Goal: Task Accomplishment & Management: Use online tool/utility

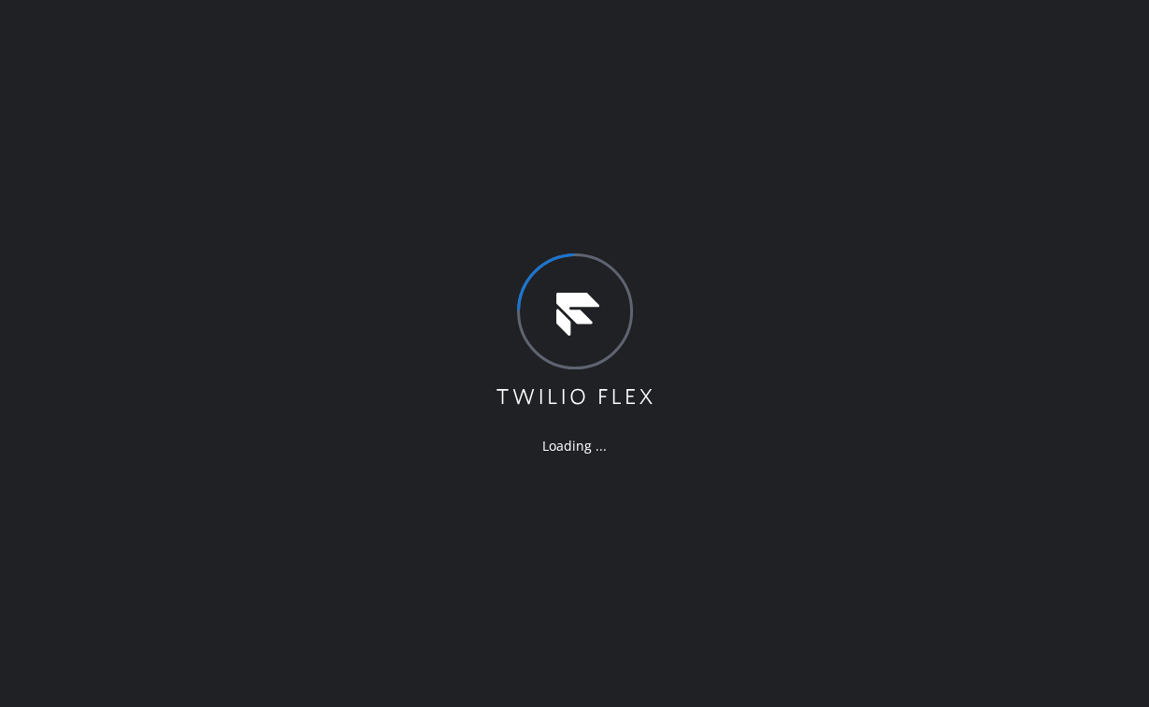
click at [231, 65] on div "Loading ..." at bounding box center [574, 353] width 1149 height 707
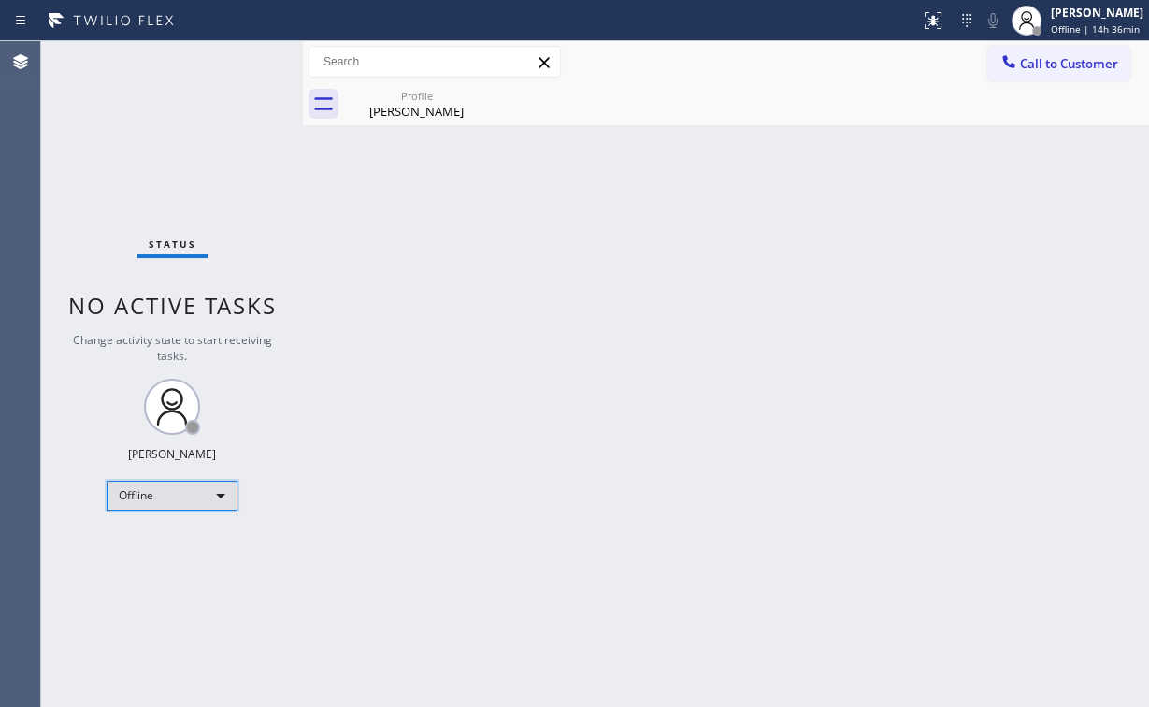
click at [195, 496] on div "Offline" at bounding box center [172, 496] width 131 height 30
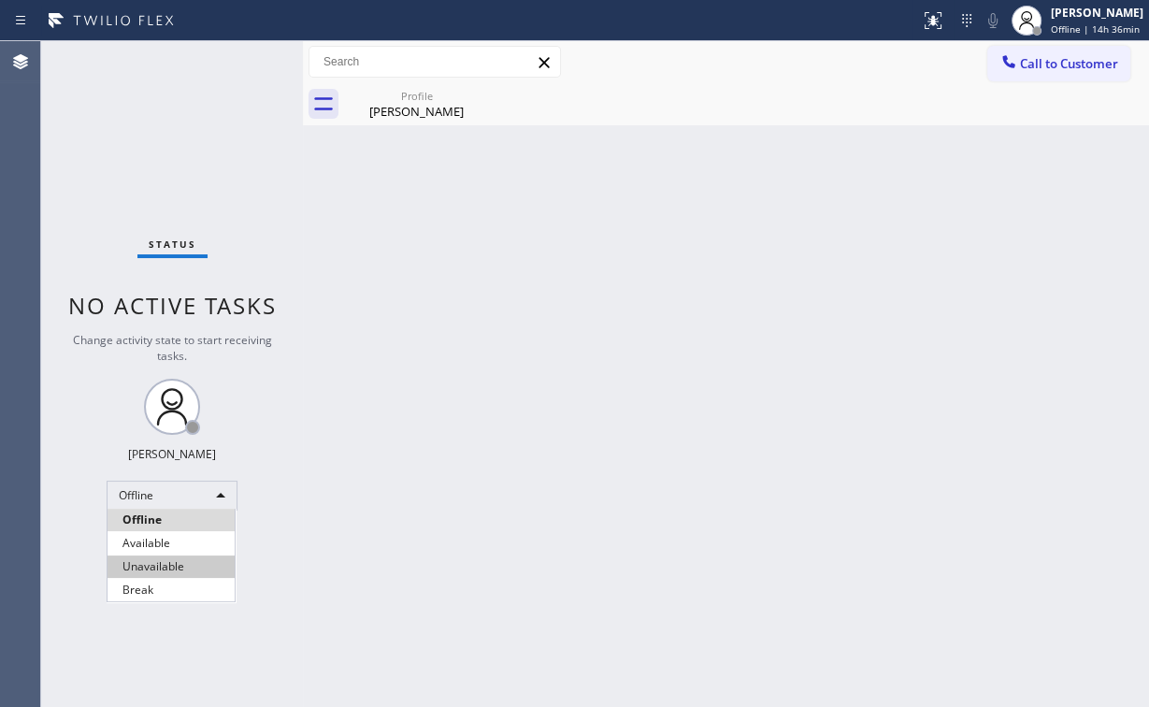
click at [176, 569] on li "Unavailable" at bounding box center [171, 567] width 127 height 22
drag, startPoint x: 416, startPoint y: 500, endPoint x: 429, endPoint y: 315, distance: 185.7
click at [423, 489] on div "Back to Dashboard Change Sender ID Customers Technicians Select a contact Outbo…" at bounding box center [726, 374] width 846 height 666
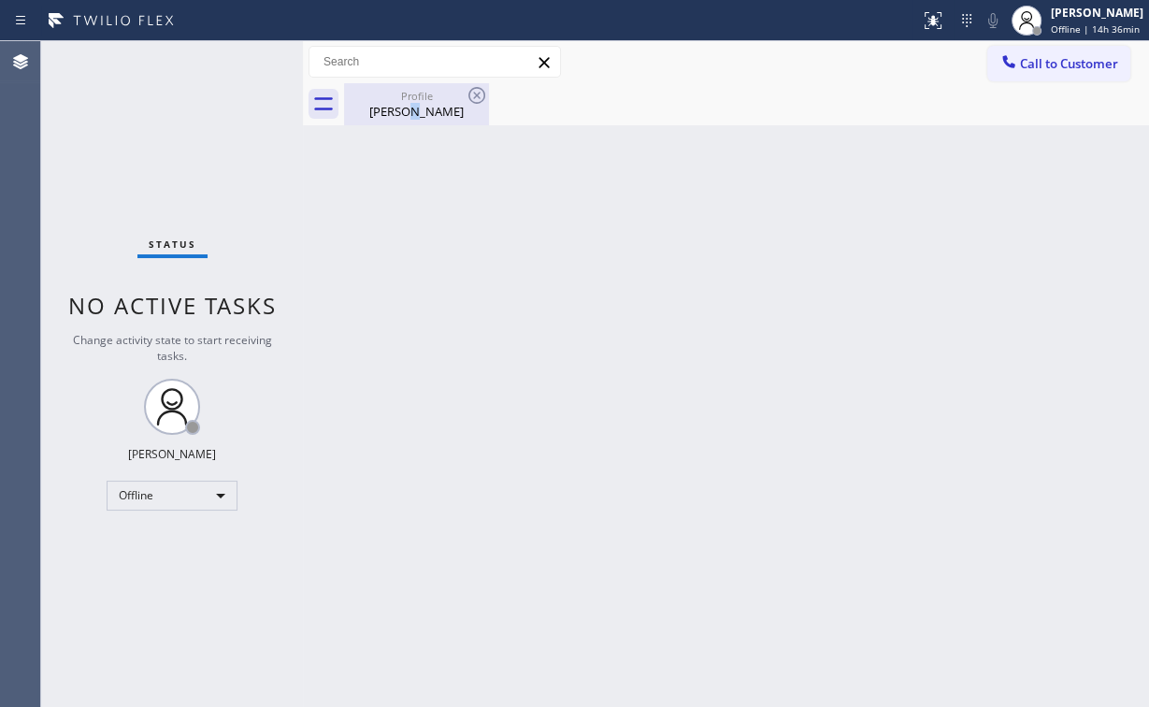
click at [422, 108] on div "[PERSON_NAME]" at bounding box center [416, 111] width 141 height 17
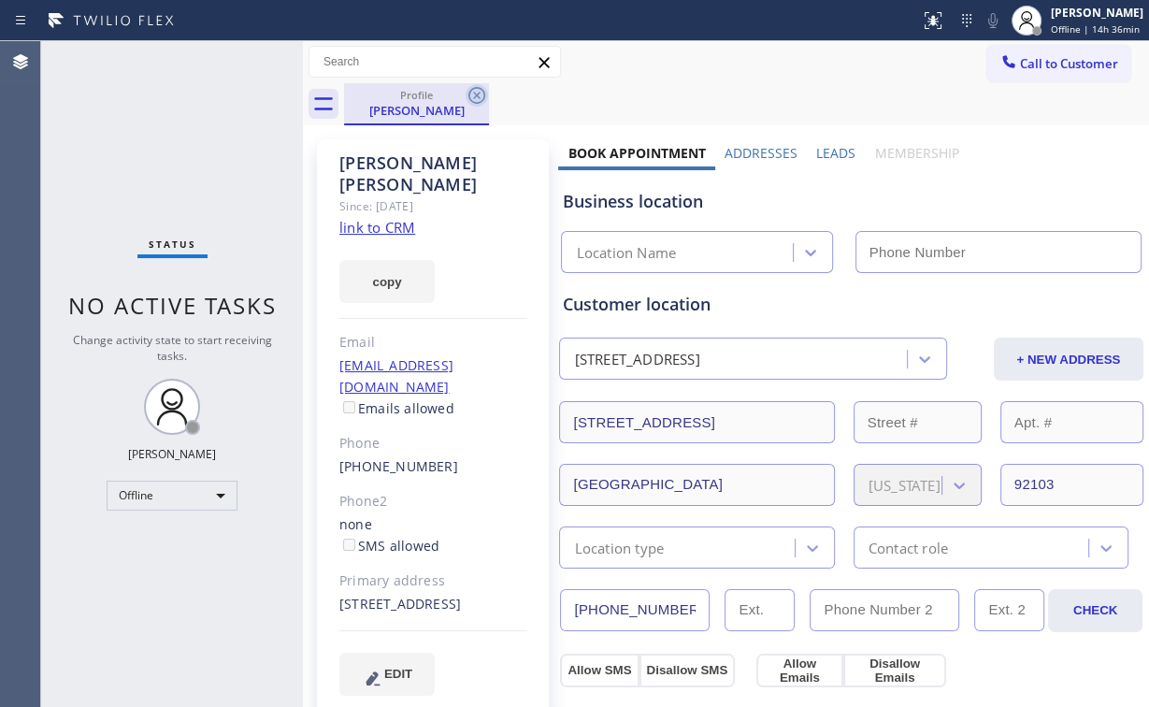
click at [471, 101] on icon at bounding box center [477, 95] width 17 height 17
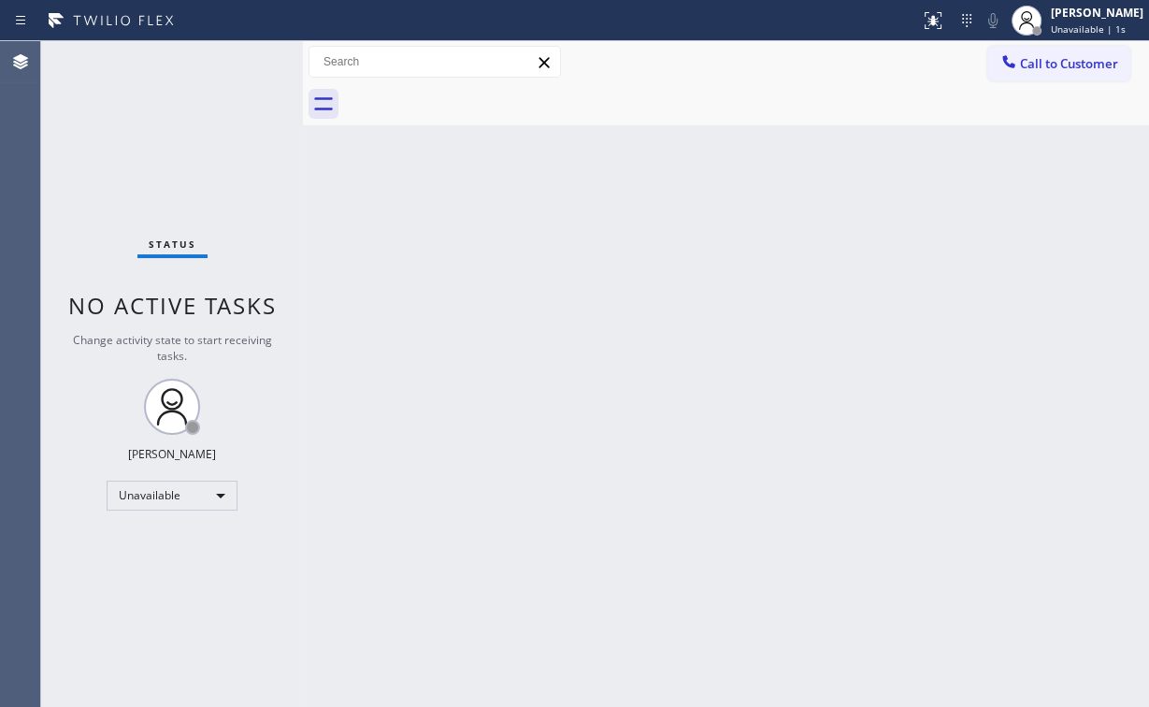
click at [214, 161] on div "Status No active tasks Change activity state to start receiving tasks. [PERSON_…" at bounding box center [172, 374] width 262 height 666
drag, startPoint x: 166, startPoint y: 150, endPoint x: 93, endPoint y: 38, distance: 133.6
click at [166, 146] on div "Status No active tasks Change activity state to start receiving tasks. [PERSON_…" at bounding box center [172, 374] width 262 height 666
drag, startPoint x: 129, startPoint y: 108, endPoint x: 86, endPoint y: 17, distance: 101.3
click at [128, 106] on div "Status No active tasks Change activity state to start receiving tasks. [PERSON_…" at bounding box center [172, 374] width 262 height 666
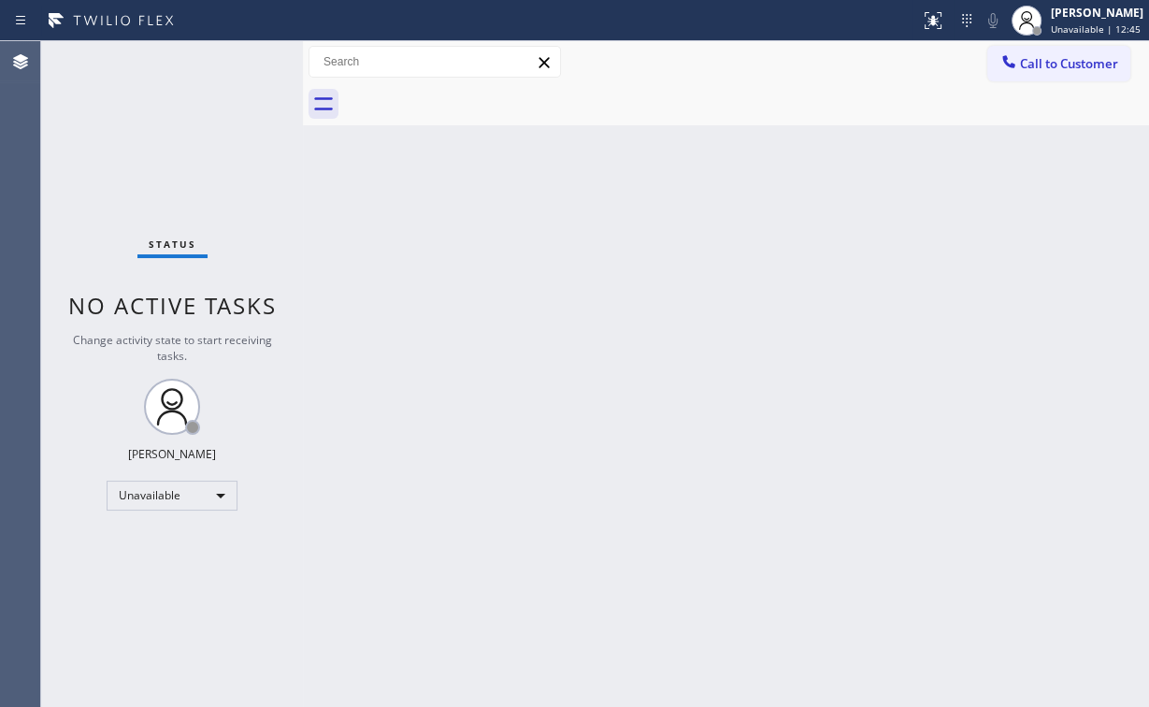
click at [135, 82] on div "Status No active tasks Change activity state to start receiving tasks. Arnold V…" at bounding box center [172, 374] width 262 height 666
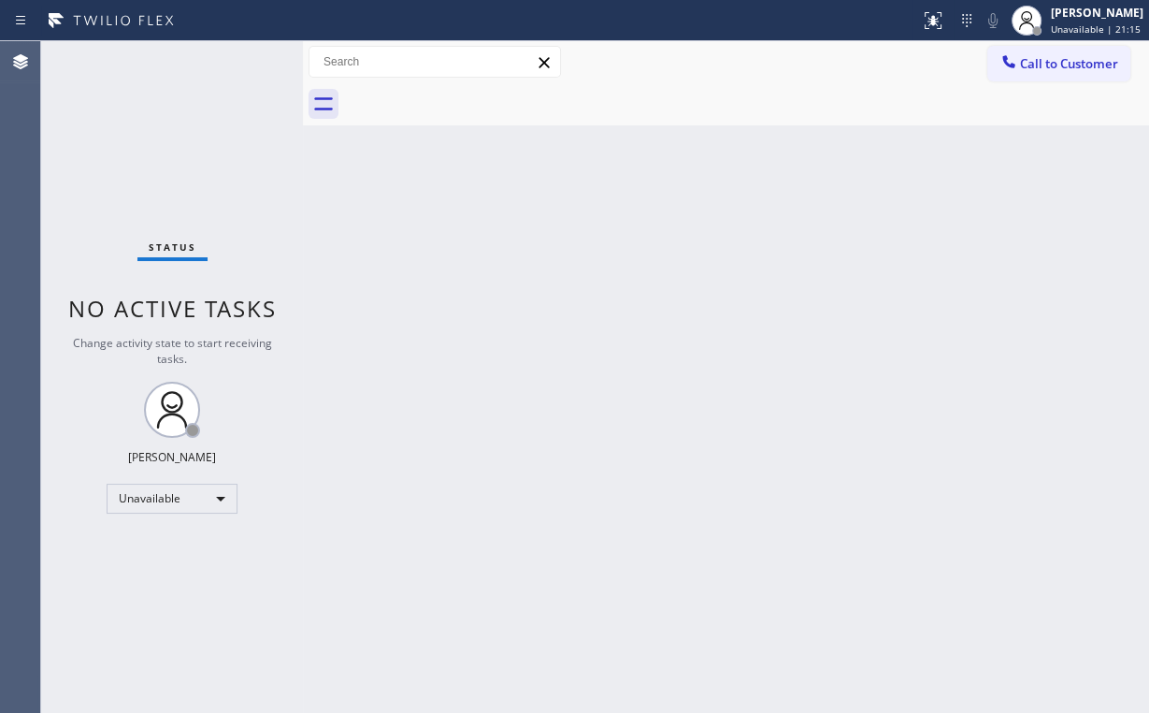
drag, startPoint x: 1048, startPoint y: 54, endPoint x: 714, endPoint y: 225, distance: 376.0
click at [1048, 56] on span "Call to Customer" at bounding box center [1069, 63] width 98 height 17
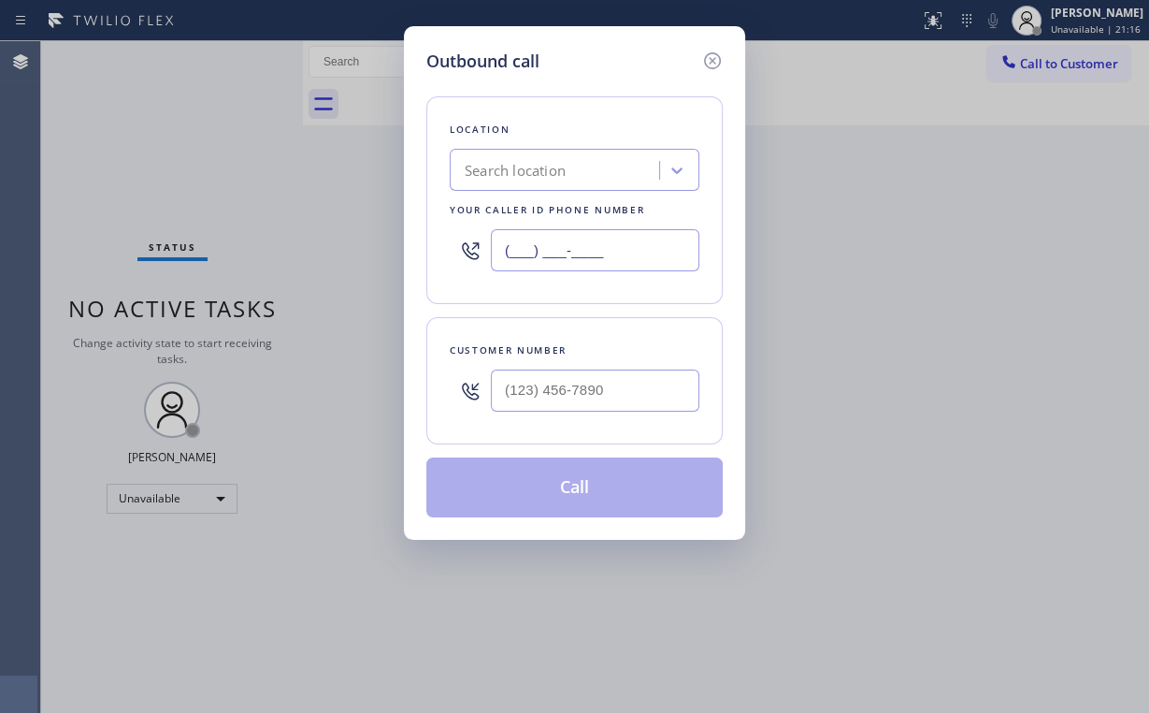
drag, startPoint x: 630, startPoint y: 247, endPoint x: 307, endPoint y: 235, distance: 323.8
click at [401, 243] on div "Outbound call Location Search location Your caller id phone number (___) ___-__…" at bounding box center [574, 356] width 1149 height 713
paste input "424) 352-7537"
type input "(424) 352-7537"
click at [582, 395] on input "(___) ___-____" at bounding box center [595, 390] width 209 height 42
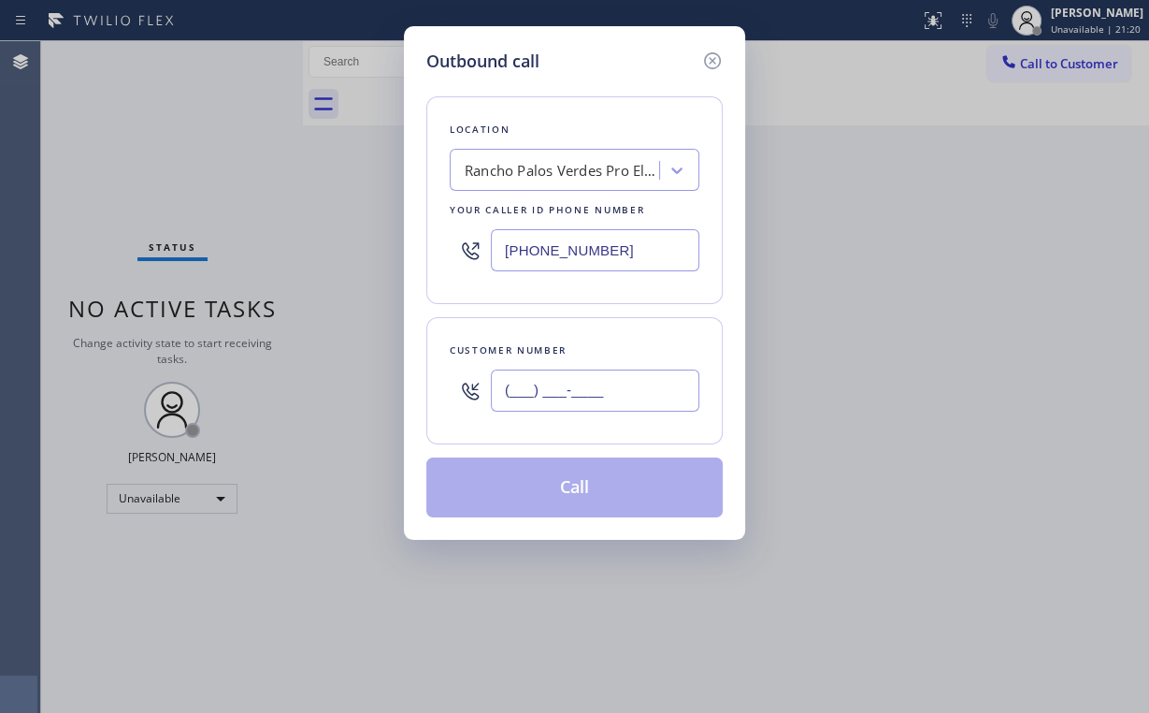
paste input "310) 483-3580"
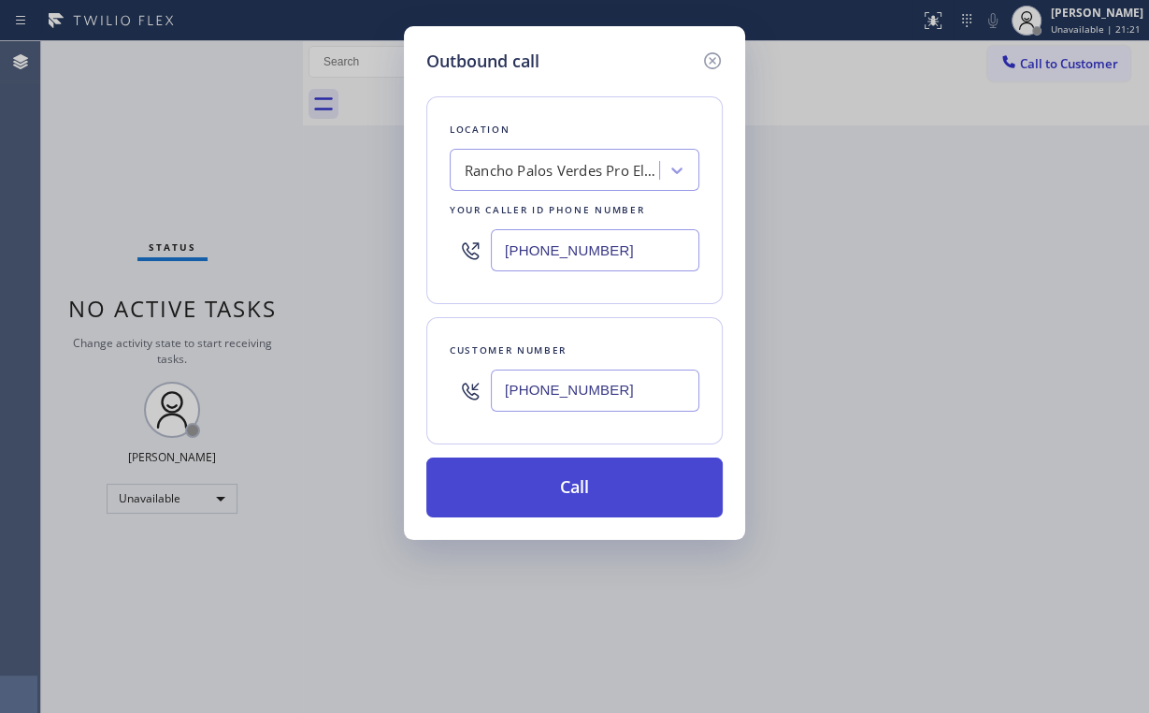
type input "(310) 483-3580"
click at [532, 485] on button "Call" at bounding box center [574, 487] width 296 height 60
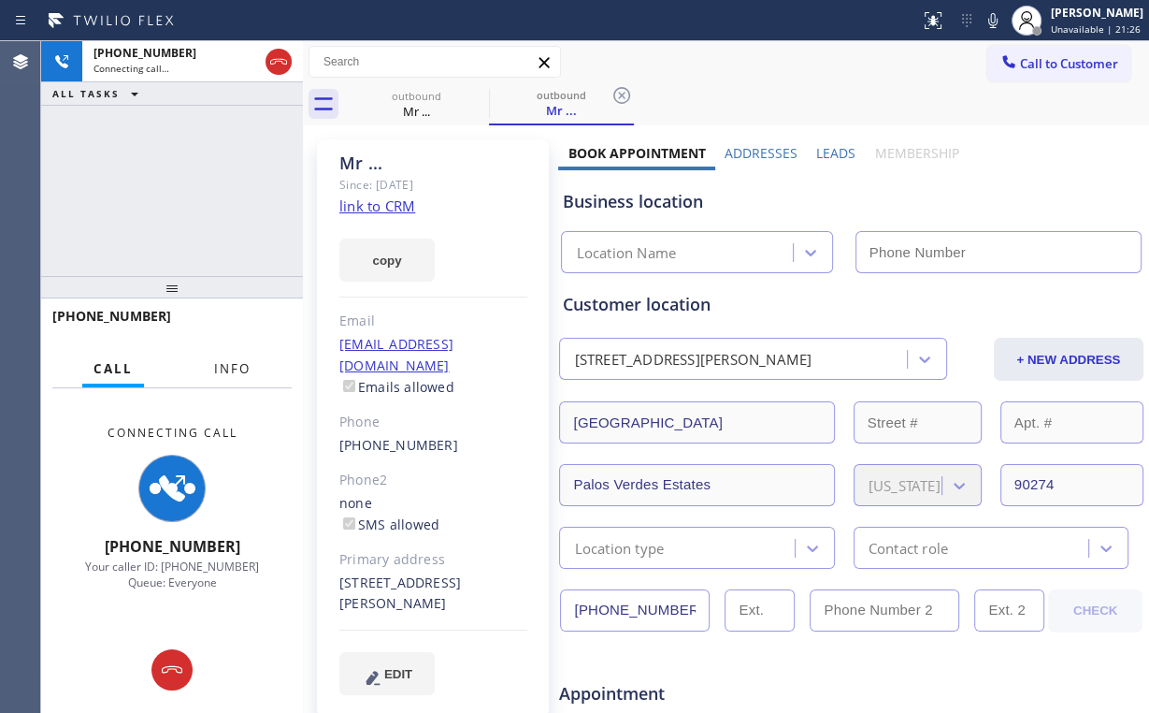
click at [238, 360] on span "Info" at bounding box center [232, 368] width 36 height 17
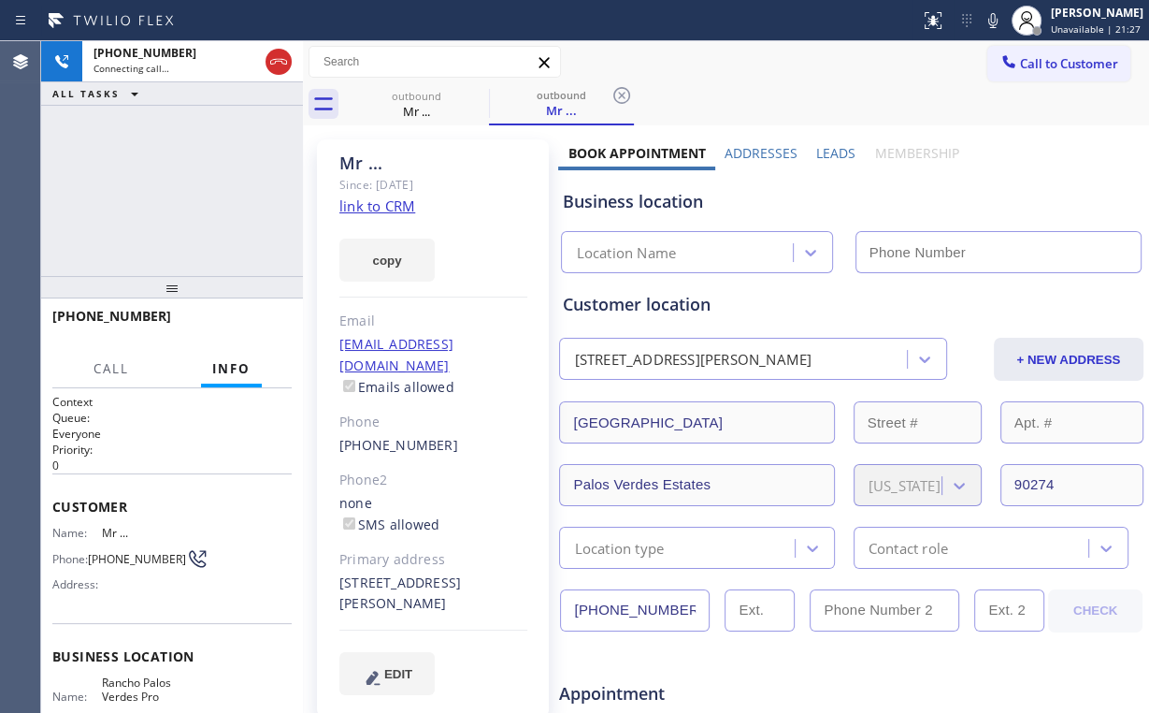
type input "(424) 352-7537"
click at [161, 229] on div "+13104833580 Connecting call… ALL TASKS ALL TASKS ACTIVE TASKS TASKS IN WRAP UP" at bounding box center [172, 158] width 262 height 235
click at [164, 190] on div "+13104833580 Connecting call… ALL TASKS ALL TASKS ACTIVE TASKS TASKS IN WRAP UP" at bounding box center [172, 158] width 262 height 235
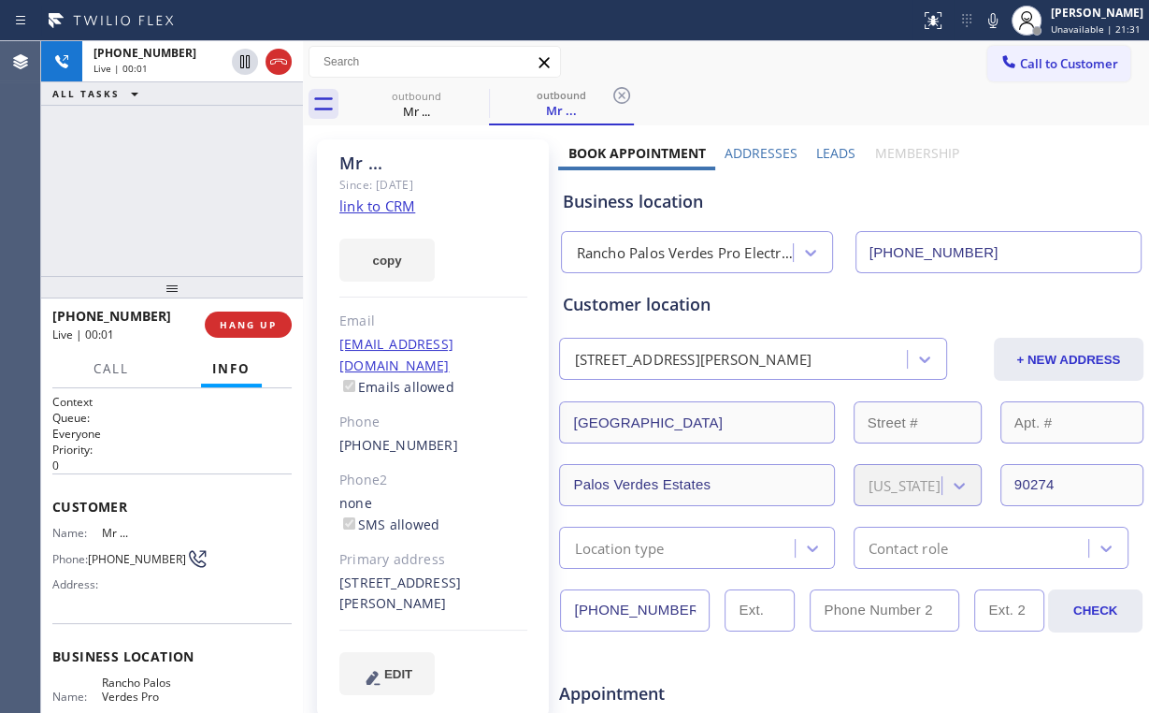
click at [191, 187] on div "+13104833580 Live | 00:01 ALL TASKS ALL TASKS ACTIVE TASKS TASKS IN WRAP UP" at bounding box center [172, 158] width 262 height 235
click at [196, 195] on div "+13104833580 Live | 00:03 ALL TASKS ALL TASKS ACTIVE TASKS TASKS IN WRAP UP" at bounding box center [172, 158] width 262 height 235
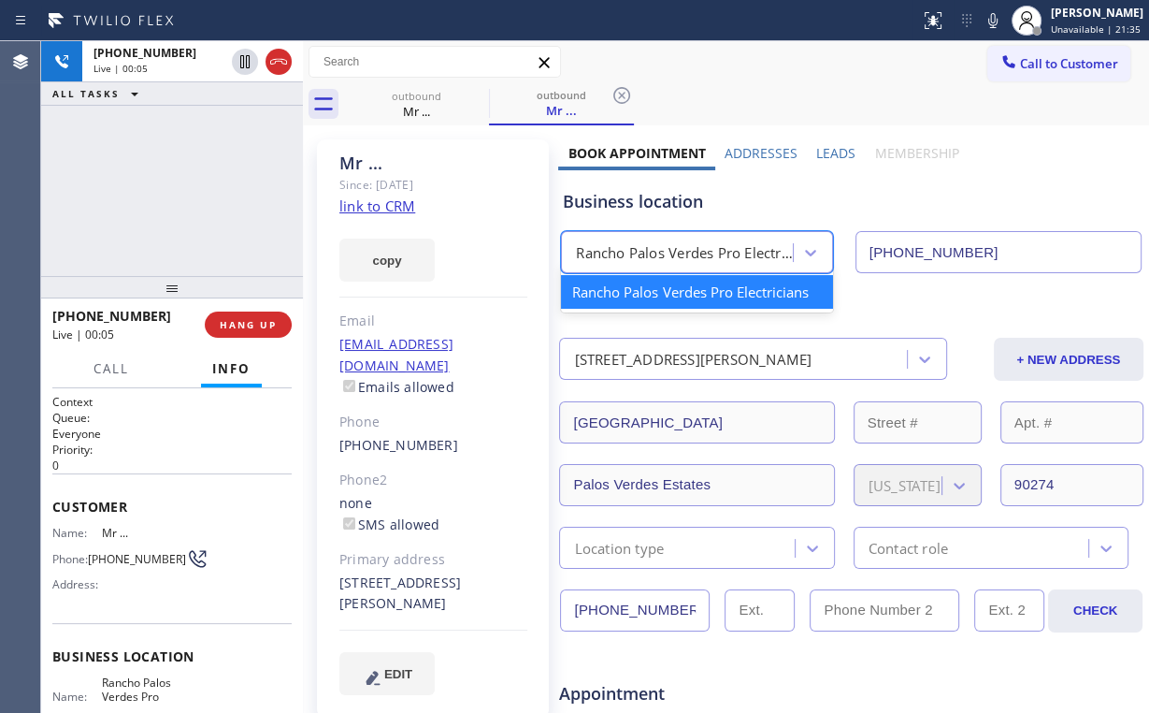
click at [645, 256] on div "Rancho Palos Verdes Pro Electricians" at bounding box center [685, 253] width 218 height 22
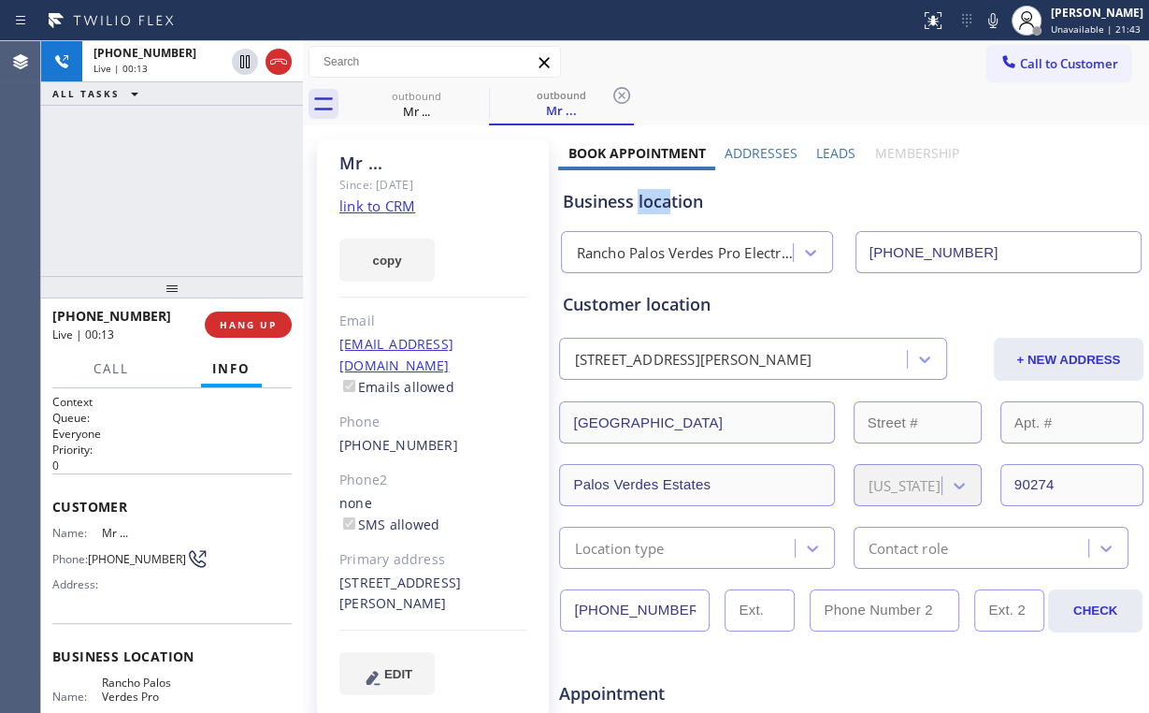
drag, startPoint x: 666, startPoint y: 203, endPoint x: 635, endPoint y: 205, distance: 30.9
click at [635, 205] on div "Business location" at bounding box center [851, 201] width 578 height 25
click at [186, 188] on div "+13104833580 Live | 00:18 ALL TASKS ALL TASKS ACTIVE TASKS TASKS IN WRAP UP" at bounding box center [172, 158] width 262 height 235
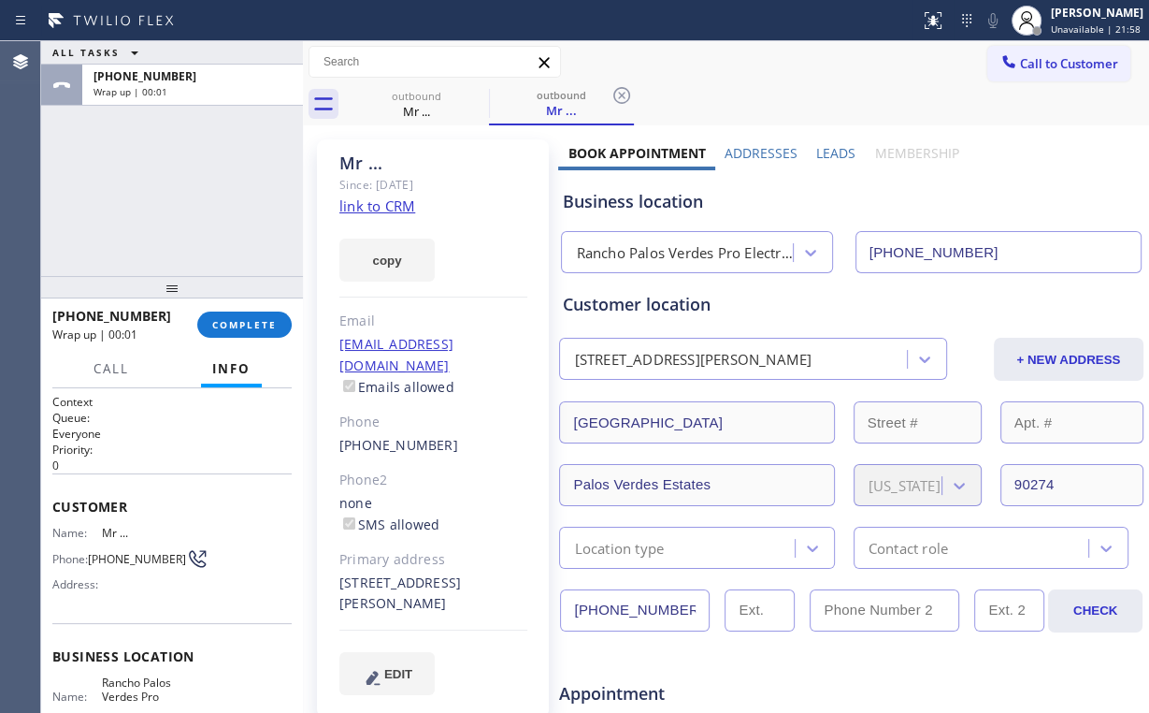
drag, startPoint x: 183, startPoint y: 186, endPoint x: 185, endPoint y: 202, distance: 16.0
click at [182, 186] on div "ALL TASKS ALL TASKS ACTIVE TASKS TASKS IN WRAP UP +13104833580 Wrap up | 00:01" at bounding box center [172, 158] width 262 height 235
click at [244, 323] on span "COMPLETE" at bounding box center [244, 324] width 65 height 13
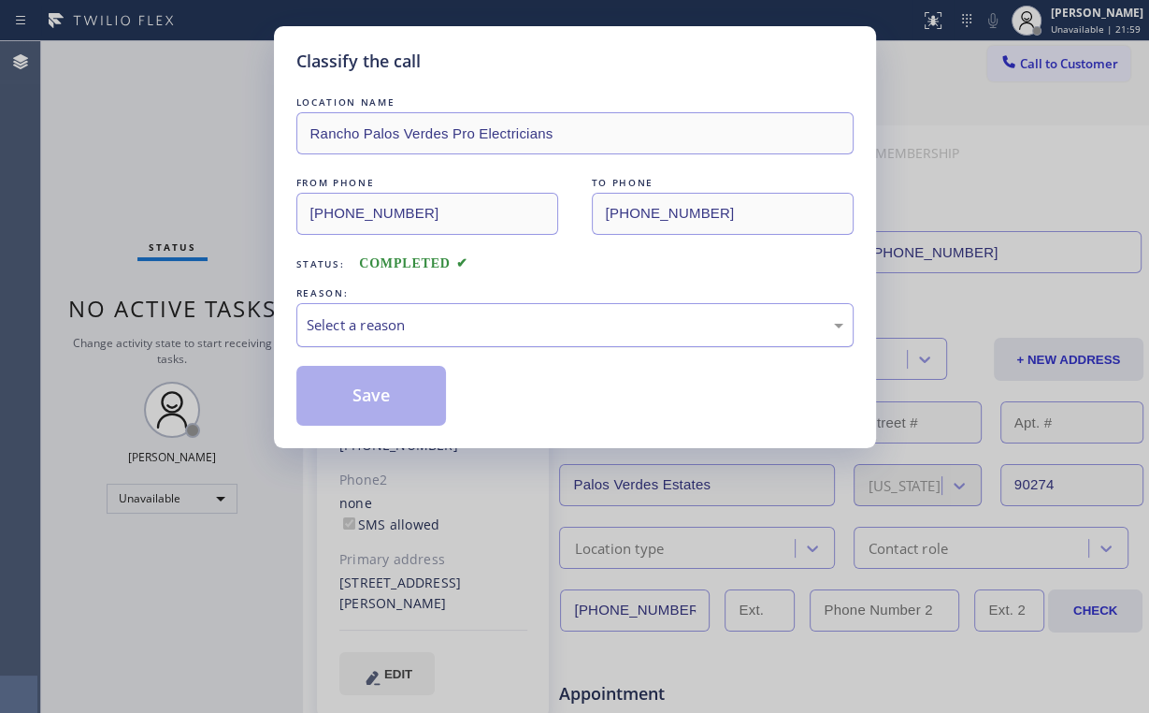
click at [342, 330] on div "Select a reason" at bounding box center [575, 325] width 537 height 22
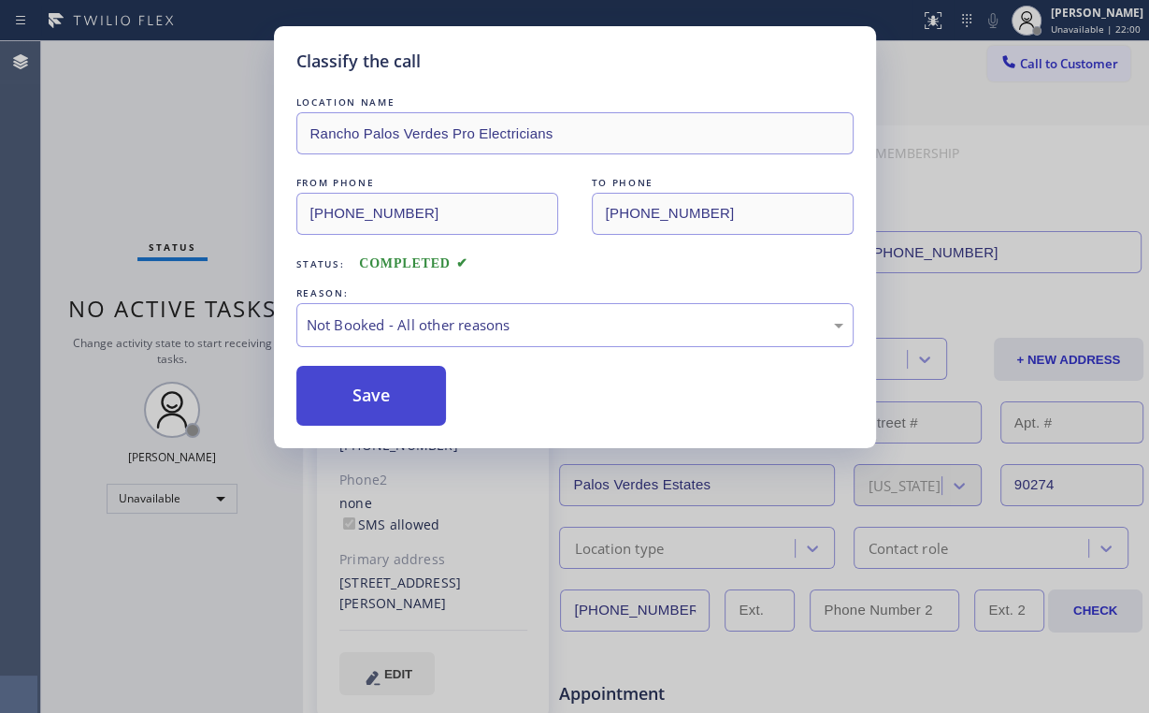
click at [370, 407] on button "Save" at bounding box center [371, 396] width 151 height 60
click at [208, 183] on div "Classify the call LOCATION NAME Rancho Palos Verdes Pro Electricians FROM PHONE…" at bounding box center [574, 356] width 1149 height 713
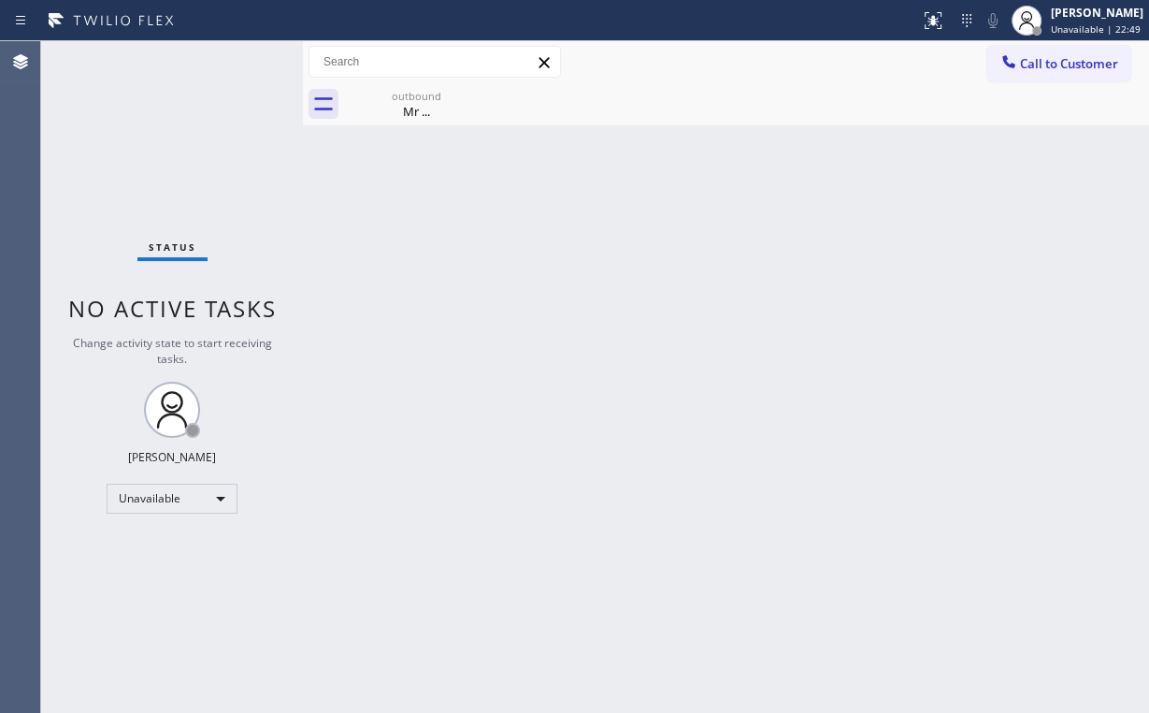
click at [127, 168] on div "Status No active tasks Change activity state to start receiving tasks. Arnold V…" at bounding box center [172, 377] width 262 height 672
click at [406, 105] on div "Mr ..." at bounding box center [416, 111] width 141 height 17
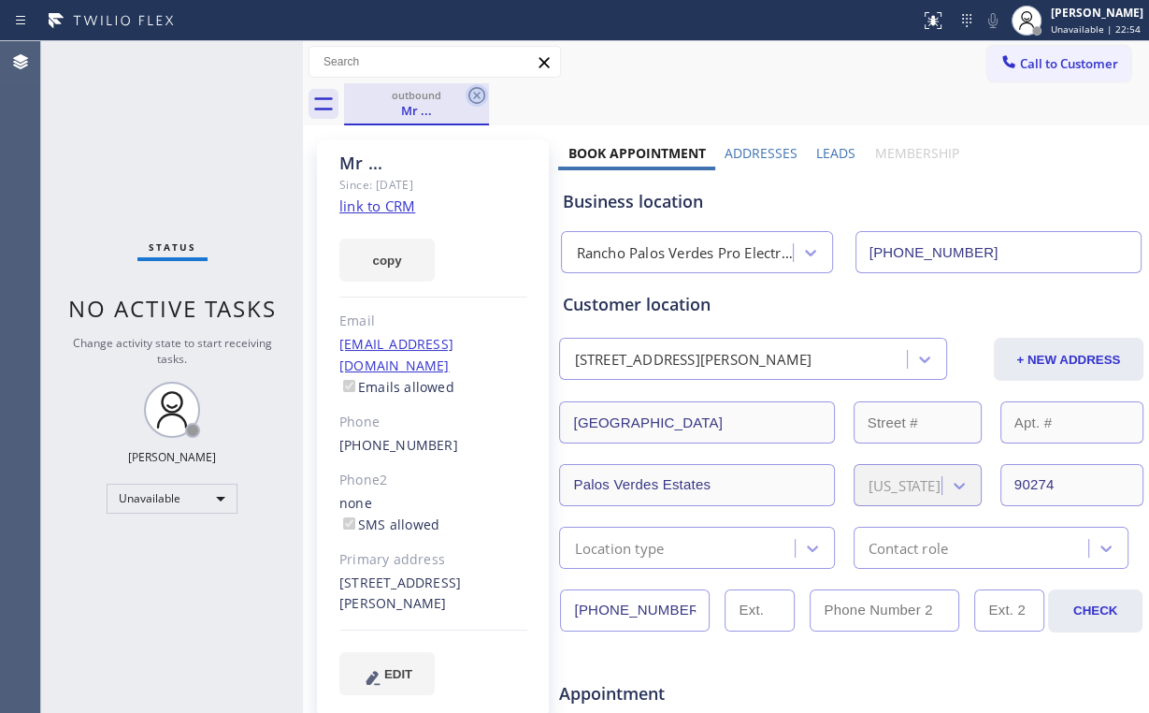
click at [476, 94] on icon at bounding box center [477, 95] width 17 height 17
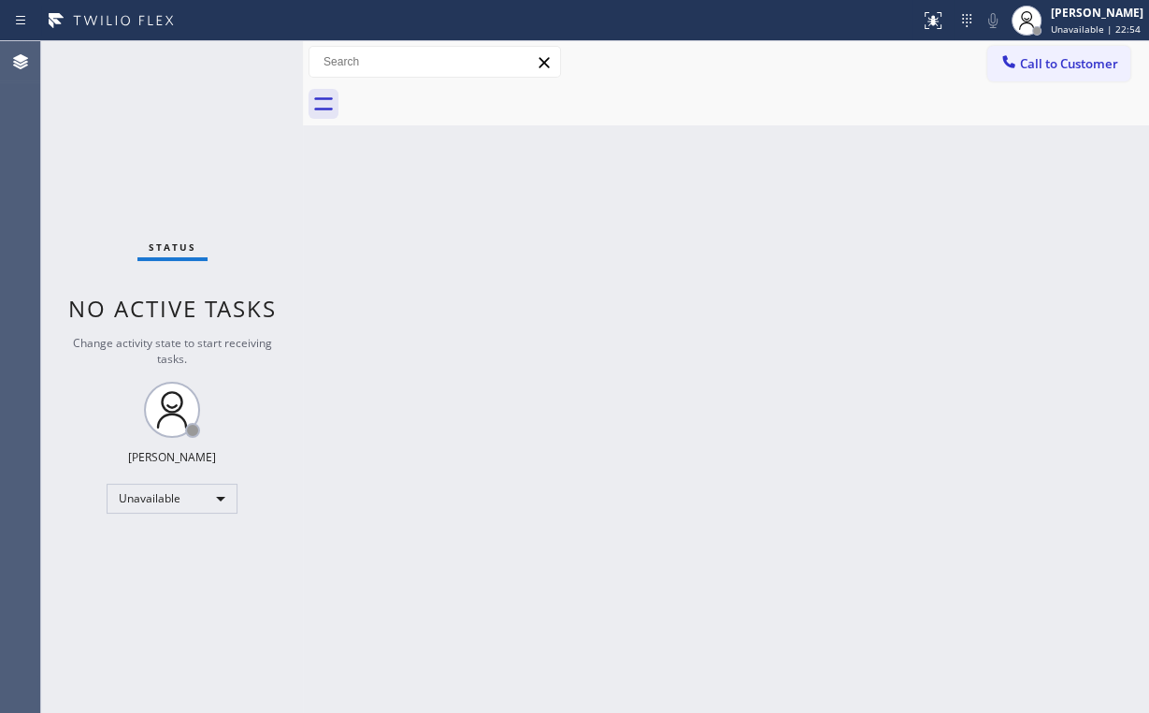
click at [172, 115] on div "Status No active tasks Change activity state to start receiving tasks. Arnold V…" at bounding box center [172, 377] width 262 height 672
click at [85, 111] on div "Status No active tasks Change activity state to start receiving tasks. Arnold V…" at bounding box center [172, 377] width 262 height 672
click at [105, 142] on div "Status No active tasks Change activity state to start receiving tasks. Arnold V…" at bounding box center [172, 377] width 262 height 672
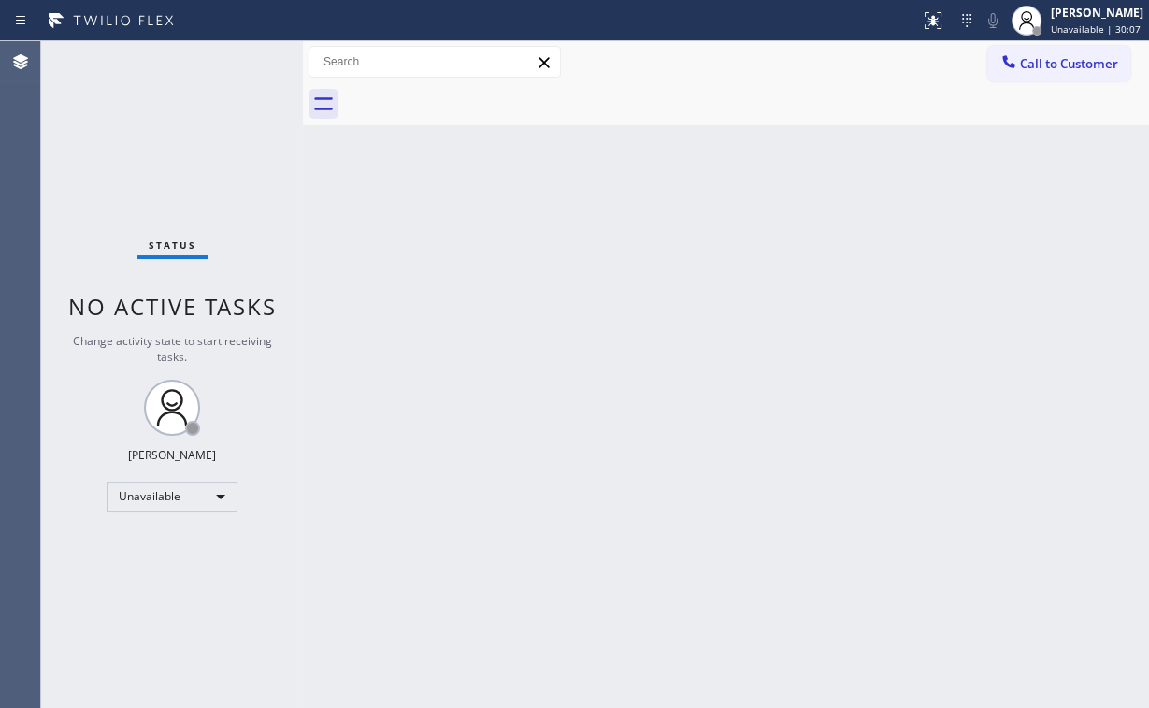
click at [1048, 60] on span "Call to Customer" at bounding box center [1069, 63] width 98 height 17
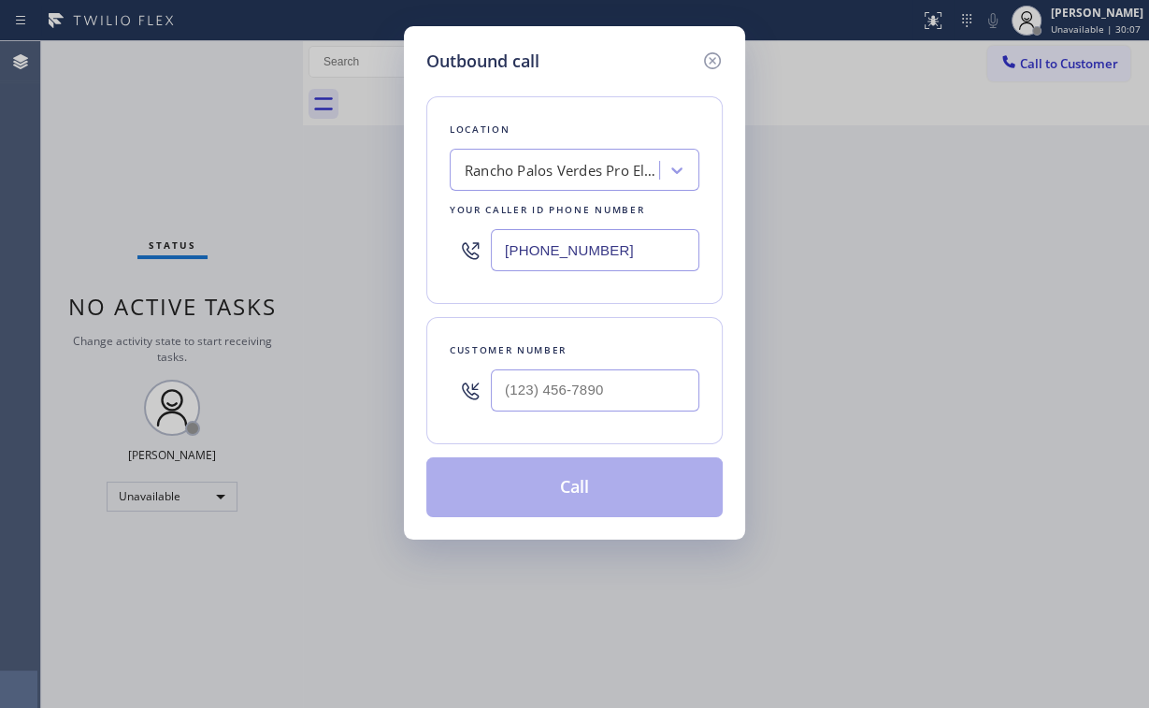
drag, startPoint x: 639, startPoint y: 248, endPoint x: 69, endPoint y: 254, distance: 569.6
click at [307, 254] on div "Outbound call Location Rancho Palos Verdes Pro Electricians Your caller id phon…" at bounding box center [574, 354] width 1149 height 708
paste input "305) 600-5470"
type input "(305) 600-5470"
click at [586, 388] on input "(___) ___-____" at bounding box center [595, 390] width 209 height 42
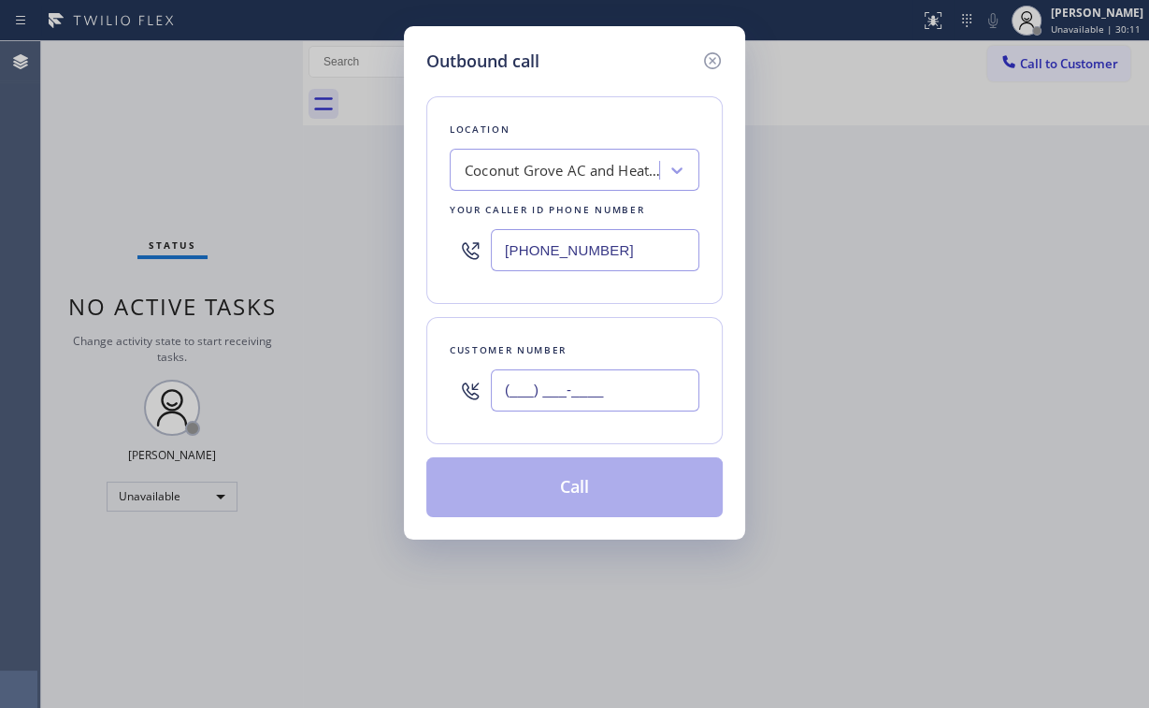
drag, startPoint x: 640, startPoint y: 387, endPoint x: 401, endPoint y: 387, distance: 238.5
click at [436, 387] on div "Customer number (___) ___-____" at bounding box center [574, 380] width 296 height 127
paste input "954) 608-6060"
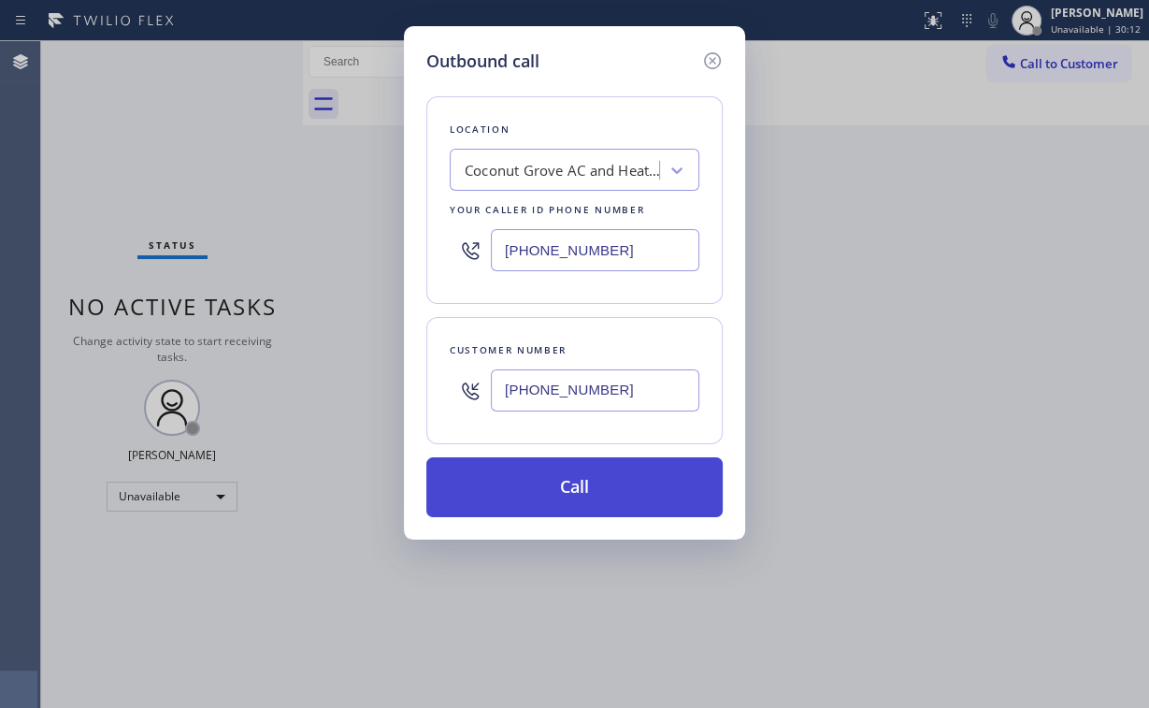
type input "(954) 608-6060"
click at [566, 478] on button "Call" at bounding box center [574, 487] width 296 height 60
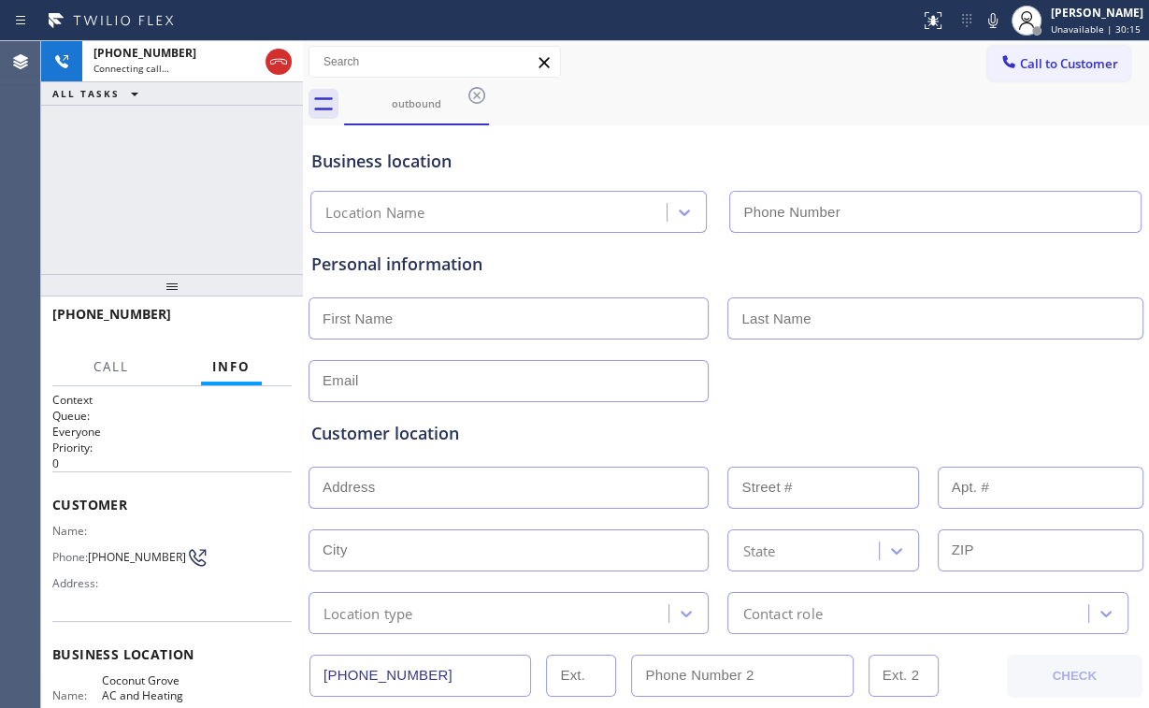
click at [192, 196] on div "+19546086060 Connecting call… ALL TASKS ALL TASKS ACTIVE TASKS TASKS IN WRAP UP" at bounding box center [172, 157] width 262 height 233
type input "(305) 600-5470"
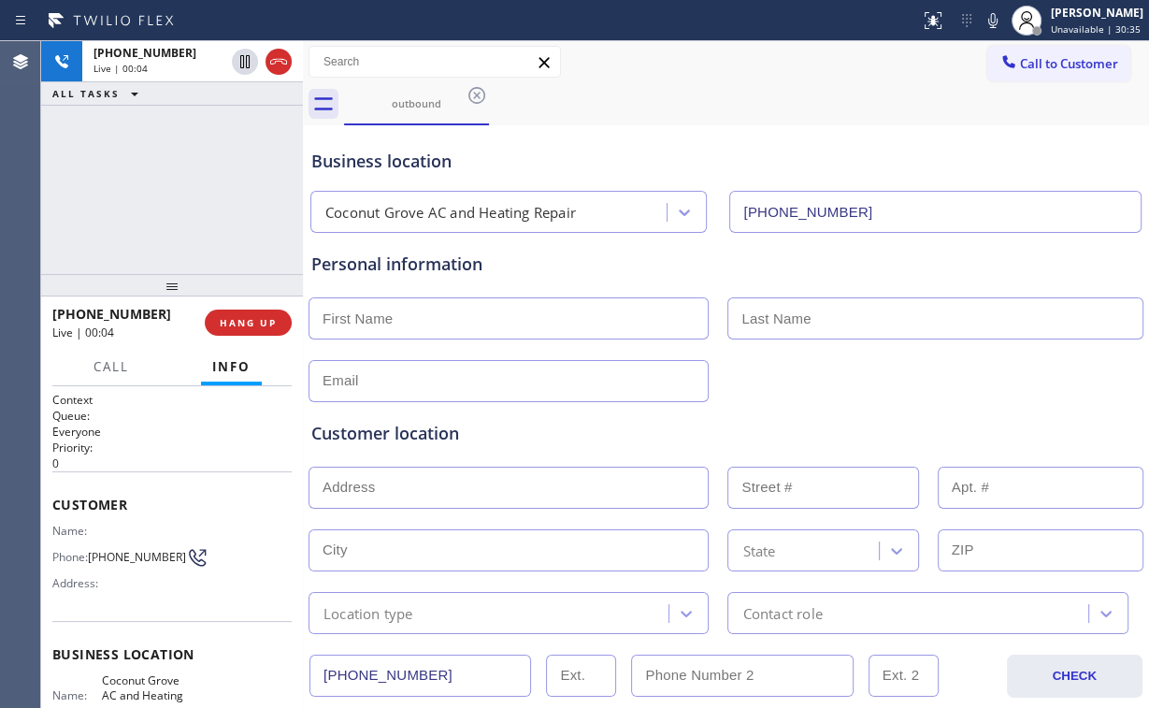
click at [201, 187] on div "+19546086060 Live | 00:04 ALL TASKS ALL TASKS ACTIVE TASKS TASKS IN WRAP UP" at bounding box center [172, 157] width 262 height 233
click at [182, 189] on div "+19546086060 Live | 00:10 ALL TASKS ALL TASKS ACTIVE TASKS TASKS IN WRAP UP" at bounding box center [172, 157] width 262 height 233
click at [182, 188] on div "+19546086060 Live | 00:11 ALL TASKS ALL TASKS ACTIVE TASKS TASKS IN WRAP UP" at bounding box center [172, 157] width 262 height 233
click at [191, 187] on div "+19546086060 Live | 00:19 ALL TASKS ALL TASKS ACTIVE TASKS TASKS IN WRAP UP" at bounding box center [172, 157] width 262 height 233
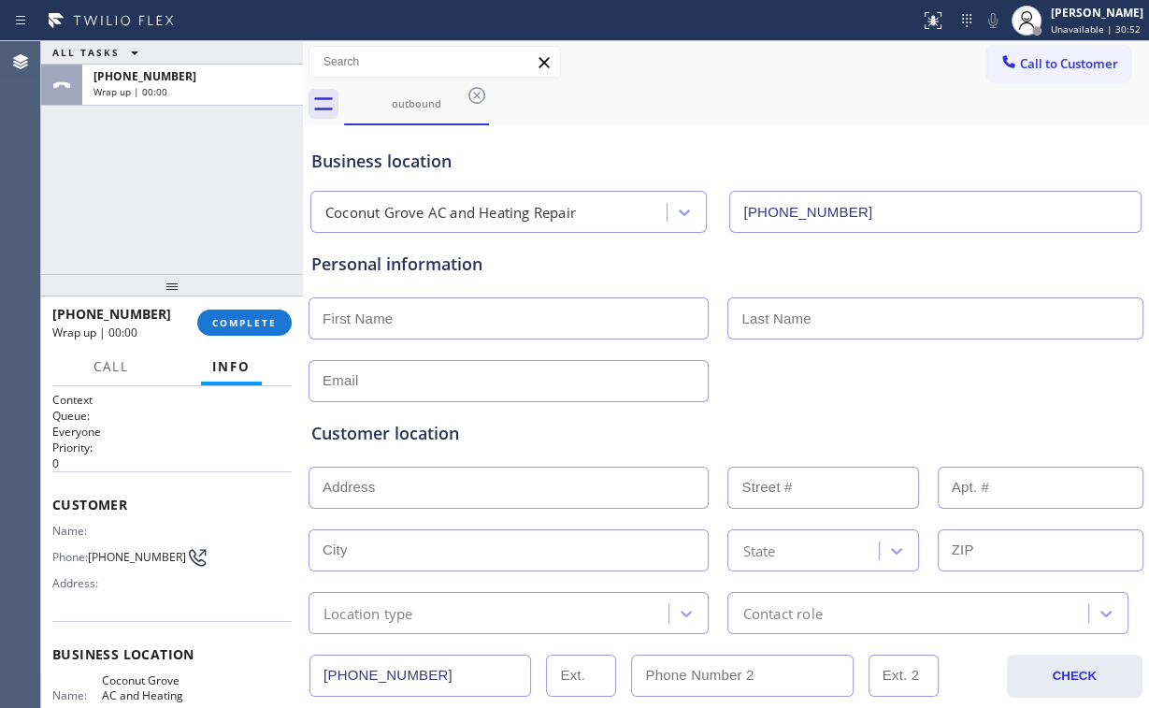
click at [191, 187] on div "ALL TASKS ALL TASKS ACTIVE TASKS TASKS IN WRAP UP +19546086060 Wrap up | 00:00" at bounding box center [172, 157] width 262 height 233
click at [258, 325] on span "COMPLETE" at bounding box center [244, 322] width 65 height 13
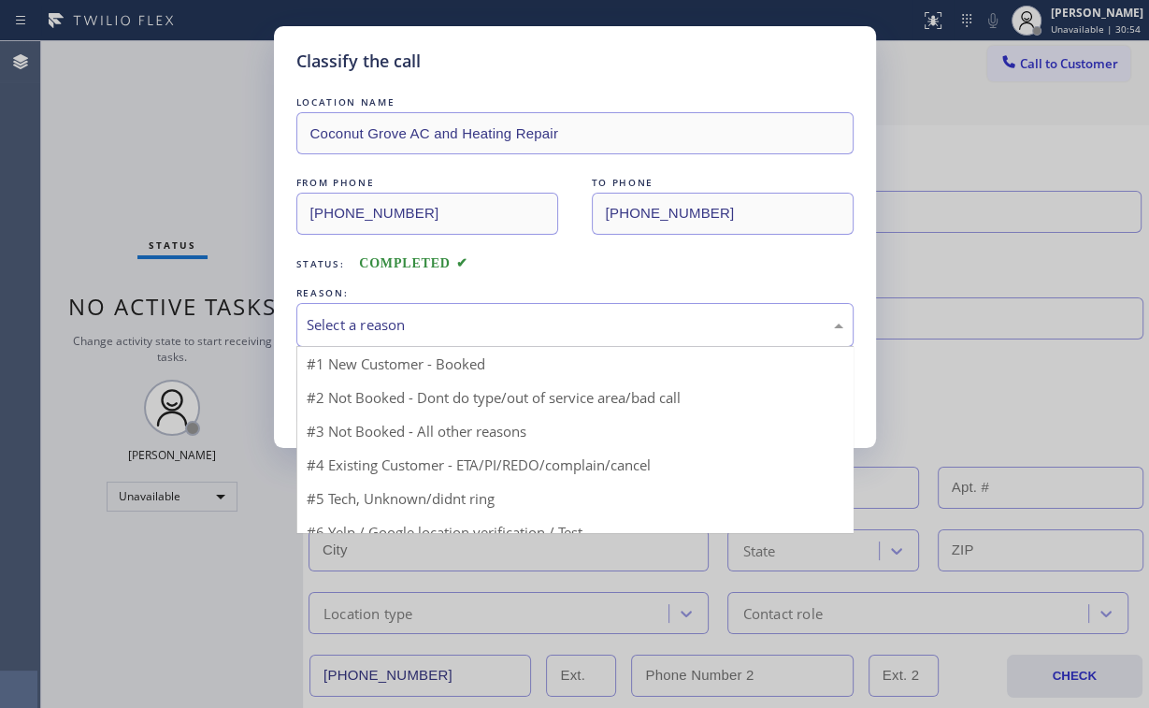
click at [382, 330] on div "Select a reason" at bounding box center [575, 325] width 537 height 22
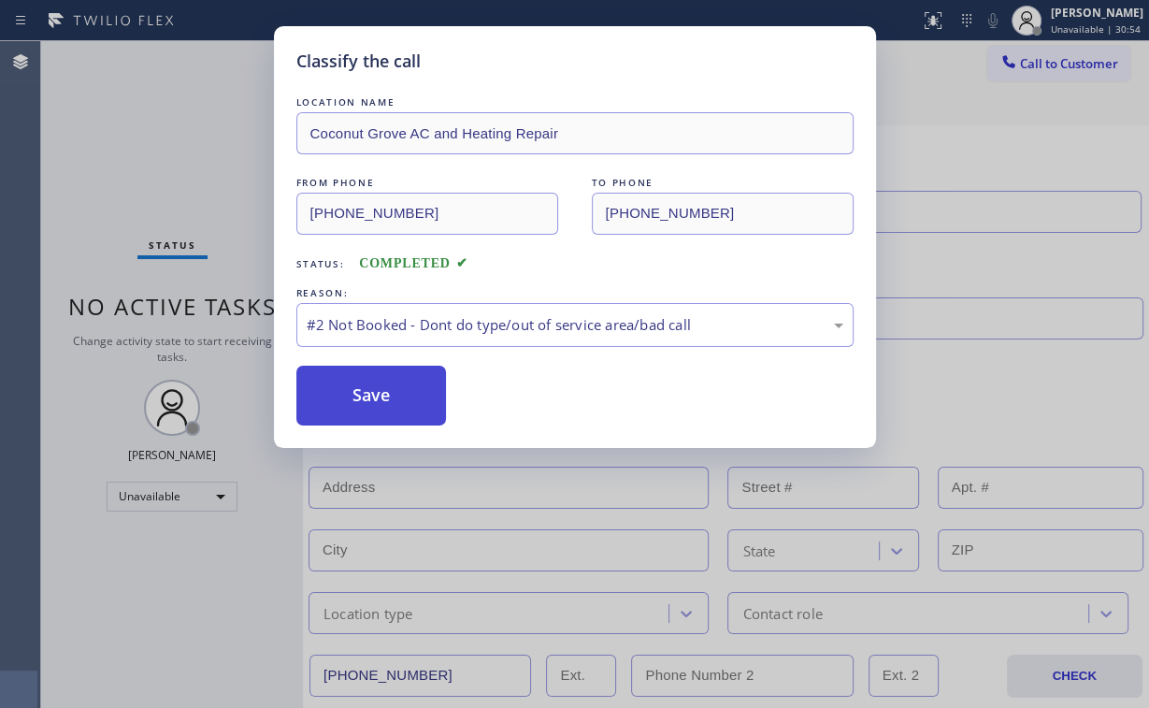
click at [390, 397] on button "Save" at bounding box center [371, 396] width 151 height 60
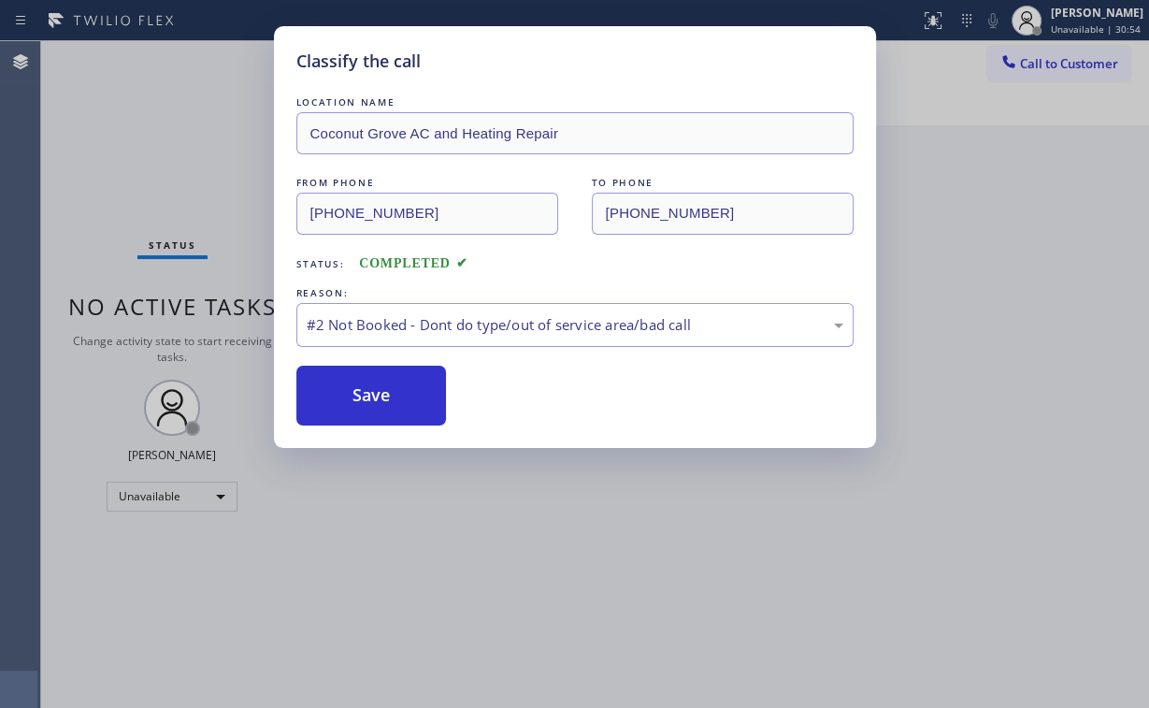
click at [145, 146] on div "Classify the call LOCATION NAME Coconut Grove AC and Heating Repair FROM PHONE …" at bounding box center [574, 354] width 1149 height 708
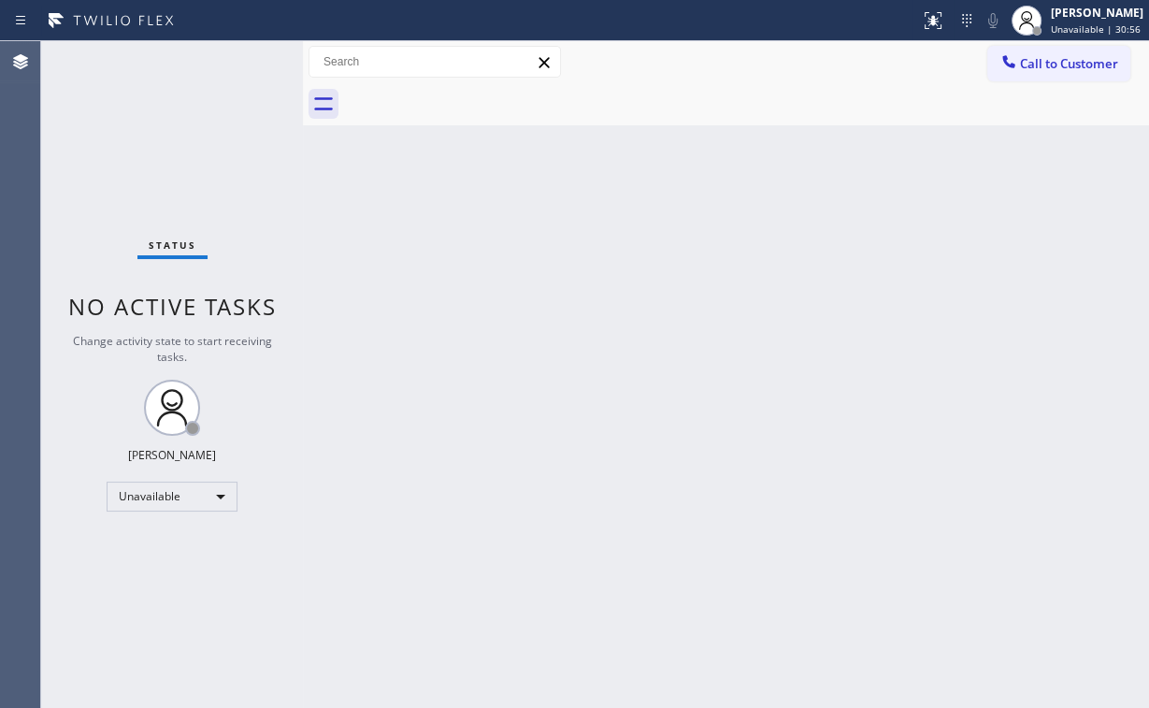
click at [393, 392] on div "Back to Dashboard Change Sender ID Customers Technicians Select a contact Outbo…" at bounding box center [726, 374] width 846 height 667
drag, startPoint x: 110, startPoint y: 167, endPoint x: 396, endPoint y: 88, distance: 296.1
click at [110, 167] on div "Status No active tasks Change activity state to start receiving tasks. Arnold V…" at bounding box center [172, 374] width 262 height 667
click at [155, 163] on div "Status No active tasks Change activity state to start receiving tasks. Arnold V…" at bounding box center [172, 375] width 262 height 668
click at [129, 168] on div "Status No active tasks Change activity state to start receiving tasks. Arnold V…" at bounding box center [172, 375] width 262 height 668
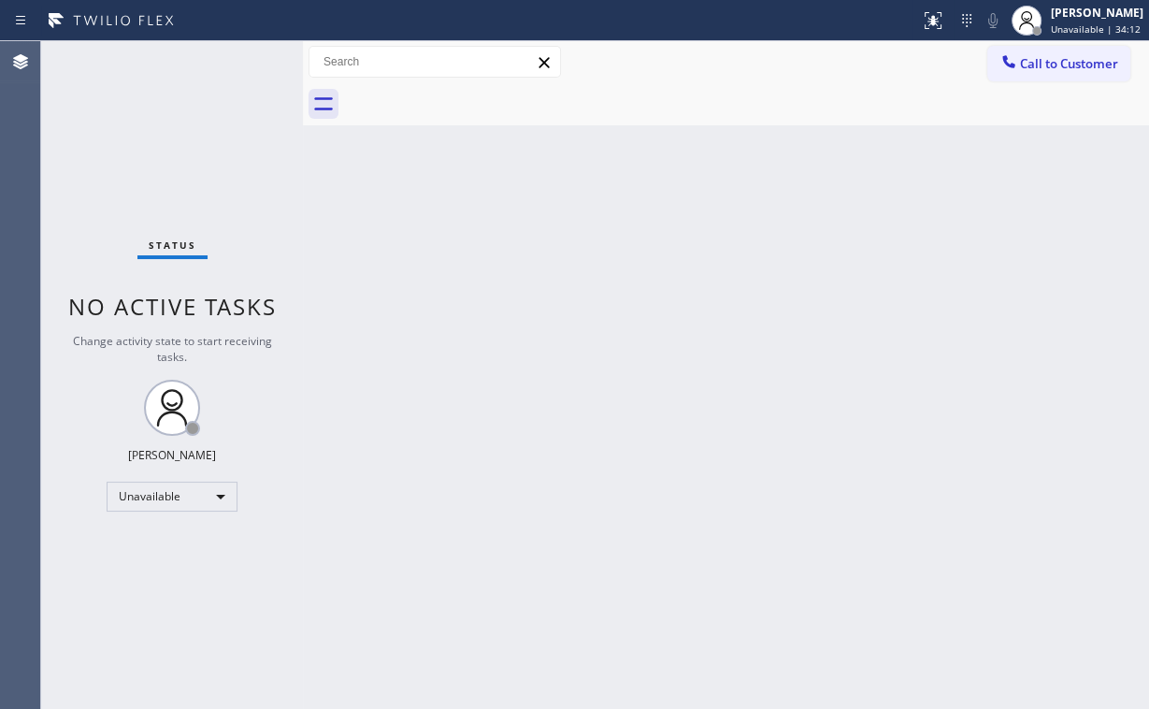
click at [112, 202] on div "Status No active tasks Change activity state to start receiving tasks. Arnold V…" at bounding box center [172, 375] width 262 height 668
click at [263, 180] on div "Status No active tasks Change activity state to start receiving tasks. Arnold V…" at bounding box center [172, 375] width 262 height 668
drag, startPoint x: 1055, startPoint y: 75, endPoint x: 1025, endPoint y: 75, distance: 29.9
click at [1053, 75] on button "Call to Customer" at bounding box center [1059, 64] width 143 height 36
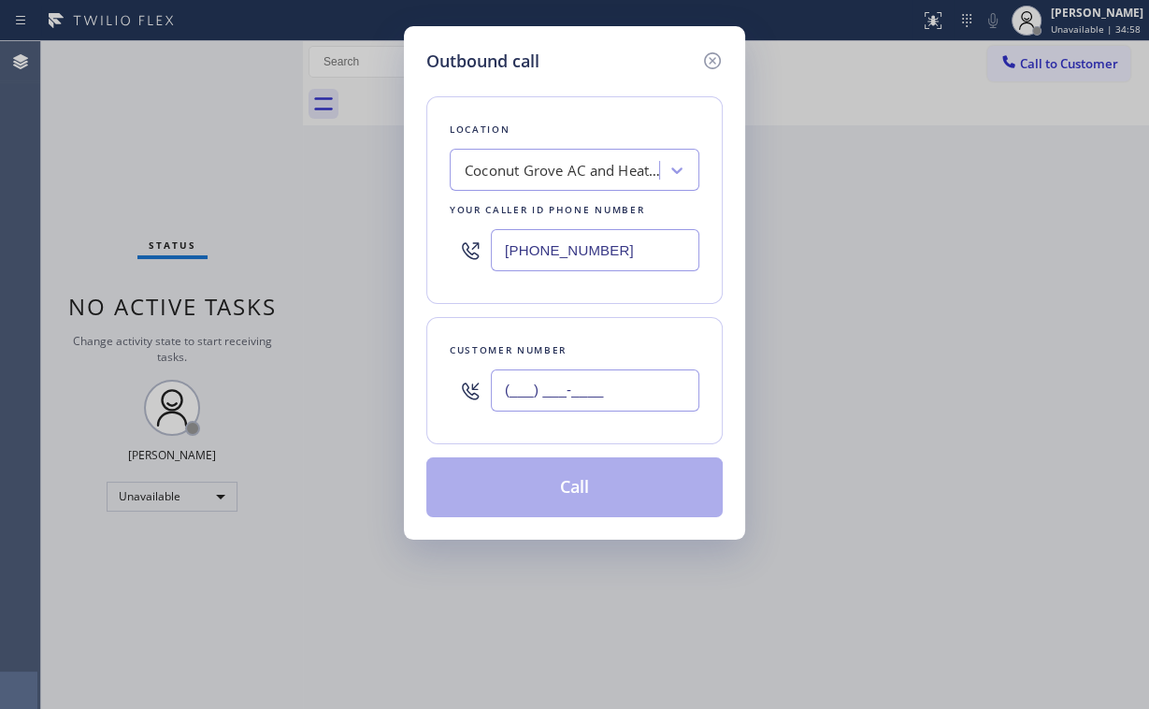
click at [637, 382] on input "(___) ___-____" at bounding box center [595, 390] width 209 height 42
paste input "310) 991-0406"
type input "(310) 991-0406"
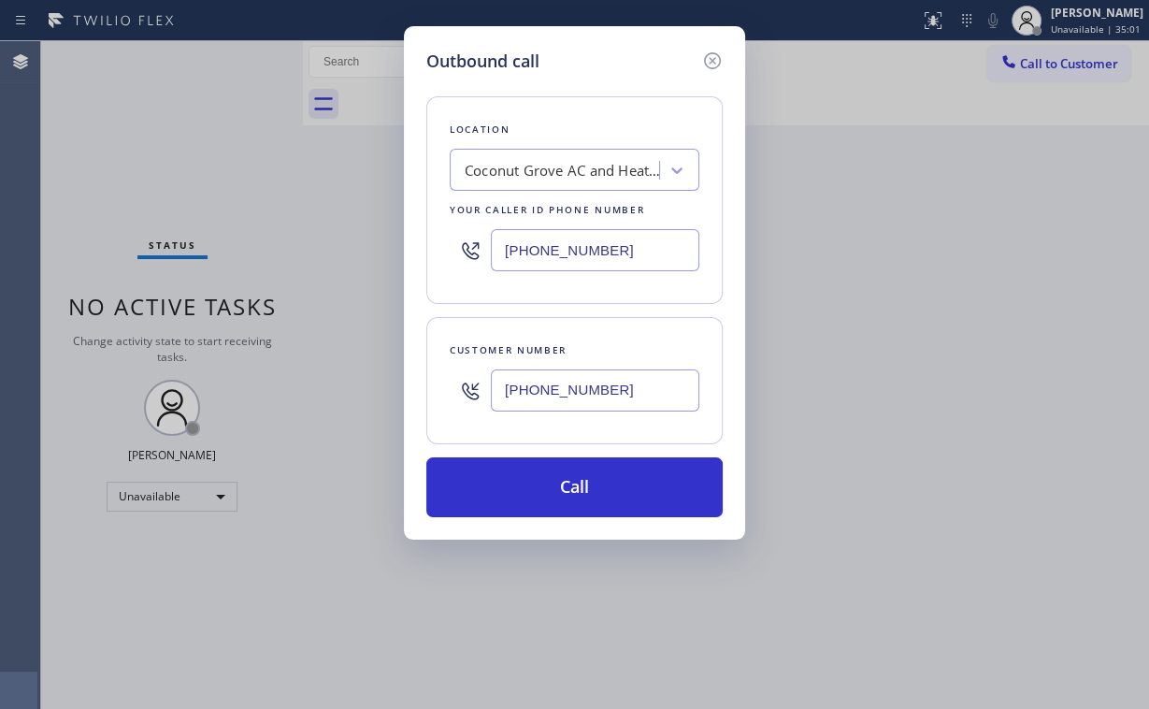
click at [430, 240] on div "Location Coconut Grove AC and Heating Repair Your caller id phone number (305) …" at bounding box center [574, 200] width 296 height 208
drag, startPoint x: 614, startPoint y: 251, endPoint x: 259, endPoint y: 258, distance: 354.6
click at [262, 258] on div "Outbound call Location Coconut Grove AC and Heating Repair Your caller id phone…" at bounding box center [574, 354] width 1149 height 709
paste input "855) 731-4952"
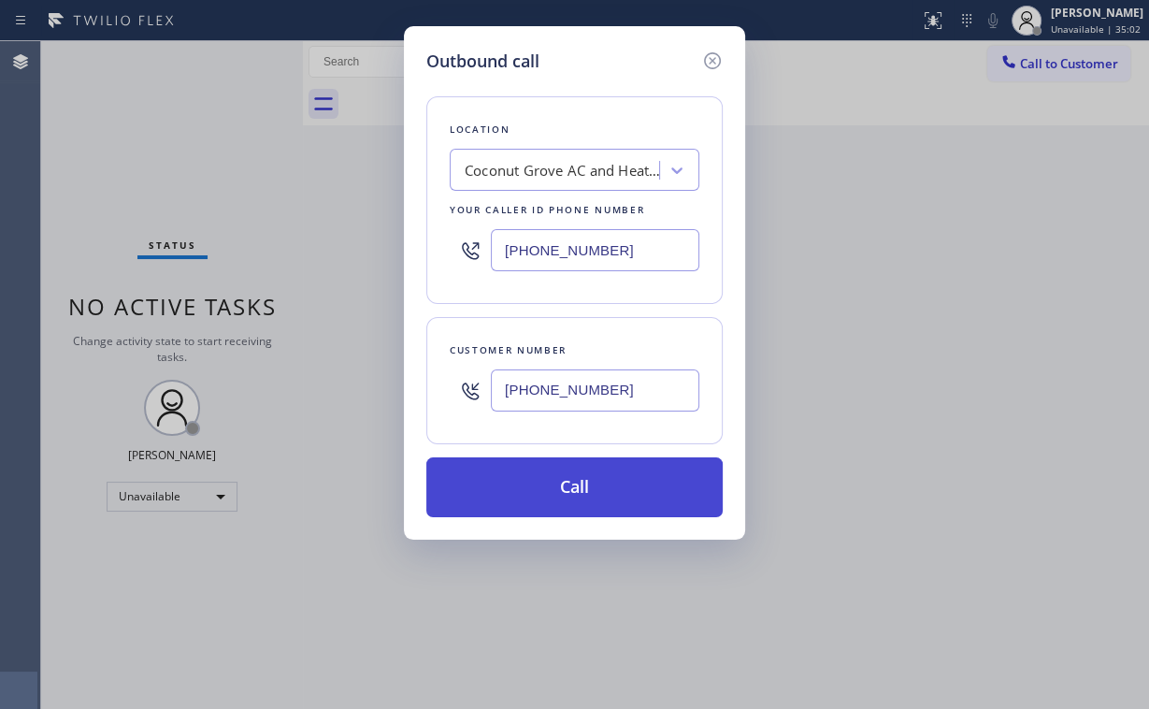
type input "(855) 731-4952"
click at [564, 468] on button "Call" at bounding box center [574, 487] width 296 height 60
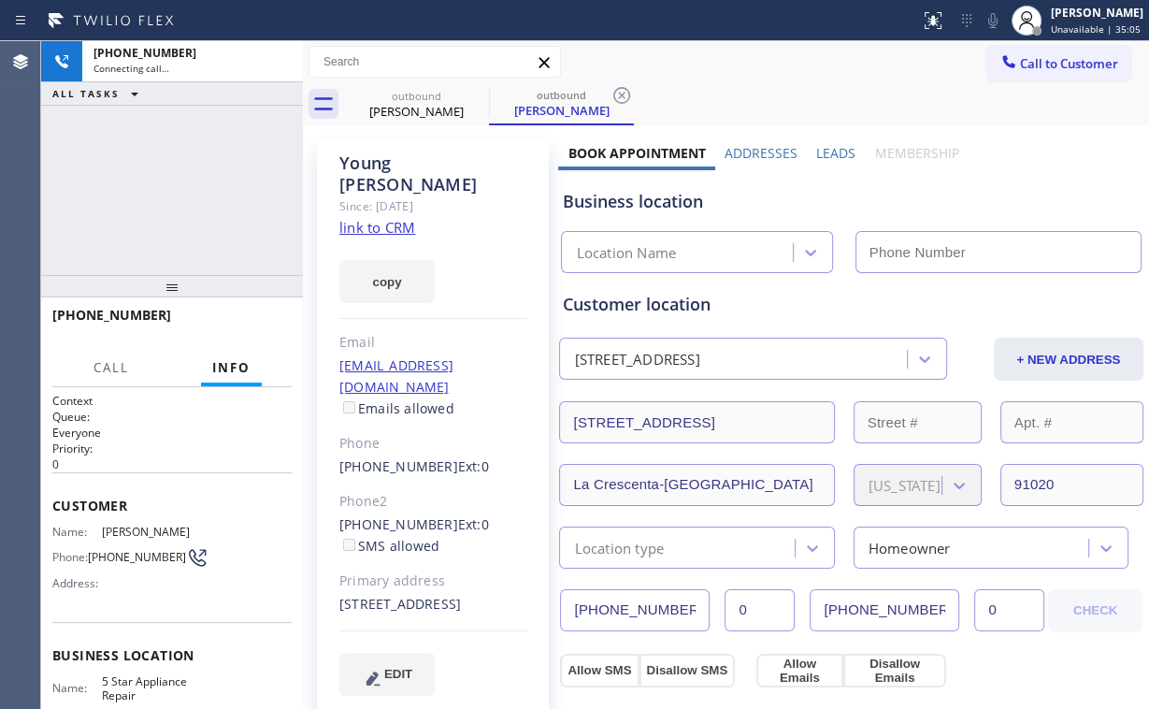
click at [150, 166] on div "+13109910406 Connecting call… ALL TASKS ALL TASKS ACTIVE TASKS TASKS IN WRAP UP" at bounding box center [172, 158] width 262 height 234
type input "(855) 731-4952"
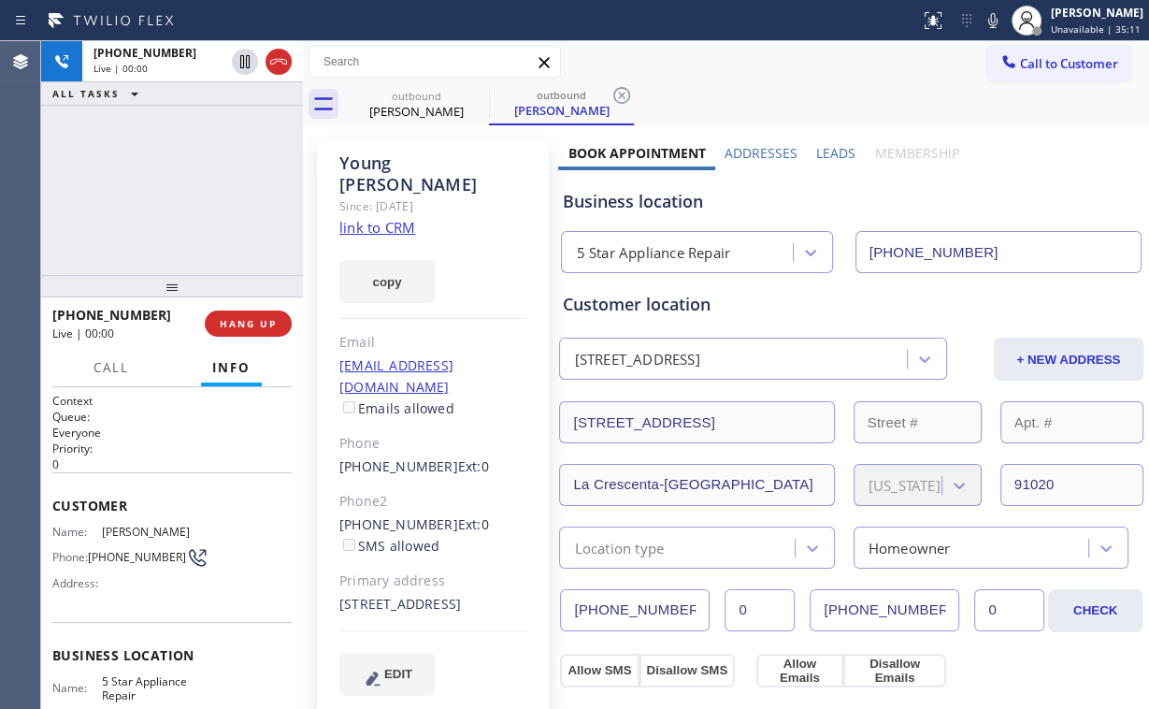
click at [210, 198] on div "+13109910406 Live | 00:00 ALL TASKS ALL TASKS ACTIVE TASKS TASKS IN WRAP UP" at bounding box center [172, 158] width 262 height 234
click at [254, 318] on span "HANG UP" at bounding box center [248, 323] width 57 height 13
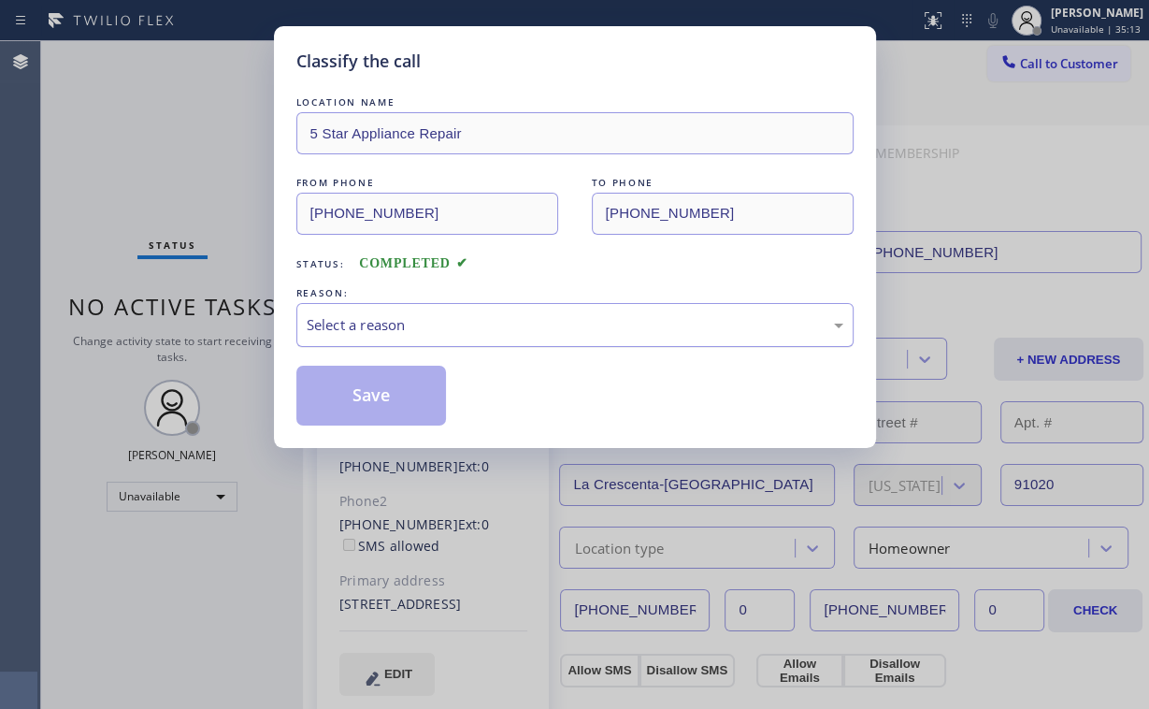
drag, startPoint x: 363, startPoint y: 328, endPoint x: 367, endPoint y: 340, distance: 12.7
click at [365, 333] on div "Select a reason" at bounding box center [575, 325] width 537 height 22
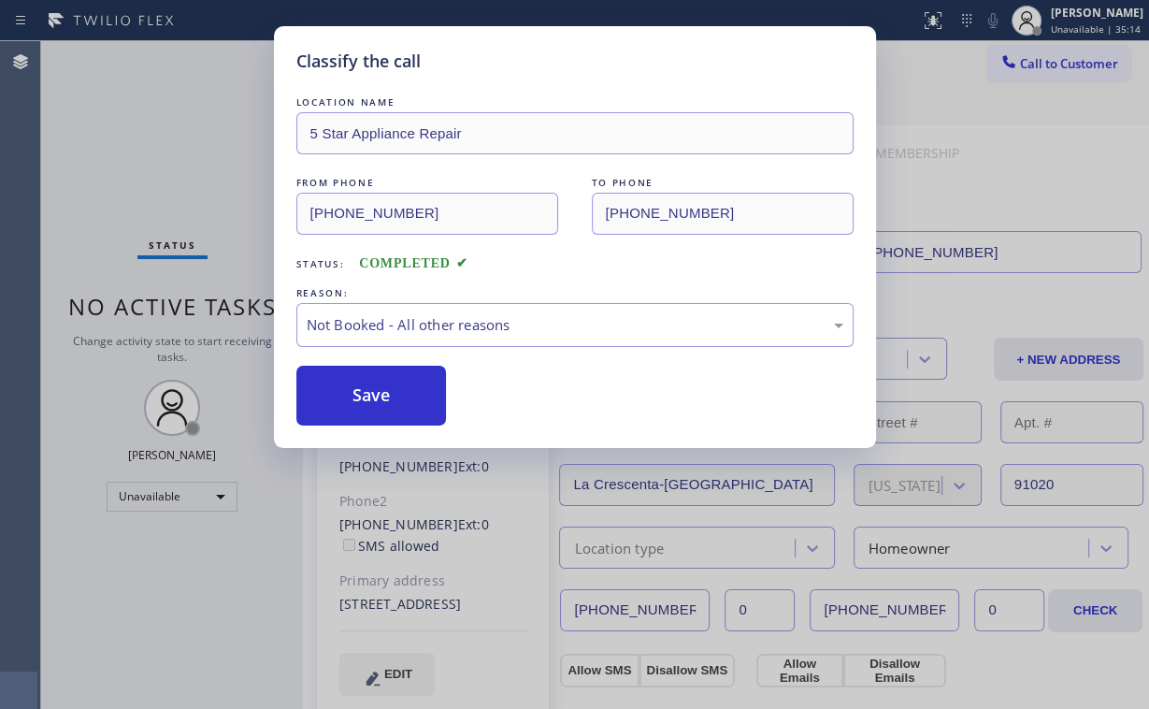
drag, startPoint x: 385, startPoint y: 389, endPoint x: 134, endPoint y: 137, distance: 355.8
click at [386, 387] on button "Save" at bounding box center [371, 396] width 151 height 60
drag, startPoint x: 133, startPoint y: 135, endPoint x: 206, endPoint y: 164, distance: 78.5
click at [137, 138] on div "Classify the call LOCATION NAME 5 Star Appliance Repair FROM PHONE (855) 731-49…" at bounding box center [574, 354] width 1149 height 709
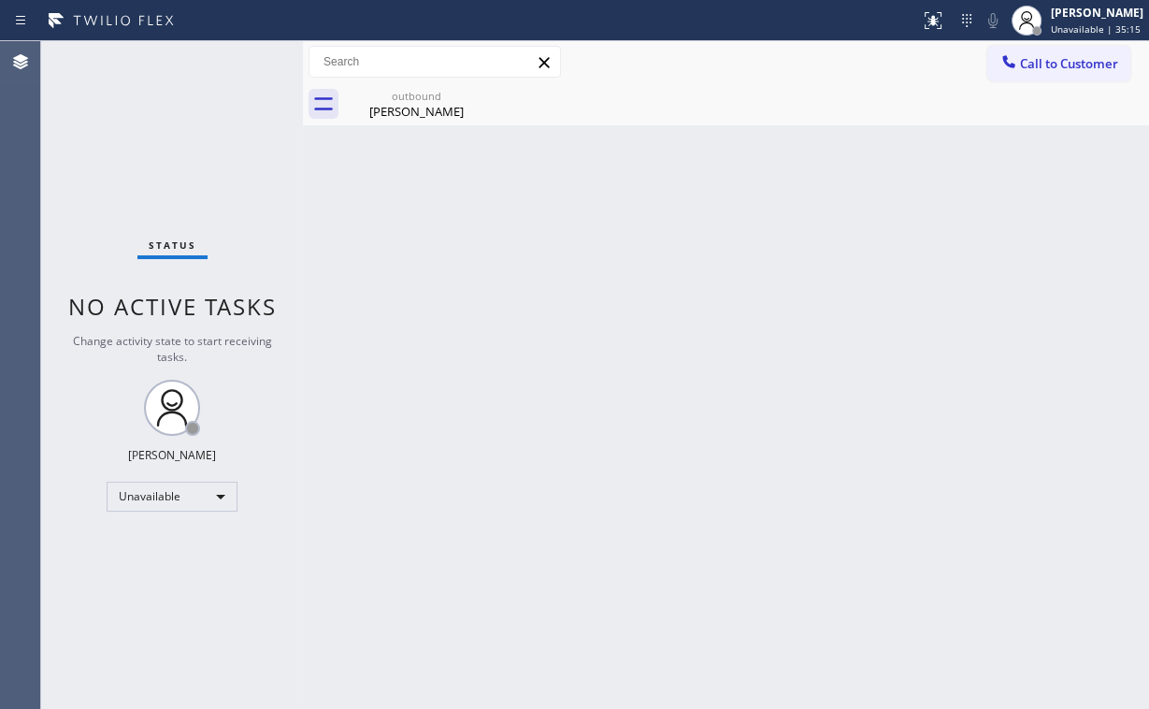
drag, startPoint x: 1041, startPoint y: 46, endPoint x: 954, endPoint y: 178, distance: 158.0
click at [1041, 49] on button "Call to Customer" at bounding box center [1059, 64] width 143 height 36
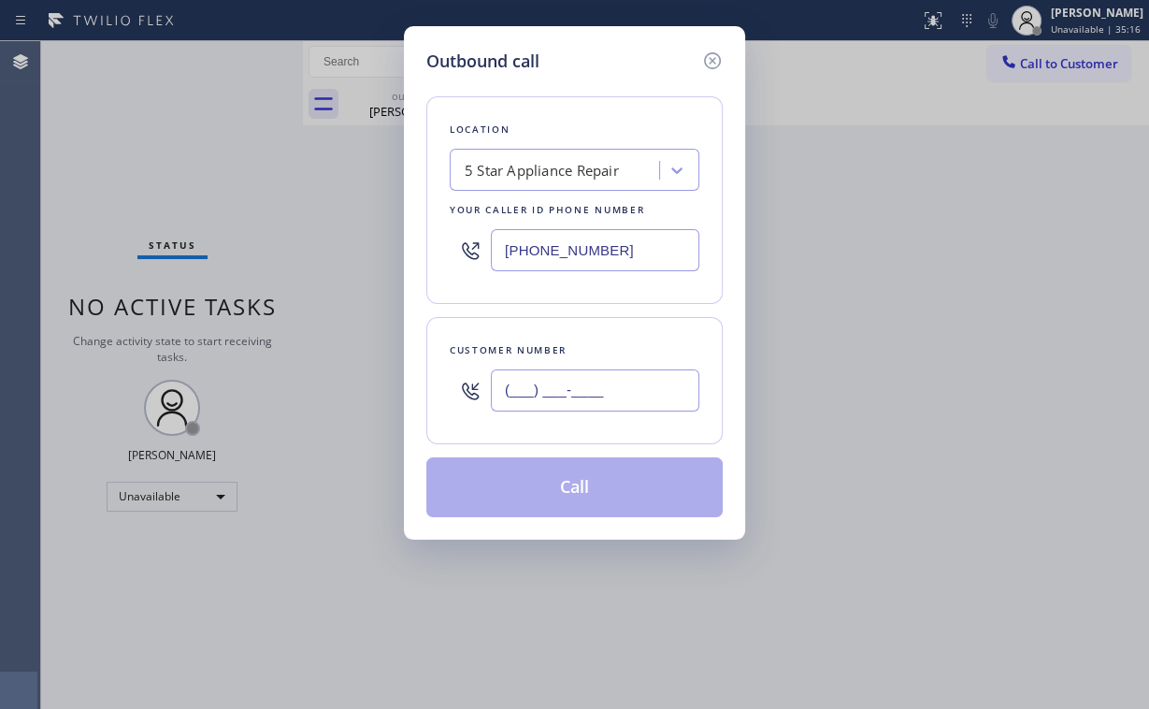
drag, startPoint x: 561, startPoint y: 393, endPoint x: 571, endPoint y: 388, distance: 10.5
click at [561, 393] on input "(___) ___-____" at bounding box center [595, 390] width 209 height 42
paste input "855) 731-4952"
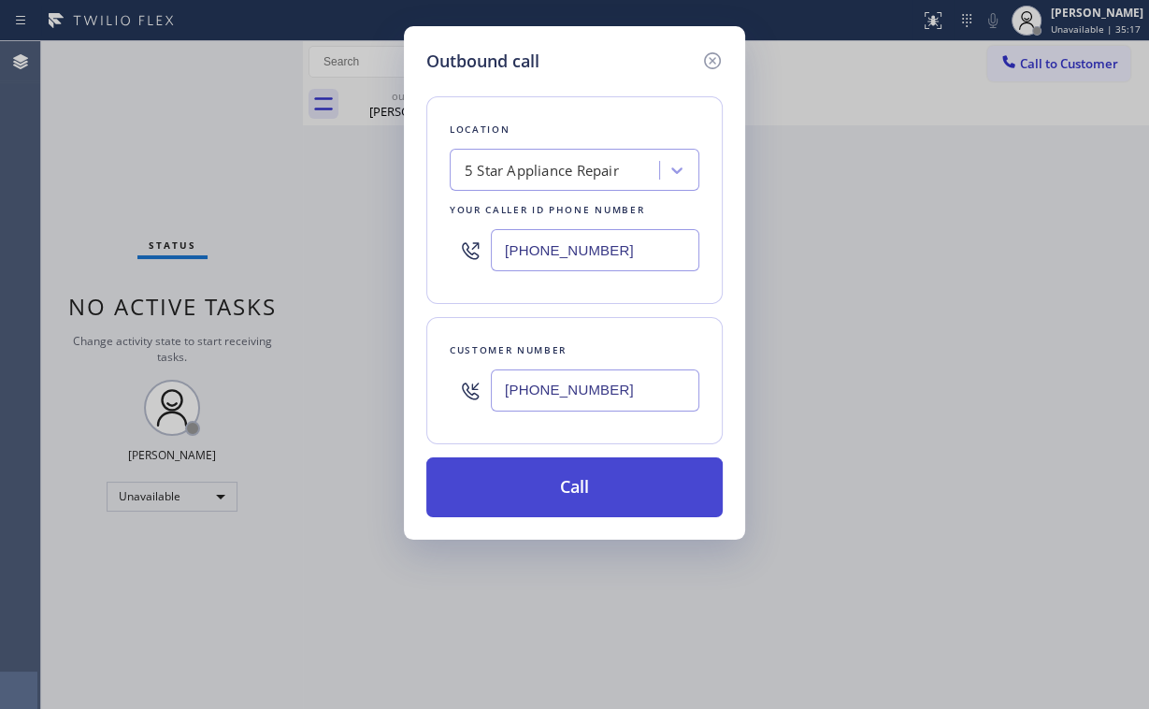
type input "(855) 731-4952"
click at [496, 496] on button "Call" at bounding box center [574, 487] width 296 height 60
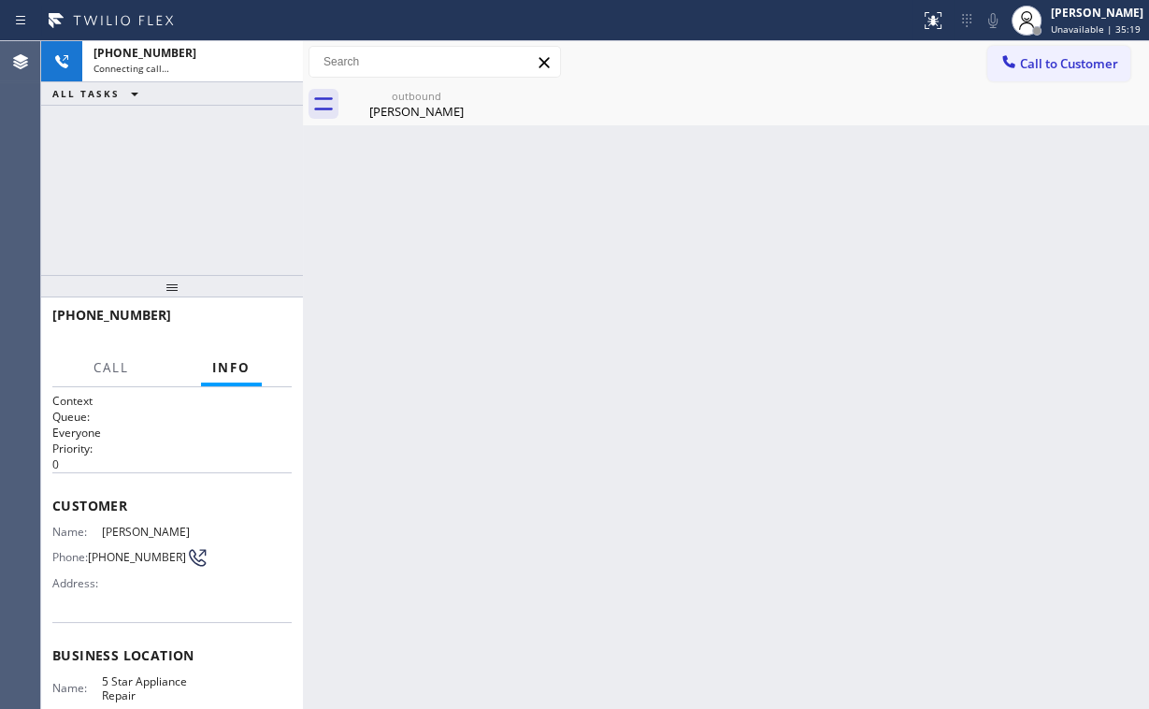
click at [153, 181] on div "+18557314952 Connecting call… ALL TASKS ALL TASKS ACTIVE TASKS TASKS IN WRAP UP" at bounding box center [172, 158] width 262 height 234
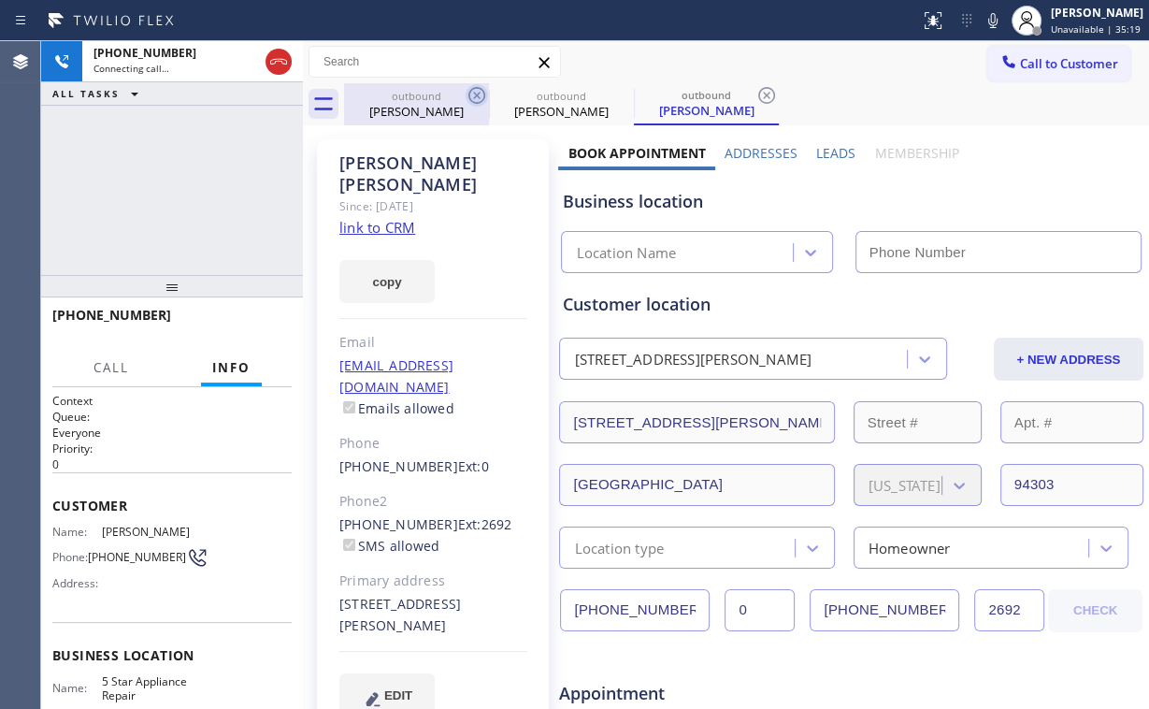
click at [415, 105] on div "Young lee" at bounding box center [416, 111] width 141 height 17
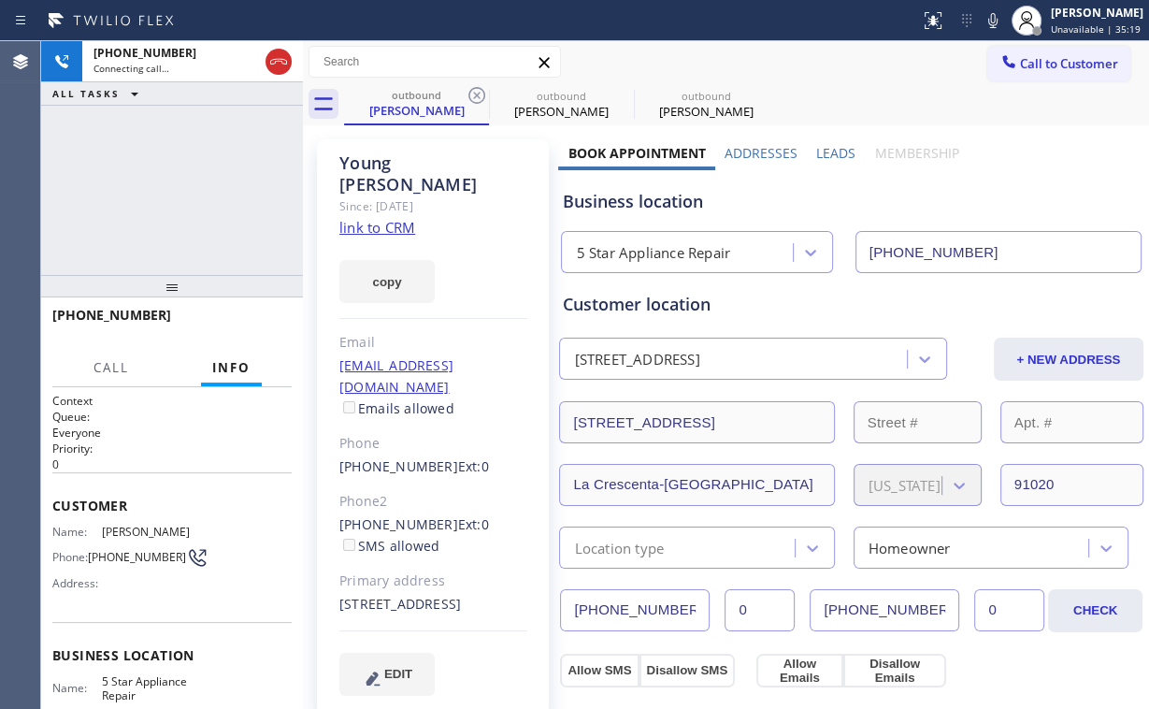
click at [474, 95] on icon at bounding box center [477, 95] width 22 height 22
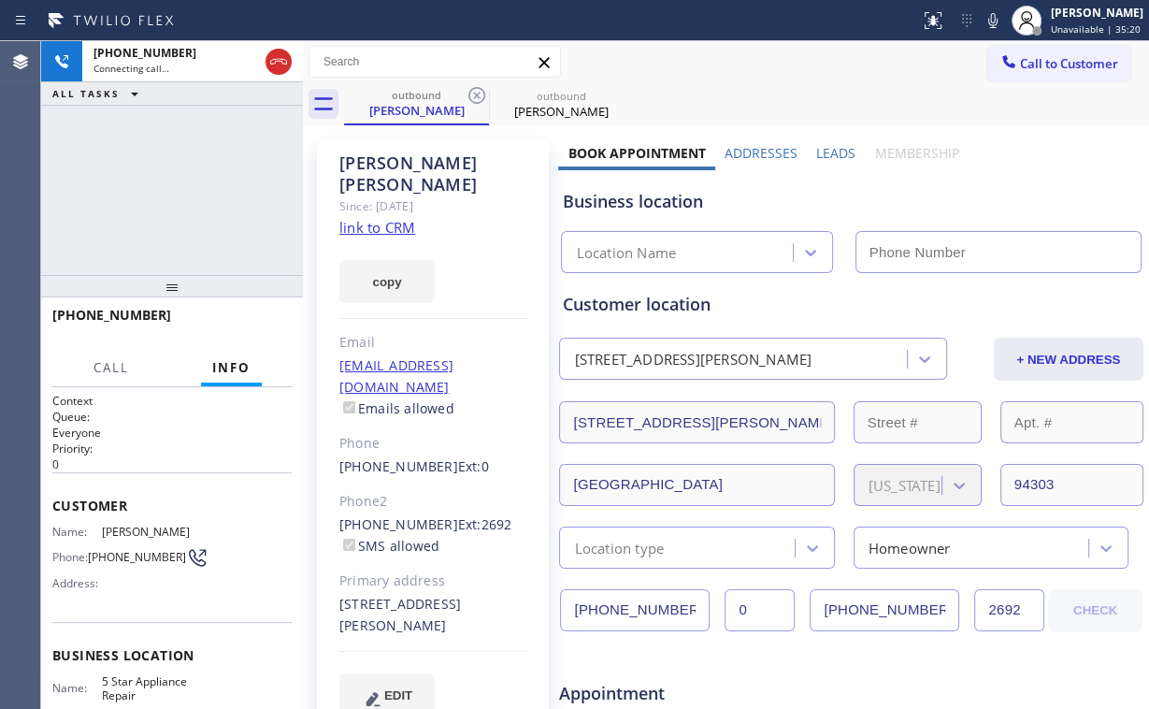
drag, startPoint x: 163, startPoint y: 197, endPoint x: 166, endPoint y: 181, distance: 16.1
click at [163, 195] on div "+18557314952 Connecting call… ALL TASKS ALL TASKS ACTIVE TASKS TASKS IN WRAP UP" at bounding box center [172, 158] width 262 height 234
type input "(855) 731-4952"
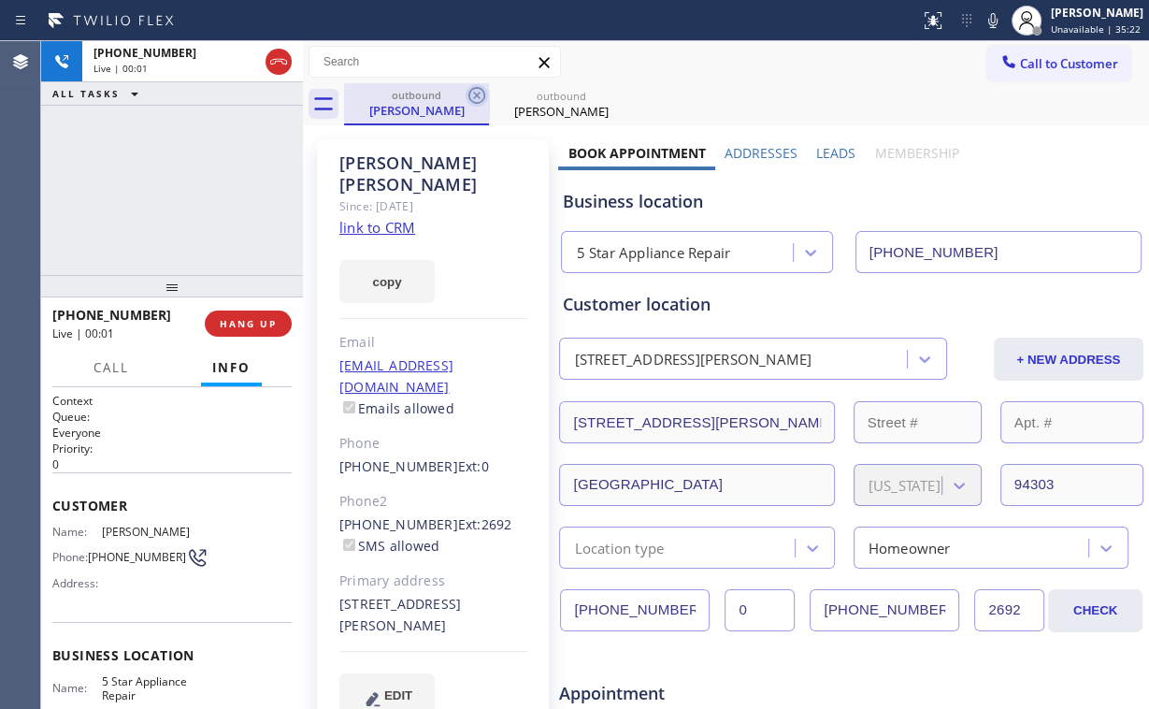
click at [467, 95] on icon at bounding box center [477, 95] width 22 height 22
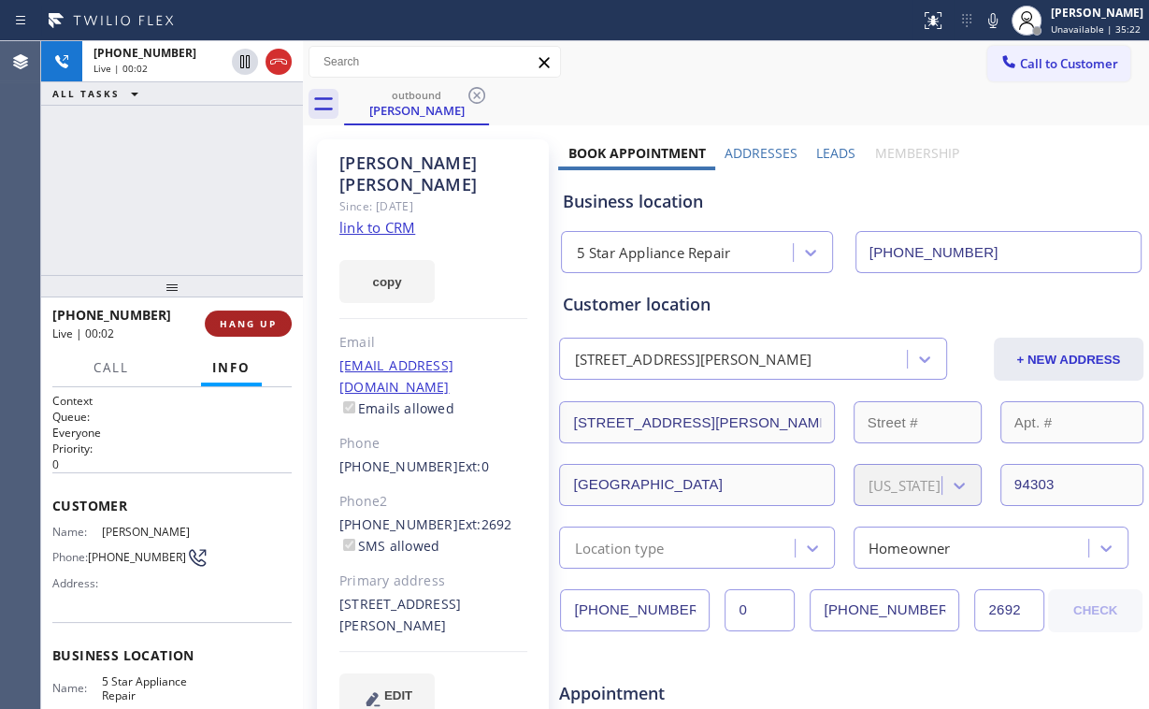
click at [241, 322] on span "HANG UP" at bounding box center [248, 323] width 57 height 13
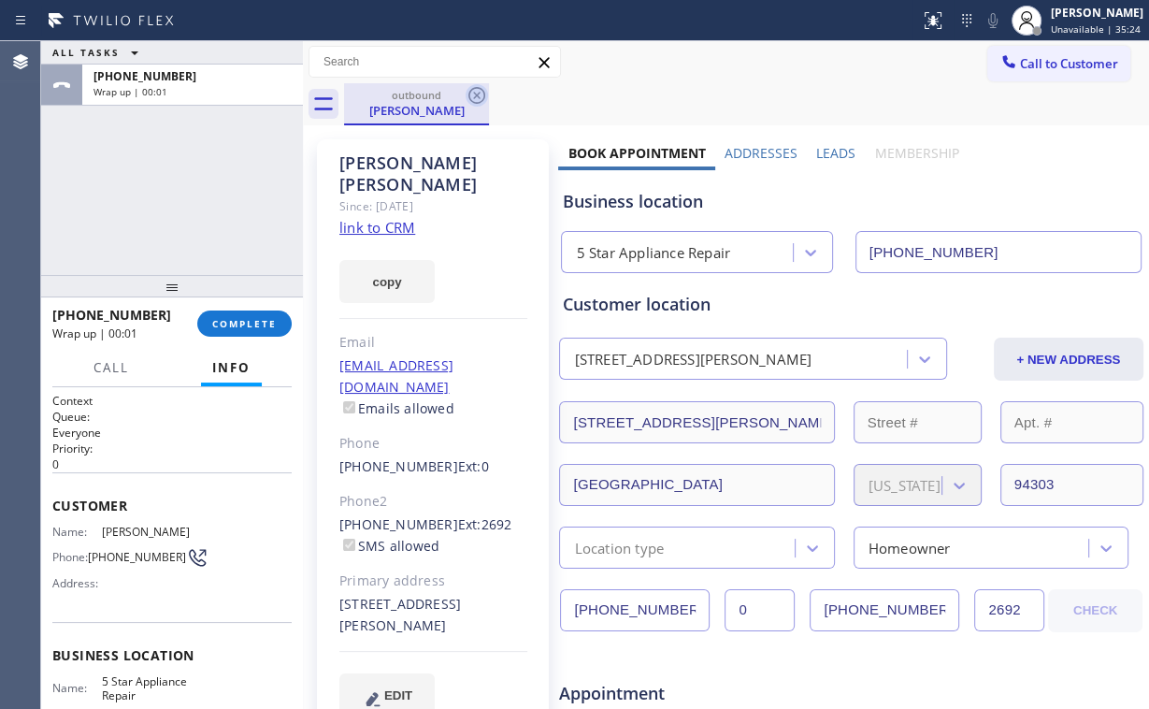
click at [474, 94] on icon at bounding box center [477, 95] width 22 height 22
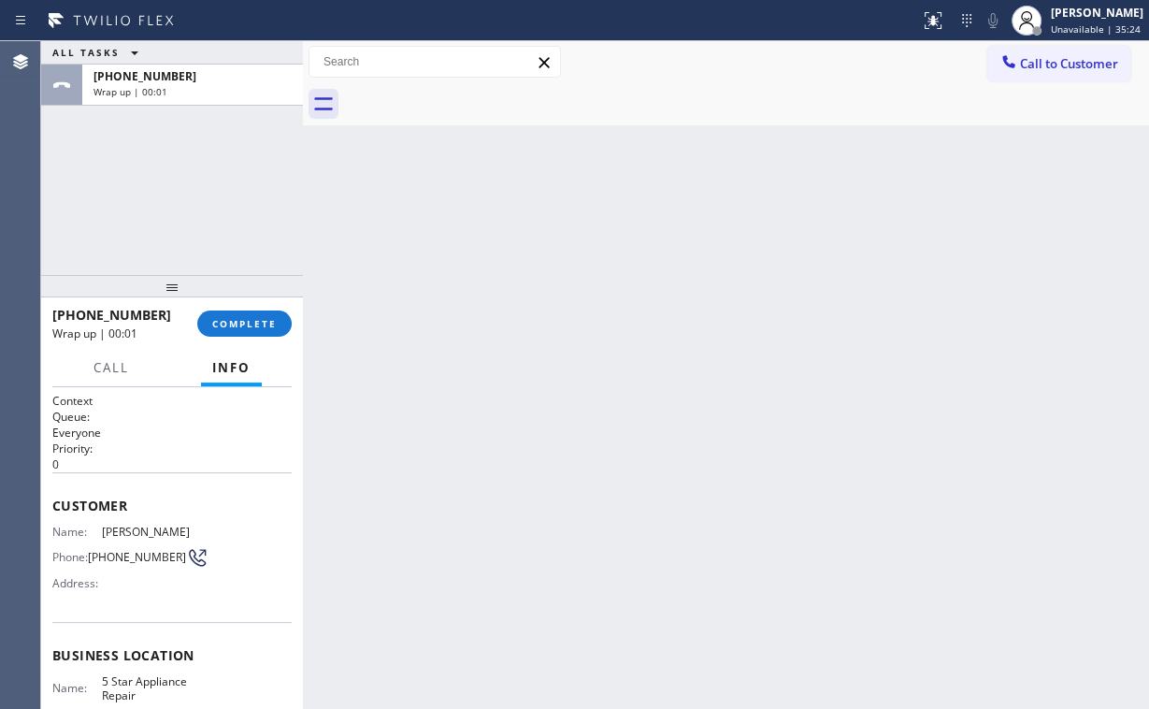
click at [196, 187] on div "ALL TASKS ALL TASKS ACTIVE TASKS TASKS IN WRAP UP +18557314952 Wrap up | 00:01" at bounding box center [172, 158] width 262 height 234
click at [245, 324] on span "COMPLETE" at bounding box center [244, 323] width 65 height 13
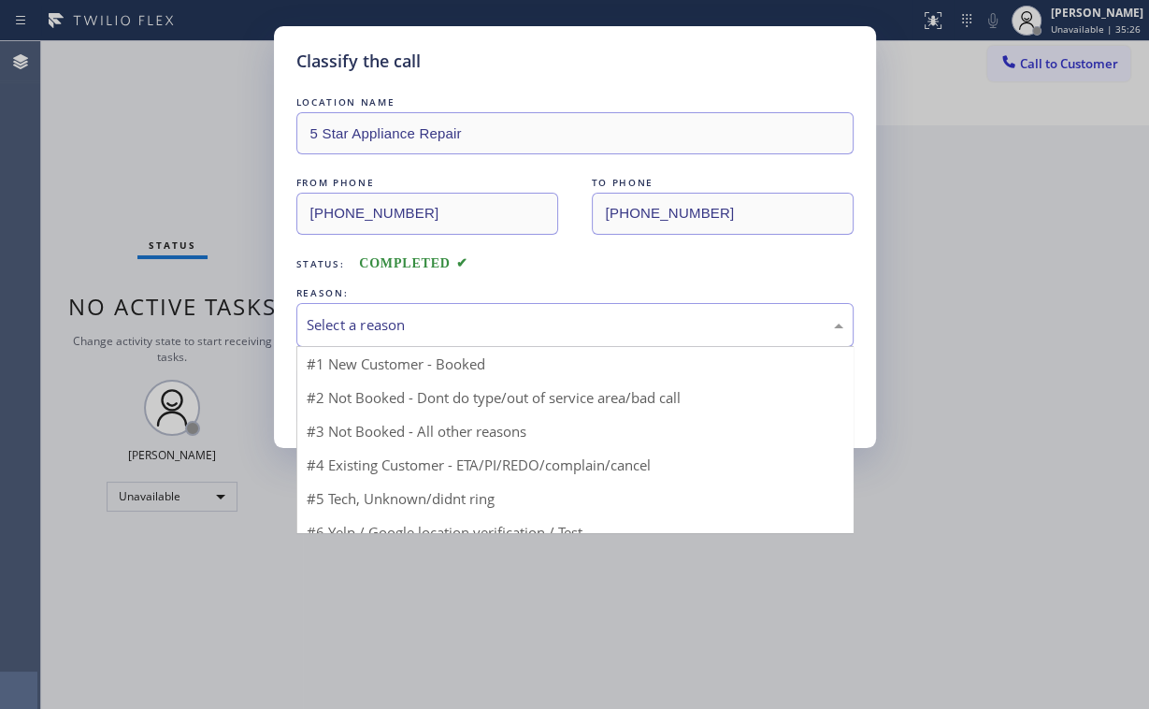
drag, startPoint x: 344, startPoint y: 322, endPoint x: 354, endPoint y: 384, distance: 63.4
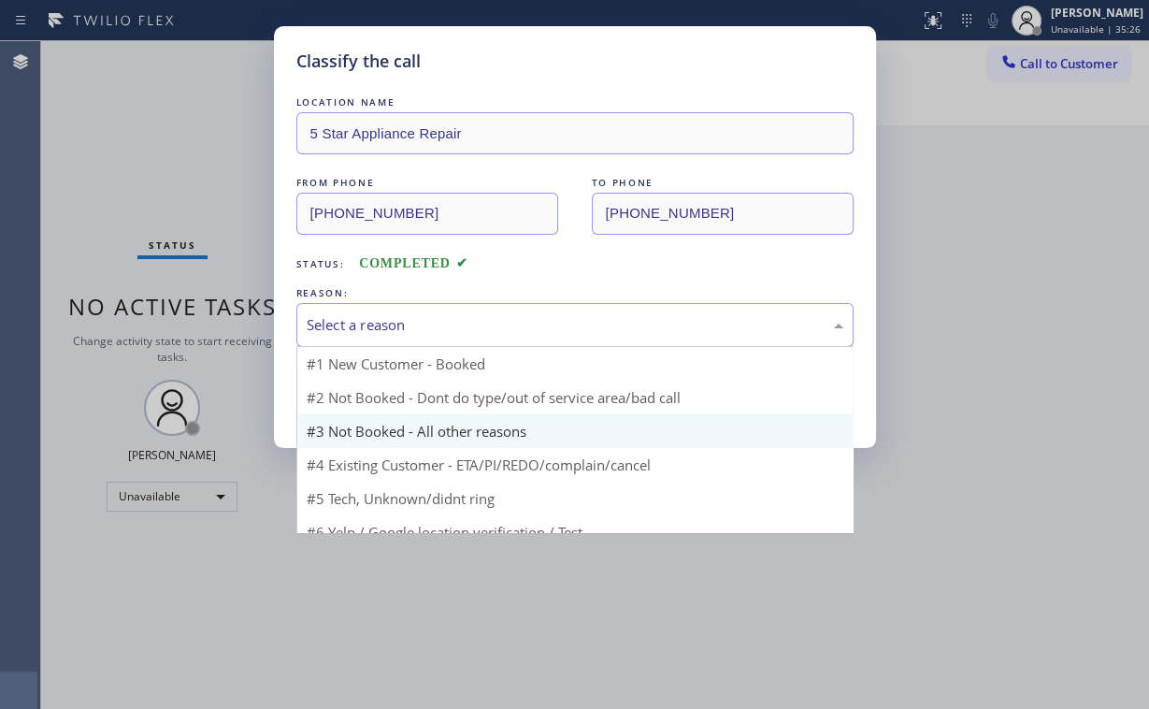
click at [345, 323] on div "Select a reason" at bounding box center [575, 325] width 537 height 22
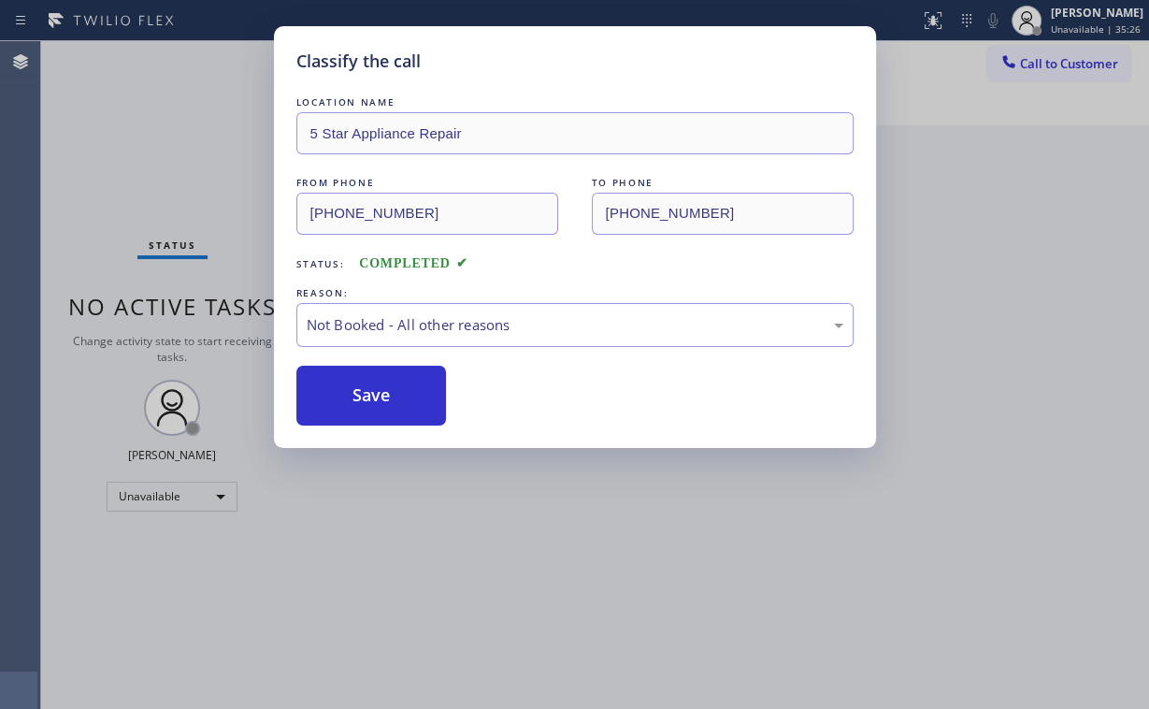
drag, startPoint x: 354, startPoint y: 385, endPoint x: 150, endPoint y: 161, distance: 303.9
click at [355, 385] on button "Save" at bounding box center [371, 396] width 151 height 60
click at [138, 142] on div "Classify the call LOCATION NAME 5 Star Appliance Repair FROM PHONE (855) 731-49…" at bounding box center [574, 354] width 1149 height 709
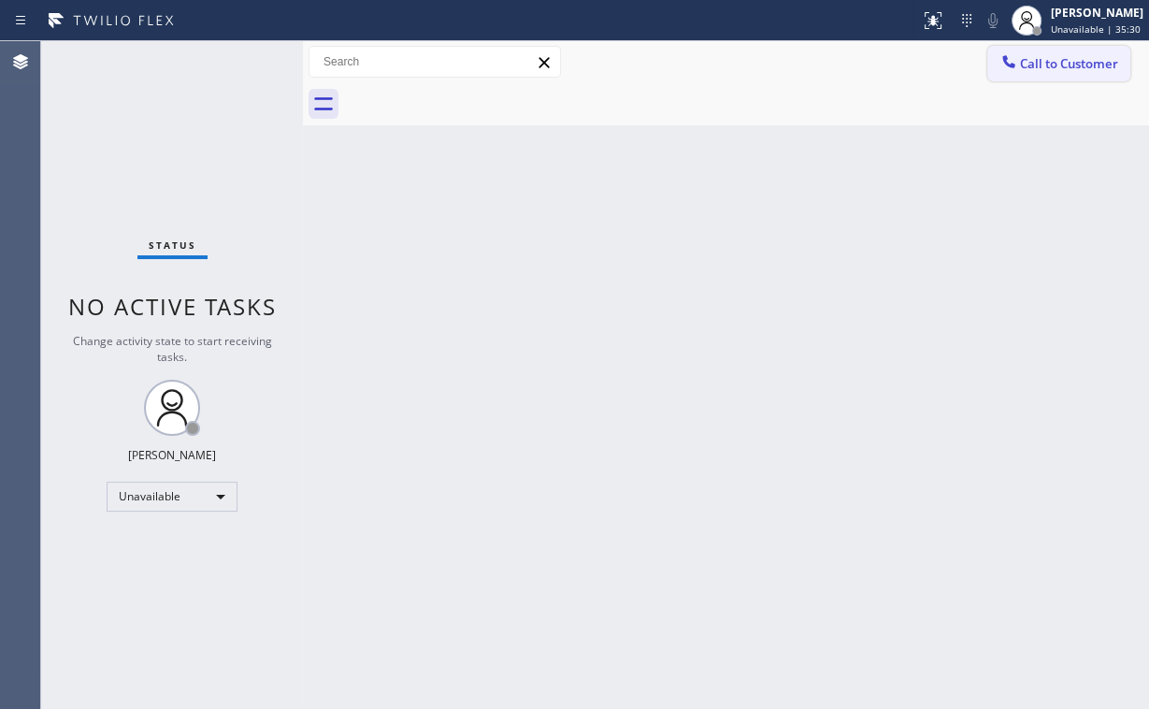
click at [1028, 70] on span "Call to Customer" at bounding box center [1069, 63] width 98 height 17
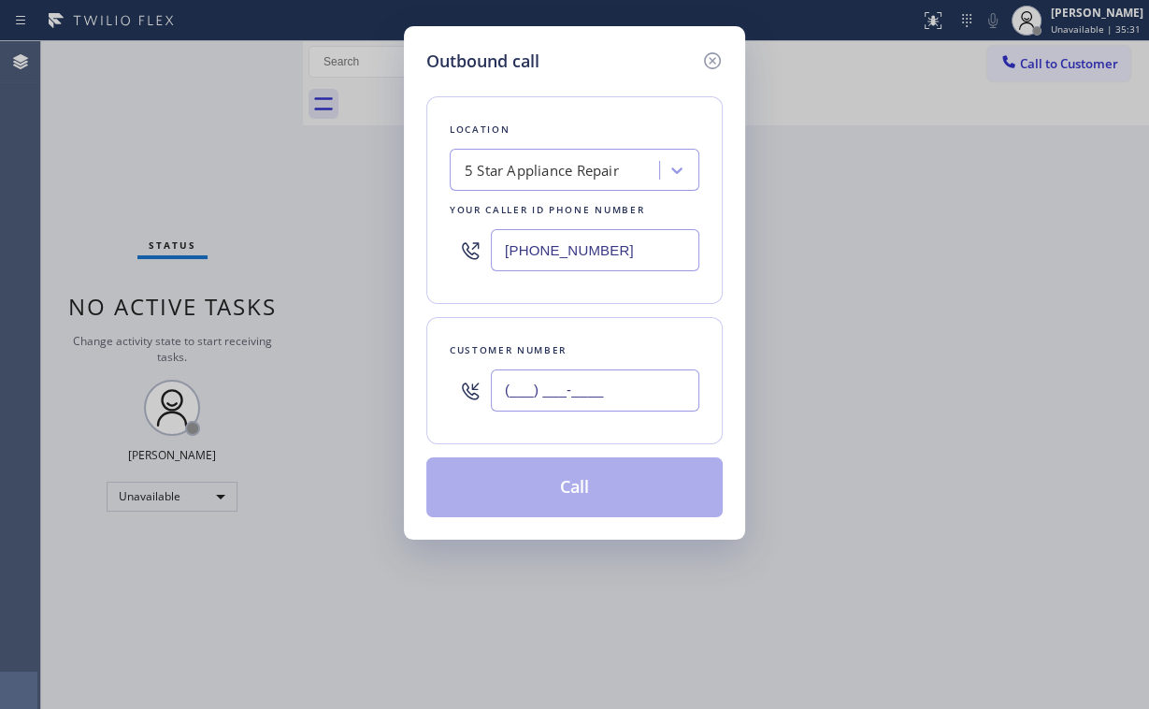
click at [622, 386] on input "(___) ___-____" at bounding box center [595, 390] width 209 height 42
paste input "310) 991-0406"
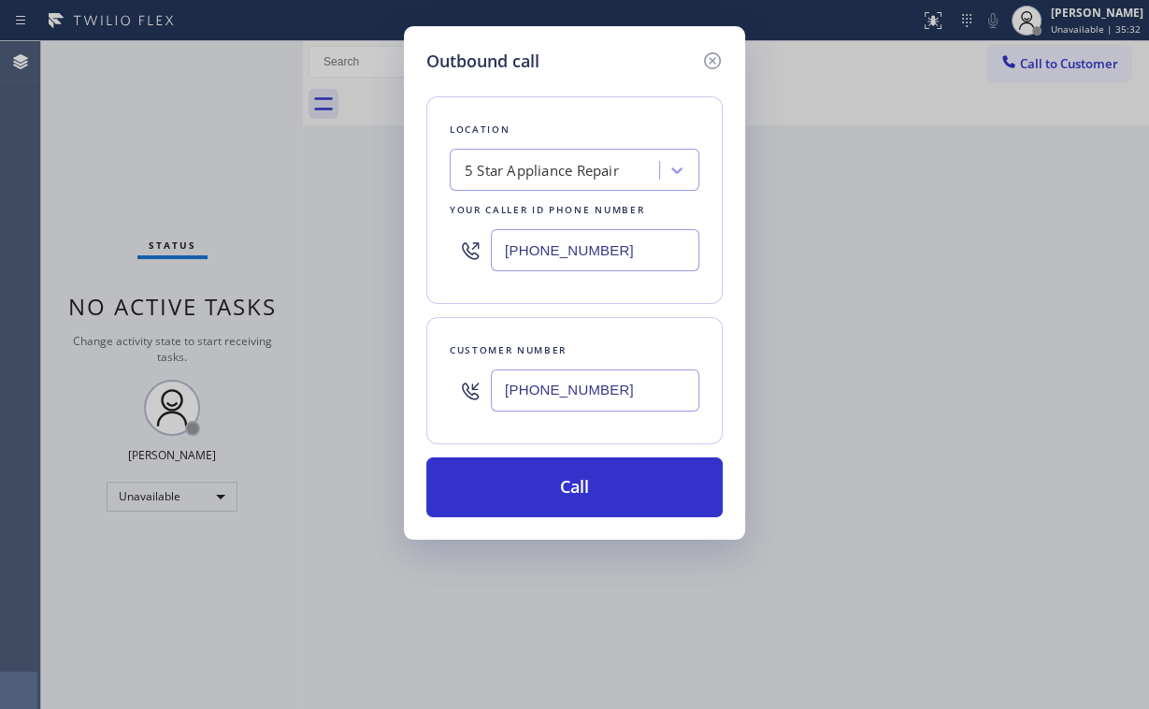
type input "(310) 991-0406"
click at [545, 485] on button "Call" at bounding box center [574, 487] width 296 height 60
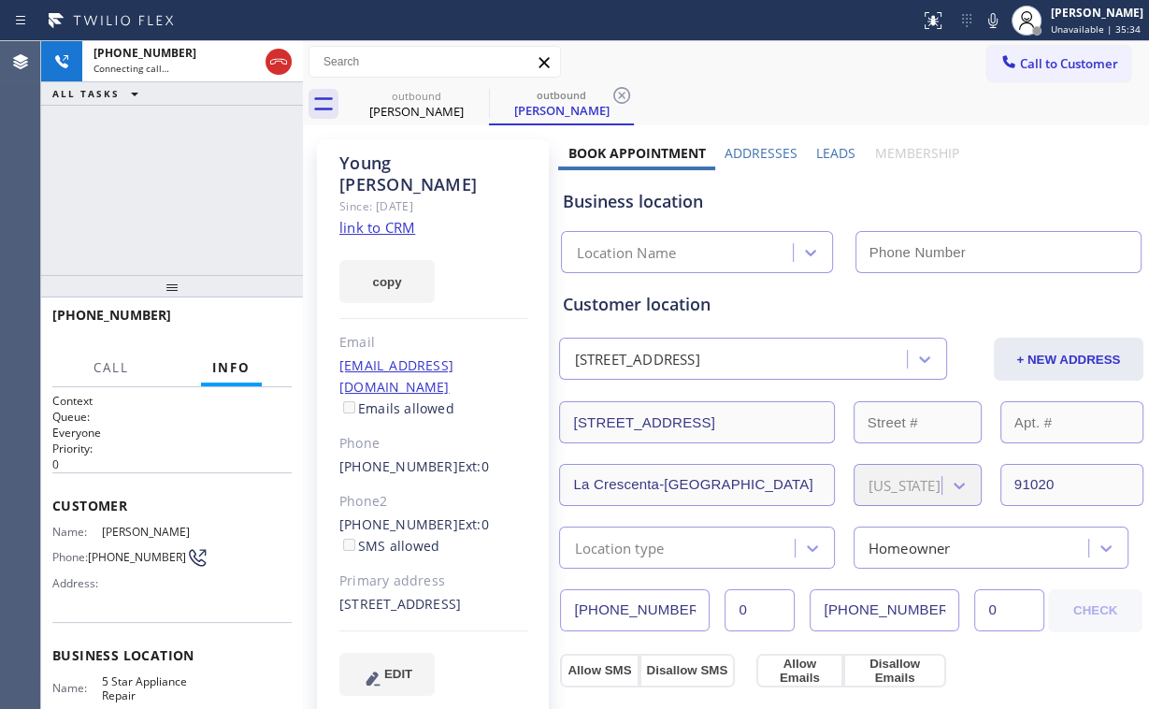
click at [123, 218] on div "+13109910406 Connecting call… ALL TASKS ALL TASKS ACTIVE TASKS TASKS IN WRAP UP" at bounding box center [172, 158] width 262 height 234
type input "(855) 731-4952"
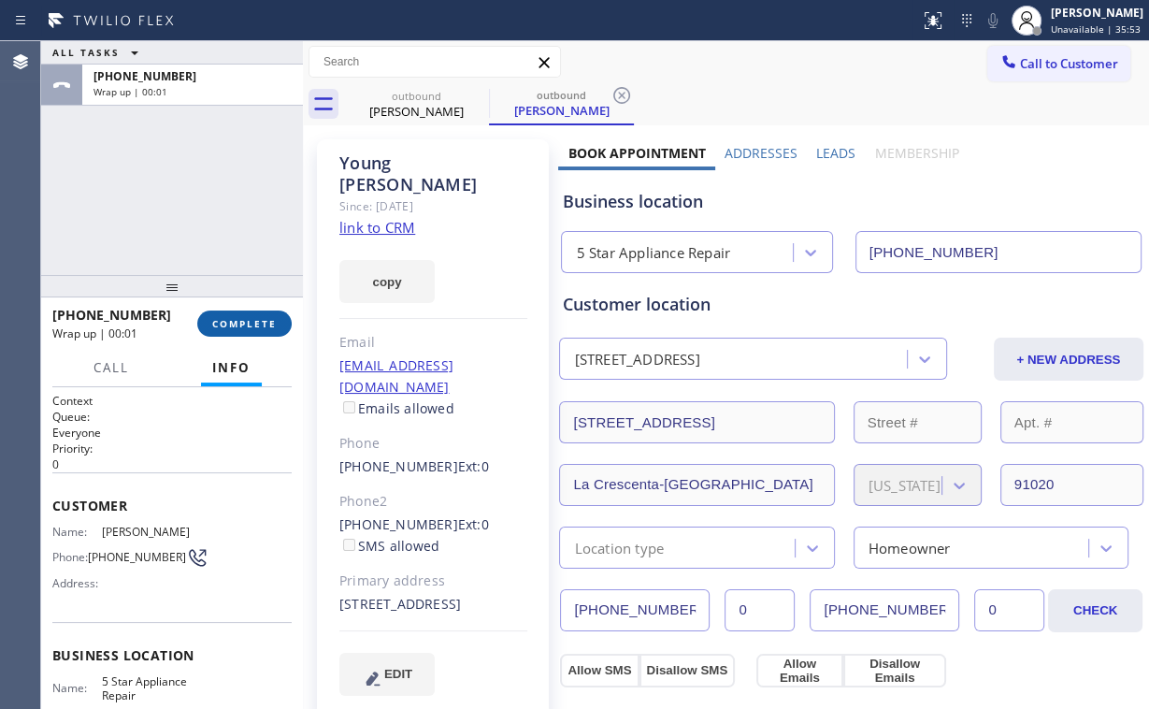
click at [254, 332] on button "COMPLETE" at bounding box center [244, 324] width 94 height 26
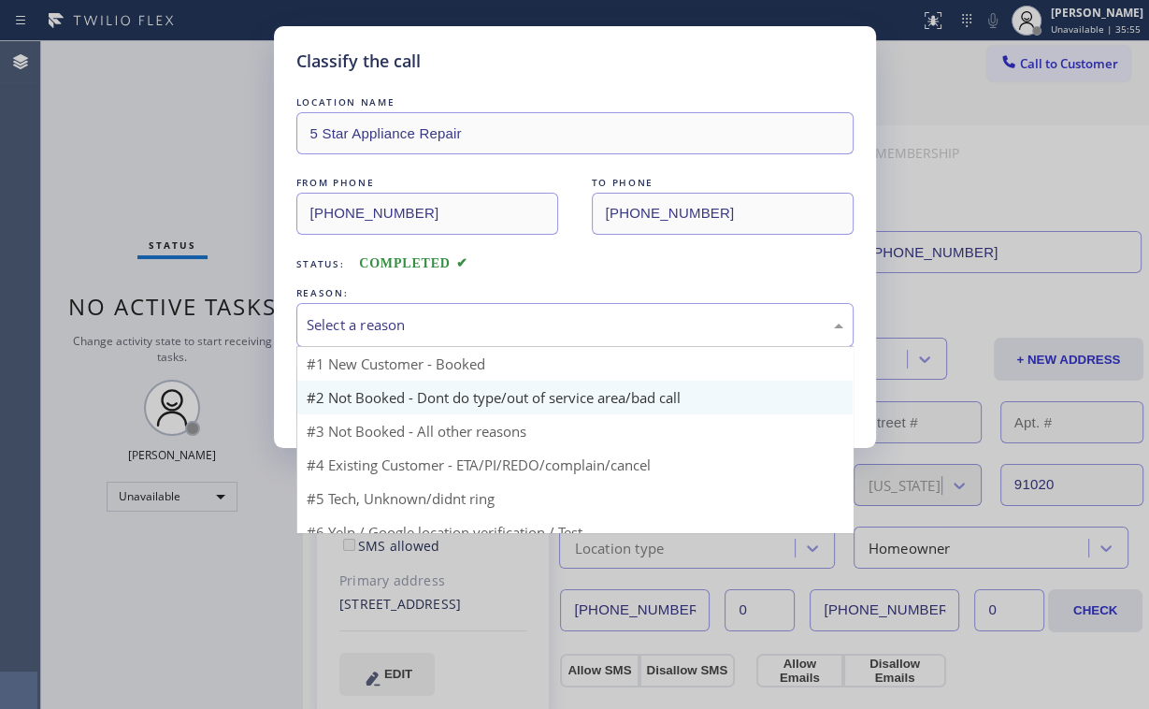
drag, startPoint x: 355, startPoint y: 335, endPoint x: 369, endPoint y: 388, distance: 54.9
click at [355, 336] on div "Select a reason" at bounding box center [574, 325] width 557 height 44
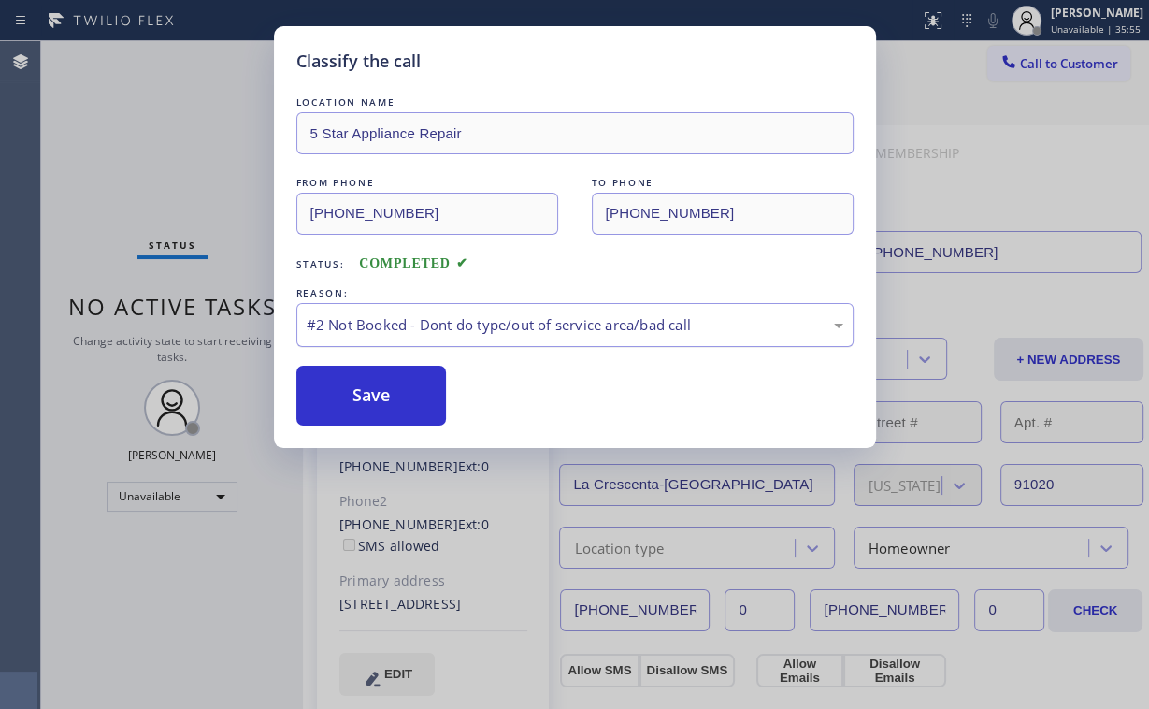
click at [369, 389] on button "Save" at bounding box center [371, 396] width 151 height 60
click at [195, 174] on div "Classify the call LOCATION NAME 5 Star Appliance Repair FROM PHONE (855) 731-49…" at bounding box center [574, 354] width 1149 height 709
click at [344, 390] on button "Save" at bounding box center [371, 396] width 151 height 60
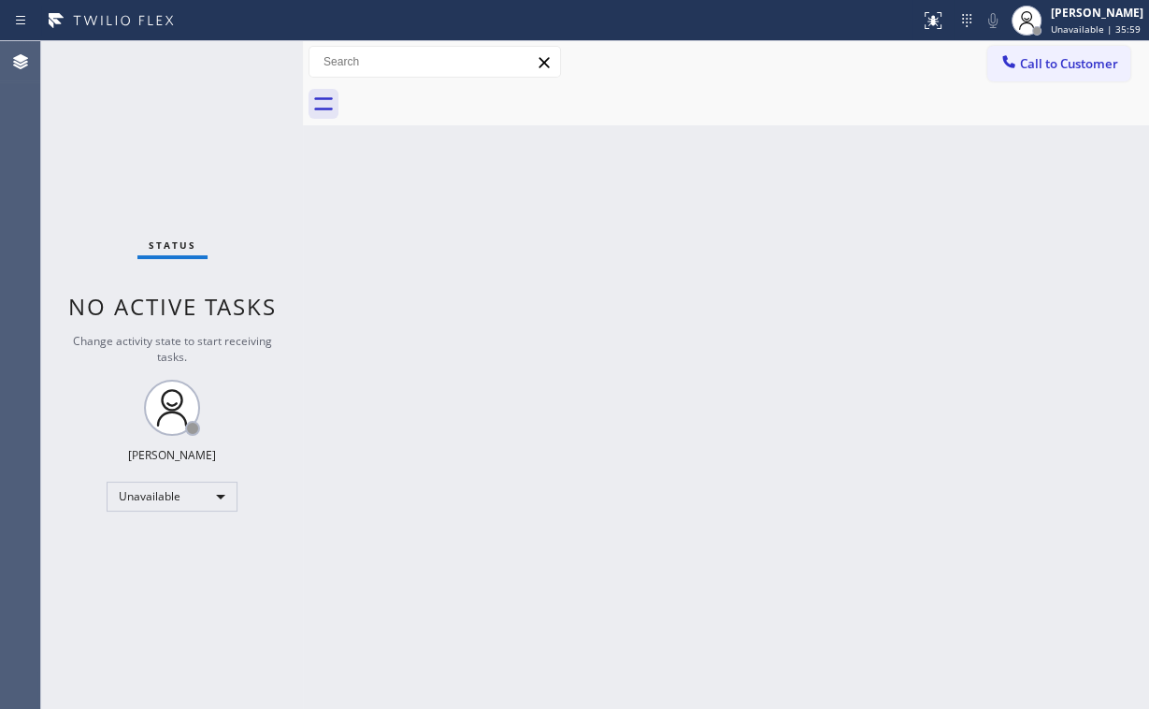
click at [845, 267] on div "Back to Dashboard Change Sender ID Customers Technicians Select a contact Outbo…" at bounding box center [726, 375] width 846 height 668
drag, startPoint x: 233, startPoint y: 234, endPoint x: 228, endPoint y: 207, distance: 27.5
click at [233, 232] on div "Status No active tasks Change activity state to start receiving tasks. Arnold V…" at bounding box center [172, 375] width 262 height 668
click at [1075, 64] on span "Call to Customer" at bounding box center [1069, 63] width 98 height 17
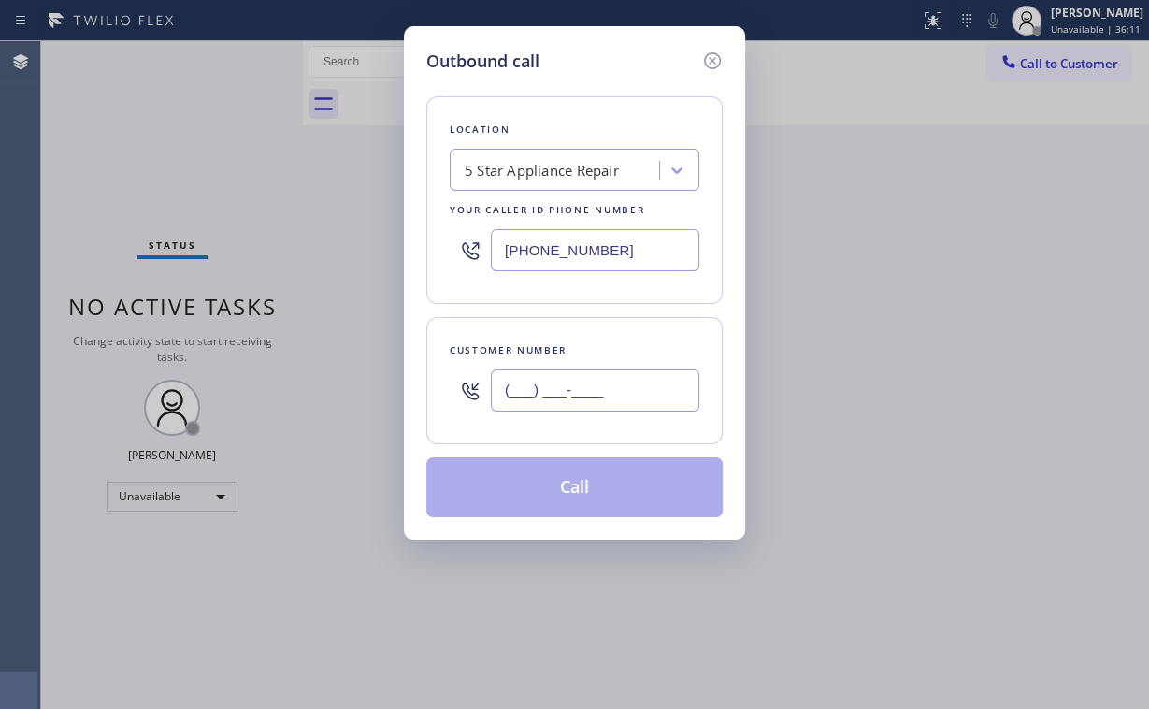
click at [649, 369] on input "(___) ___-____" at bounding box center [595, 390] width 209 height 42
paste input "206) 799-8764"
type input "(206) 799-8764"
click at [589, 440] on div "Customer number (206) 799-8764" at bounding box center [574, 380] width 296 height 127
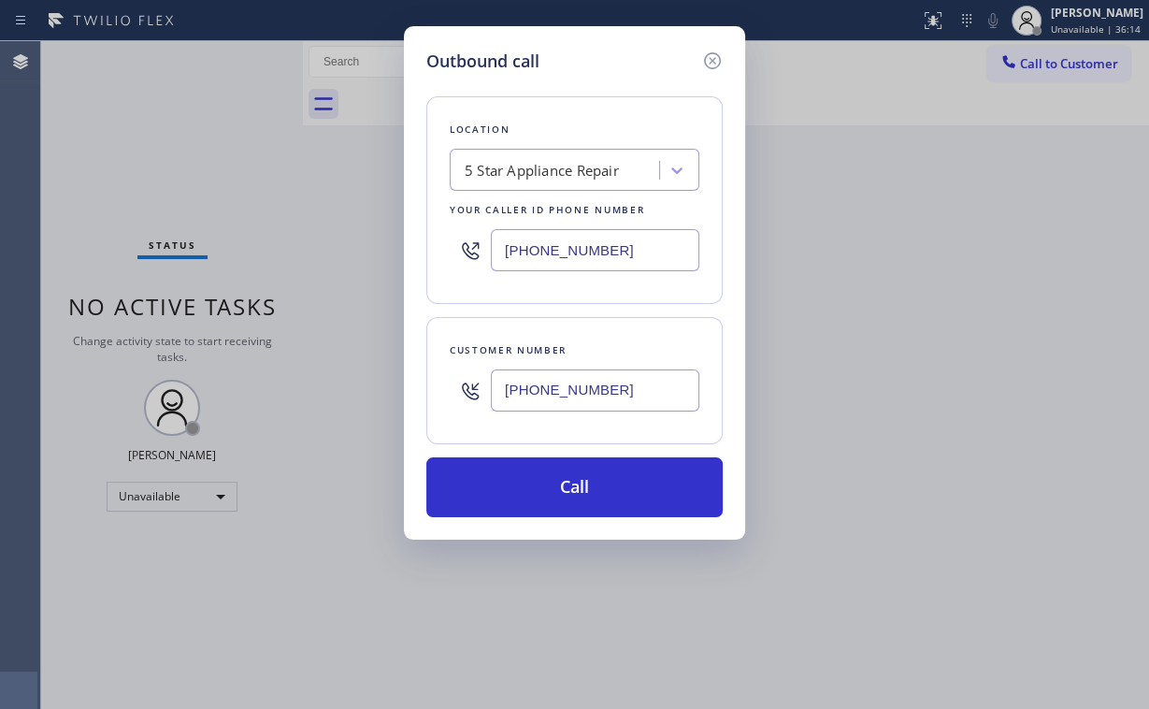
click at [640, 354] on div "Customer number" at bounding box center [575, 350] width 250 height 20
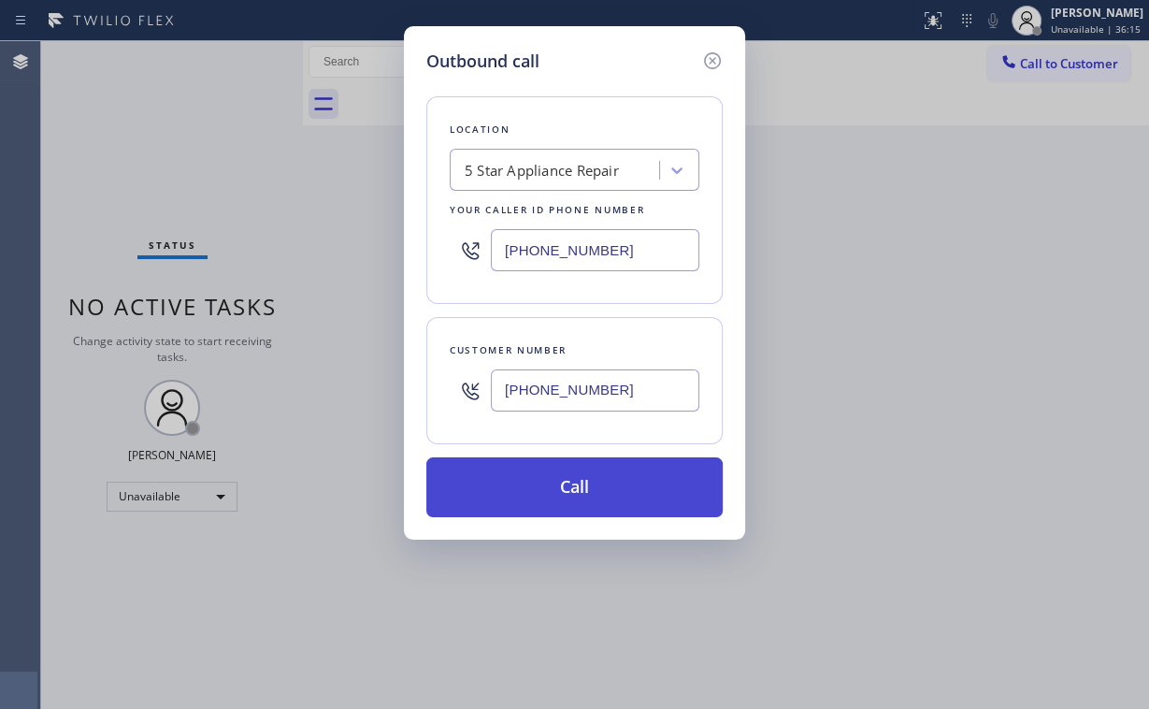
click at [560, 486] on button "Call" at bounding box center [574, 487] width 296 height 60
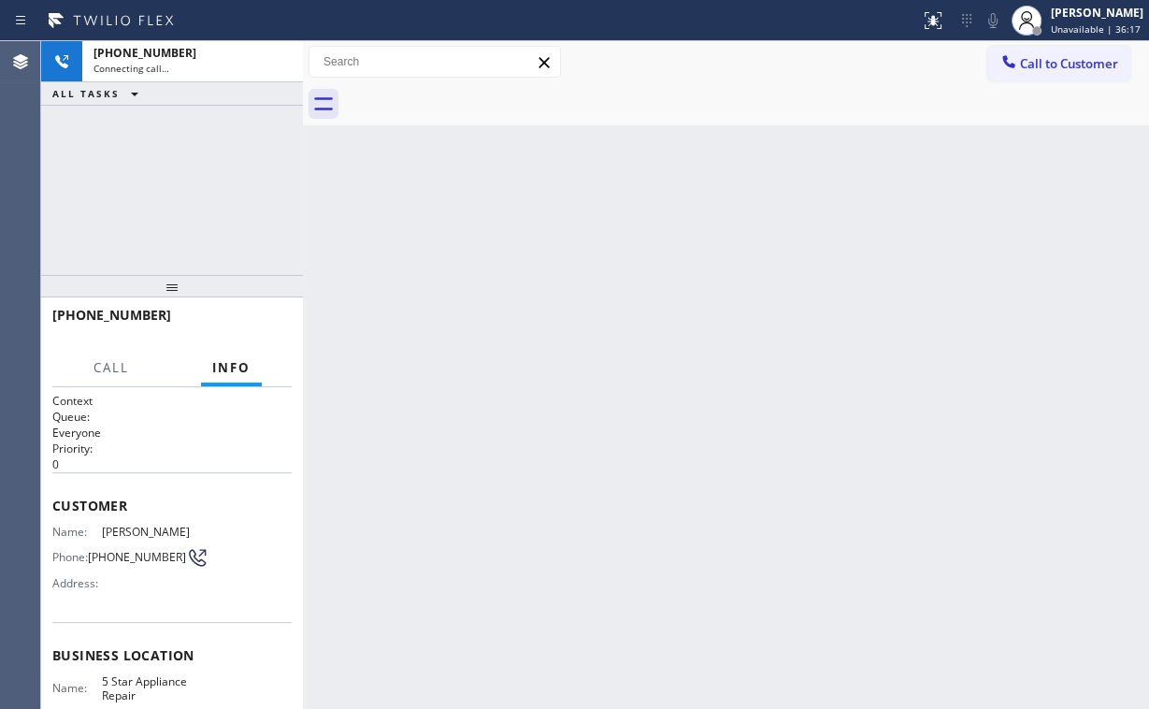
click at [238, 201] on div "+12067998764 Connecting call… ALL TASKS ALL TASKS ACTIVE TASKS TASKS IN WRAP UP" at bounding box center [172, 158] width 262 height 234
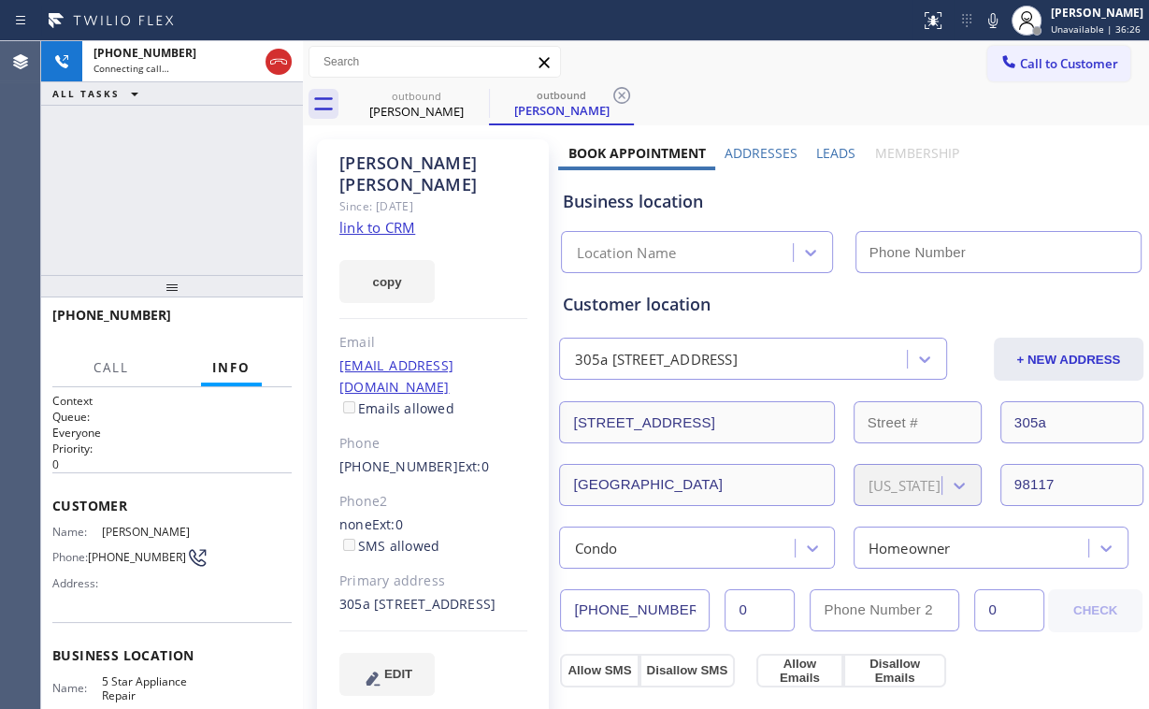
click at [205, 211] on div "+12067998764 Connecting call… ALL TASKS ALL TASKS ACTIVE TASKS TASKS IN WRAP UP" at bounding box center [172, 158] width 262 height 234
type input "(855) 731-4952"
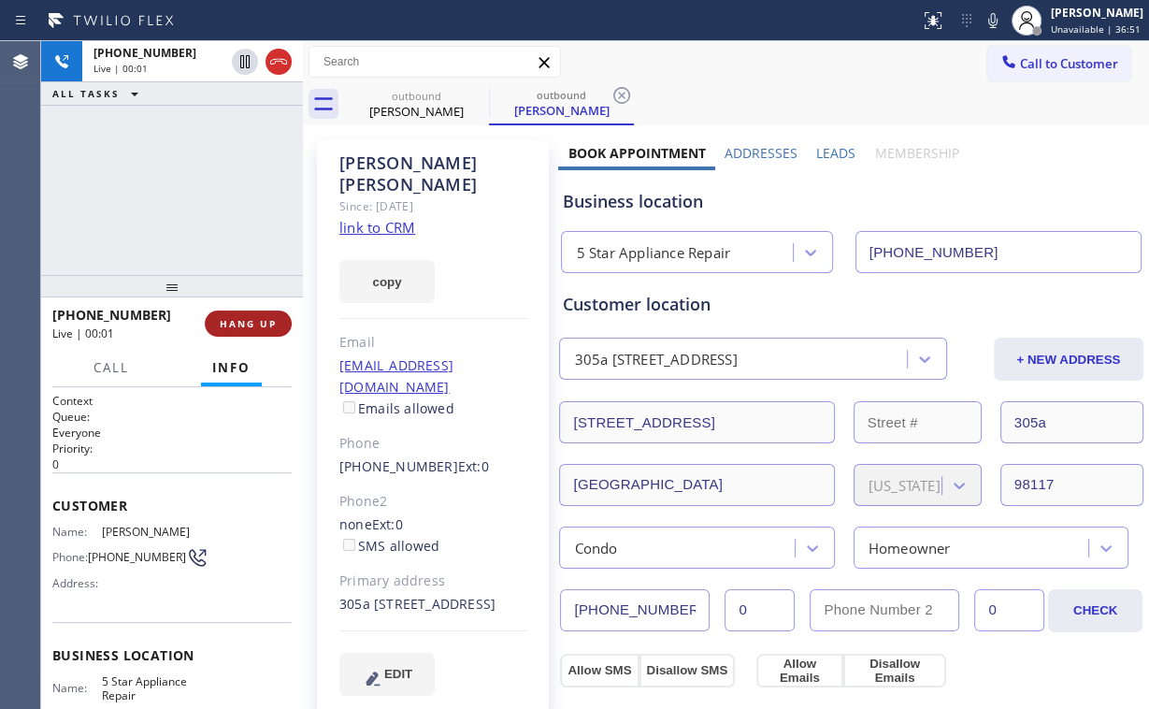
click at [273, 321] on span "HANG UP" at bounding box center [248, 323] width 57 height 13
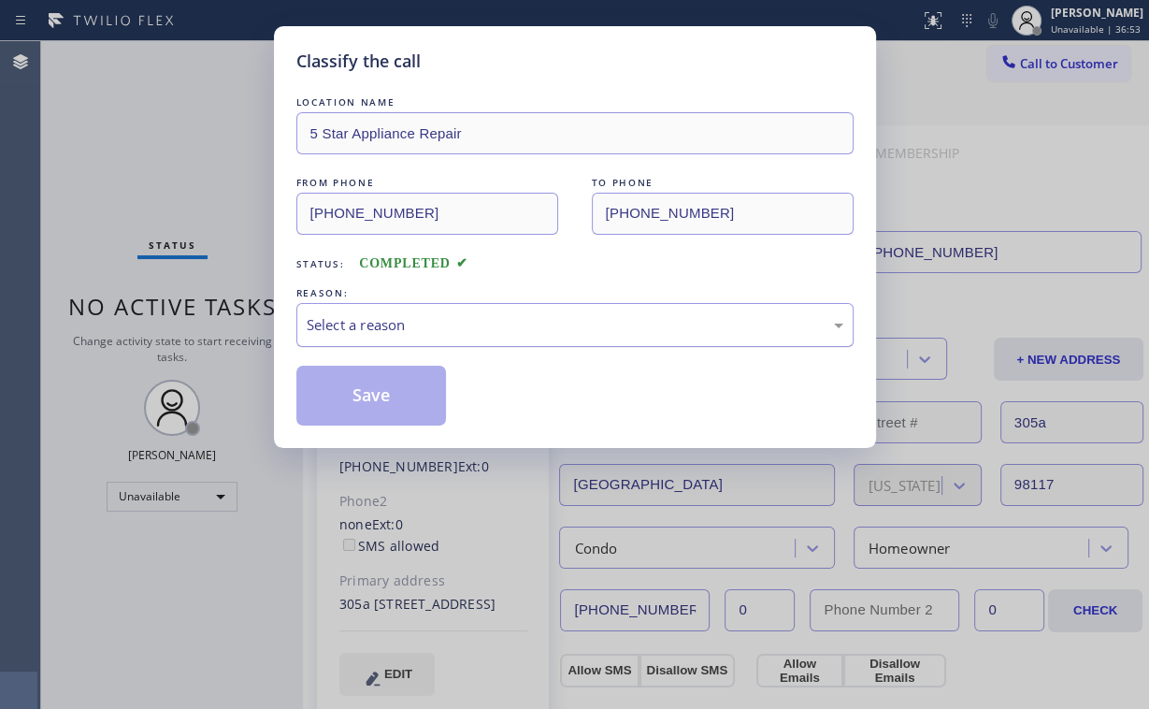
click at [382, 340] on div "Select a reason" at bounding box center [574, 325] width 557 height 44
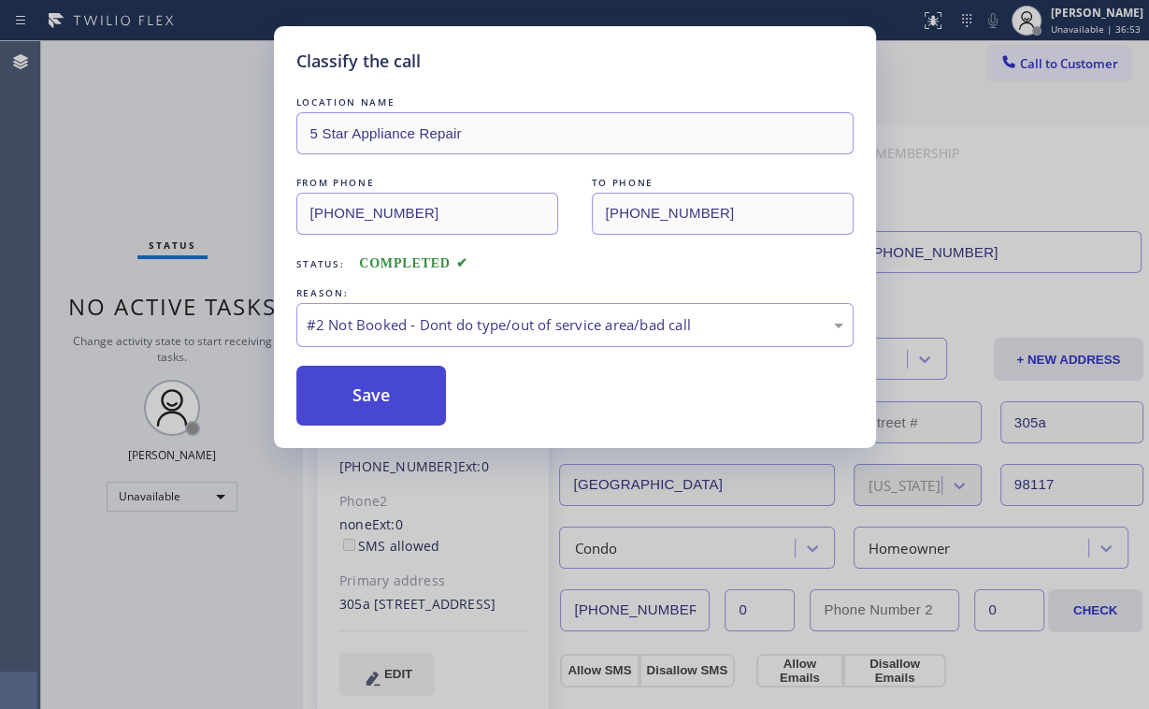
click at [386, 394] on button "Save" at bounding box center [371, 396] width 151 height 60
click at [192, 171] on div "Classify the call LOCATION NAME 5 Star Appliance Repair FROM PHONE (855) 731-49…" at bounding box center [574, 354] width 1149 height 709
click at [392, 374] on button "Save" at bounding box center [371, 396] width 151 height 60
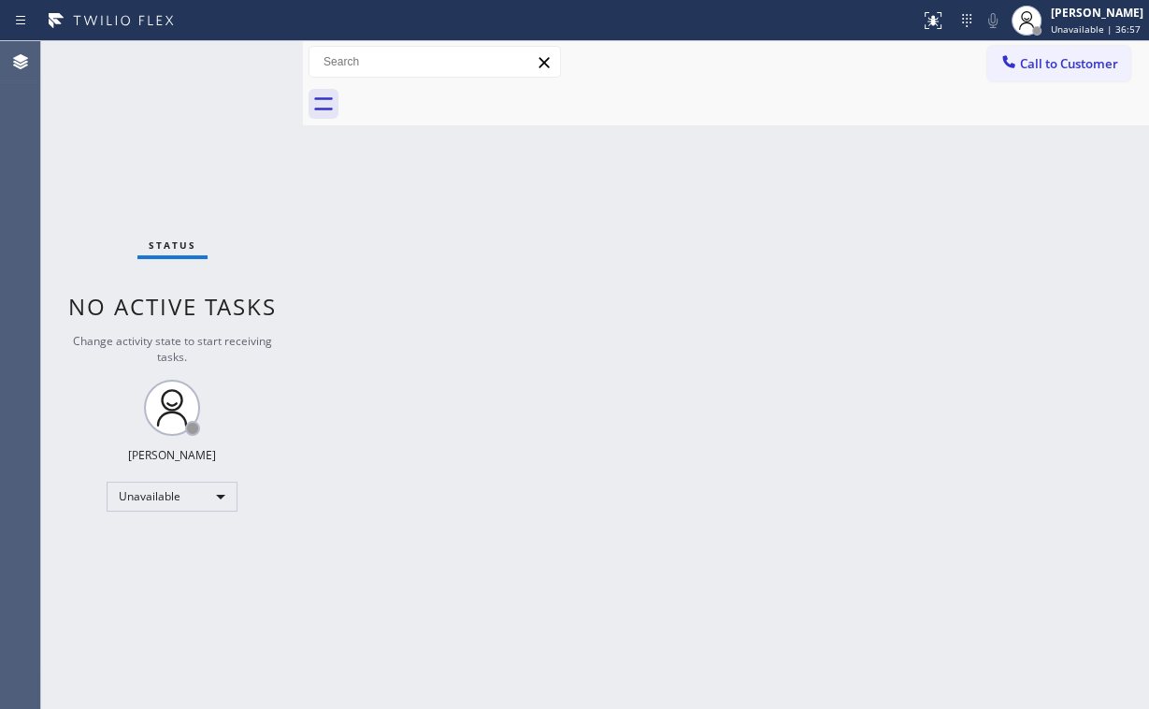
drag, startPoint x: 1005, startPoint y: 73, endPoint x: 928, endPoint y: 198, distance: 147.4
click at [1006, 73] on div at bounding box center [1009, 63] width 22 height 22
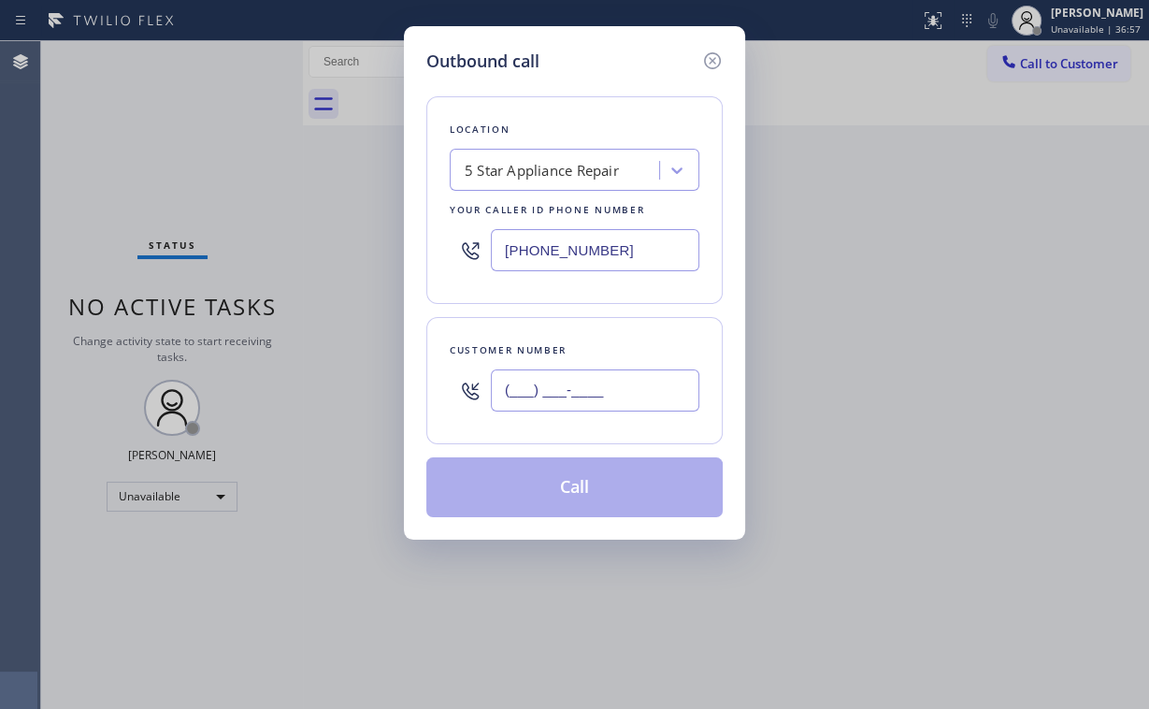
click at [635, 374] on input "(___) ___-____" at bounding box center [595, 390] width 209 height 42
paste input "206) 799-8764"
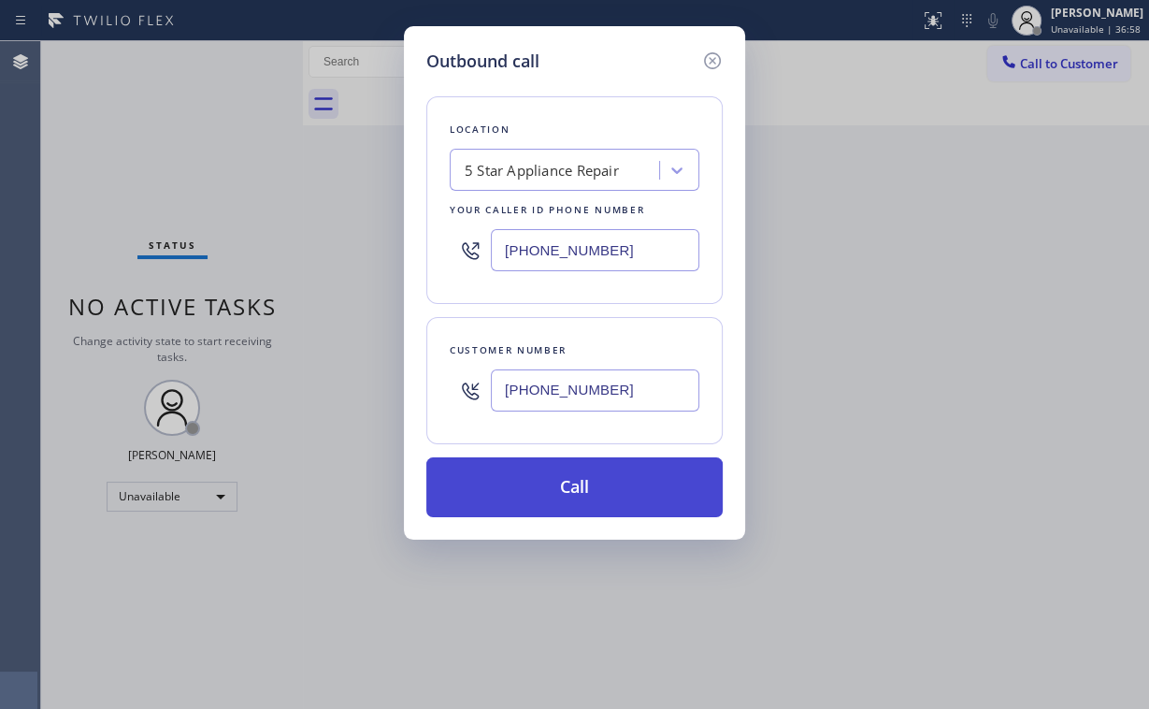
type input "(206) 799-8764"
click at [539, 498] on button "Call" at bounding box center [574, 487] width 296 height 60
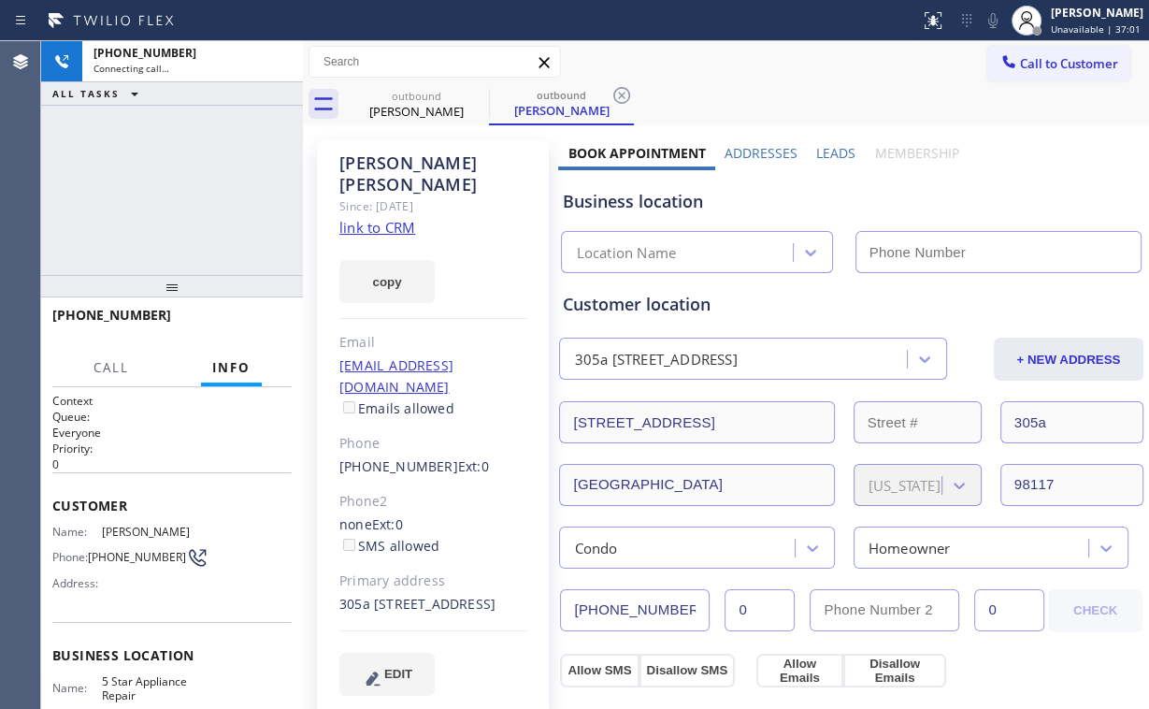
click at [80, 204] on div "+12067998764 Connecting call… ALL TASKS ALL TASKS ACTIVE TASKS TASKS IN WRAP UP" at bounding box center [172, 158] width 262 height 234
type input "(855) 731-4952"
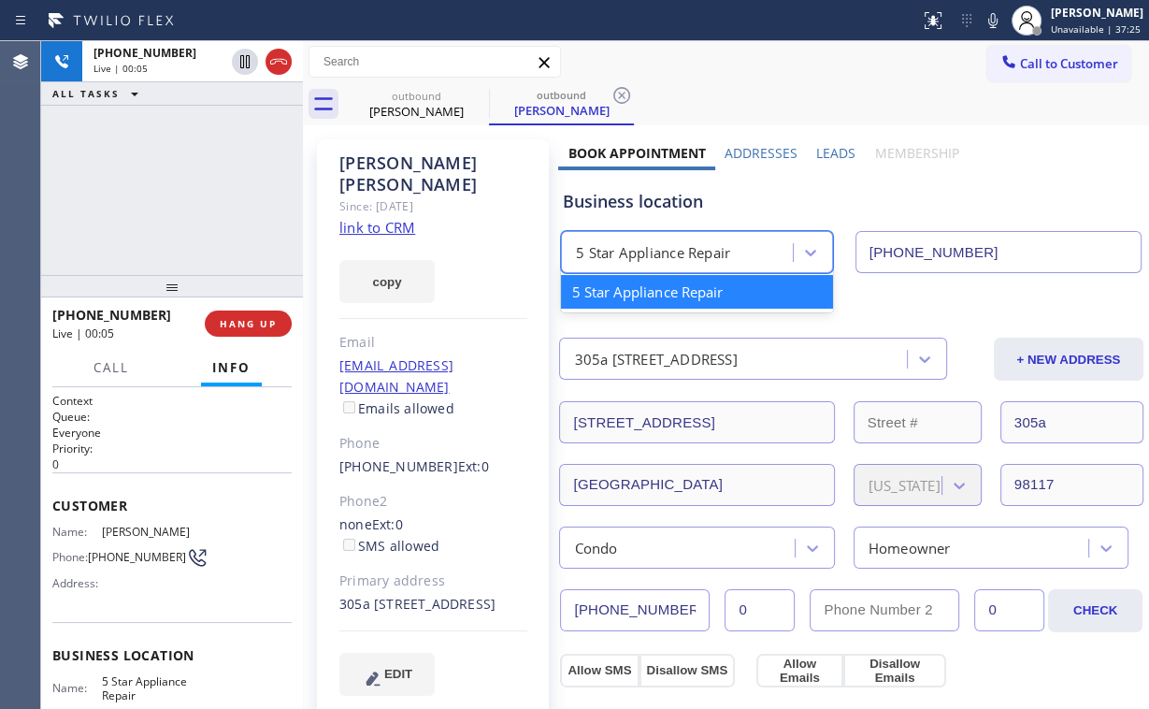
click at [691, 252] on div "5 Star Appliance Repair" at bounding box center [653, 253] width 154 height 22
click at [668, 208] on div "Business location" at bounding box center [851, 201] width 578 height 25
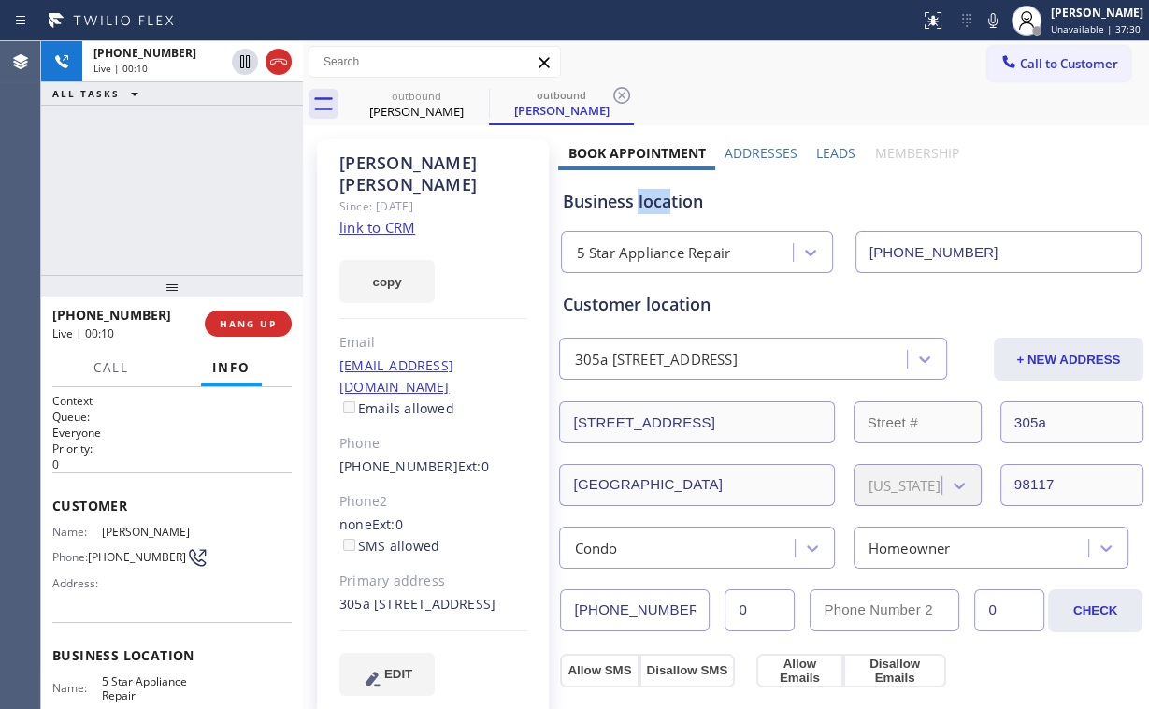
drag, startPoint x: 666, startPoint y: 203, endPoint x: 460, endPoint y: 192, distance: 206.1
click at [633, 204] on div "Business location" at bounding box center [851, 201] width 578 height 25
click at [211, 187] on div "+12067998764 Live | 00:10 ALL TASKS ALL TASKS ACTIVE TASKS TASKS IN WRAP UP" at bounding box center [172, 158] width 262 height 234
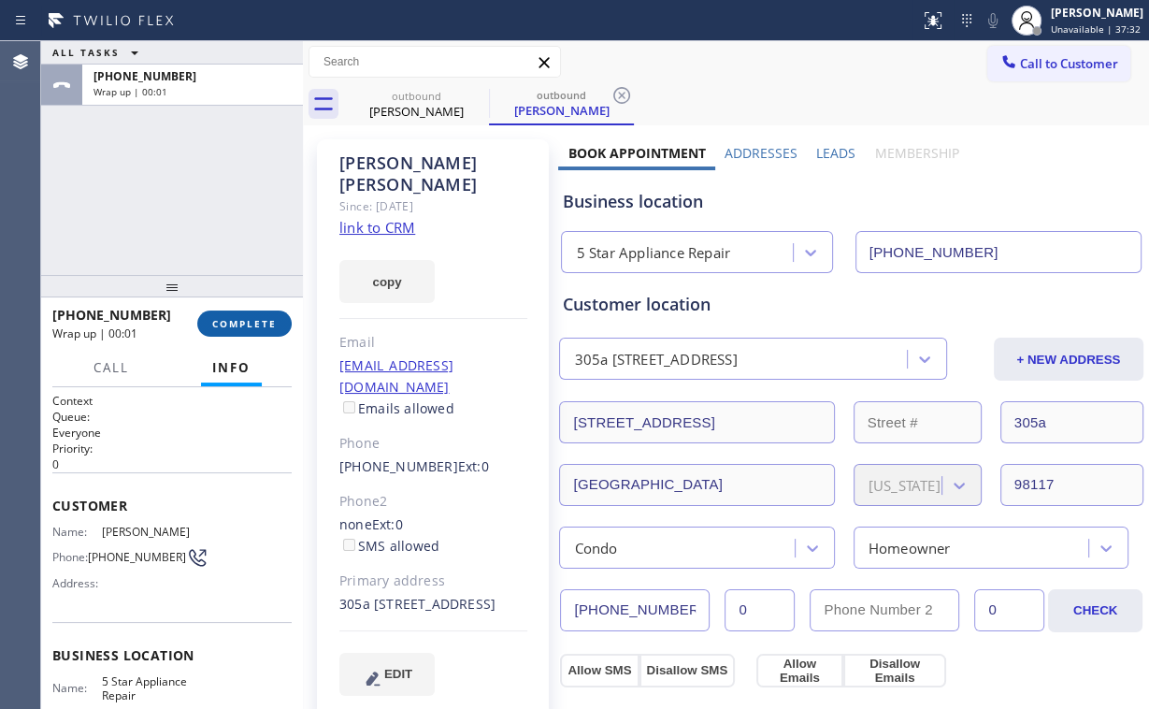
click at [254, 328] on span "COMPLETE" at bounding box center [244, 323] width 65 height 13
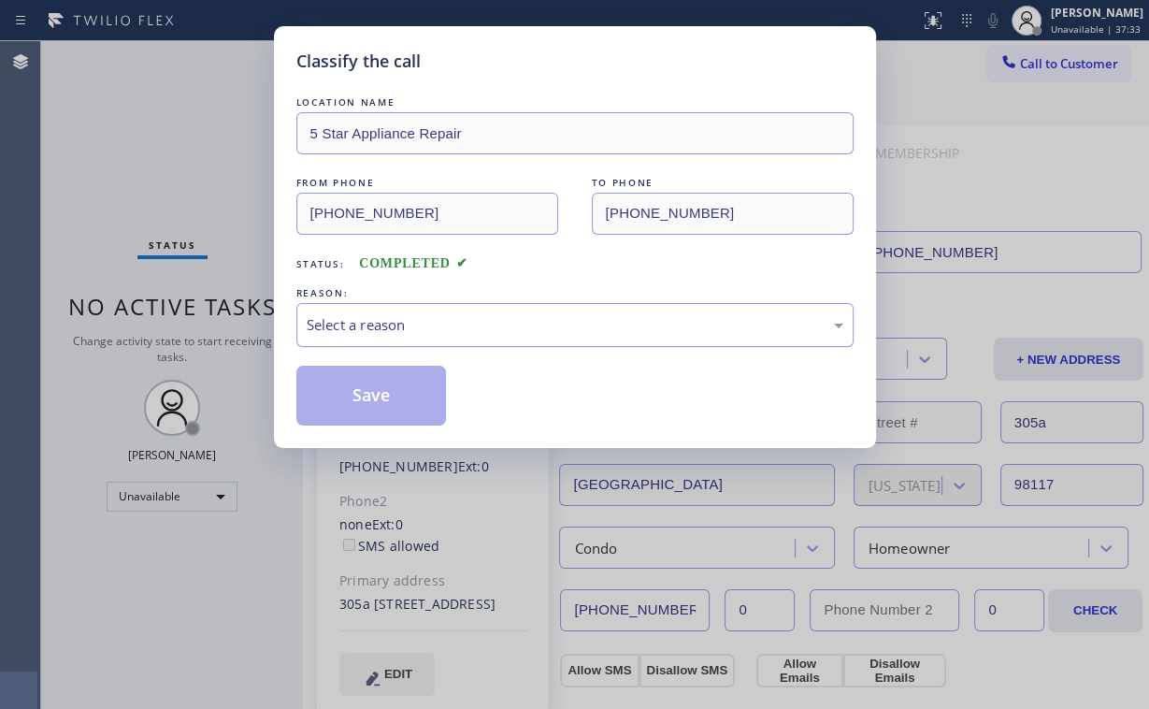
drag, startPoint x: 378, startPoint y: 325, endPoint x: 382, endPoint y: 336, distance: 10.9
click at [380, 328] on div "Select a reason" at bounding box center [575, 325] width 537 height 22
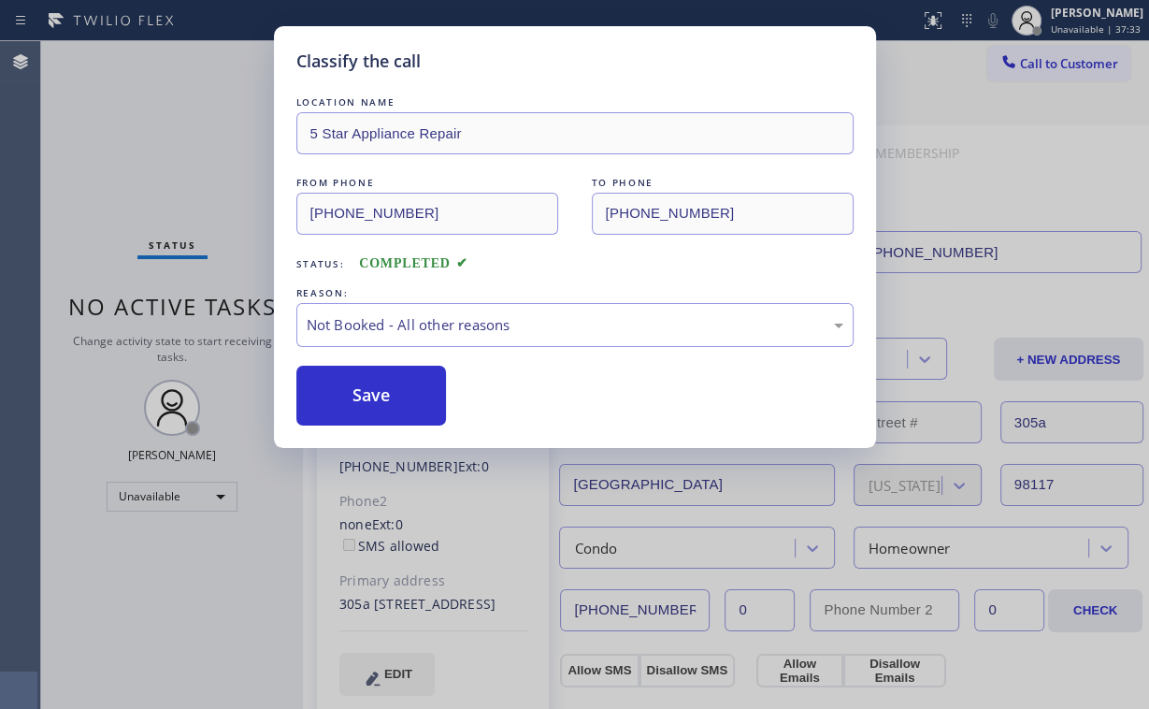
click at [380, 389] on button "Save" at bounding box center [371, 396] width 151 height 60
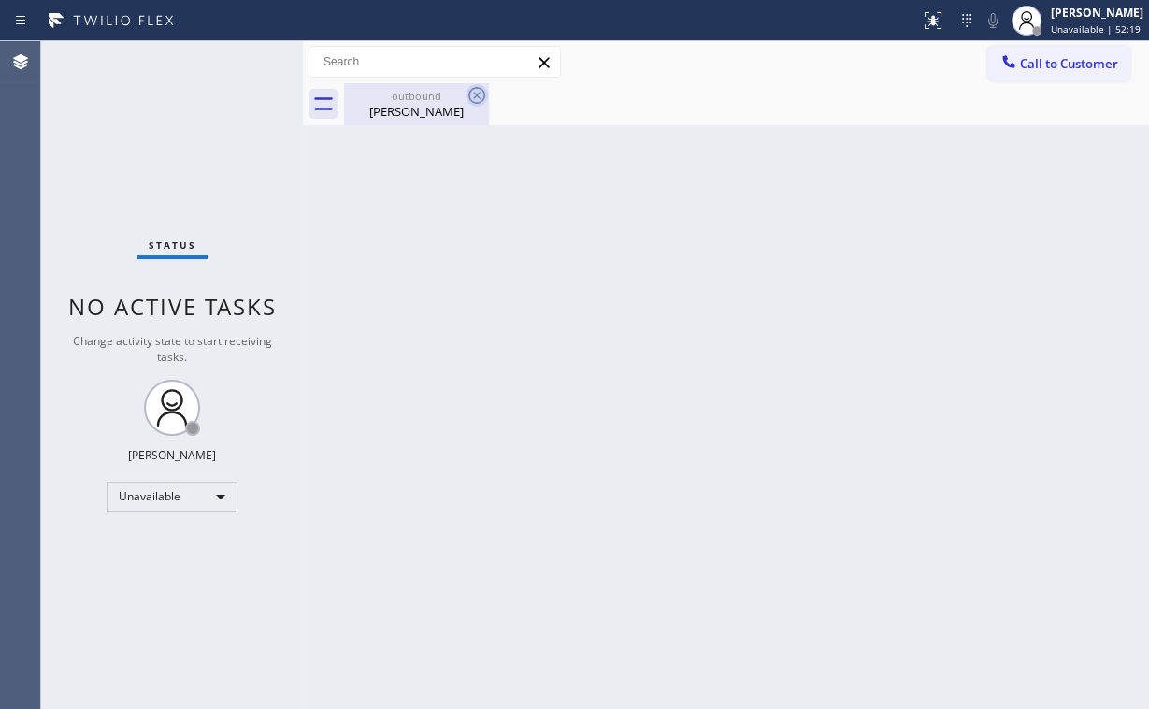
click at [444, 103] on div "Laurette Simmons" at bounding box center [416, 111] width 141 height 17
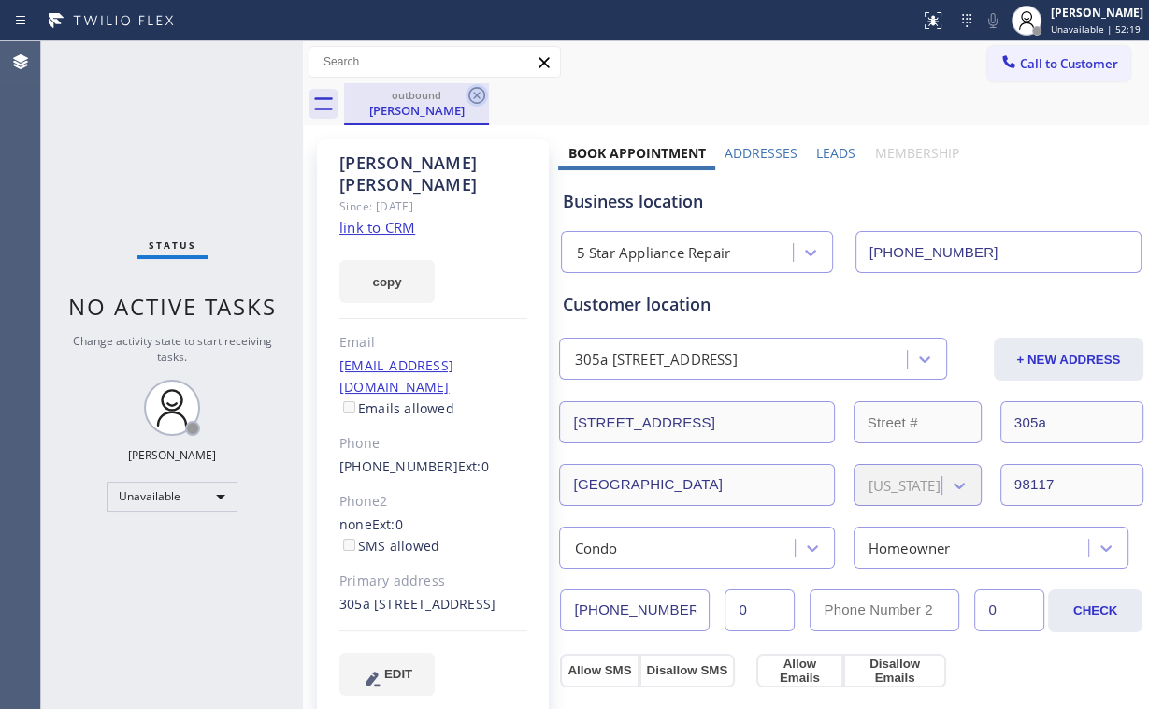
click at [476, 94] on icon at bounding box center [477, 95] width 17 height 17
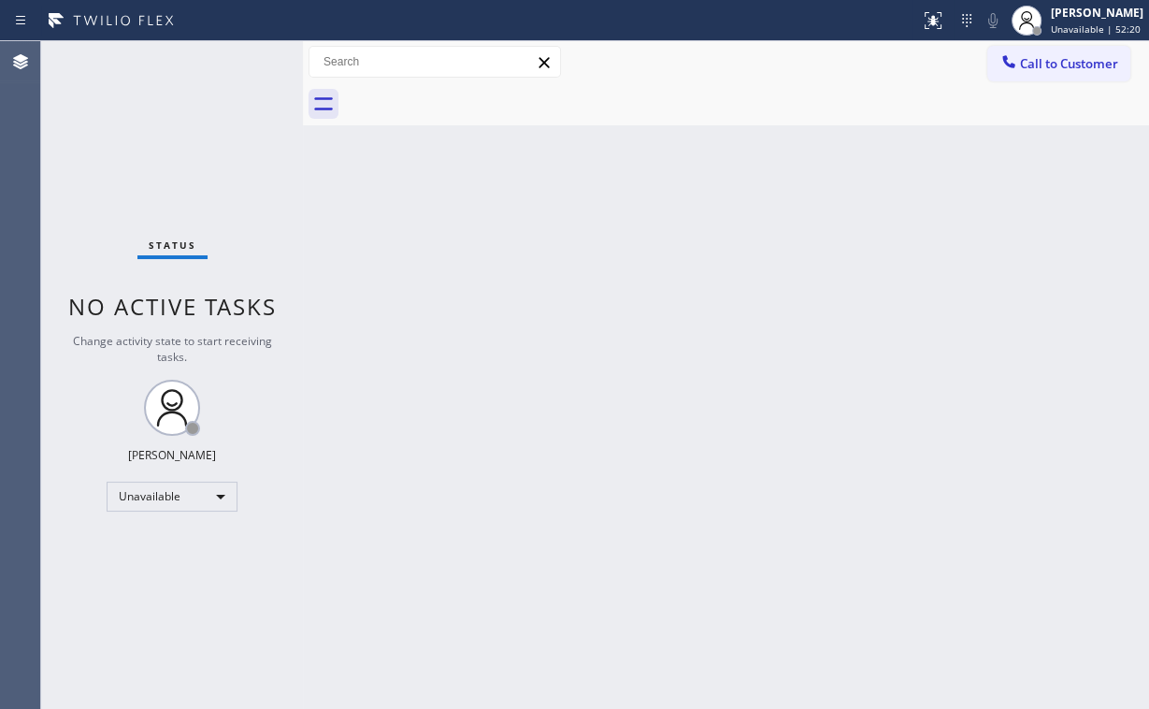
drag, startPoint x: 110, startPoint y: 157, endPoint x: 117, endPoint y: 15, distance: 142.3
click at [112, 155] on div "Status No active tasks Change activity state to start receiving tasks. Arnold V…" at bounding box center [172, 375] width 262 height 668
click at [1031, 57] on span "Call to Customer" at bounding box center [1069, 63] width 98 height 17
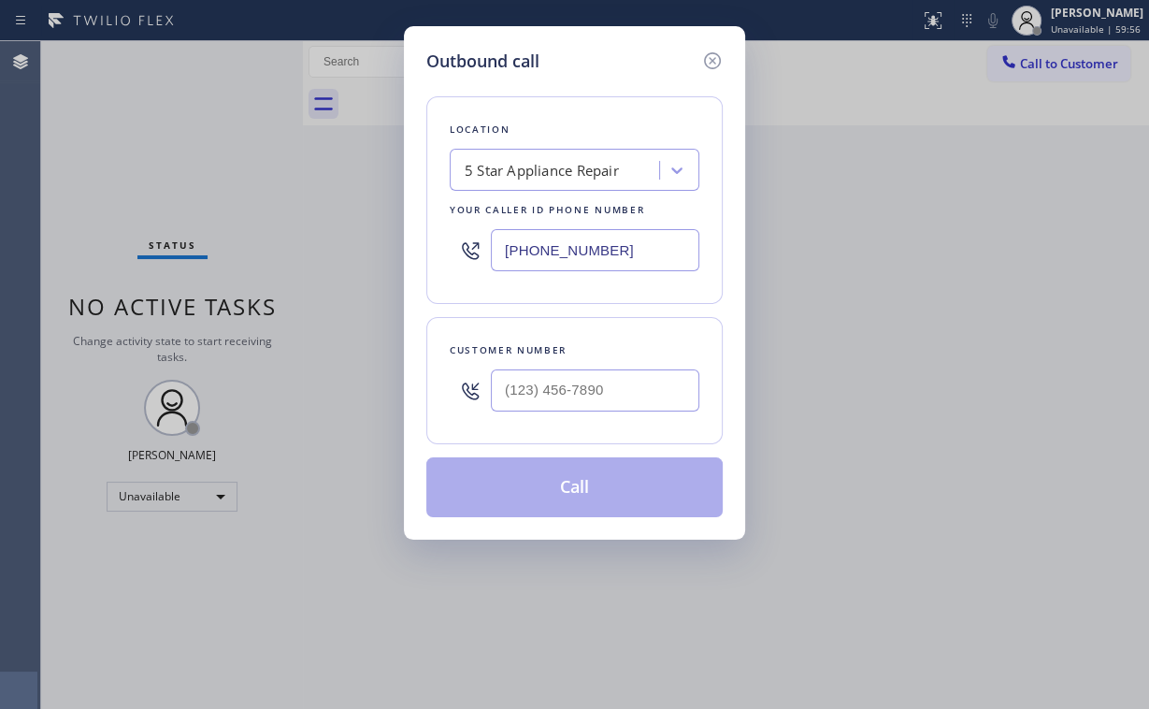
drag, startPoint x: 620, startPoint y: 246, endPoint x: 224, endPoint y: 254, distance: 396.7
click at [359, 246] on div "Outbound call Location 5 Star Appliance Repair Your caller id phone number (855…" at bounding box center [574, 354] width 1149 height 709
paste input "213) 810-5550"
type input "(213) 810-5550"
click at [571, 381] on input "(___) ___-____" at bounding box center [595, 390] width 209 height 42
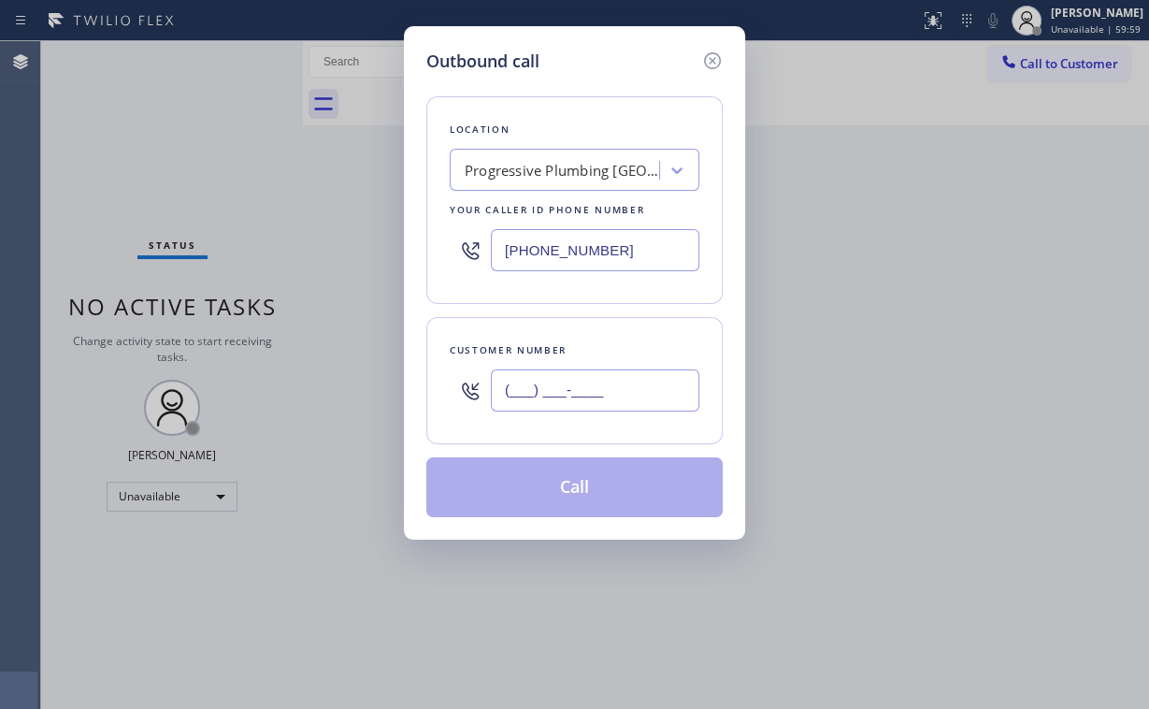
paste input "425) 757-2973"
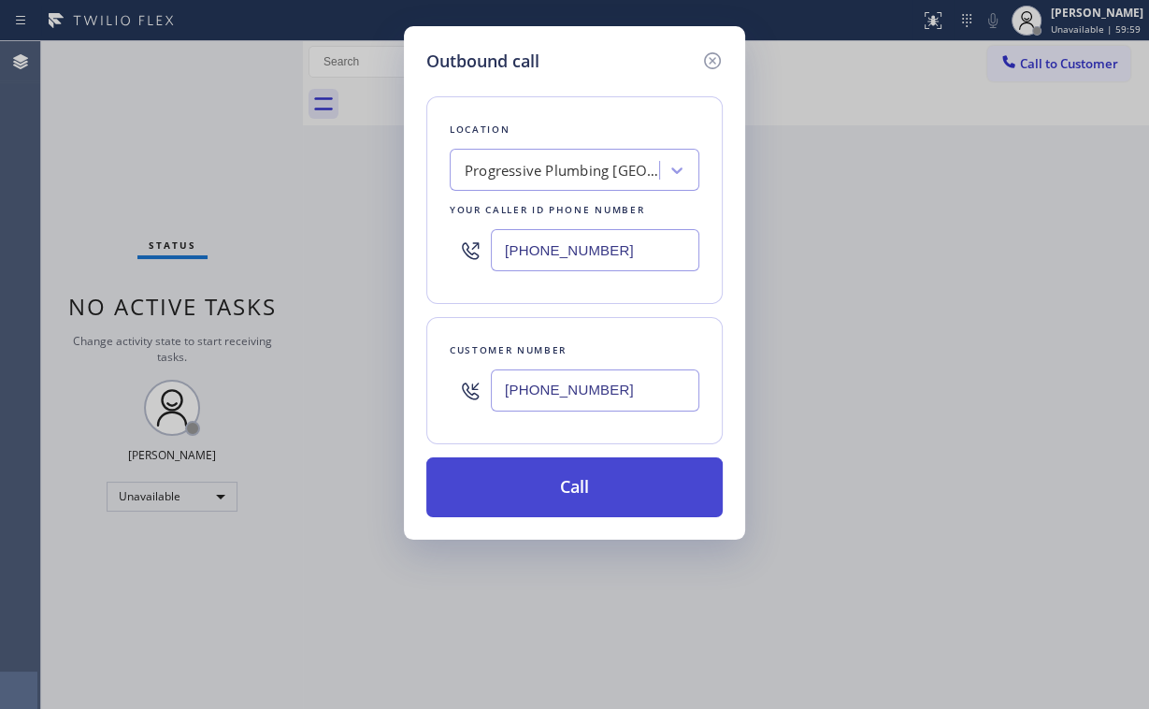
type input "(425) 757-2973"
click at [520, 490] on button "Call" at bounding box center [574, 487] width 296 height 60
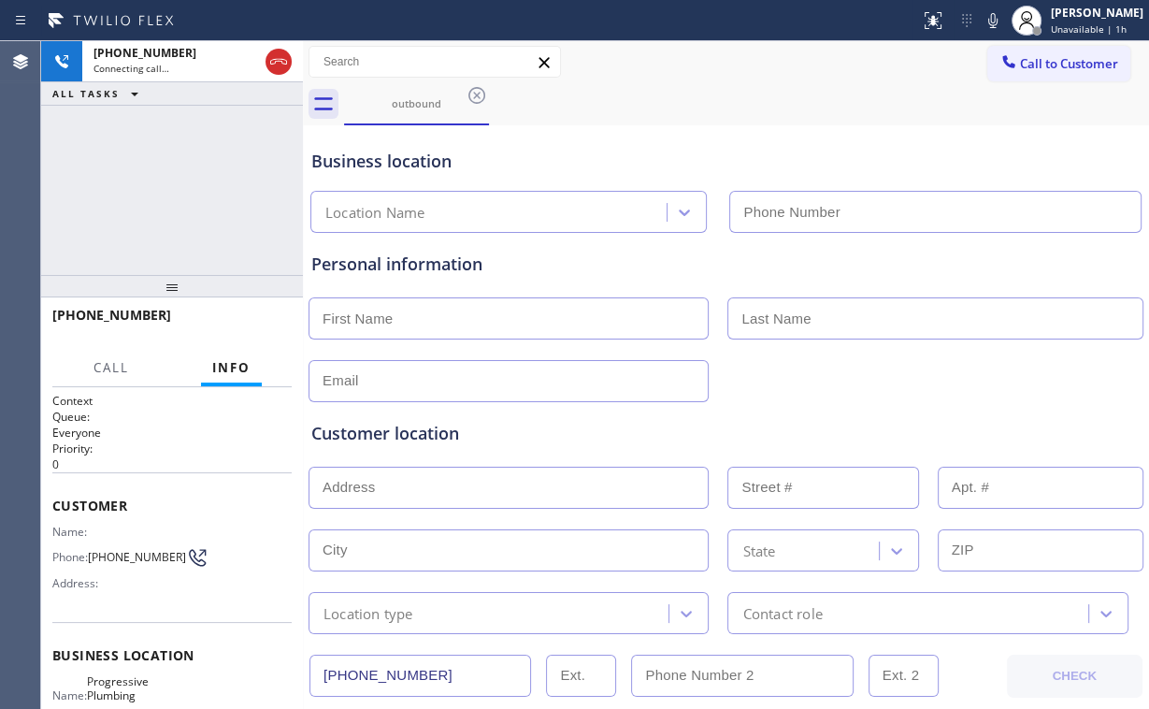
type input "(213) 810-5550"
click at [217, 181] on div "+14257572973 Connecting call… ALL TASKS ALL TASKS ACTIVE TASKS TASKS IN WRAP UP" at bounding box center [172, 158] width 262 height 234
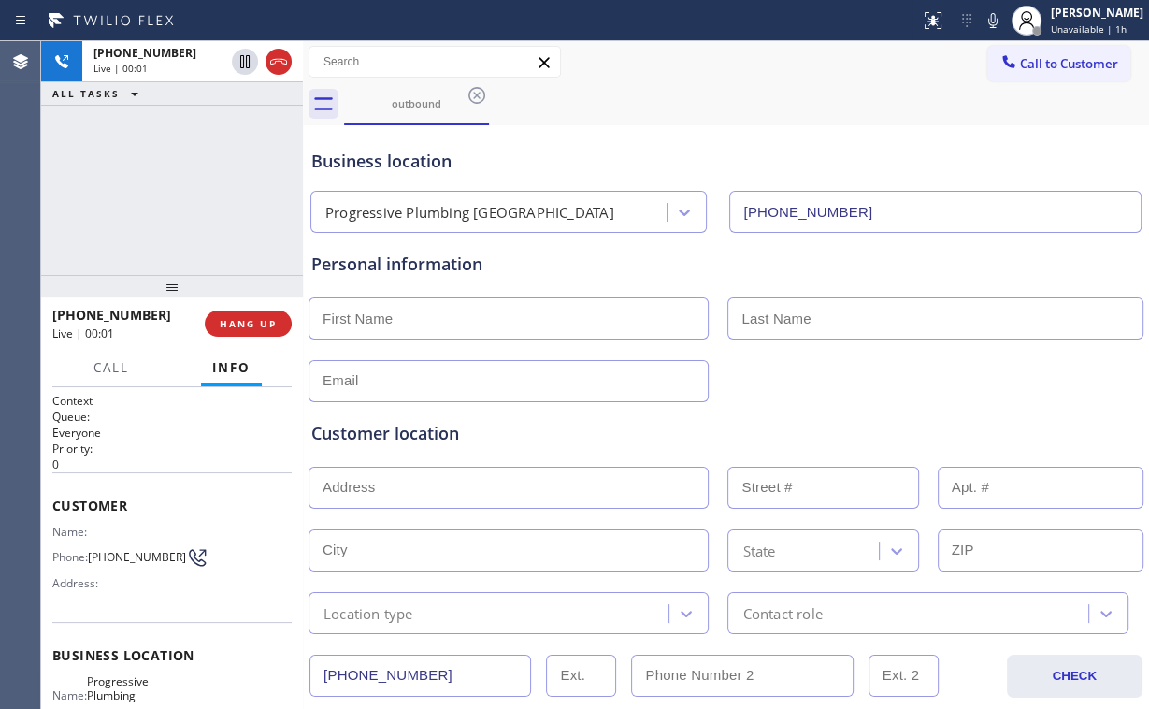
click at [208, 192] on div "+14257572973 Live | 00:01 ALL TASKS ALL TASKS ACTIVE TASKS TASKS IN WRAP UP" at bounding box center [172, 158] width 262 height 234
click at [191, 183] on div "+14257572973 Live | 00:04 ALL TASKS ALL TASKS ACTIVE TASKS TASKS IN WRAP UP" at bounding box center [172, 158] width 262 height 234
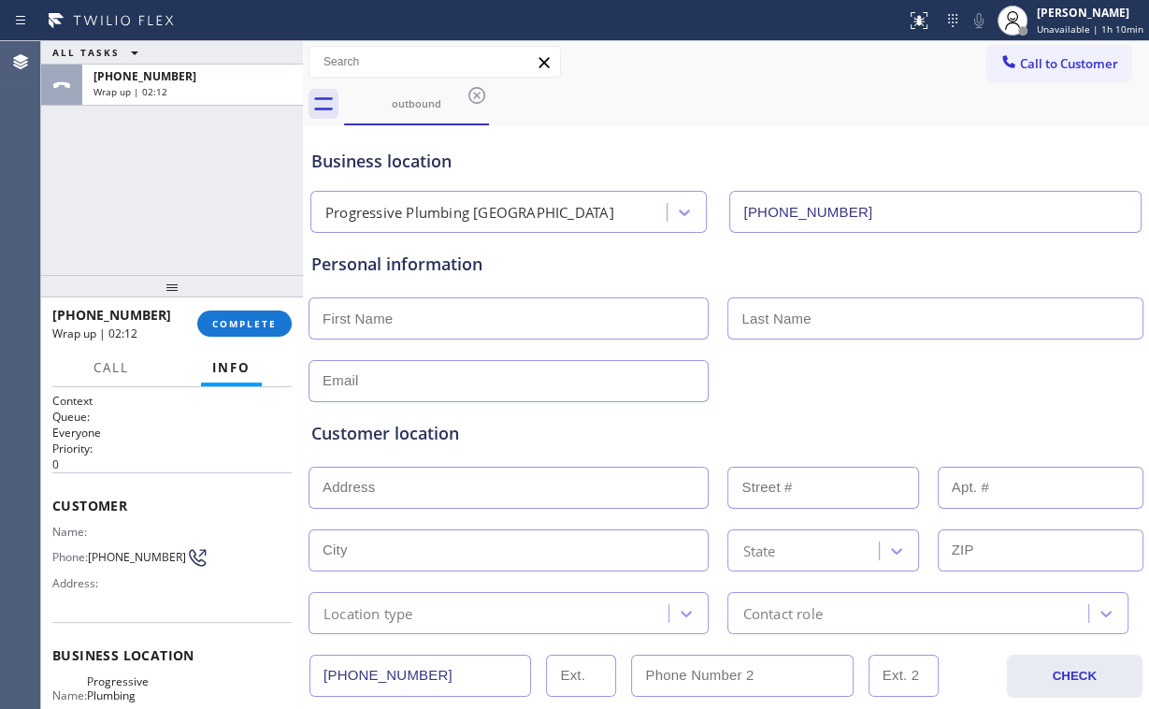
click at [426, 311] on input "text" at bounding box center [509, 318] width 400 height 42
type input "Steve"
click at [426, 279] on div "Personal information Steve" at bounding box center [726, 327] width 830 height 151
drag, startPoint x: 787, startPoint y: 313, endPoint x: 827, endPoint y: 299, distance: 42.6
click at [787, 313] on input "text" at bounding box center [935, 318] width 415 height 42
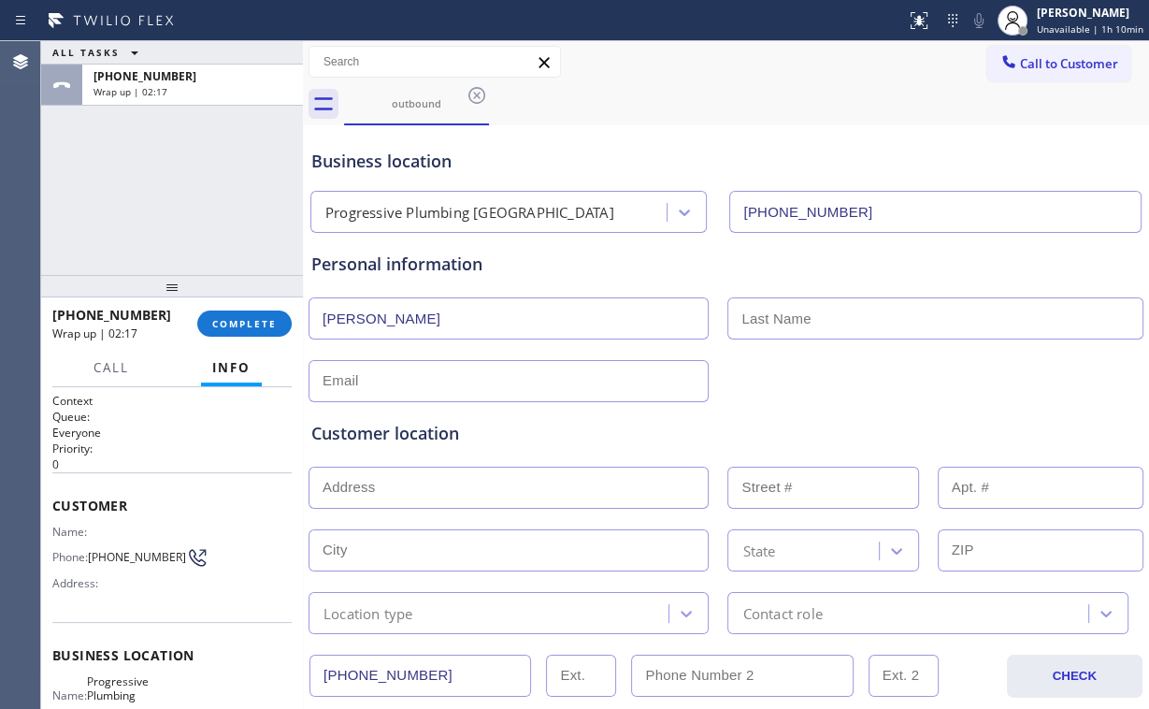
paste input "Josenhans"
type input "Josenhans"
click at [397, 390] on input "text" at bounding box center [509, 381] width 400 height 42
type input "no@gmail.com"
click at [516, 481] on input "text" at bounding box center [509, 488] width 400 height 42
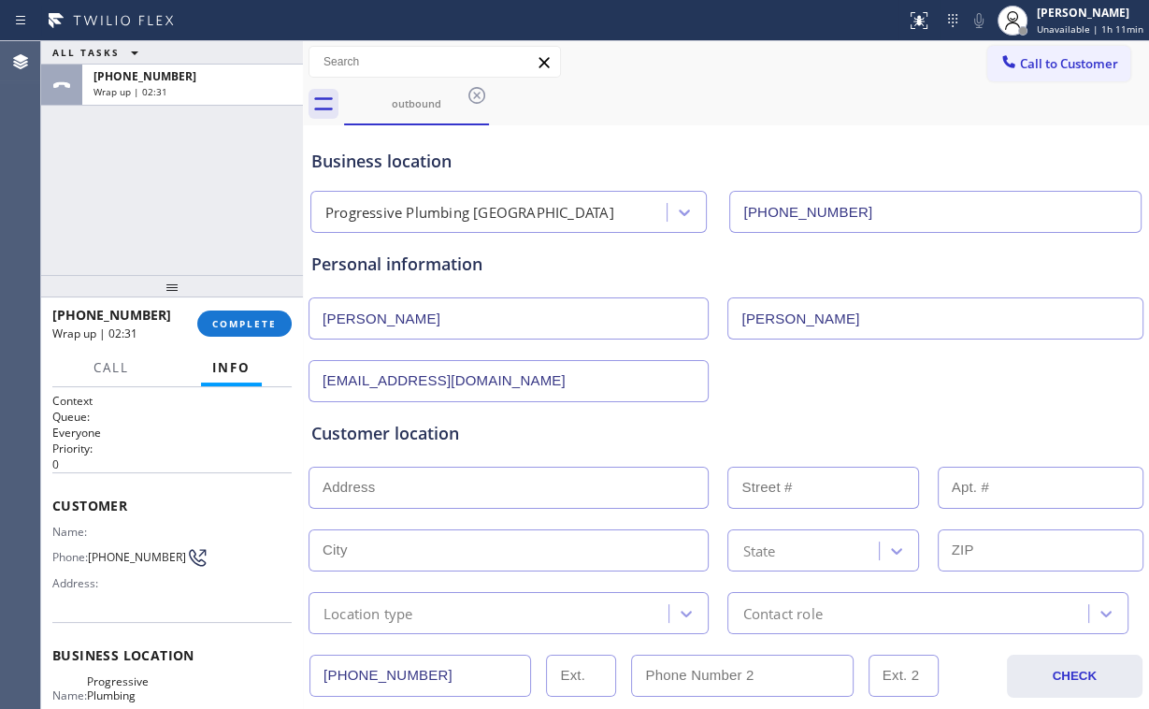
click at [494, 480] on input "text" at bounding box center [509, 488] width 400 height 42
paste input "1130 N La Brea AveWest Hollywood, CA 90038, USA"
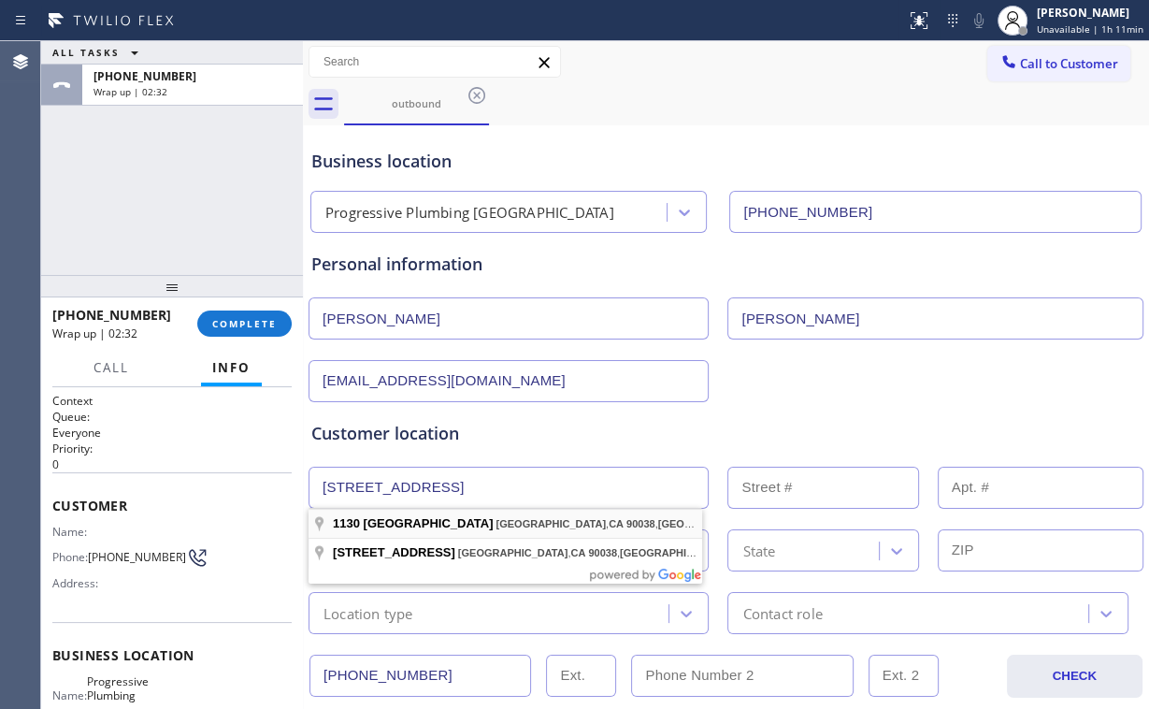
type input "1130 N La Brea Ave"
type input "1130"
type input "West Hollywood"
type input "90038"
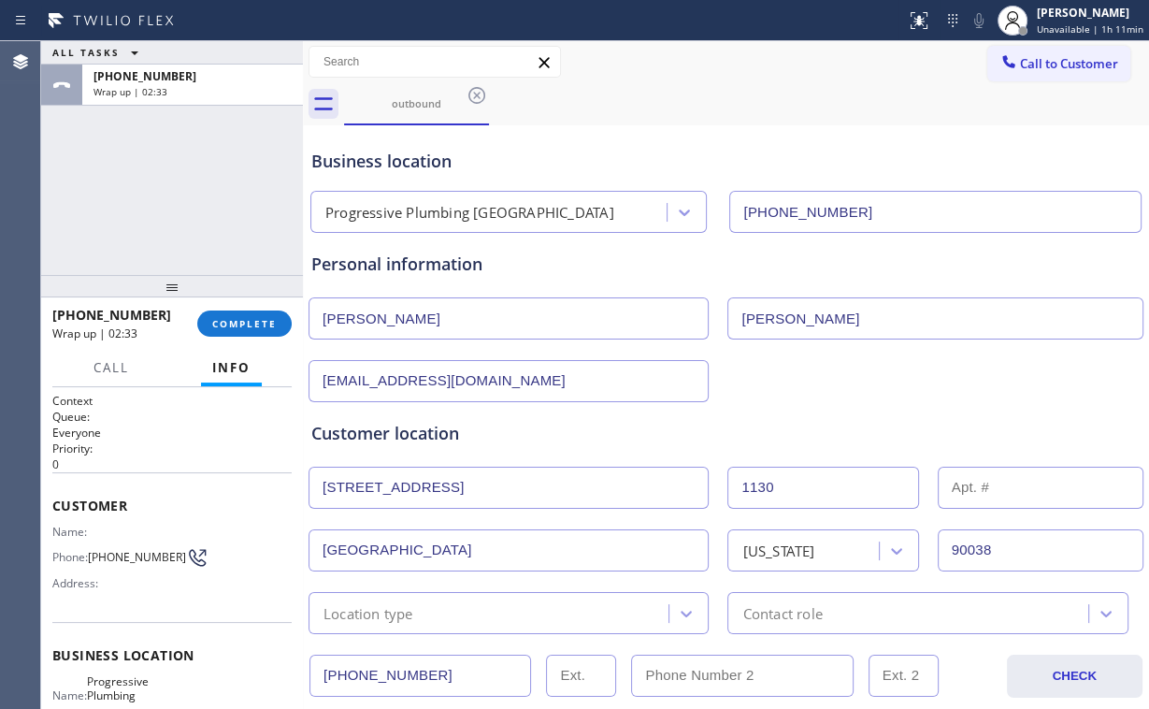
scroll to position [224, 0]
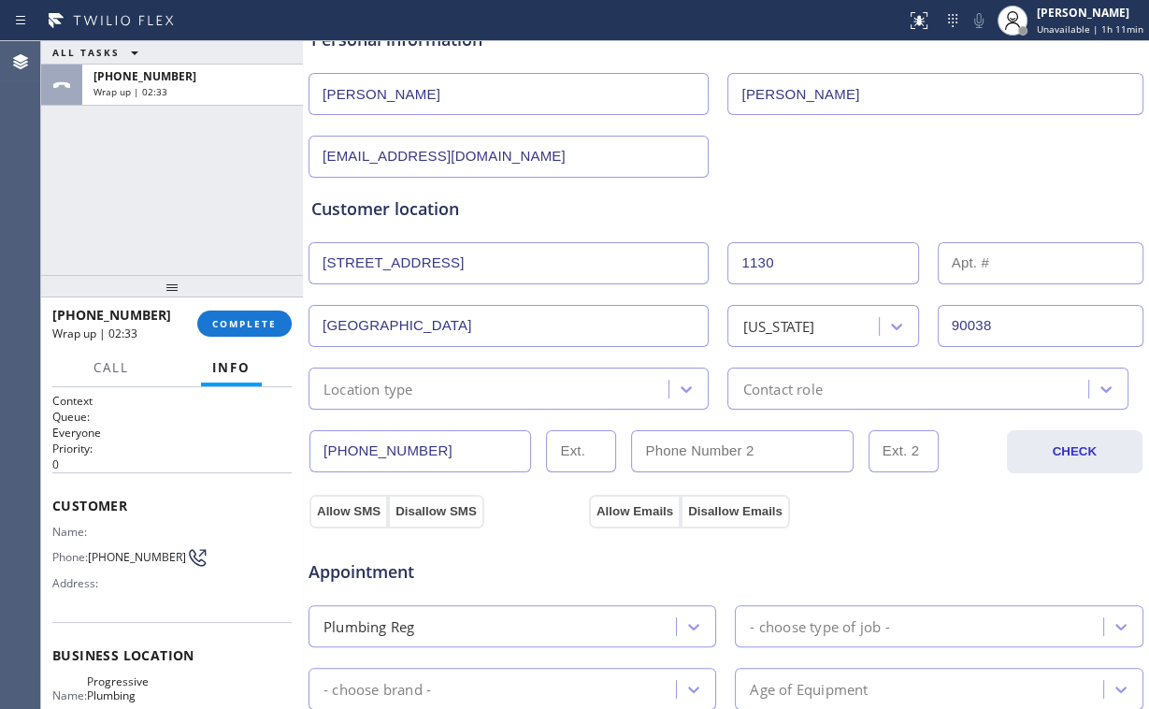
click at [430, 394] on div "Location type" at bounding box center [491, 388] width 354 height 33
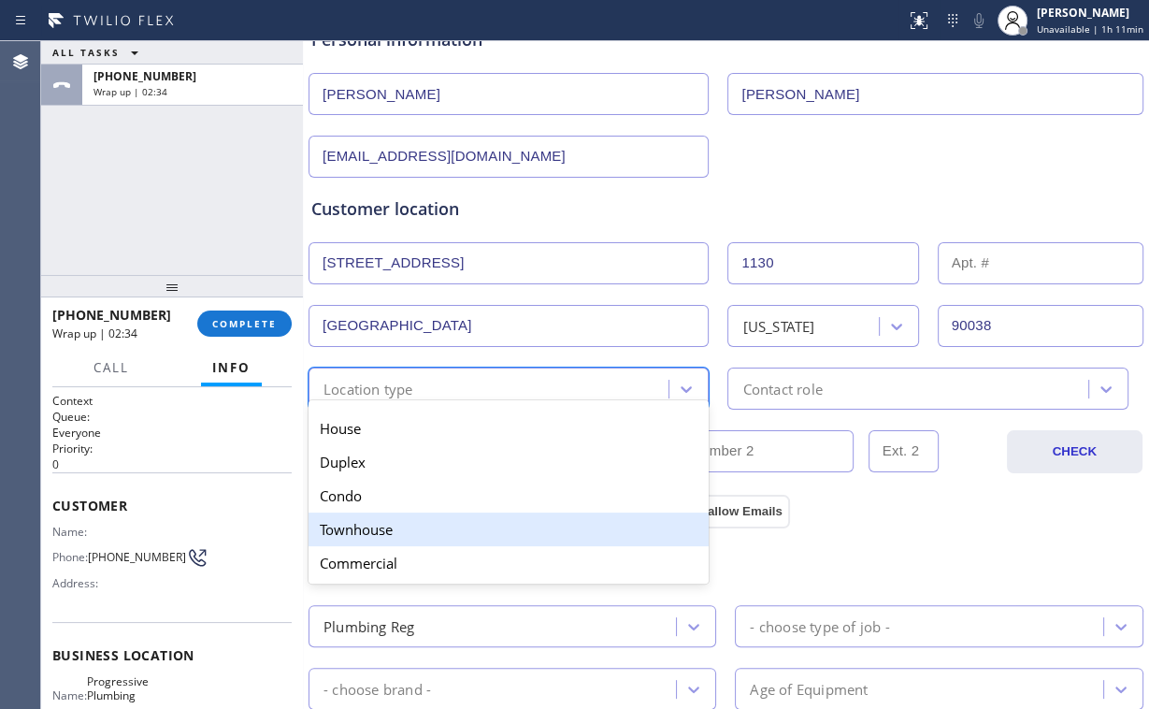
click at [404, 549] on div "Commercial" at bounding box center [509, 563] width 400 height 34
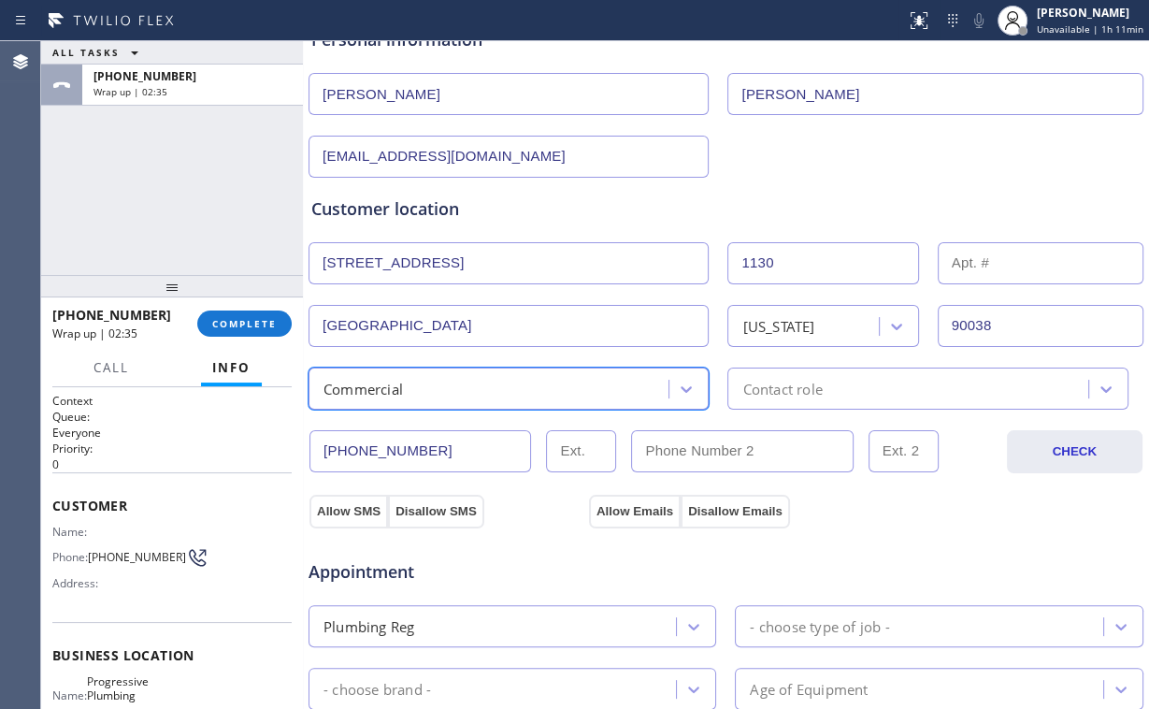
click at [837, 390] on div "Contact role" at bounding box center [910, 388] width 354 height 33
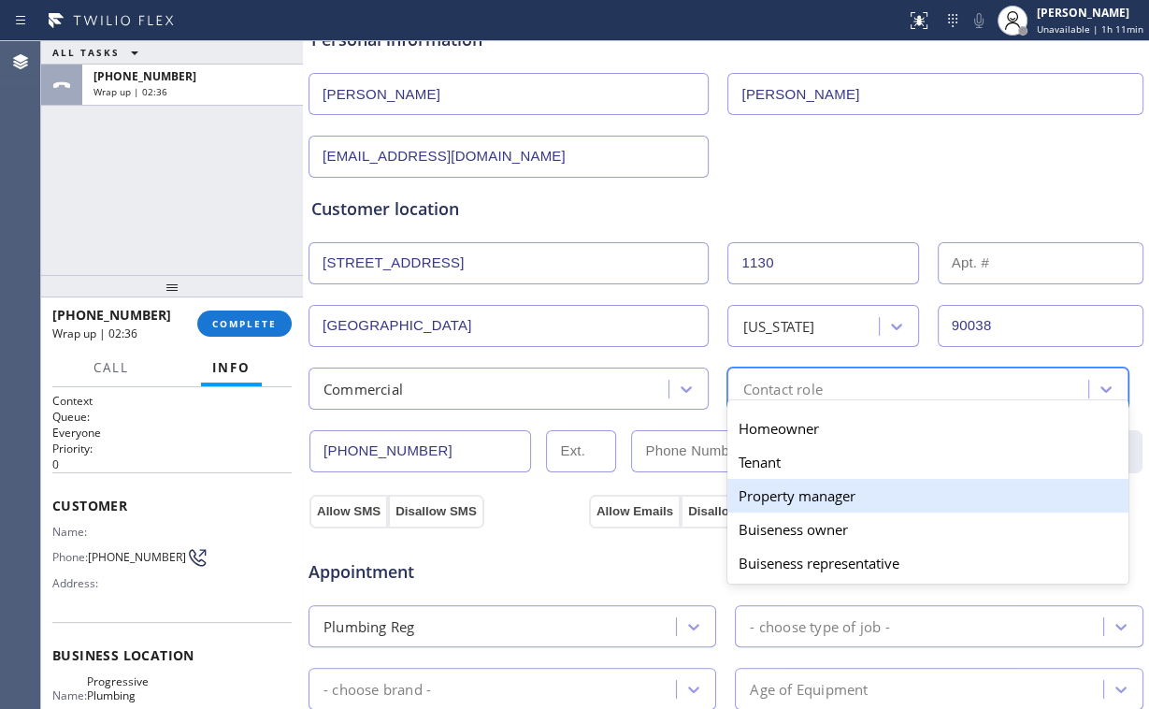
click at [812, 502] on div "Property manager" at bounding box center [928, 496] width 400 height 34
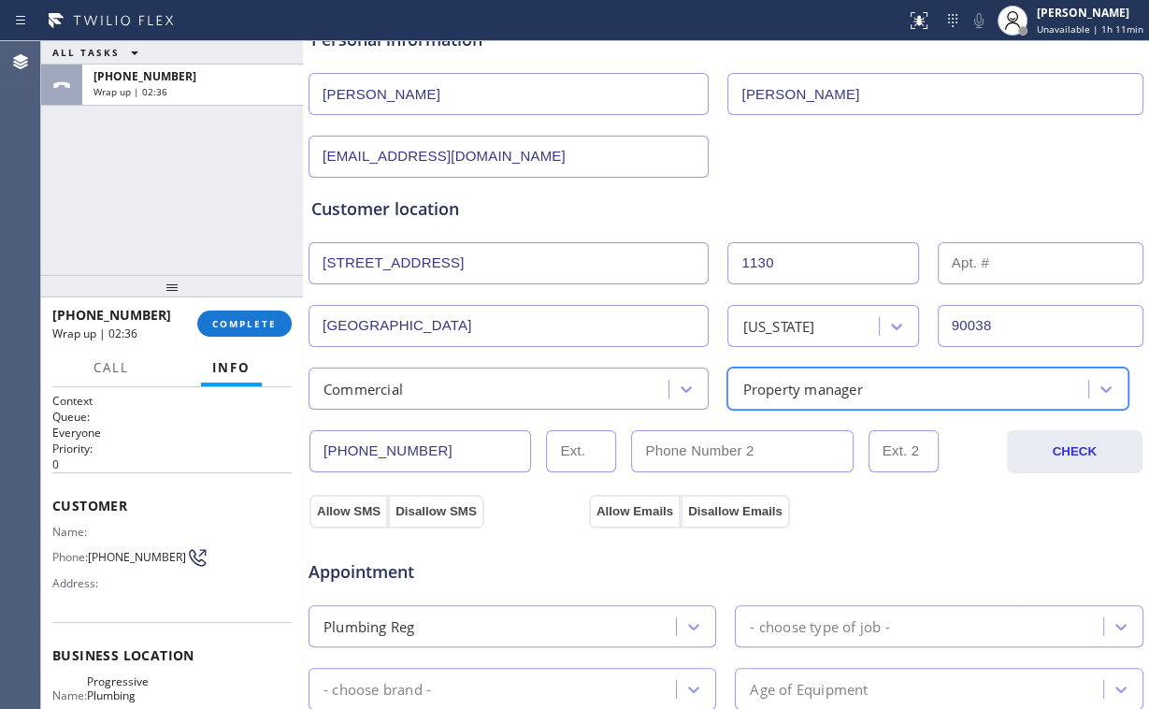
click at [535, 560] on span "Appointment" at bounding box center [447, 571] width 276 height 25
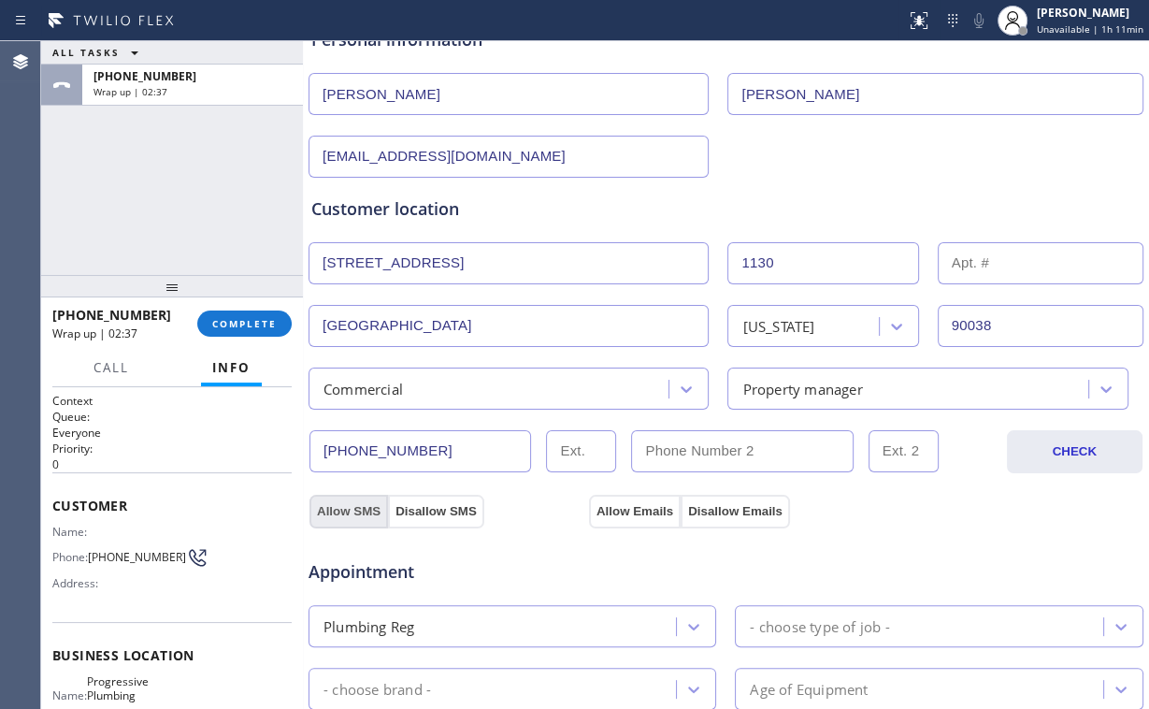
click at [341, 507] on button "Allow SMS" at bounding box center [349, 512] width 79 height 34
click at [634, 513] on button "Allow Emails" at bounding box center [635, 512] width 92 height 34
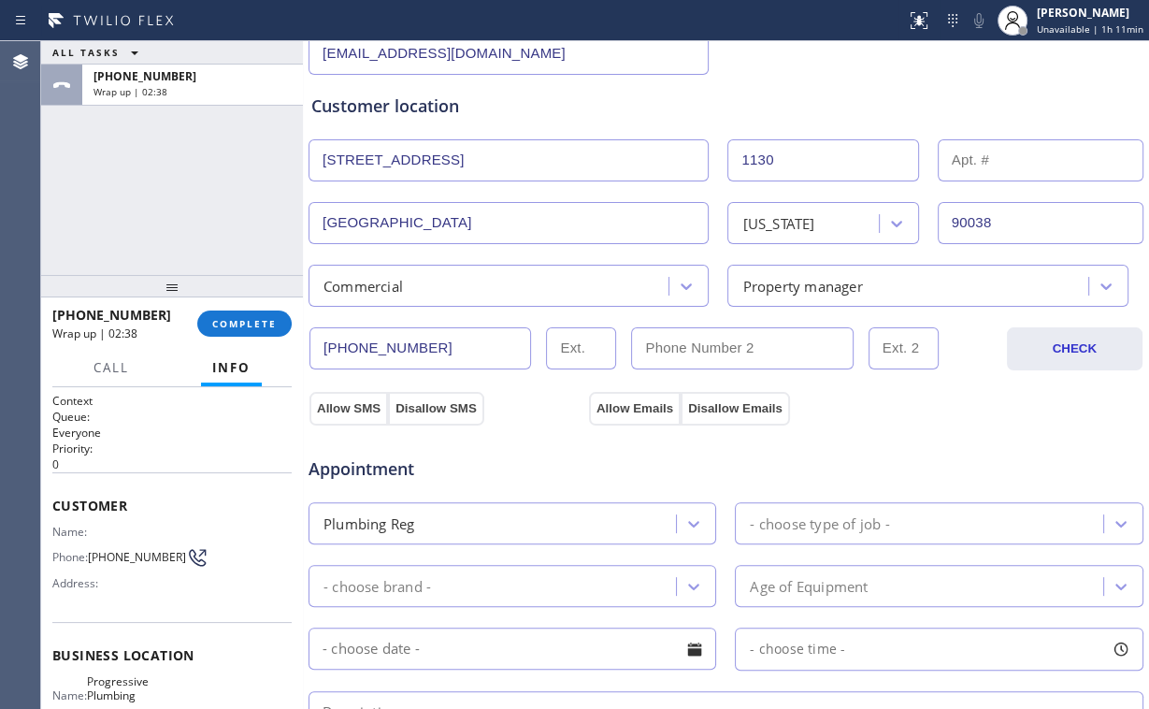
scroll to position [599, 0]
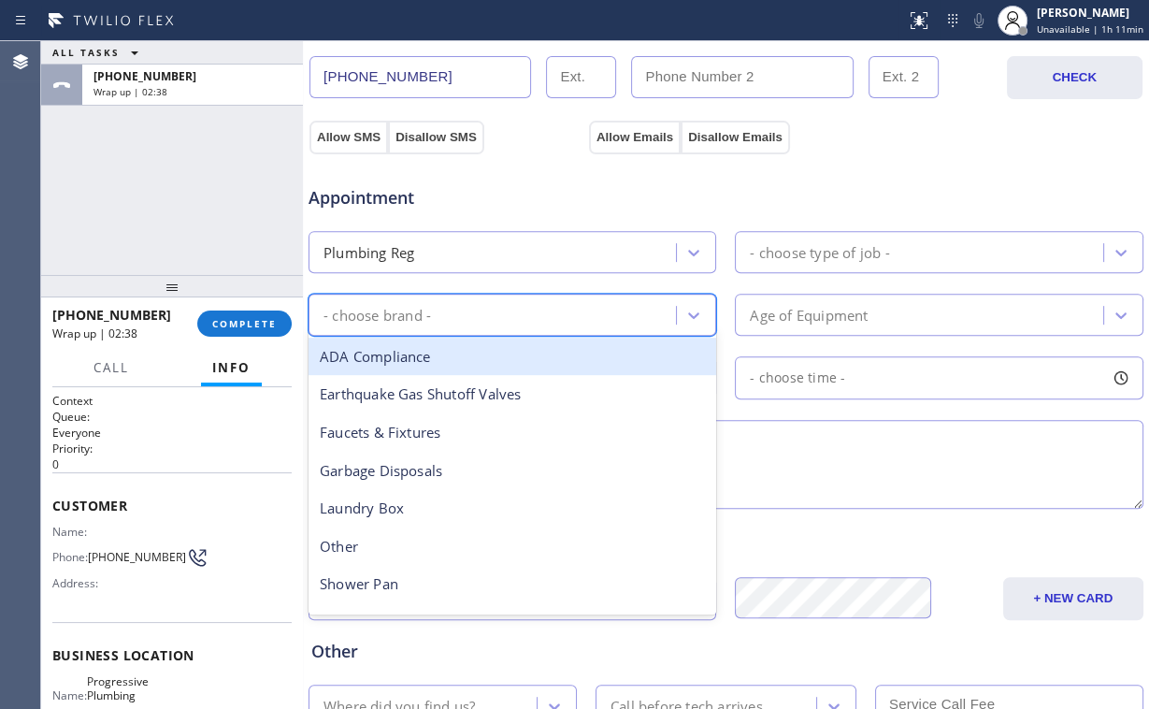
click at [460, 320] on div "- choose brand -" at bounding box center [495, 314] width 362 height 33
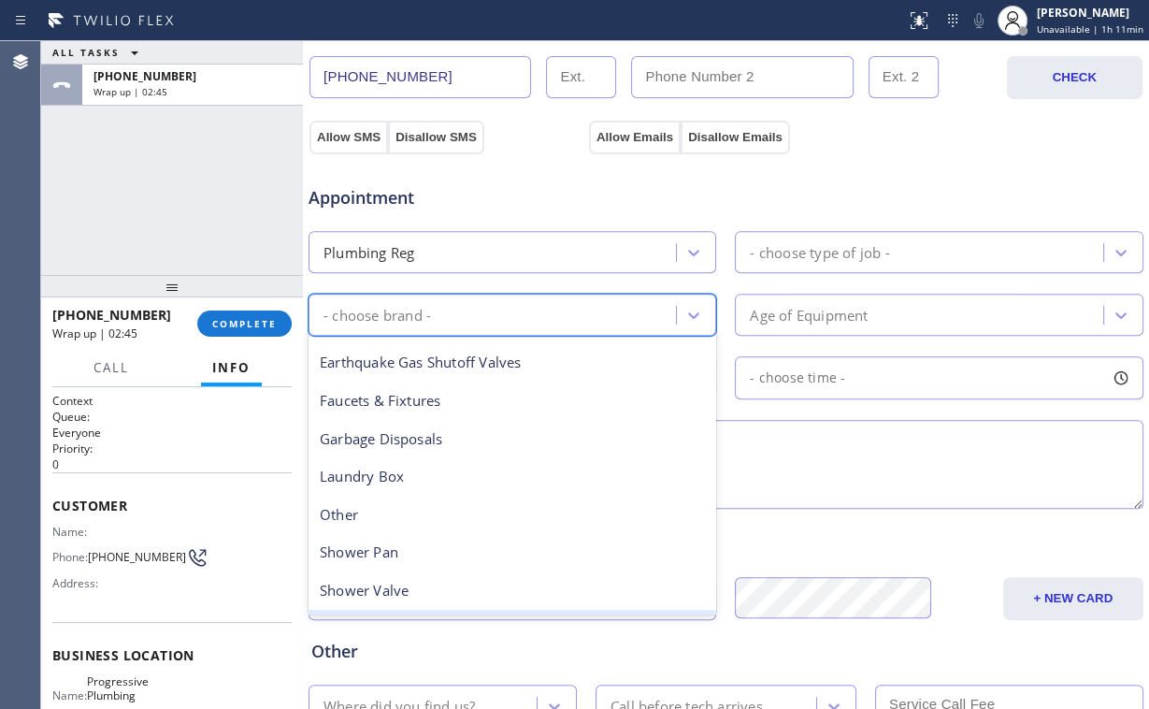
scroll to position [0, 0]
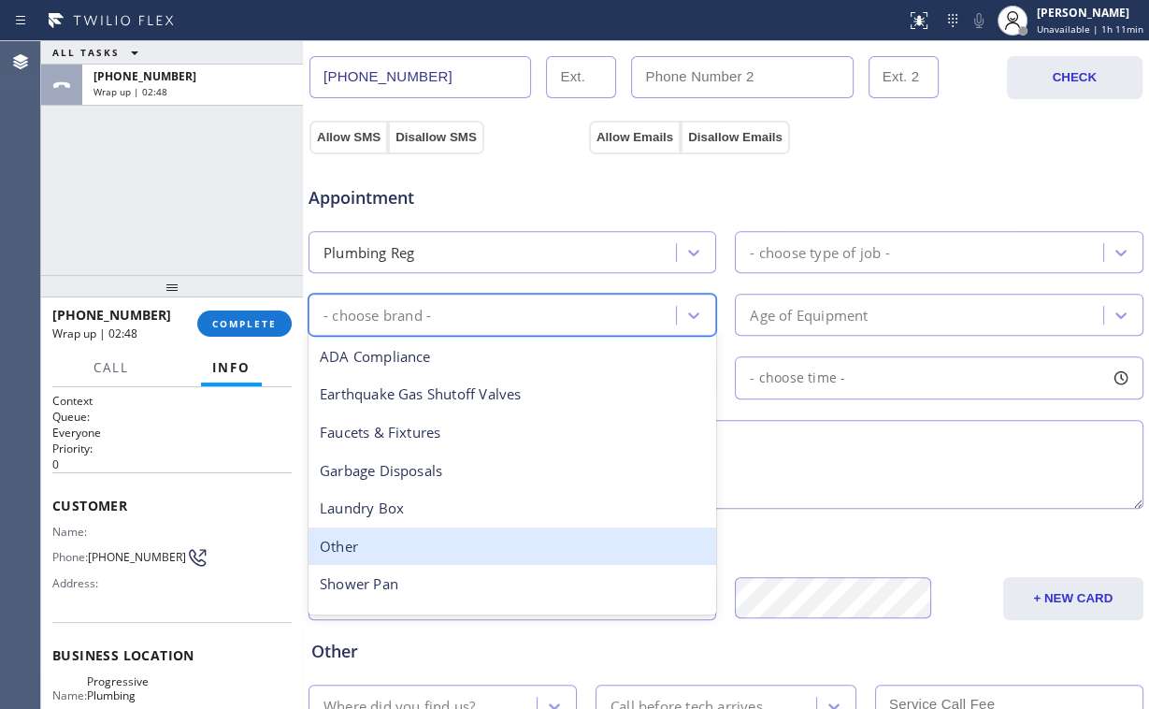
click at [350, 554] on div "Other" at bounding box center [513, 547] width 408 height 38
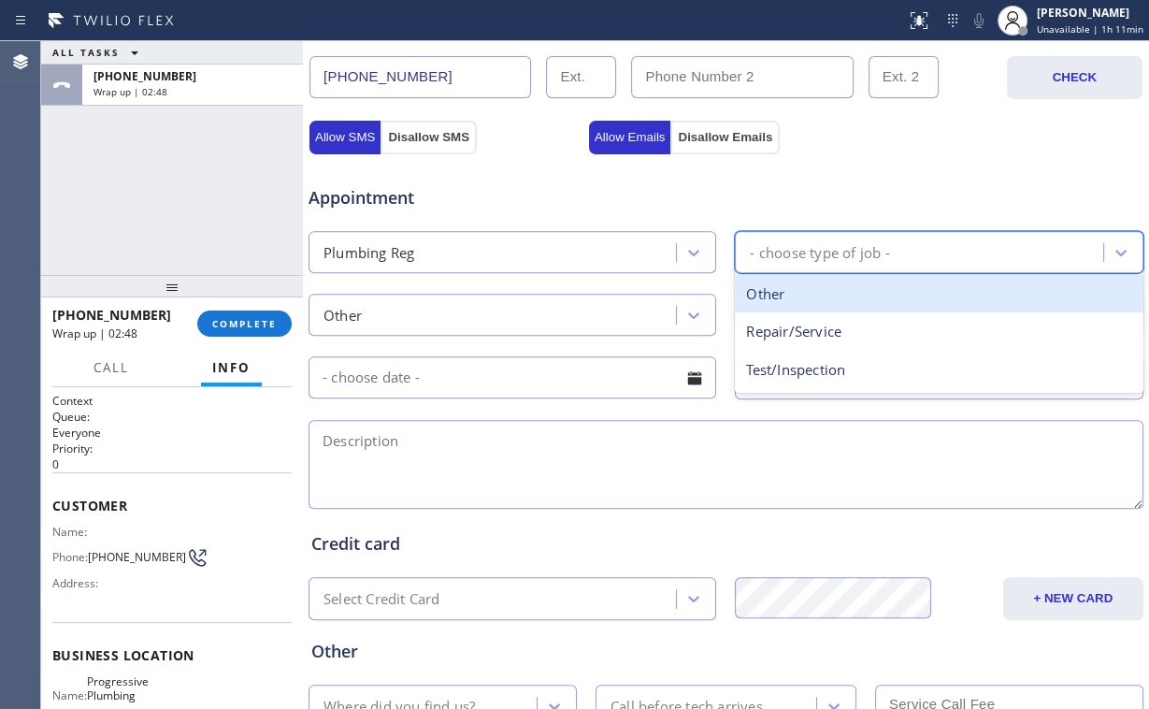
click at [880, 264] on div "- choose type of job -" at bounding box center [922, 252] width 362 height 33
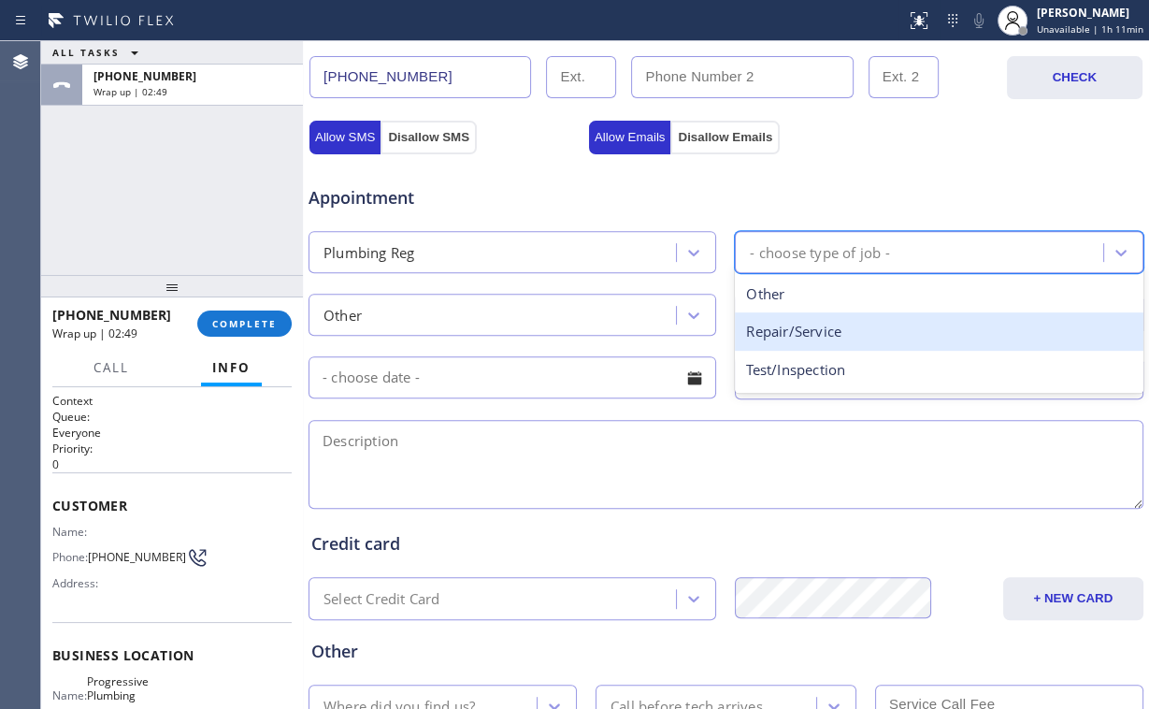
click at [812, 328] on div "Repair/Service" at bounding box center [939, 331] width 408 height 38
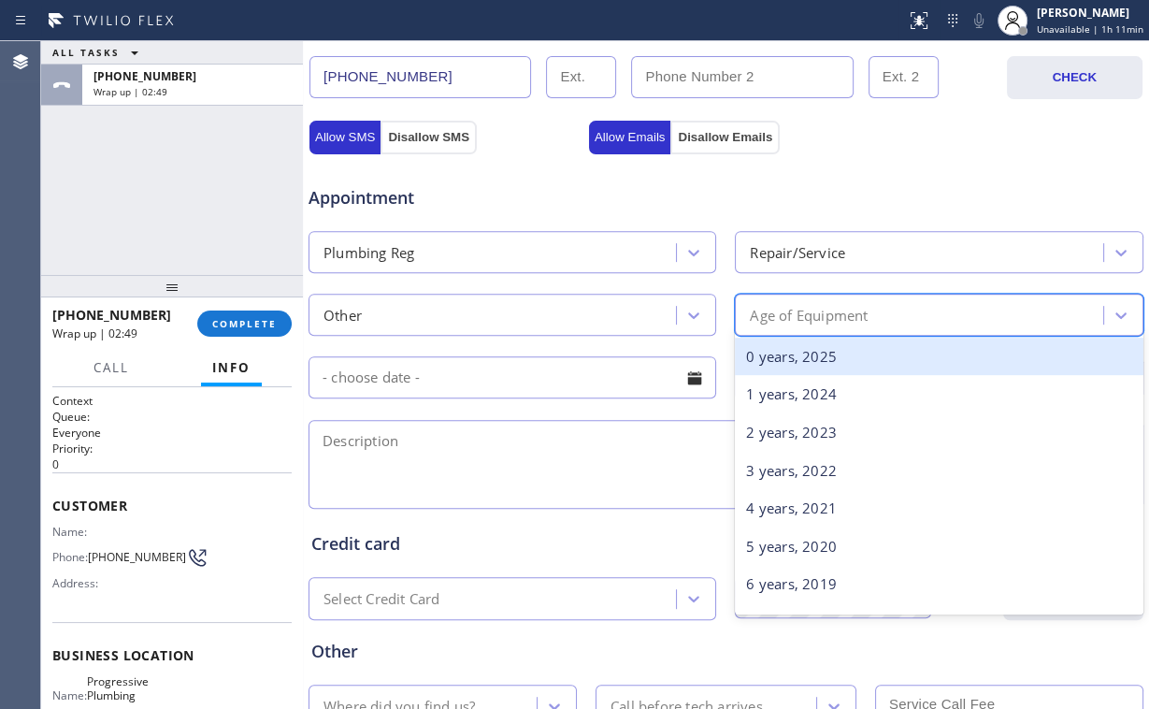
click at [825, 308] on div "Age of Equipment" at bounding box center [809, 315] width 118 height 22
click at [785, 354] on div "0 years, 2025" at bounding box center [939, 357] width 408 height 38
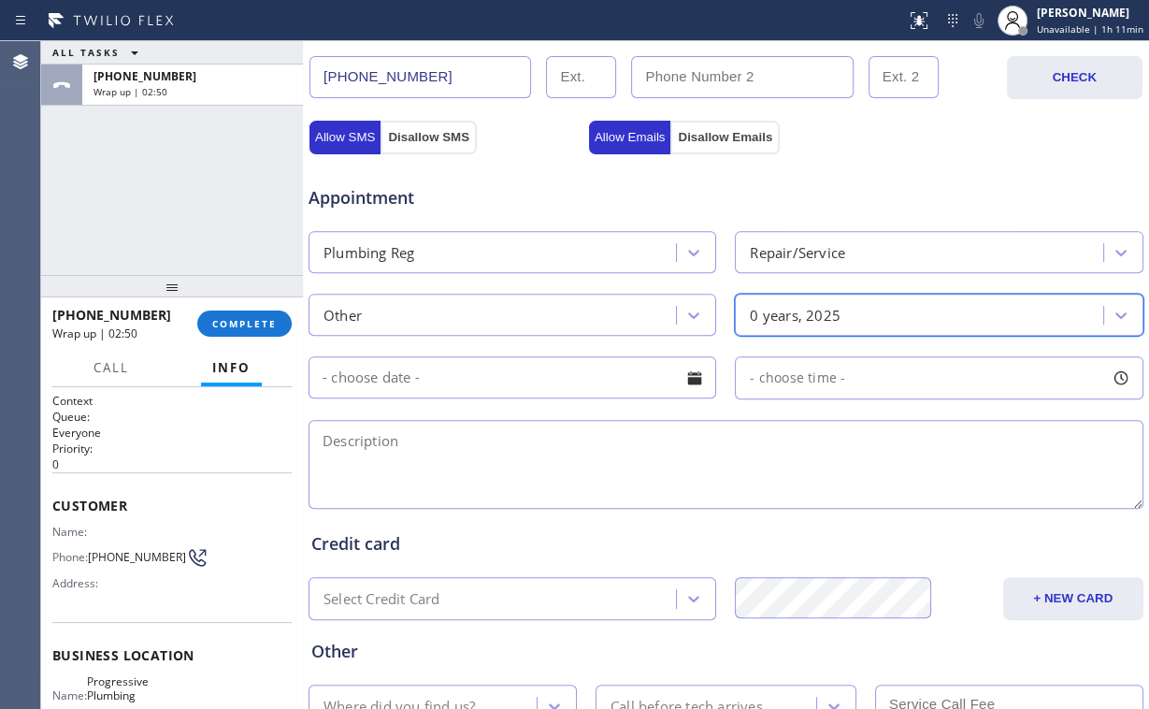
click at [637, 460] on textarea at bounding box center [726, 464] width 835 height 89
click at [341, 437] on textarea at bounding box center [726, 464] width 835 height 89
paste textarea "| urinal flash valve, sloan manual flash valve it keeps running | wine store 11…"
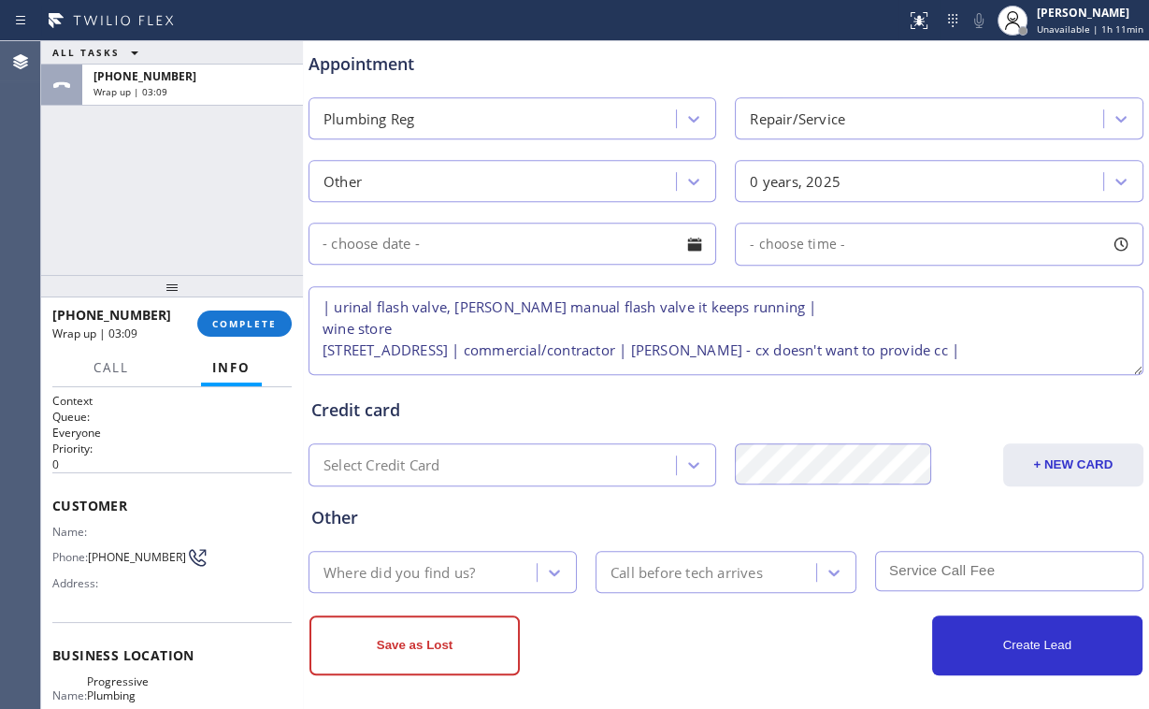
scroll to position [736, 0]
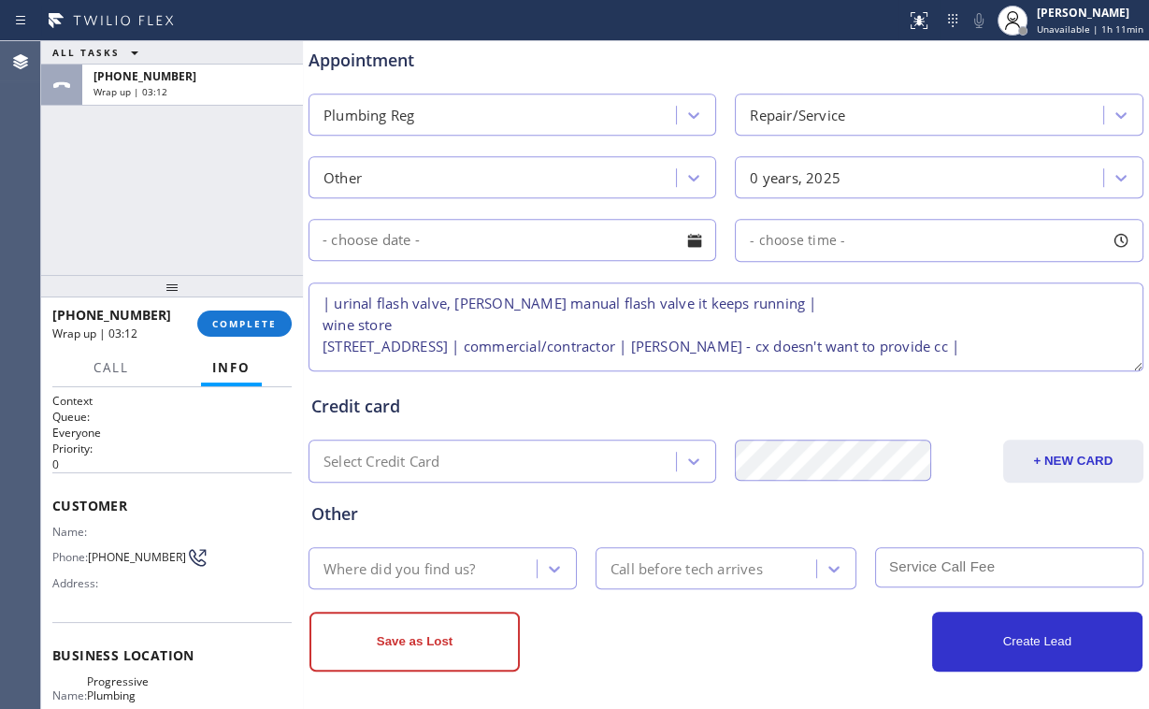
type textarea "| urinal flash valve, sloan manual flash valve it keeps running | wine store 11…"
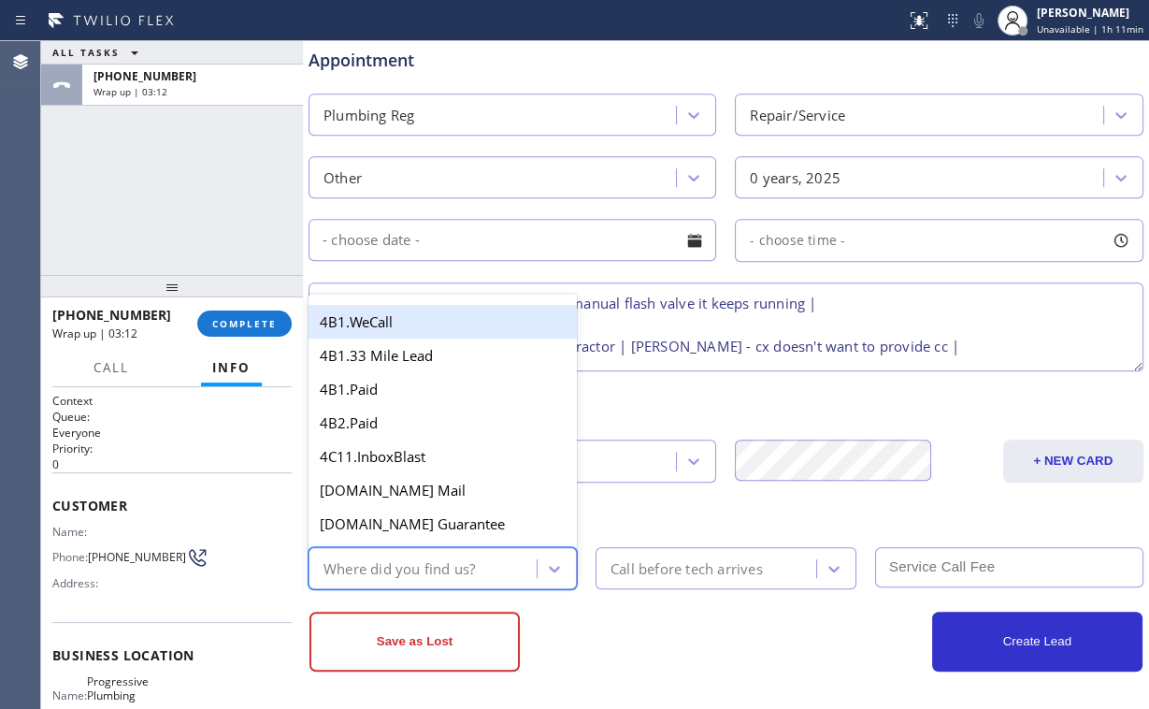
click at [442, 560] on div "Where did you find us?" at bounding box center [400, 568] width 152 height 22
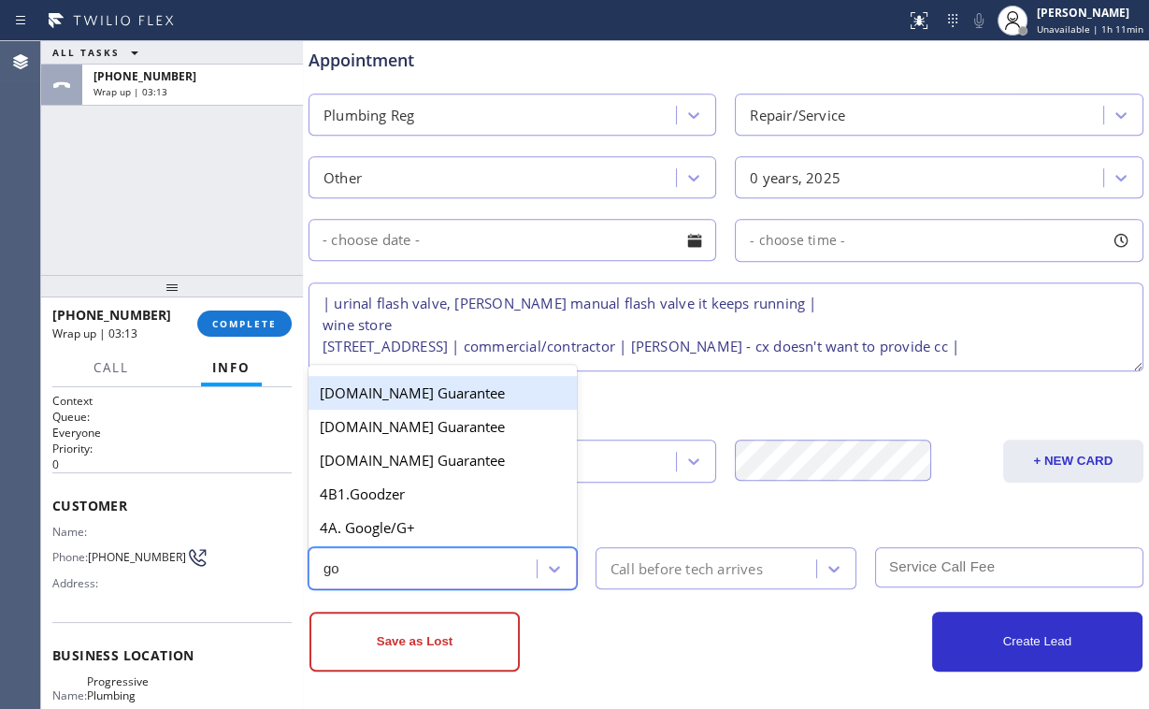
type input "goo"
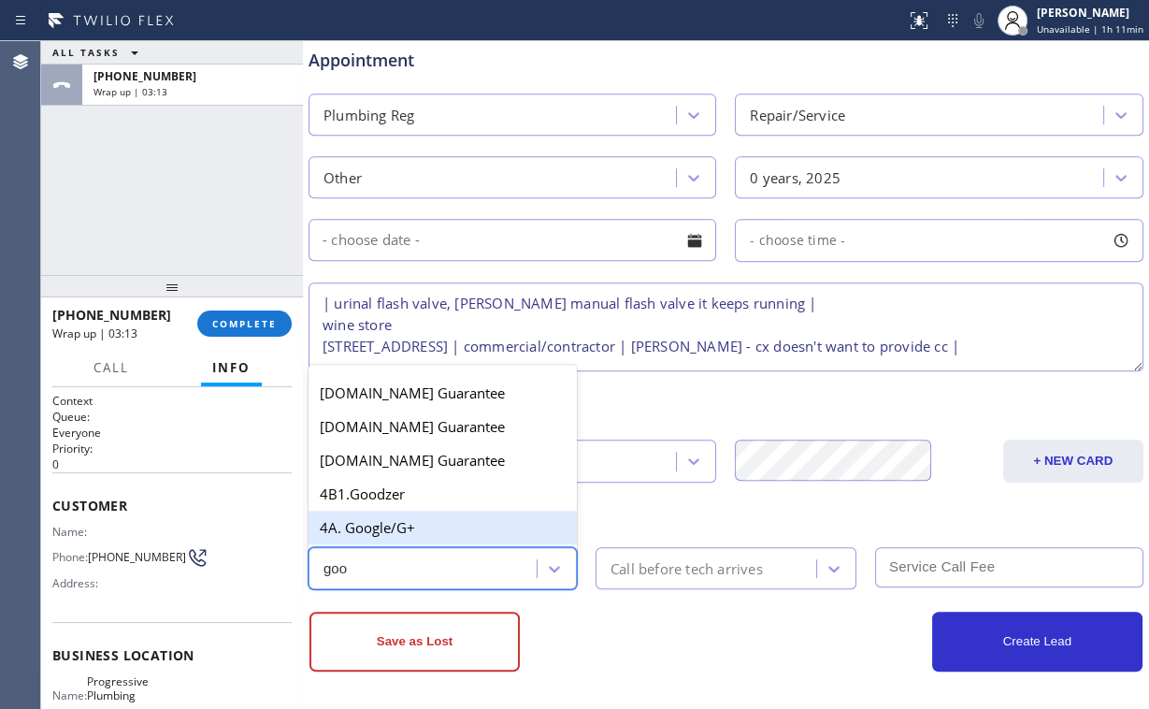
click at [397, 520] on div "4A. Google/G+" at bounding box center [443, 528] width 268 height 34
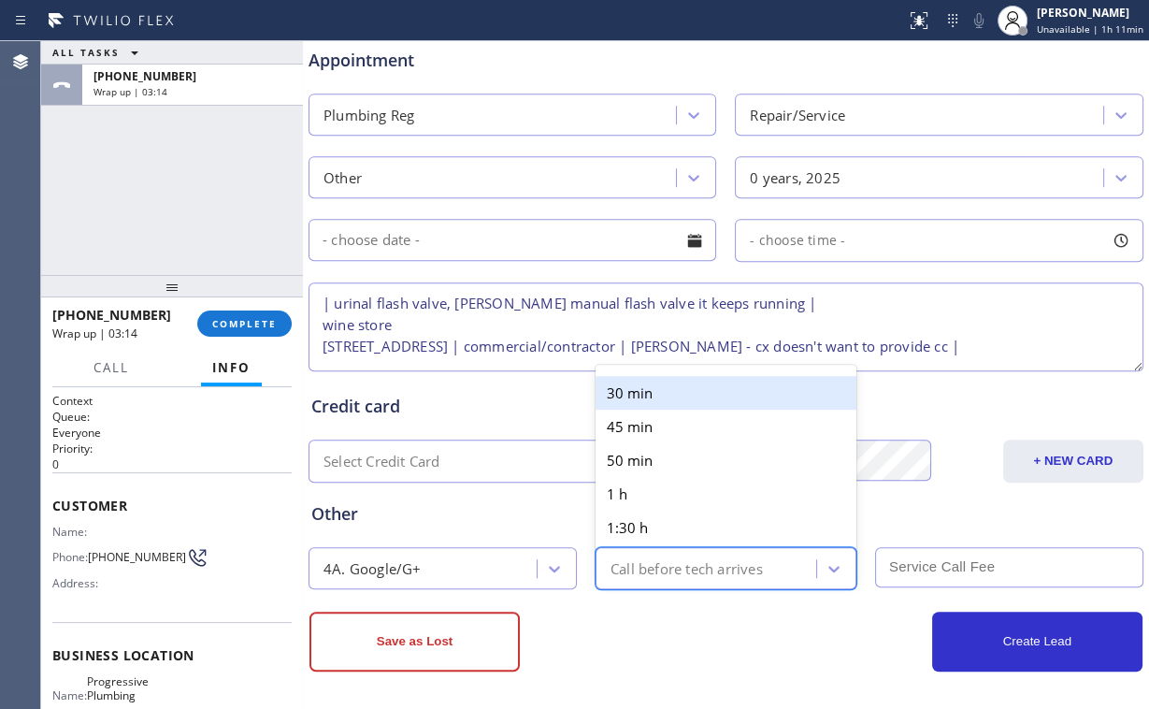
click at [662, 564] on div "Call before tech arrives" at bounding box center [687, 568] width 152 height 22
click at [572, 394] on div "Credit card" at bounding box center [726, 406] width 830 height 25
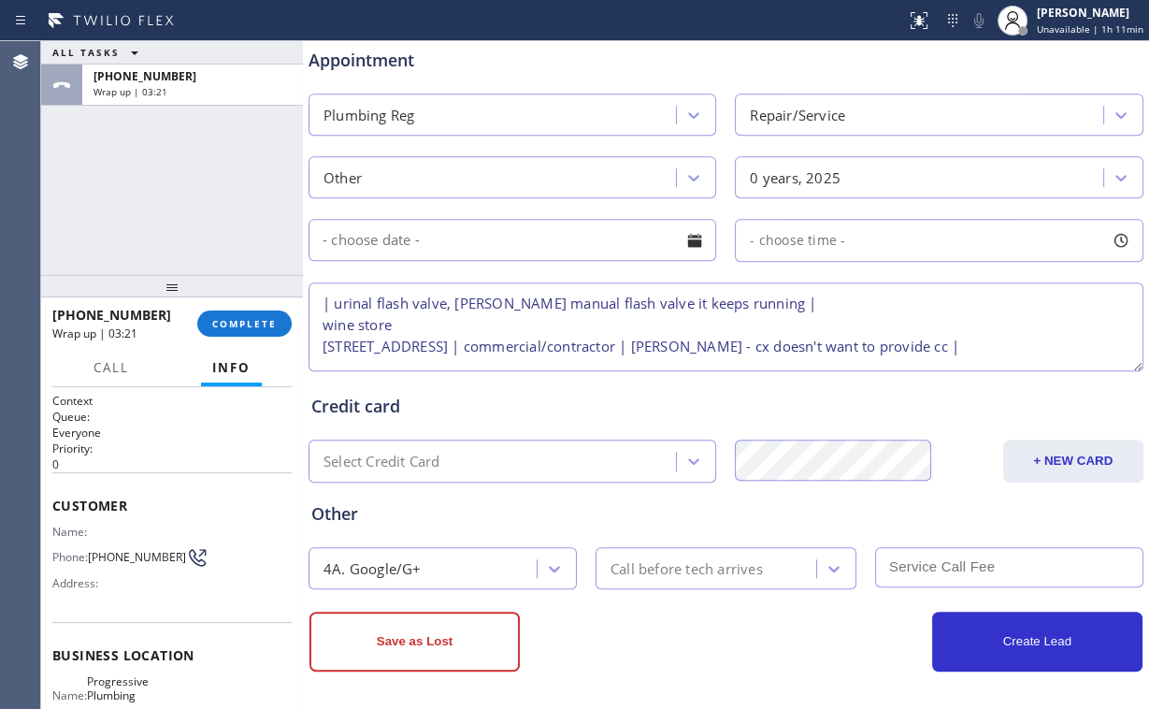
click at [121, 239] on div "ALL TASKS ALL TASKS ACTIVE TASKS TASKS IN WRAP UP +14257572973 Wrap up | 03:21" at bounding box center [172, 158] width 262 height 234
click at [643, 569] on div "Call before tech arrives" at bounding box center [687, 568] width 152 height 22
click at [535, 394] on div "Credit card" at bounding box center [726, 406] width 830 height 25
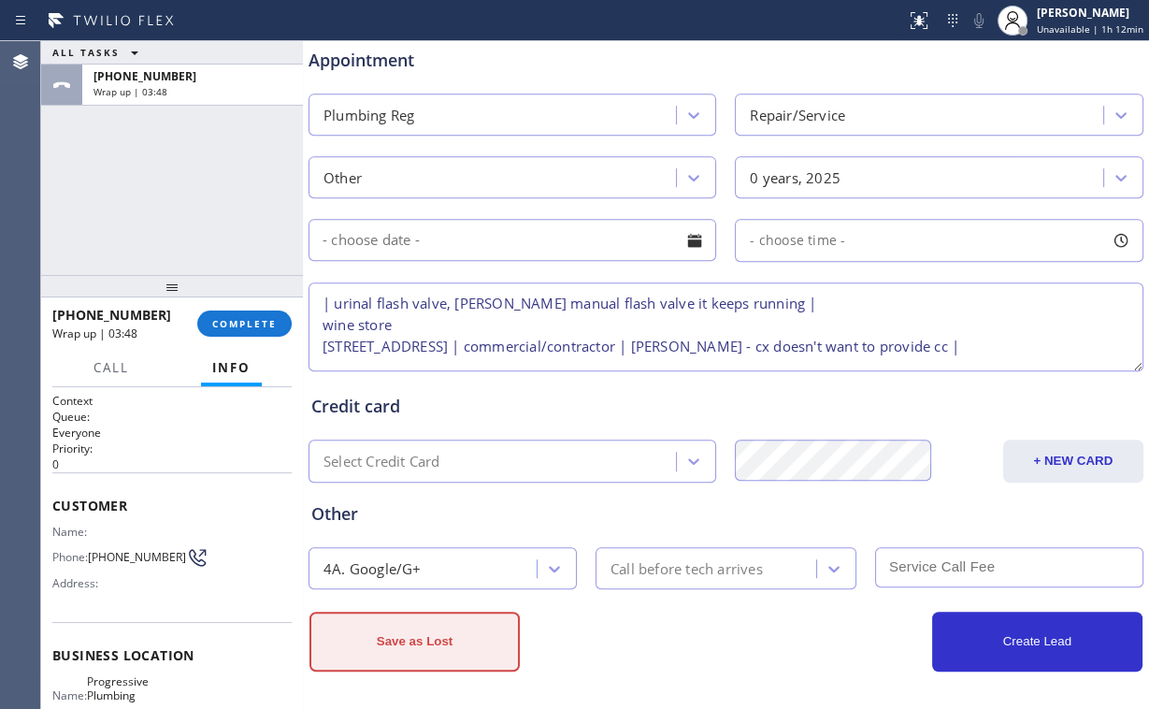
click at [444, 628] on button "Save as Lost" at bounding box center [415, 642] width 210 height 60
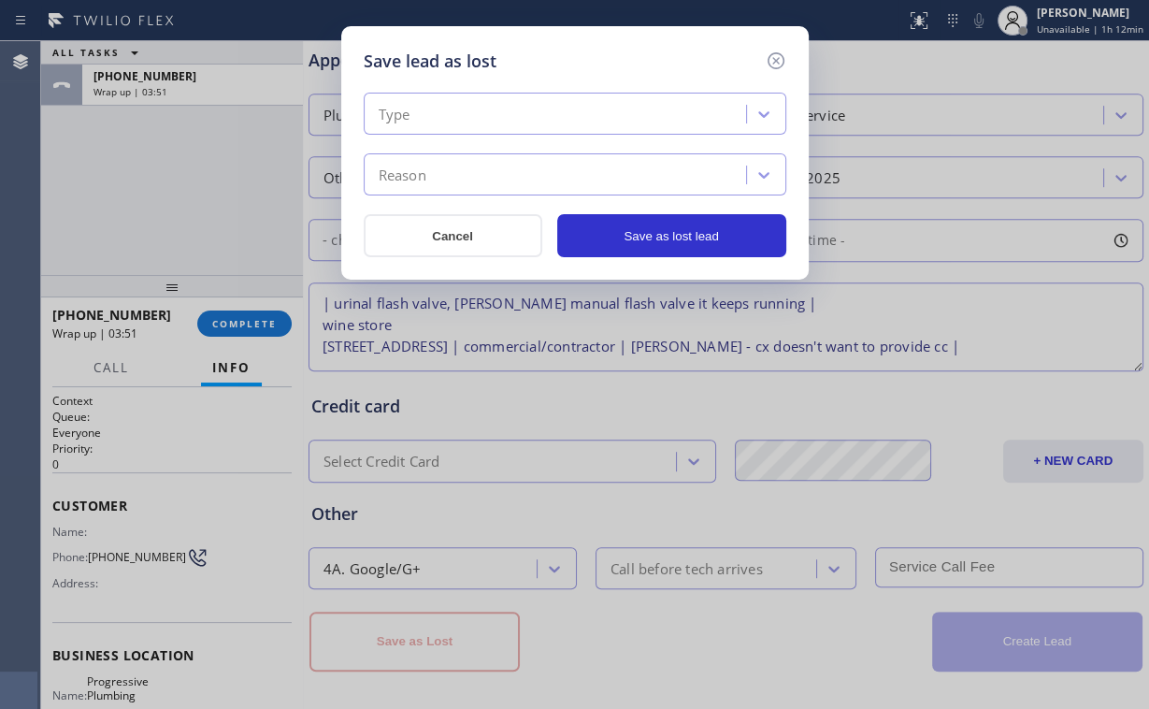
click at [412, 127] on div "Type" at bounding box center [557, 114] width 377 height 33
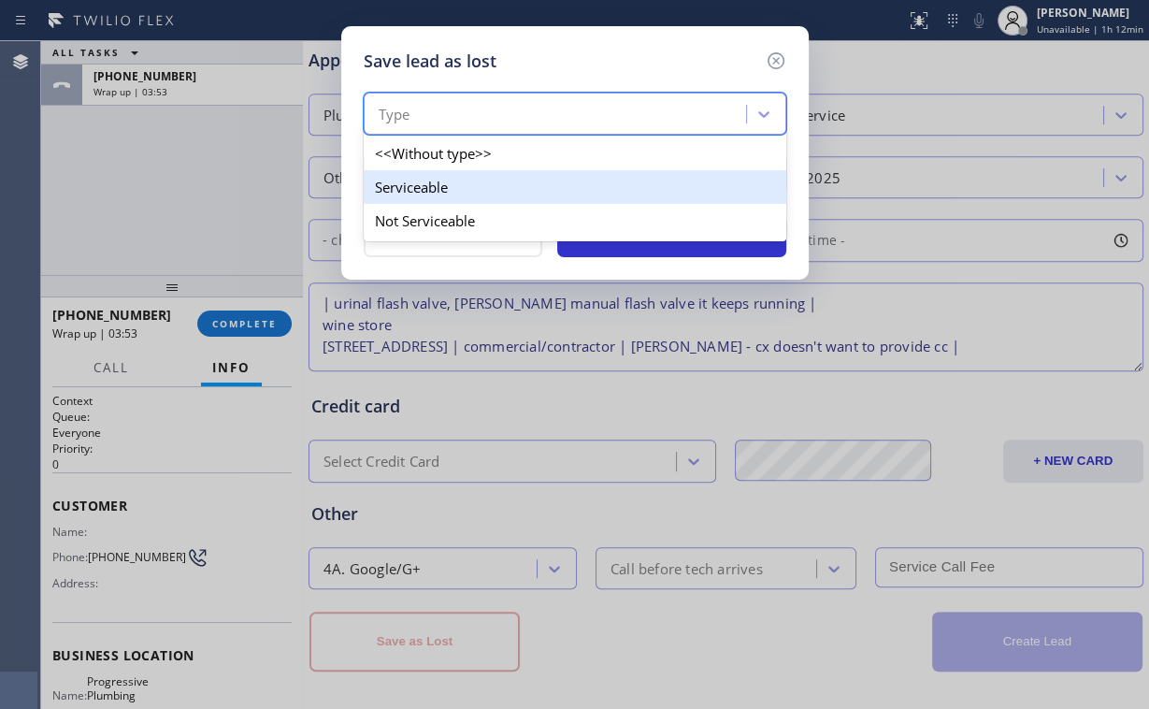
click at [429, 195] on div "Serviceable" at bounding box center [575, 187] width 423 height 34
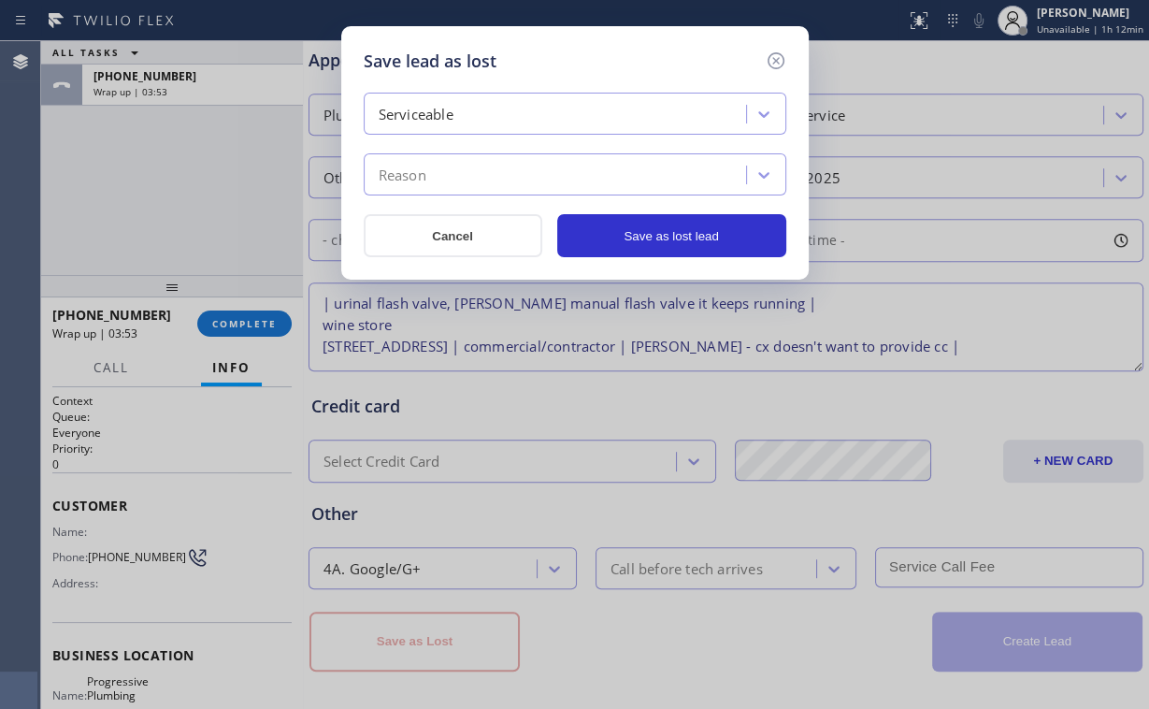
click at [437, 184] on div "Reason" at bounding box center [557, 175] width 377 height 33
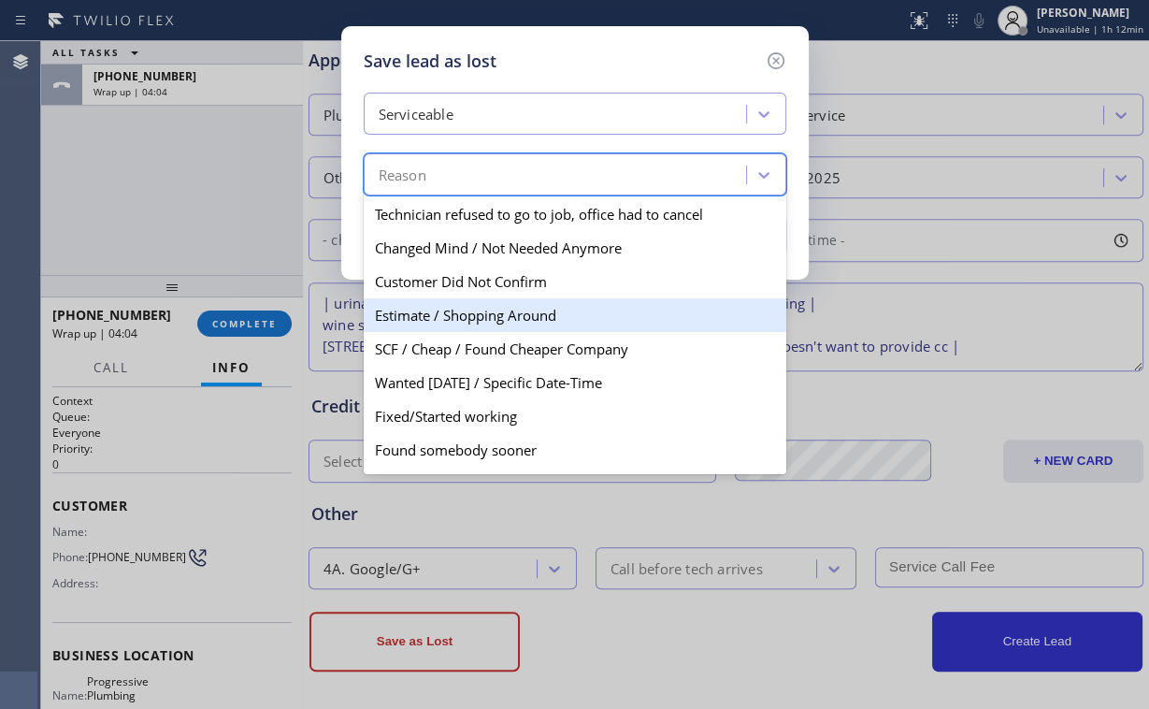
click at [470, 313] on div "Estimate / Shopping Around" at bounding box center [575, 315] width 423 height 34
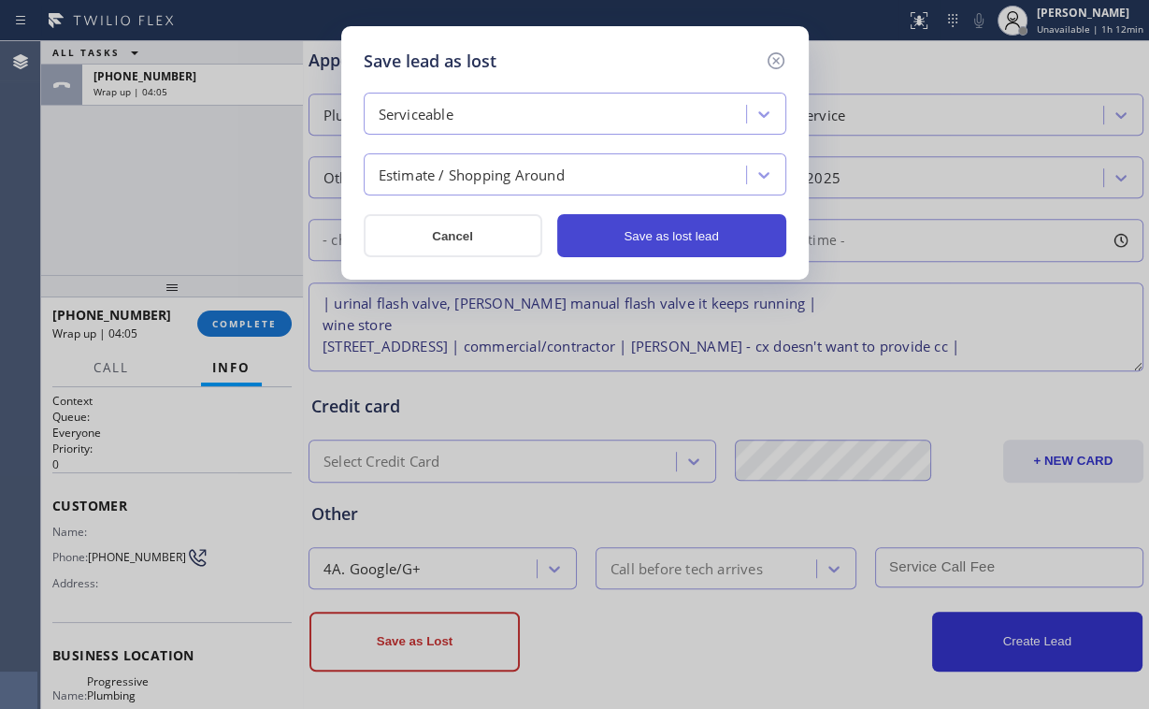
click at [664, 236] on button "Save as lost lead" at bounding box center [671, 235] width 229 height 43
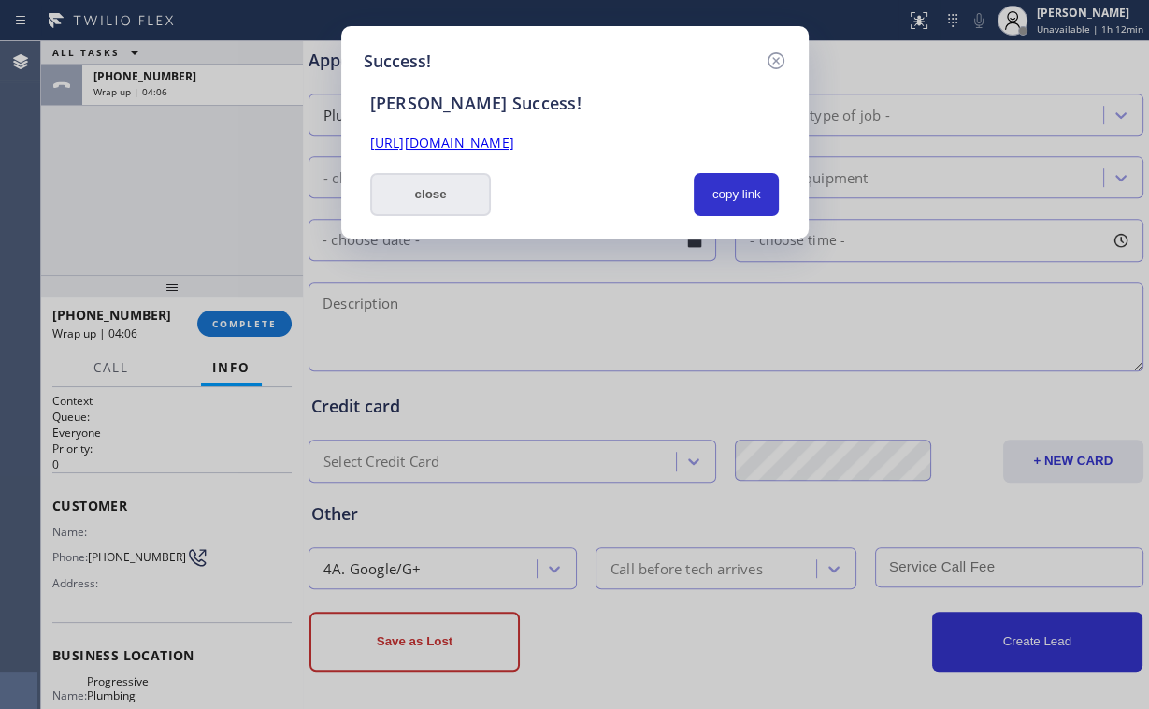
click at [400, 198] on button "close" at bounding box center [431, 194] width 122 height 43
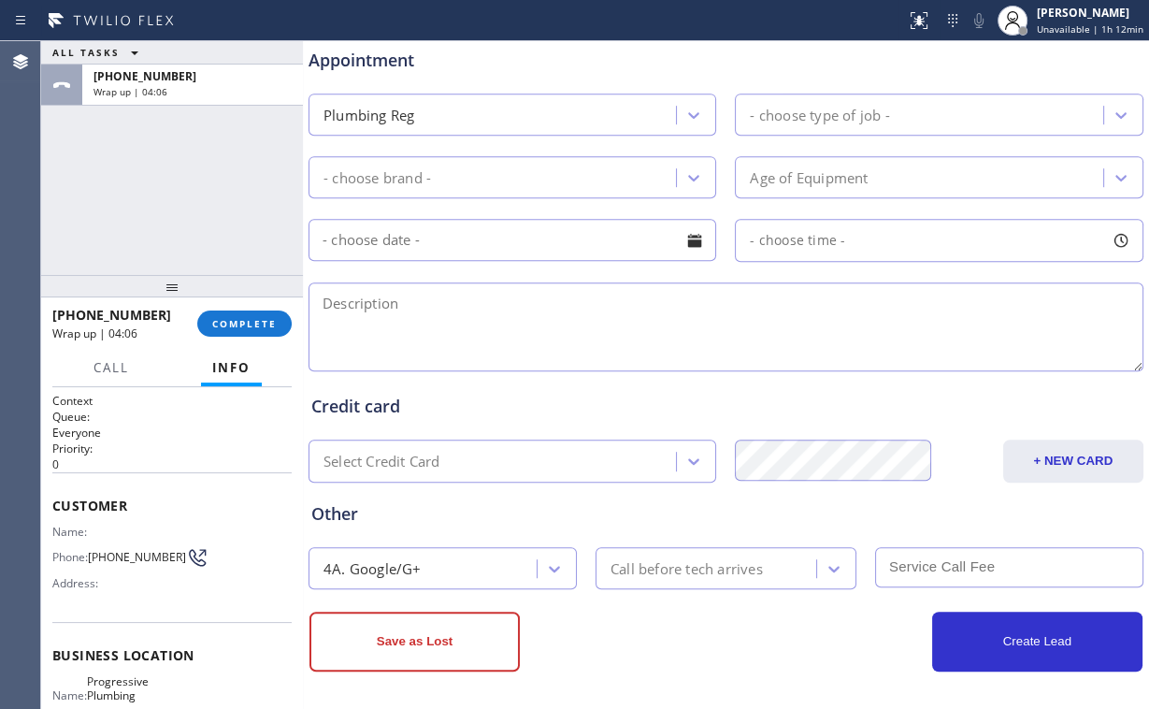
click at [70, 191] on div "ALL TASKS ALL TASKS ACTIVE TASKS TASKS IN WRAP UP +14257572973 Wrap up | 04:06" at bounding box center [172, 158] width 262 height 234
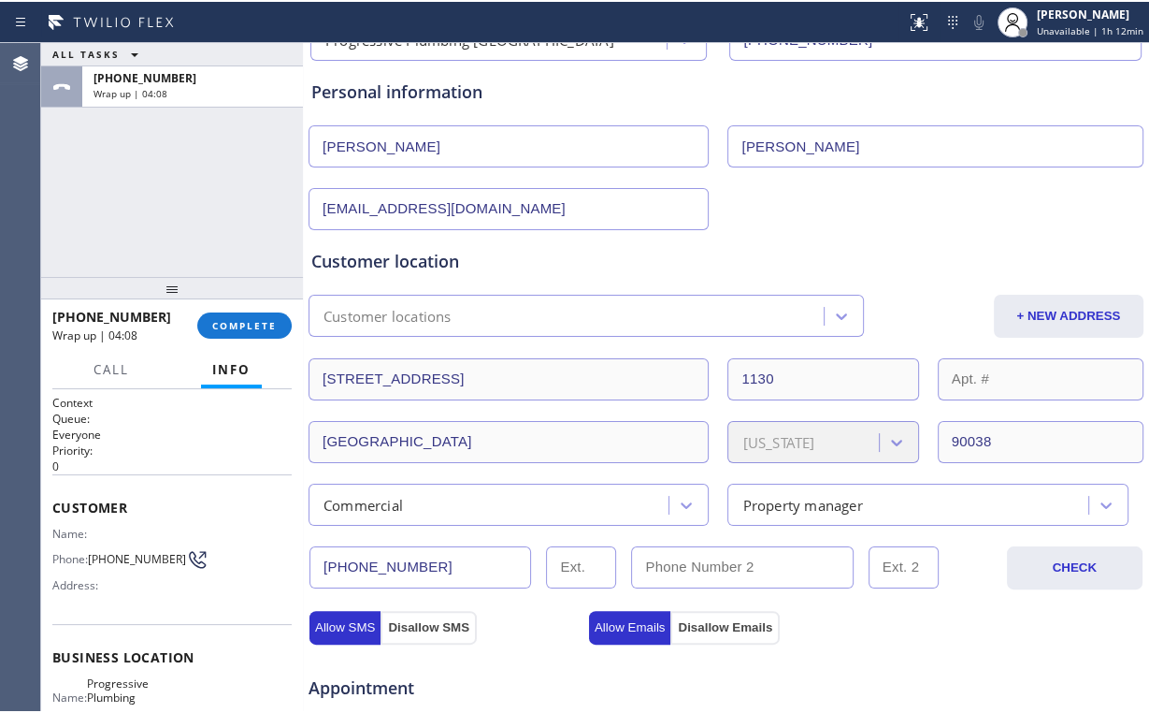
scroll to position [0, 0]
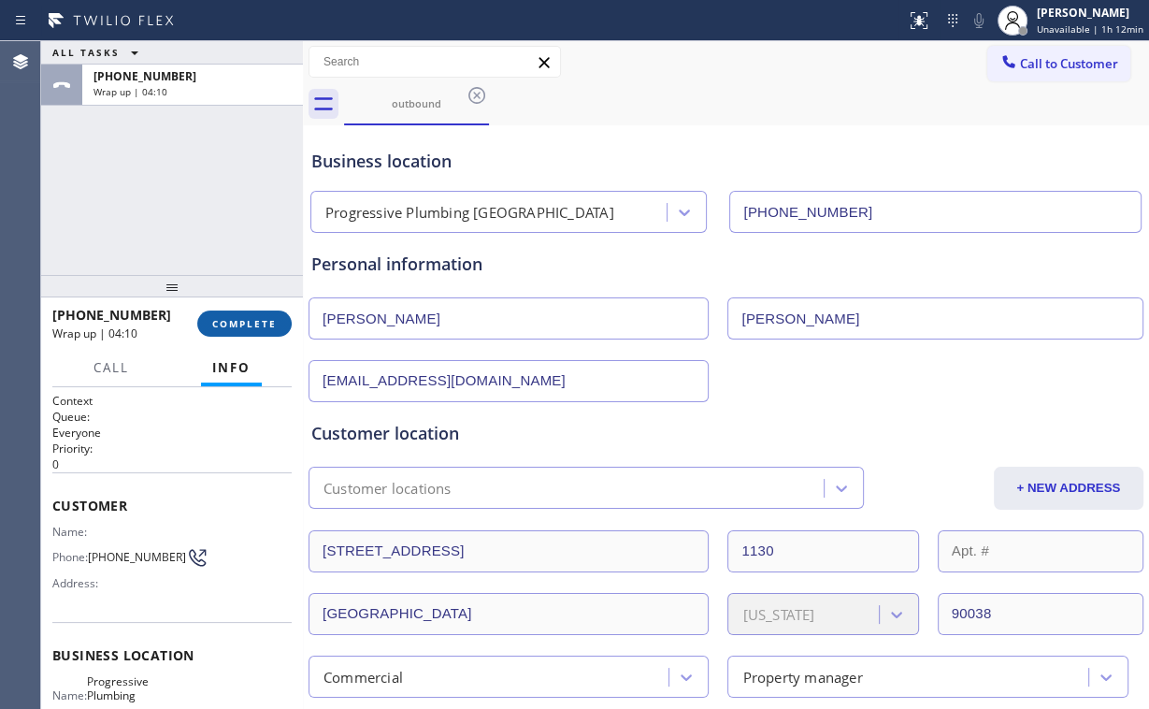
click at [254, 328] on span "COMPLETE" at bounding box center [244, 323] width 65 height 13
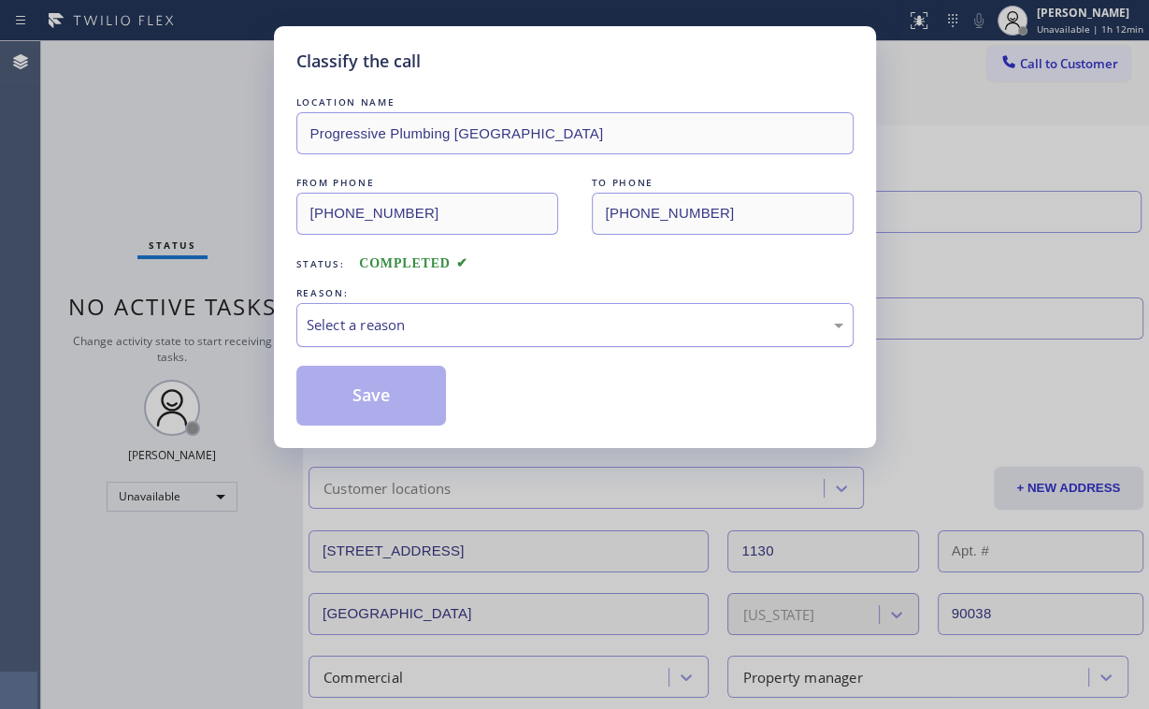
click at [407, 326] on div "Select a reason" at bounding box center [575, 325] width 537 height 22
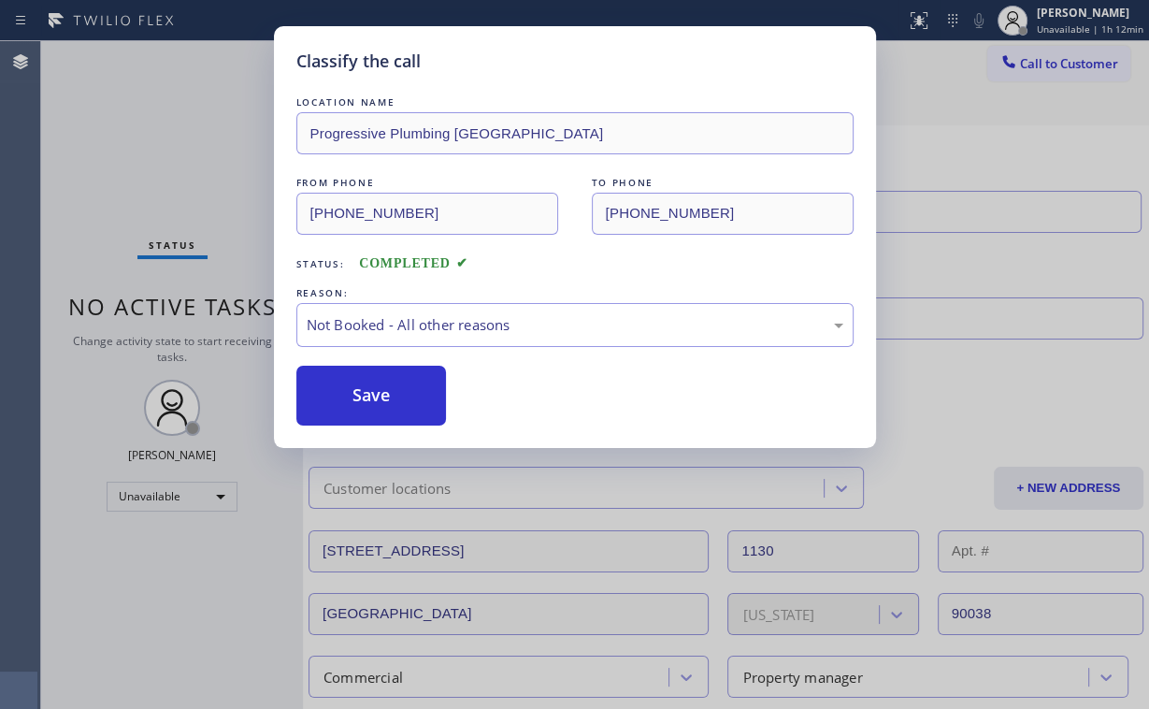
drag, startPoint x: 359, startPoint y: 394, endPoint x: 288, endPoint y: 303, distance: 115.3
click at [360, 394] on button "Save" at bounding box center [371, 396] width 151 height 60
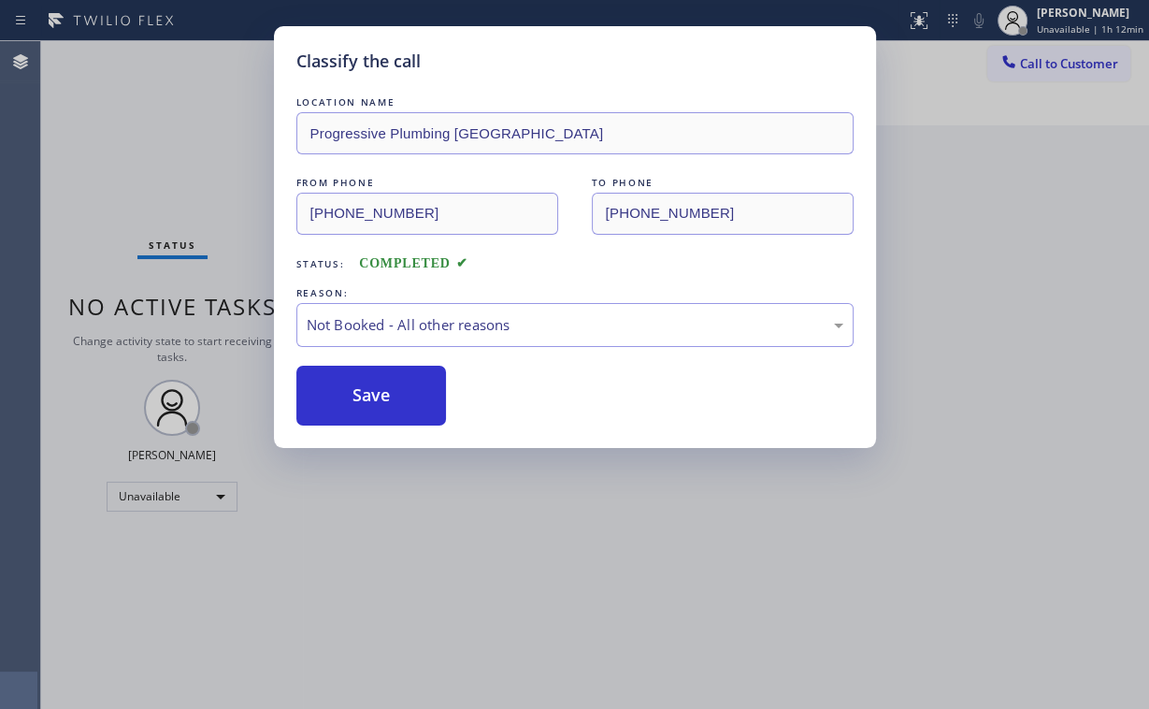
click at [174, 176] on div "Classify the call LOCATION NAME Progressive Plumbing West Hollywood FROM PHONE …" at bounding box center [574, 354] width 1149 height 709
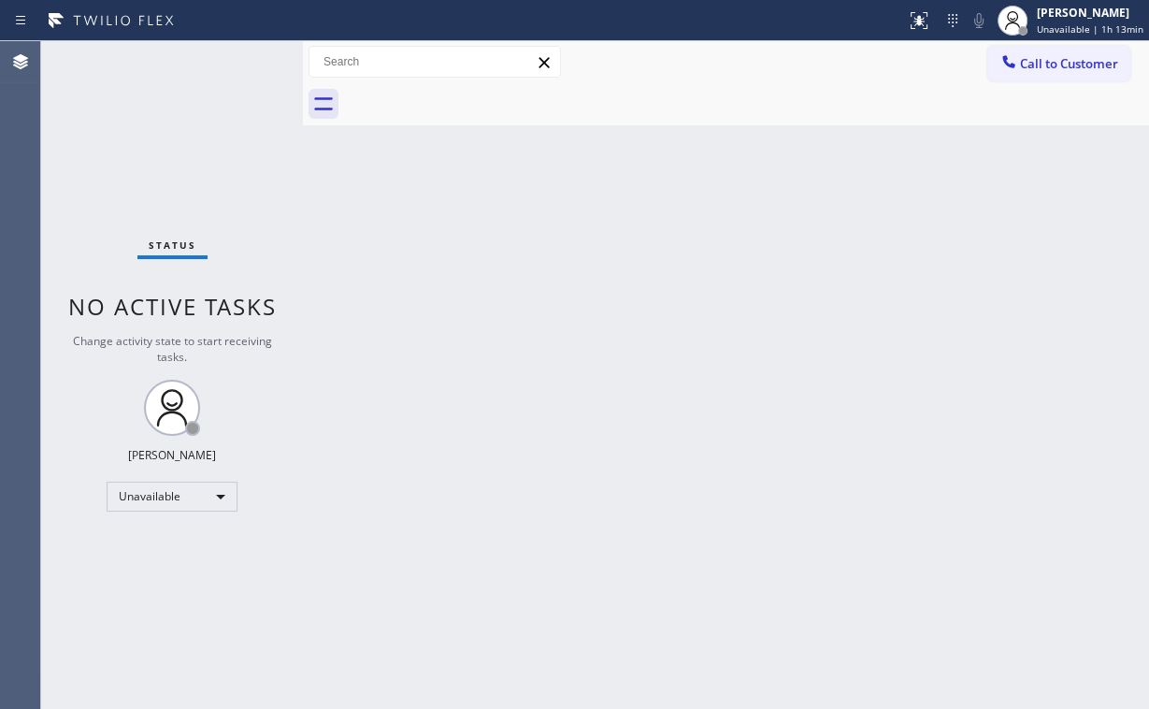
drag, startPoint x: 193, startPoint y: 96, endPoint x: 178, endPoint y: 48, distance: 50.9
click at [192, 94] on div "Status No active tasks Change activity state to start receiving tasks. Arnold V…" at bounding box center [172, 375] width 262 height 668
click at [1059, 72] on button "Call to Customer" at bounding box center [1059, 64] width 143 height 36
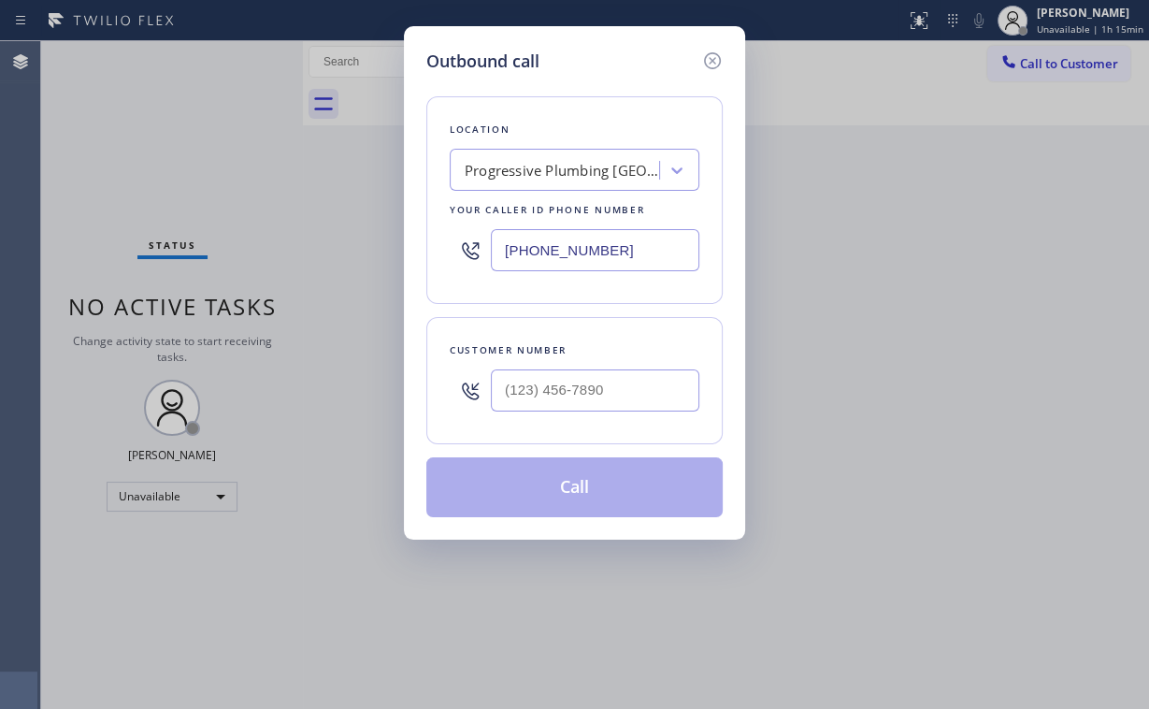
drag, startPoint x: 634, startPoint y: 238, endPoint x: 168, endPoint y: 254, distance: 466.1
click at [337, 240] on div "Outbound call Location Progressive Plumbing West Hollywood Your caller id phone…" at bounding box center [574, 354] width 1149 height 709
paste input "714) 598-1803"
type input "(714) 598-1803"
click at [629, 390] on input "(___) ___-____" at bounding box center [595, 390] width 209 height 42
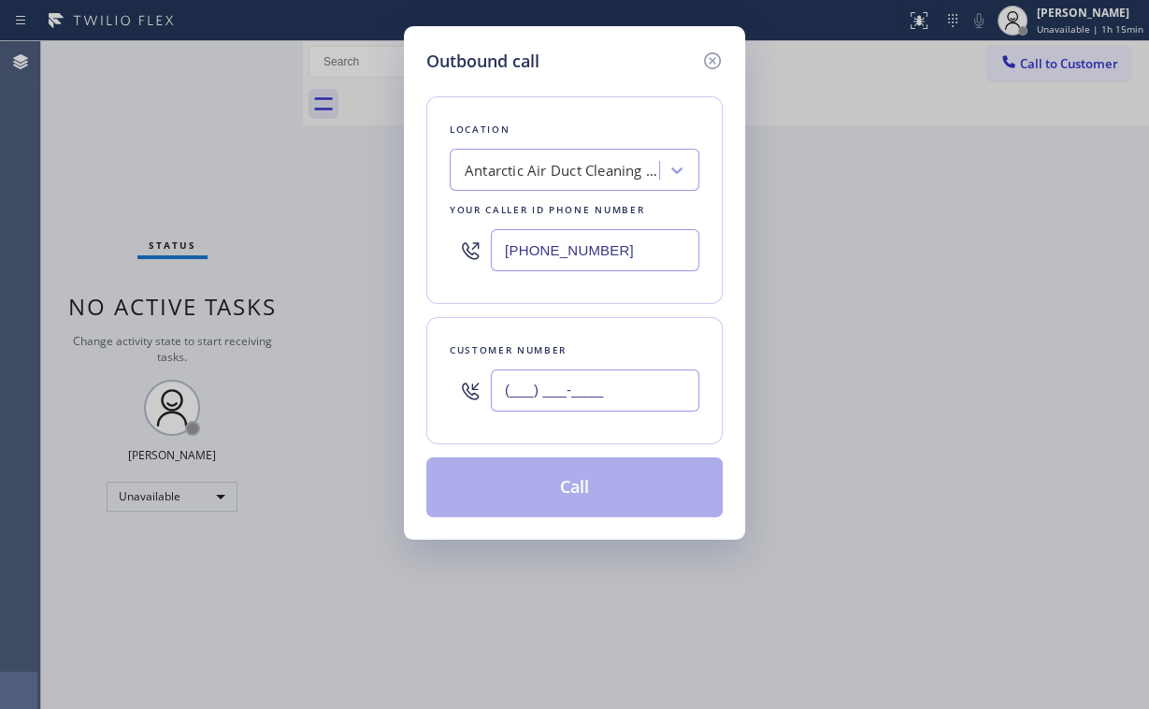
paste input "714) 600-8234"
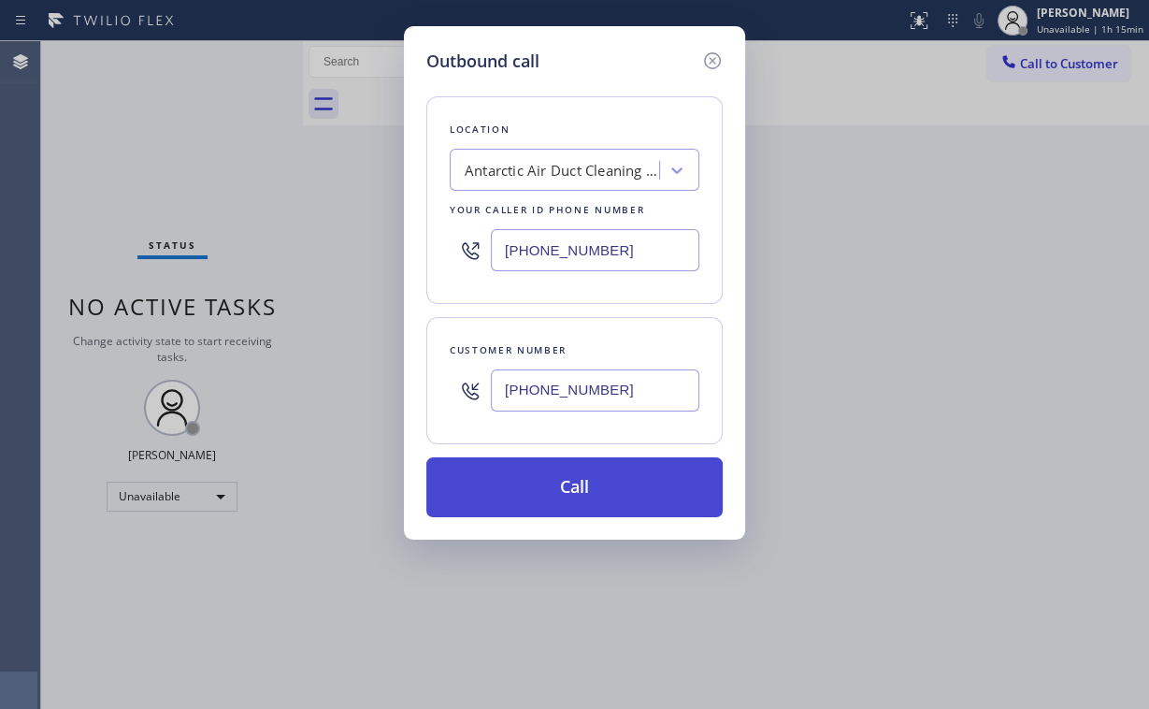
type input "(714) 600-8234"
click at [571, 478] on button "Call" at bounding box center [574, 487] width 296 height 60
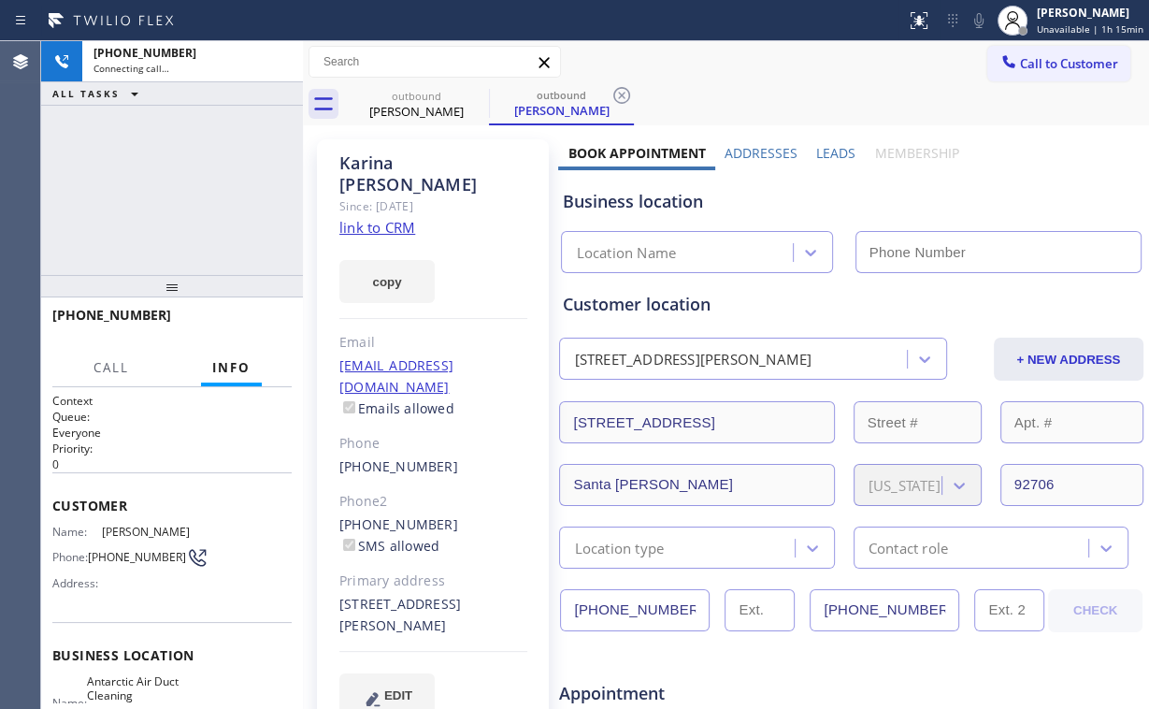
type input "(714) 598-1803"
click at [383, 218] on link "link to CRM" at bounding box center [378, 227] width 76 height 19
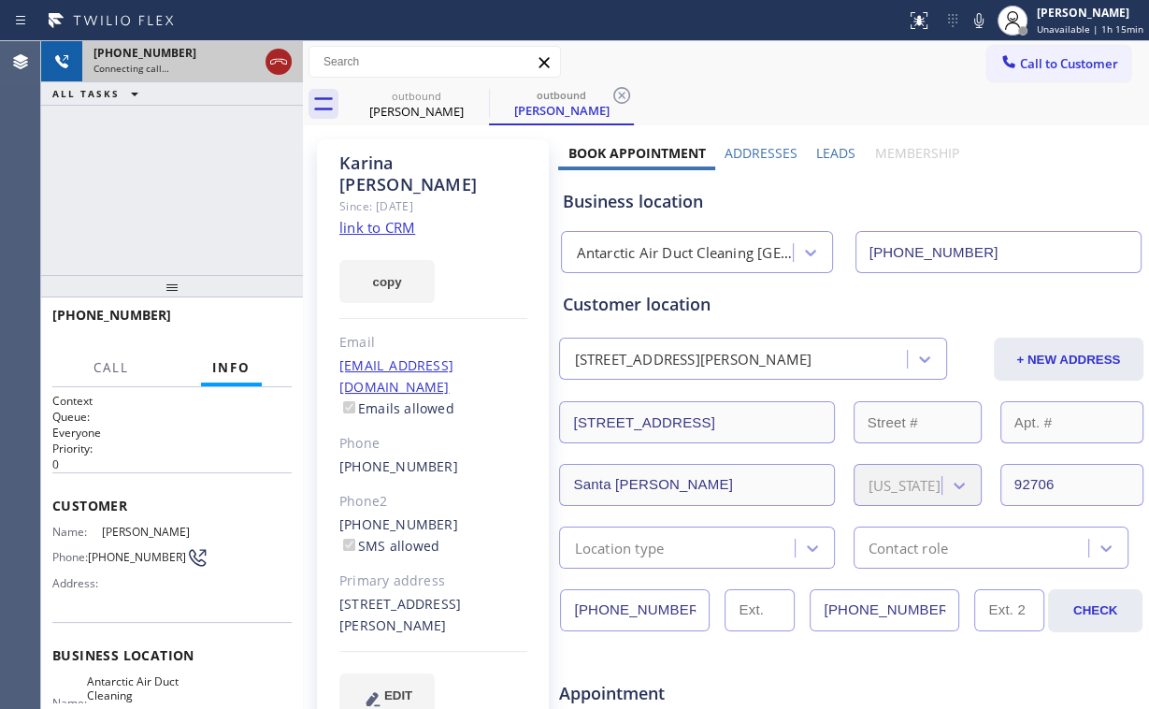
click at [269, 56] on icon at bounding box center [278, 62] width 22 height 22
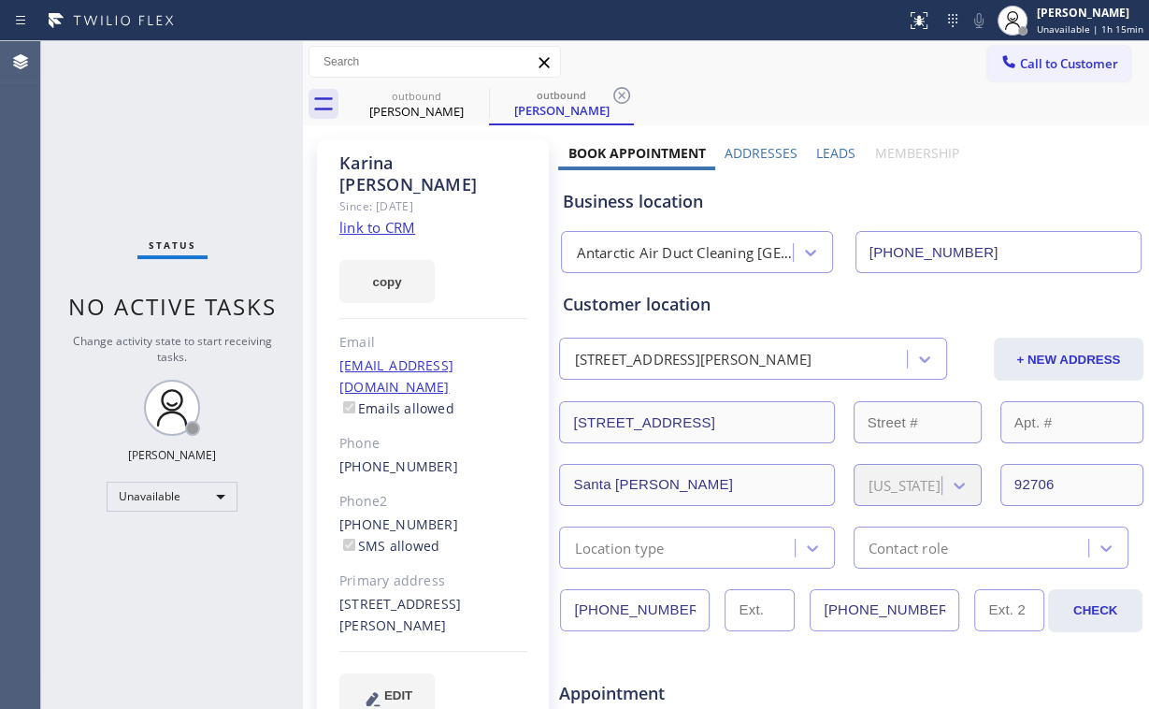
click at [128, 164] on div "Status No active tasks Change activity state to start receiving tasks. Arnold V…" at bounding box center [172, 375] width 262 height 668
click at [132, 94] on div "Status No active tasks Change activity state to start receiving tasks. Arnold V…" at bounding box center [172, 375] width 262 height 668
click at [441, 99] on div "outbound" at bounding box center [416, 96] width 141 height 14
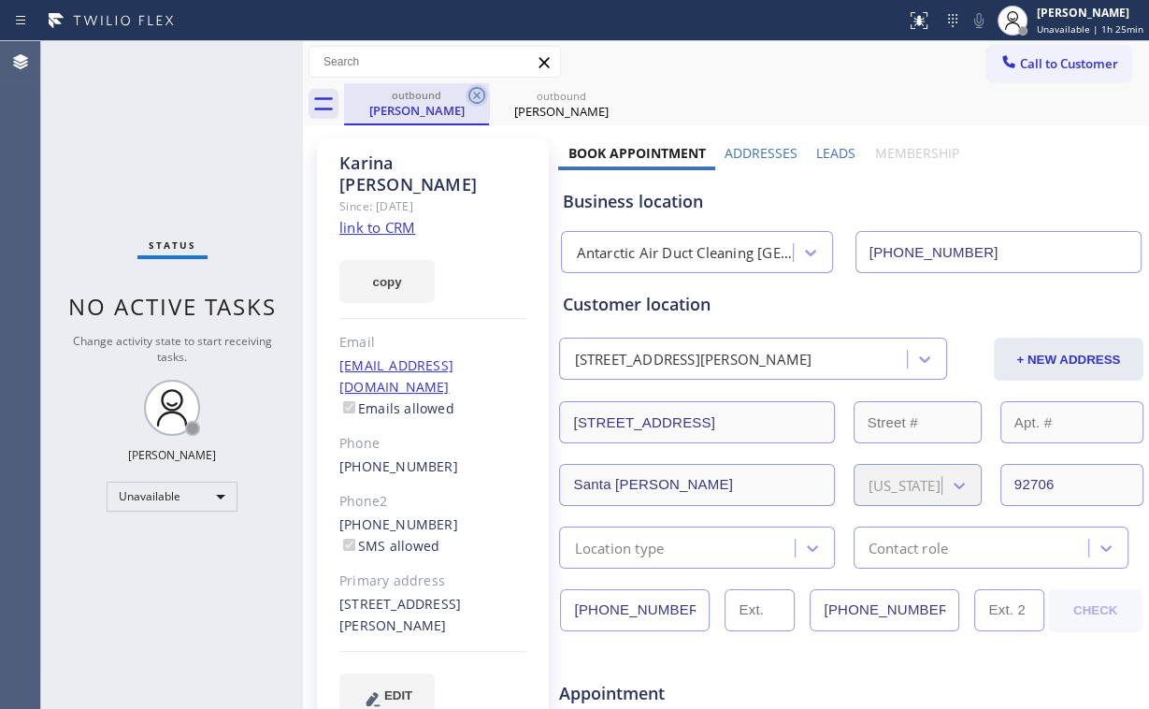
click at [483, 92] on icon at bounding box center [477, 95] width 22 height 22
drag, startPoint x: 482, startPoint y: 92, endPoint x: 475, endPoint y: 101, distance: 11.4
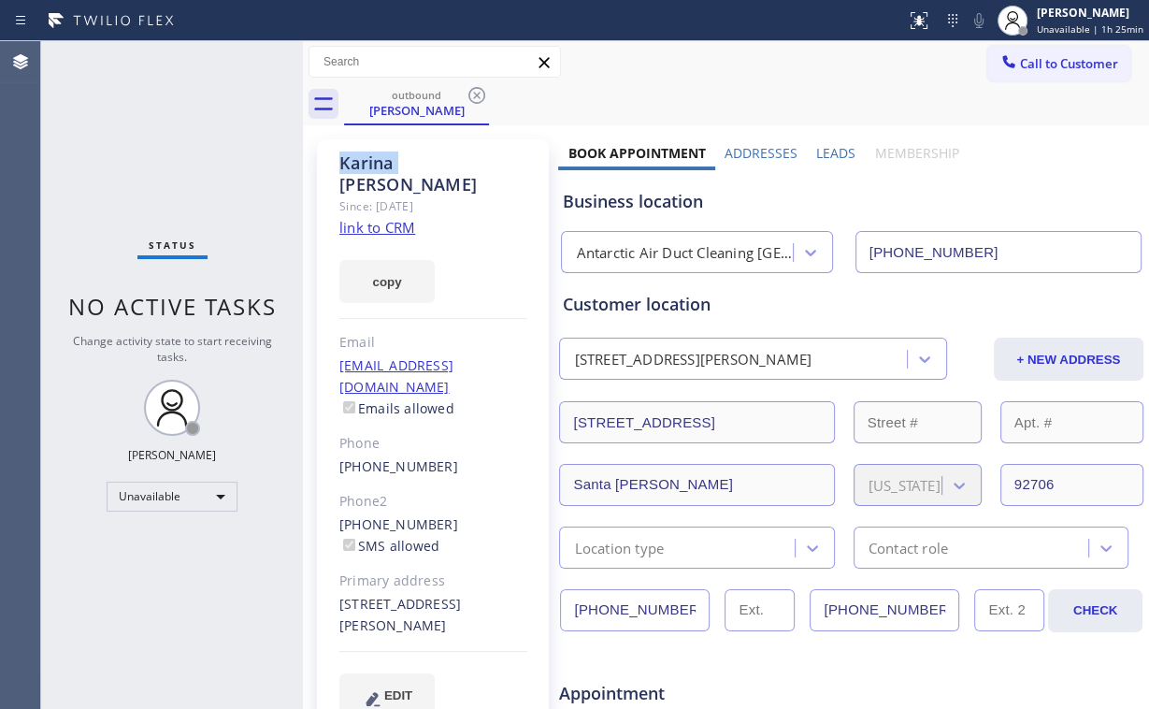
click at [482, 93] on icon at bounding box center [477, 95] width 22 height 22
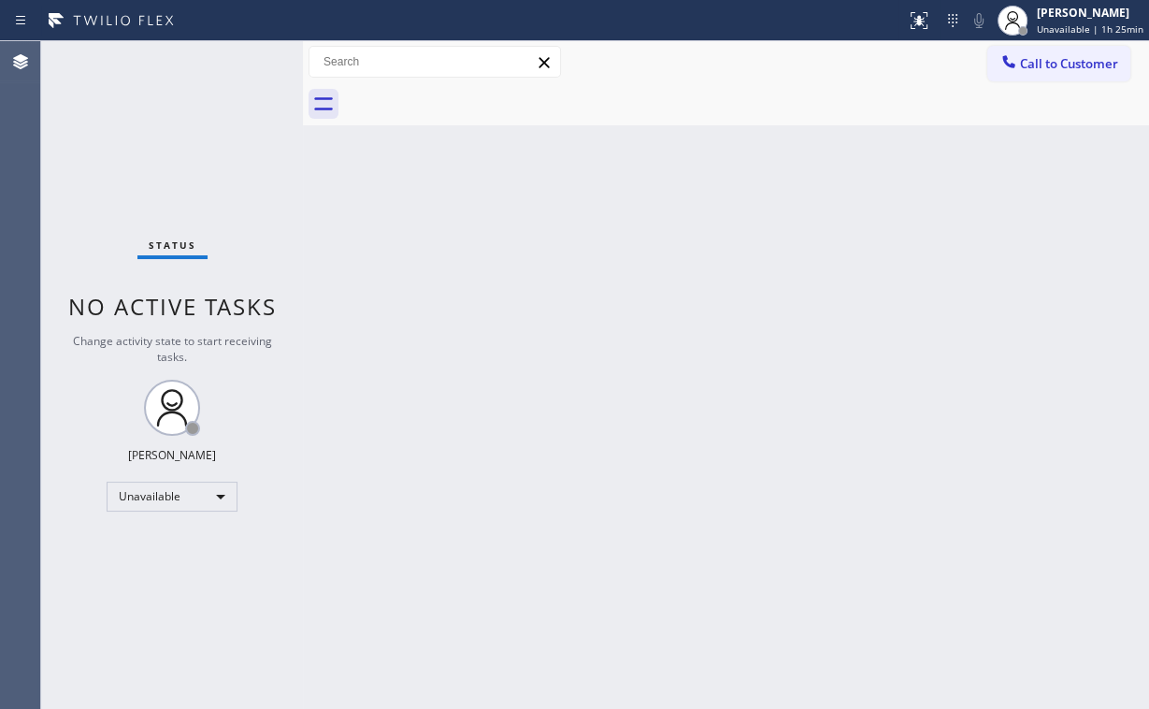
click at [120, 148] on div "Status No active tasks Change activity state to start receiving tasks. Arnold V…" at bounding box center [172, 375] width 262 height 668
click at [137, 139] on div "Status No active tasks Change activity state to start receiving tasks. Arnold V…" at bounding box center [172, 375] width 262 height 668
click at [1035, 71] on span "Call to Customer" at bounding box center [1069, 63] width 98 height 17
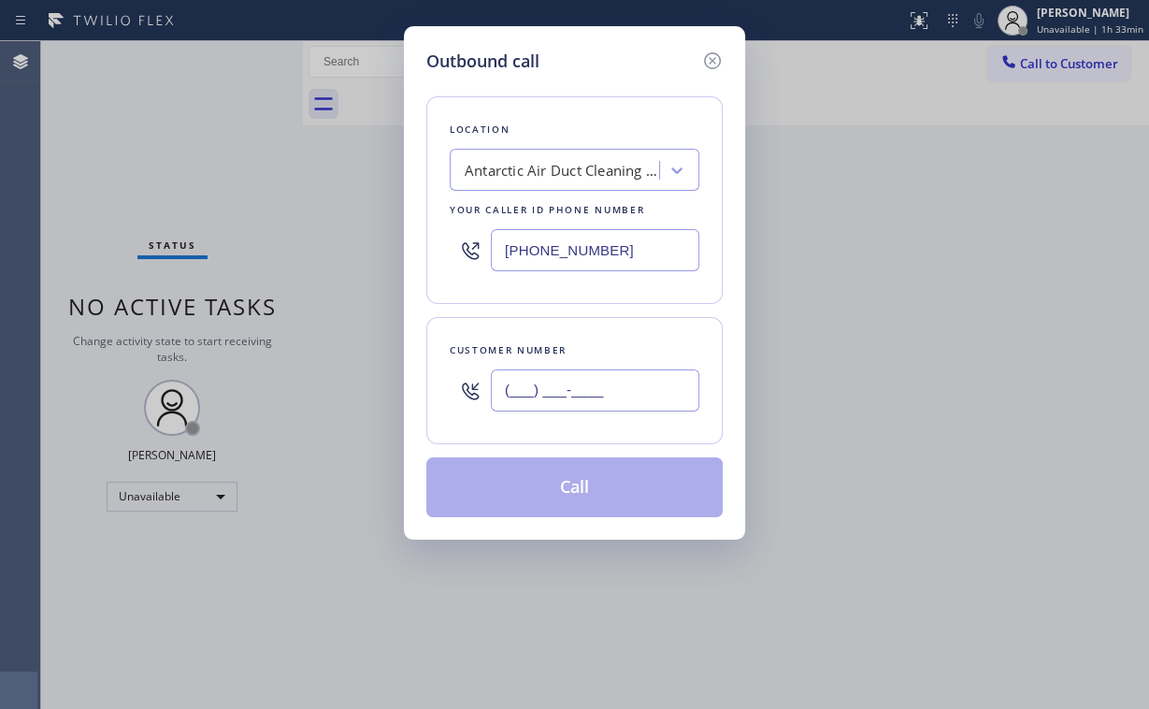
click at [629, 382] on input "(___) ___-____" at bounding box center [595, 390] width 209 height 42
paste input "323) 613-5859"
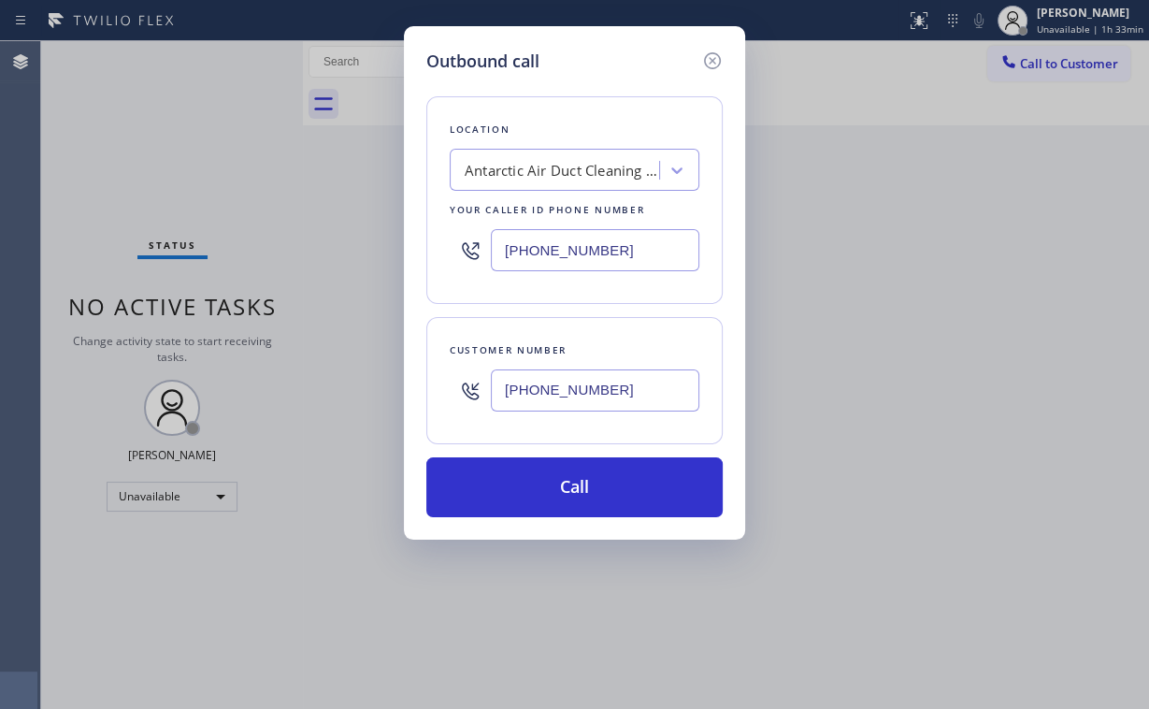
type input "(323) 613-5859"
click at [418, 322] on div "Outbound call Location Antarctic Air Duct Cleaning Santa Ana Your caller id pho…" at bounding box center [574, 282] width 341 height 513
drag, startPoint x: 395, startPoint y: 266, endPoint x: 314, endPoint y: 267, distance: 80.4
click at [353, 267] on div "Outbound call Location Antarctic Air Duct Cleaning Santa Ana Your caller id pho…" at bounding box center [574, 354] width 1149 height 709
paste input "855) 731-4952"
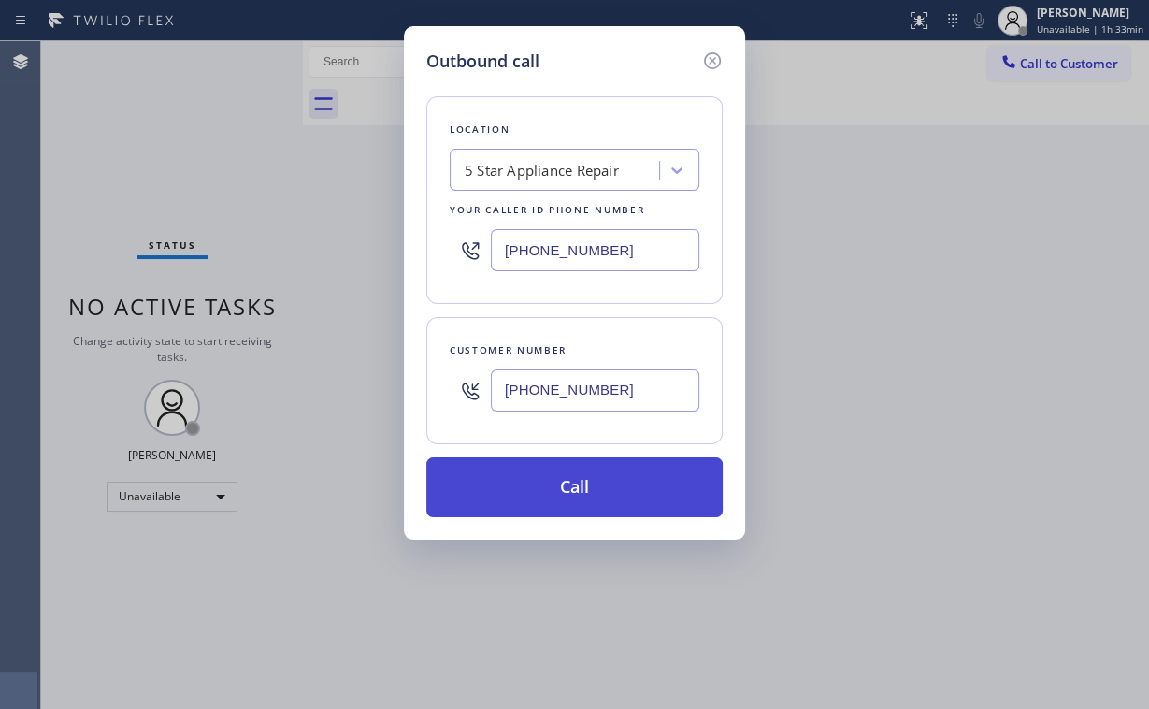
type input "(855) 731-4952"
click at [512, 479] on button "Call" at bounding box center [574, 487] width 296 height 60
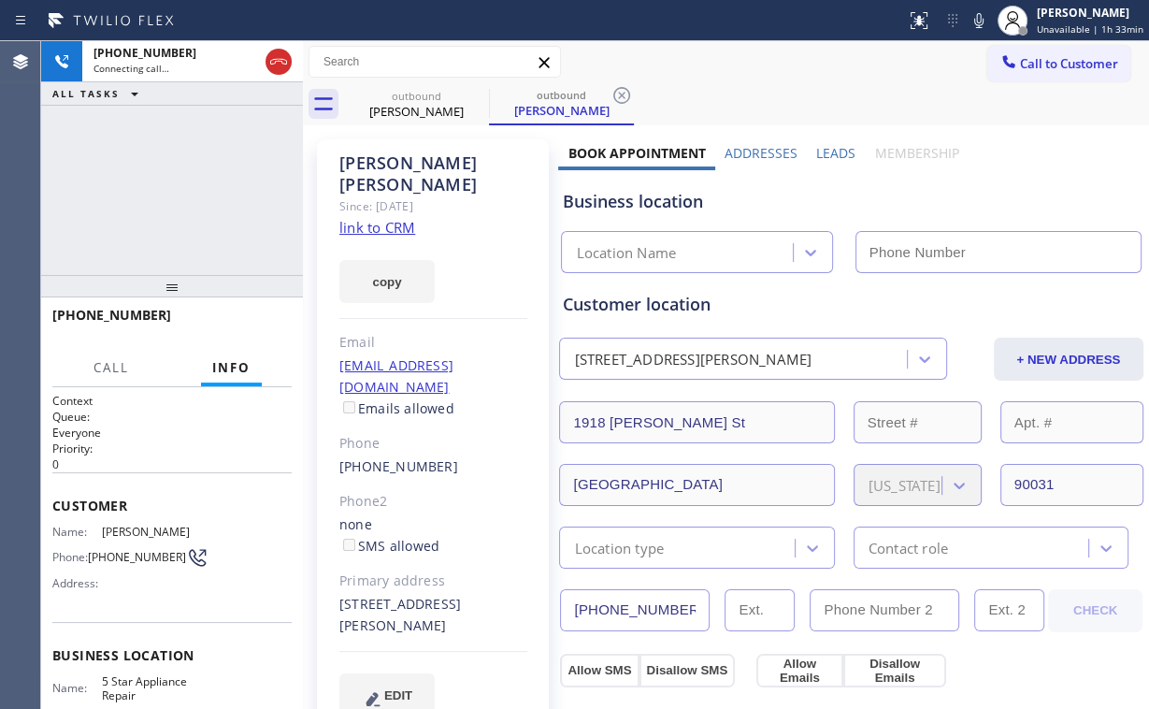
type input "(855) 731-4952"
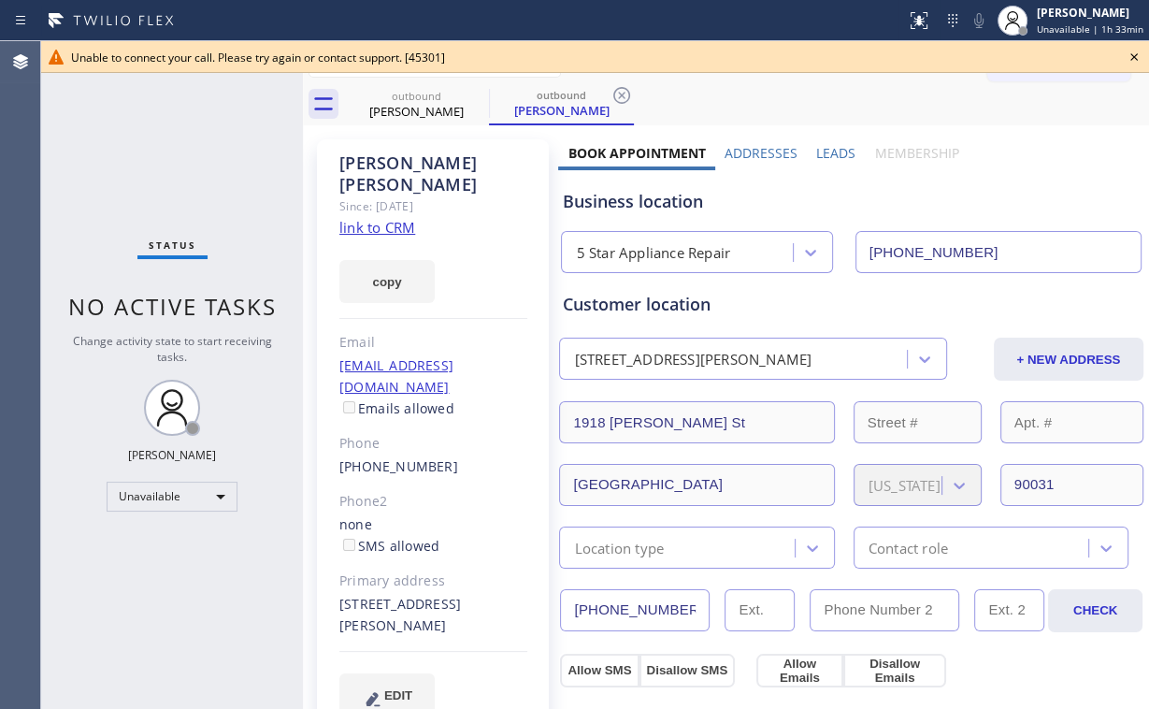
click at [213, 124] on div "Status No active tasks Change activity state to start receiving tasks. Arnold V…" at bounding box center [172, 375] width 262 height 668
click at [1131, 56] on icon at bounding box center [1134, 57] width 22 height 22
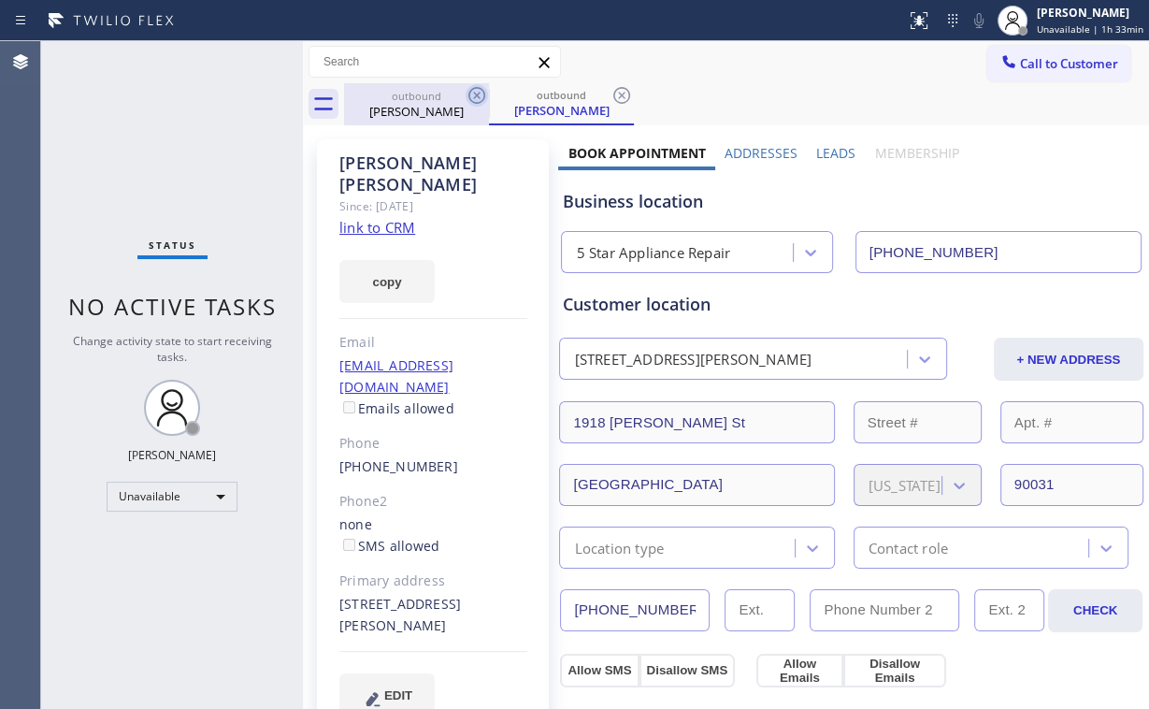
drag, startPoint x: 439, startPoint y: 94, endPoint x: 467, endPoint y: 98, distance: 28.3
click at [441, 95] on div "outbound" at bounding box center [416, 96] width 141 height 14
click at [478, 94] on icon at bounding box center [477, 95] width 17 height 17
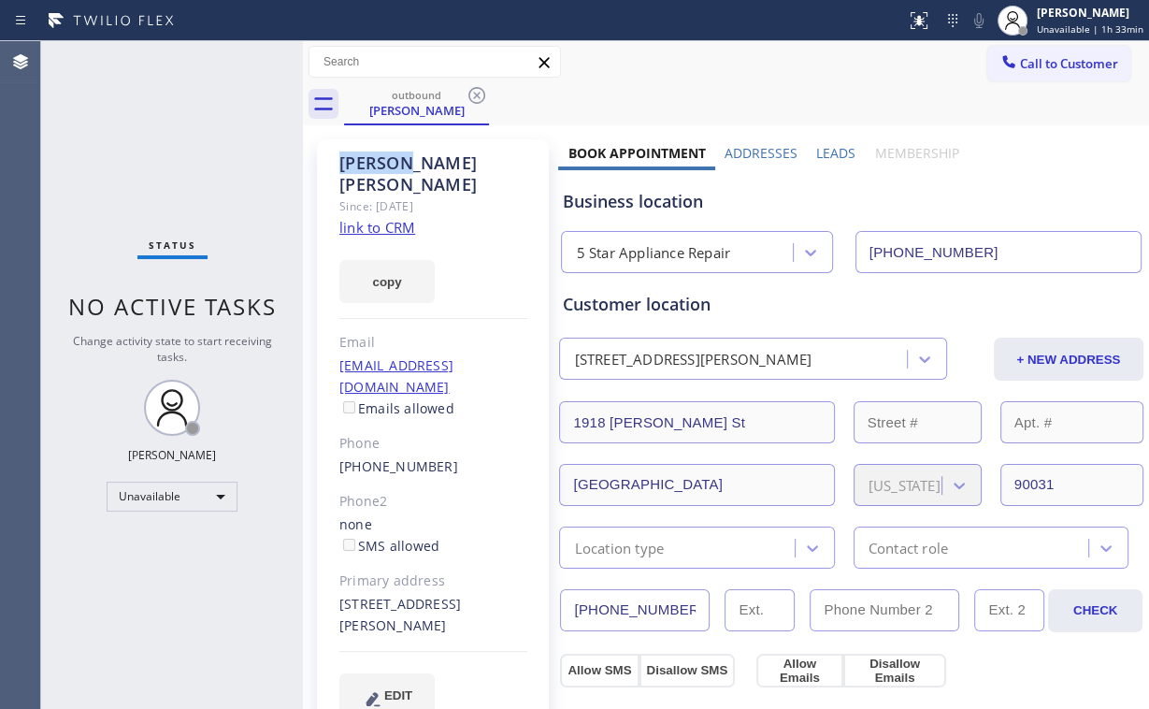
click at [478, 94] on icon at bounding box center [477, 95] width 17 height 17
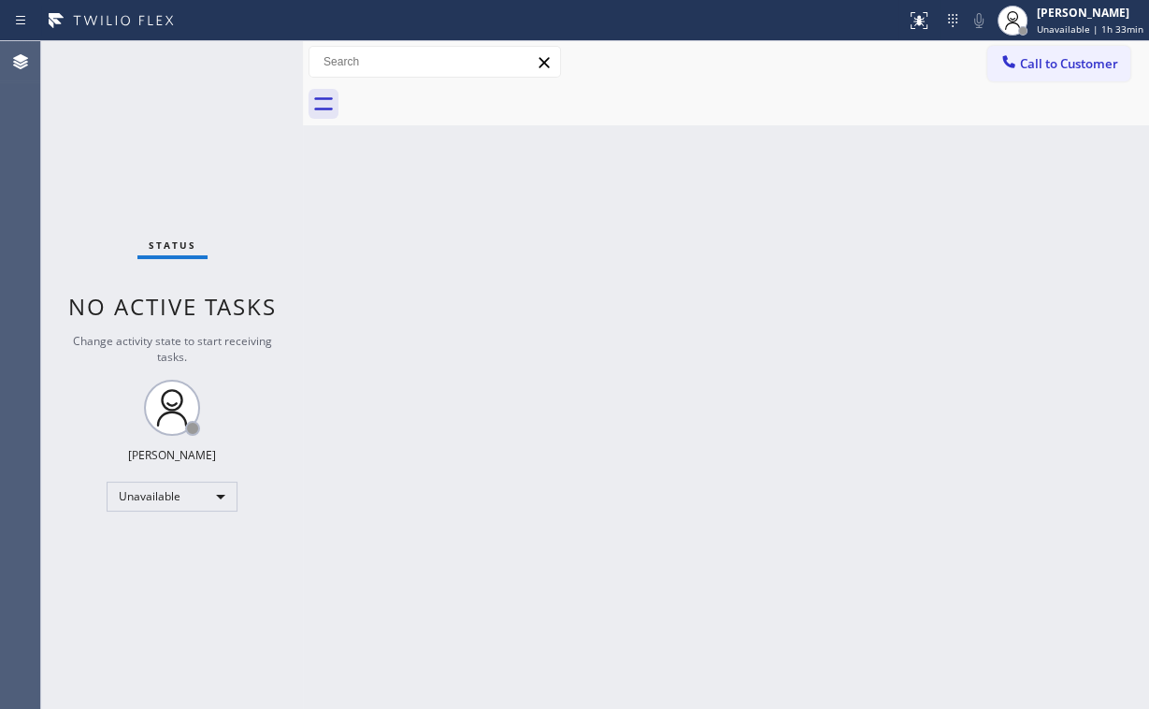
drag, startPoint x: 202, startPoint y: 152, endPoint x: 407, endPoint y: 688, distance: 574.6
click at [209, 165] on div "Status No active tasks Change activity state to start receiving tasks. Arnold V…" at bounding box center [172, 375] width 262 height 668
drag, startPoint x: 128, startPoint y: 157, endPoint x: 98, endPoint y: 7, distance: 152.6
click at [129, 150] on div "Status No active tasks Change activity state to start receiving tasks. Arnold V…" at bounding box center [172, 375] width 262 height 668
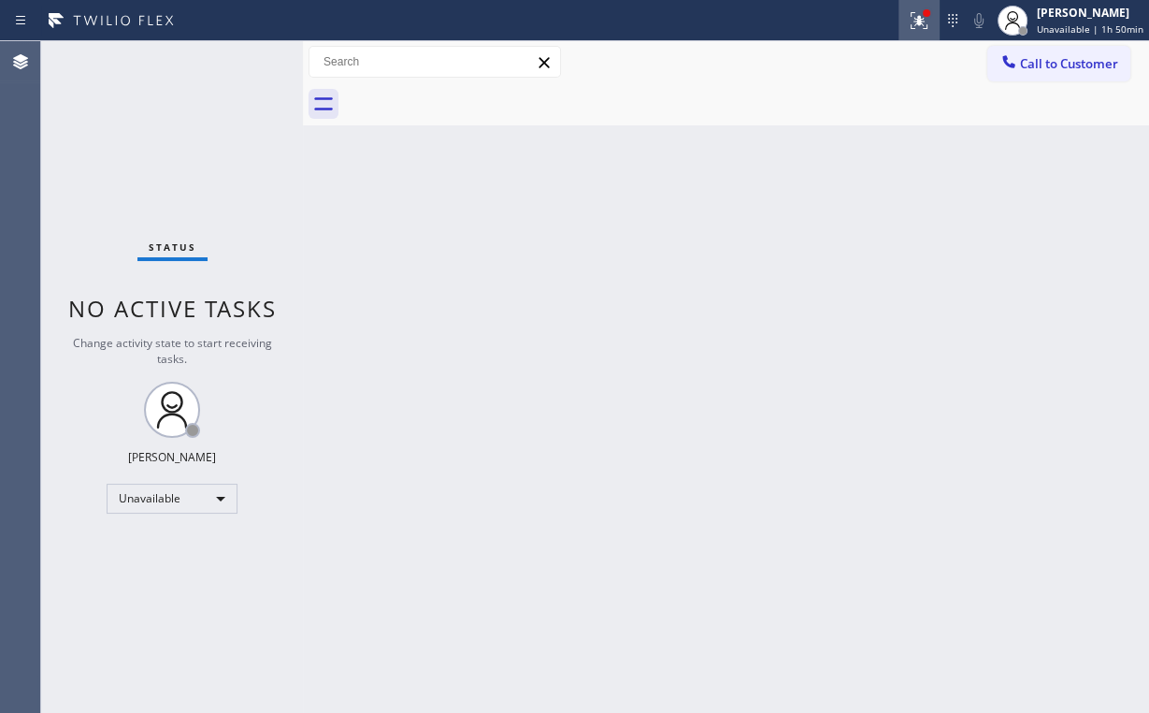
click at [931, 24] on icon at bounding box center [919, 20] width 22 height 22
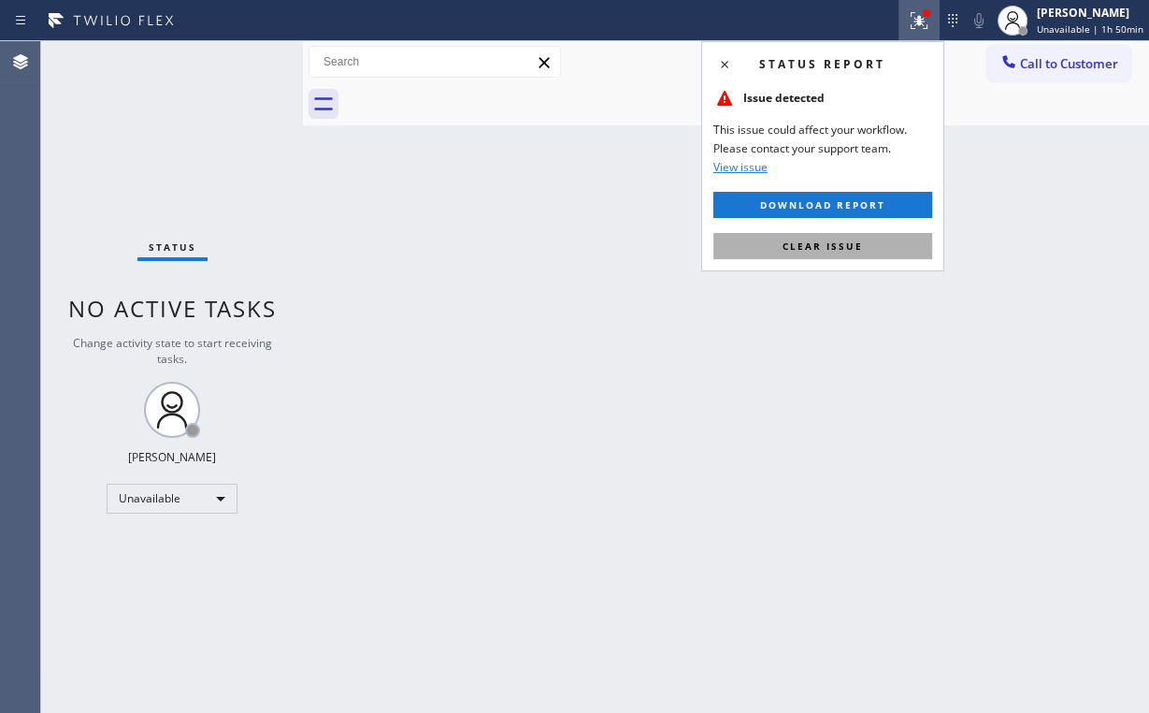
click at [883, 239] on button "Clear issue" at bounding box center [823, 246] width 219 height 26
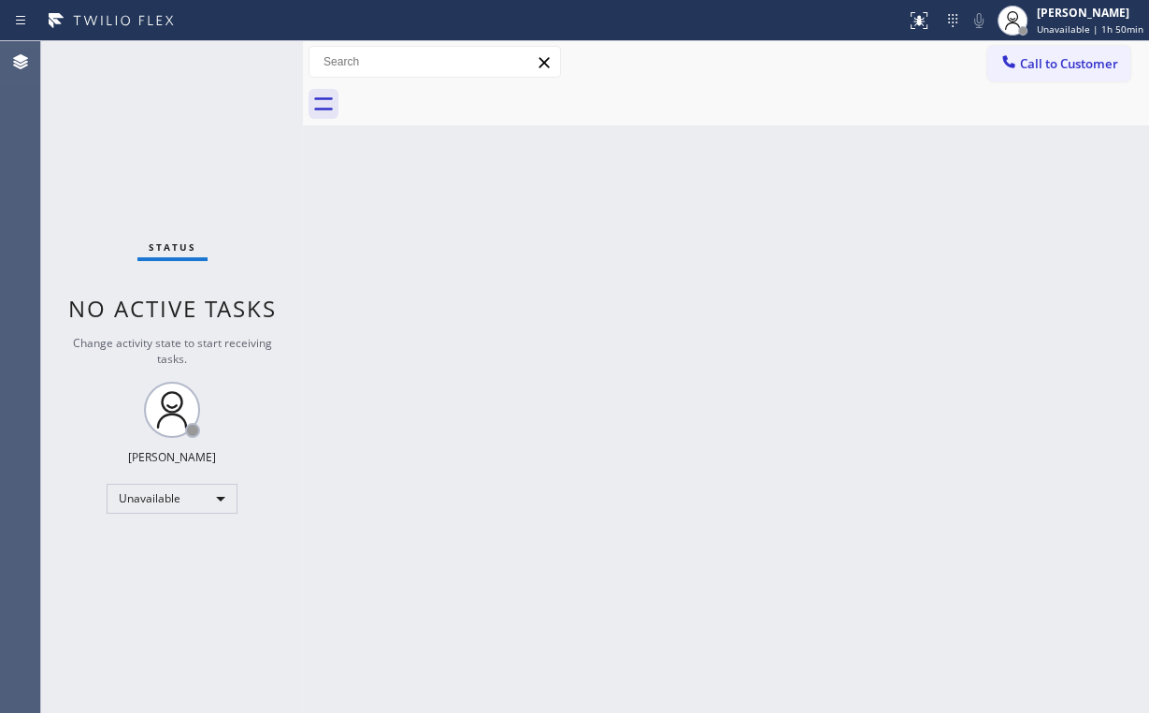
click at [857, 282] on div "Back to Dashboard Change Sender ID Customers Technicians Select a contact Outbo…" at bounding box center [726, 377] width 846 height 672
drag, startPoint x: 179, startPoint y: 117, endPoint x: 149, endPoint y: 41, distance: 81.5
click at [176, 116] on div "Status No active tasks Change activity state to start receiving tasks. Arnold V…" at bounding box center [172, 377] width 262 height 672
drag, startPoint x: 1024, startPoint y: 65, endPoint x: 703, endPoint y: 219, distance: 356.0
click at [1024, 65] on span "Call to Customer" at bounding box center [1069, 63] width 98 height 17
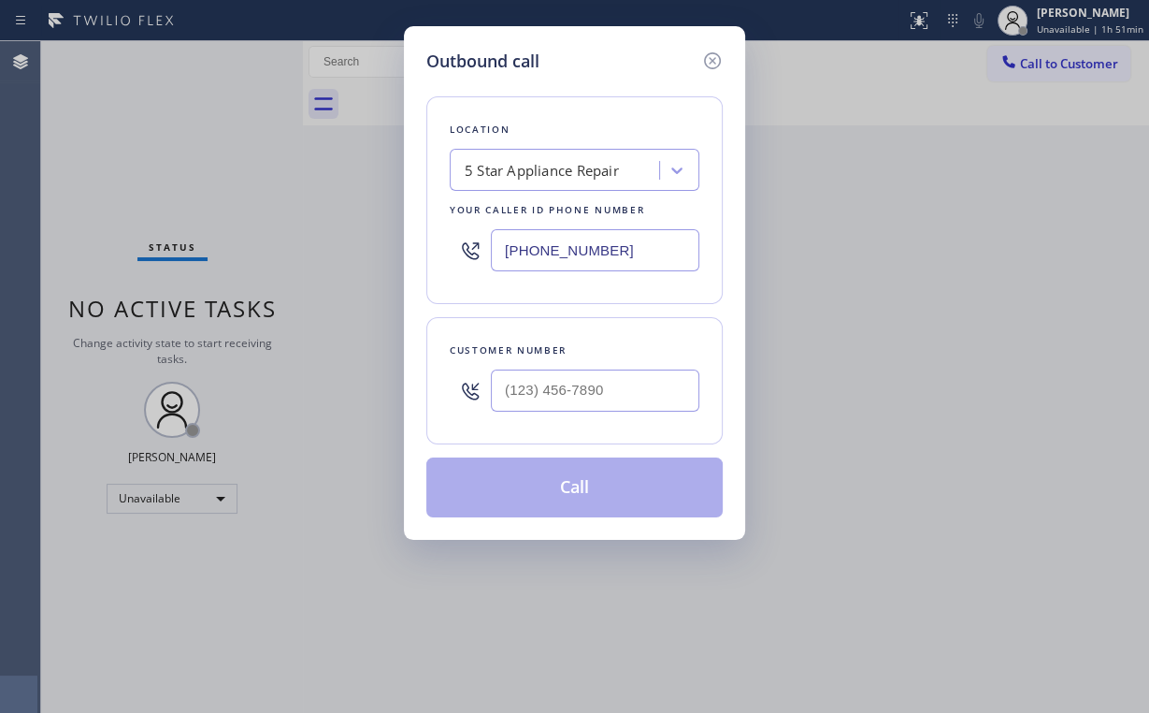
drag, startPoint x: 601, startPoint y: 265, endPoint x: 210, endPoint y: 277, distance: 392.1
click at [324, 261] on div "Outbound call Location 5 Star Appliance Repair Your caller id phone number (855…" at bounding box center [574, 356] width 1149 height 713
paste input "18) 619-3383"
type input "(818) 619-3383"
click at [597, 389] on input "(___) ___-____" at bounding box center [595, 390] width 209 height 42
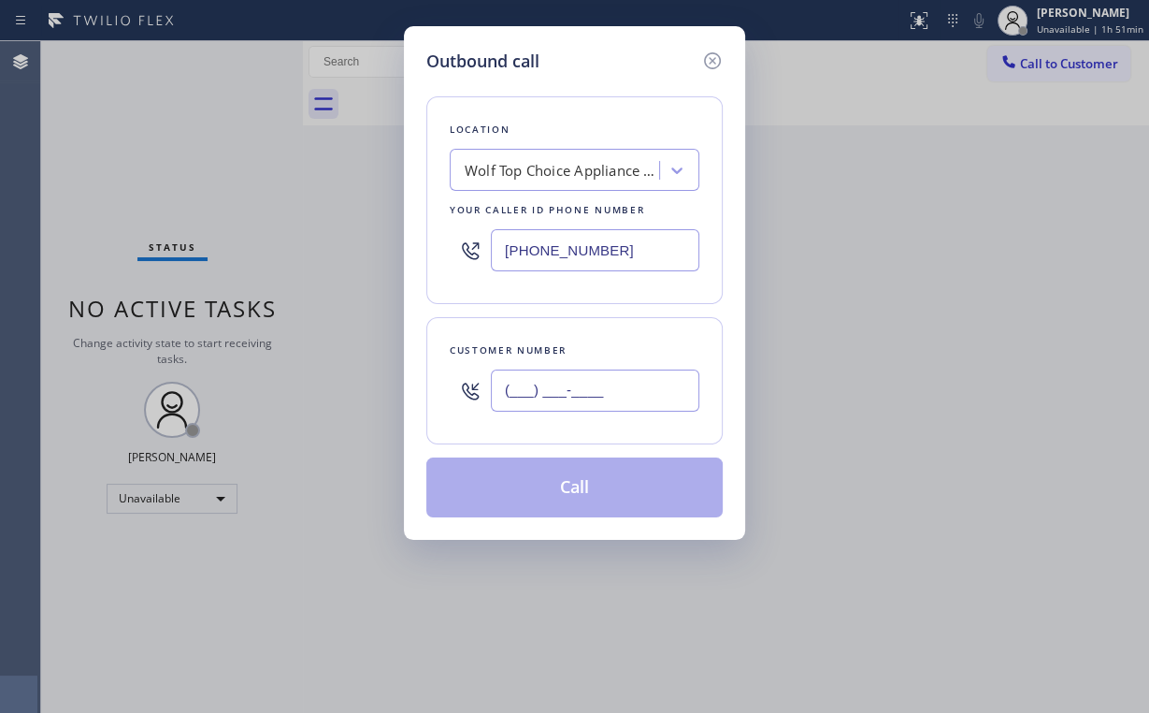
paste input "347) 856-0272"
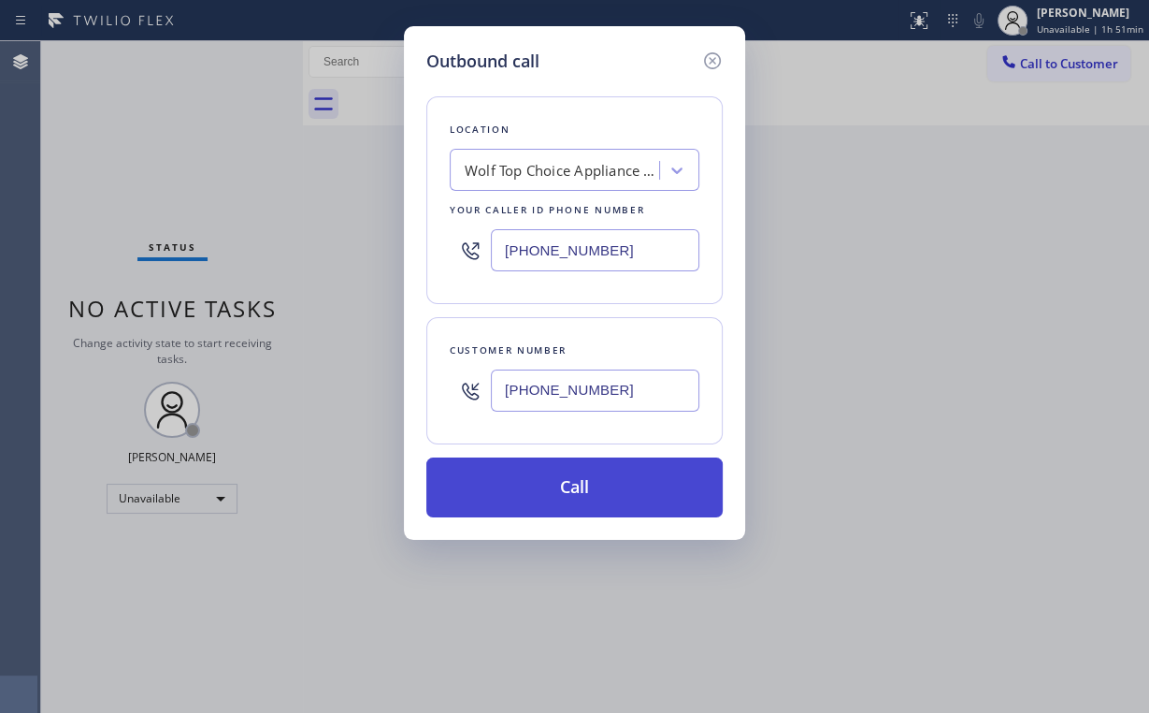
type input "(347) 856-0272"
click at [592, 494] on button "Call" at bounding box center [574, 487] width 296 height 60
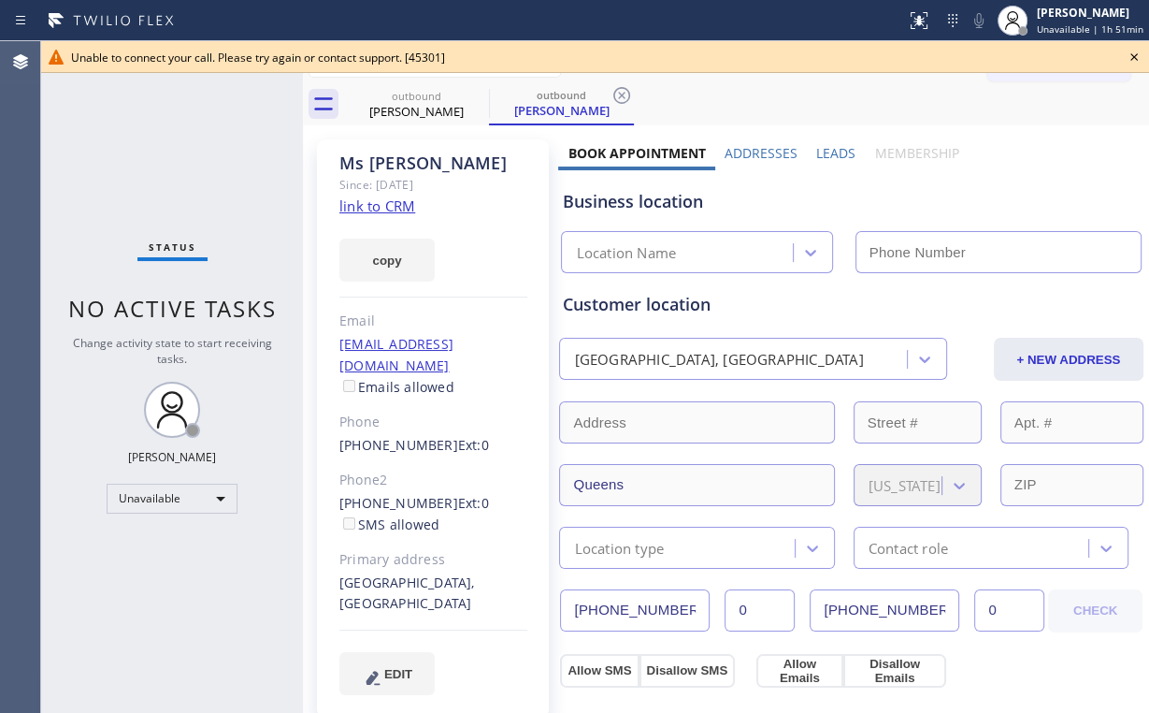
click at [1133, 57] on icon at bounding box center [1134, 57] width 22 height 22
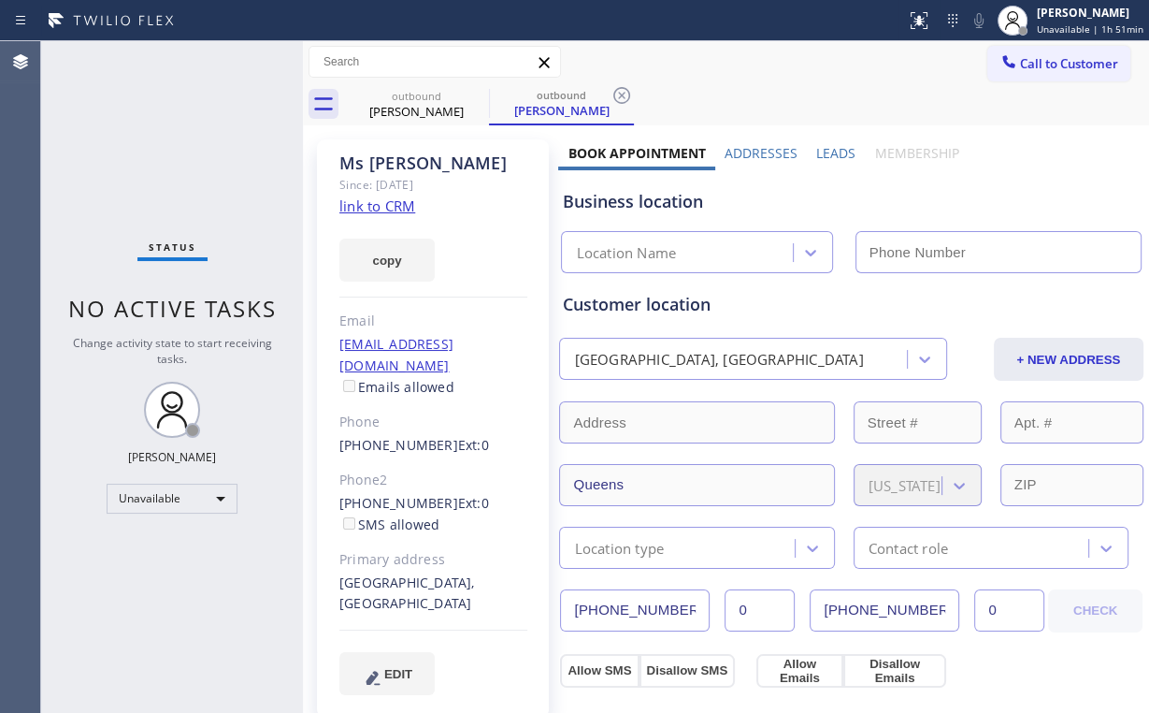
type input "(818) 619-3383"
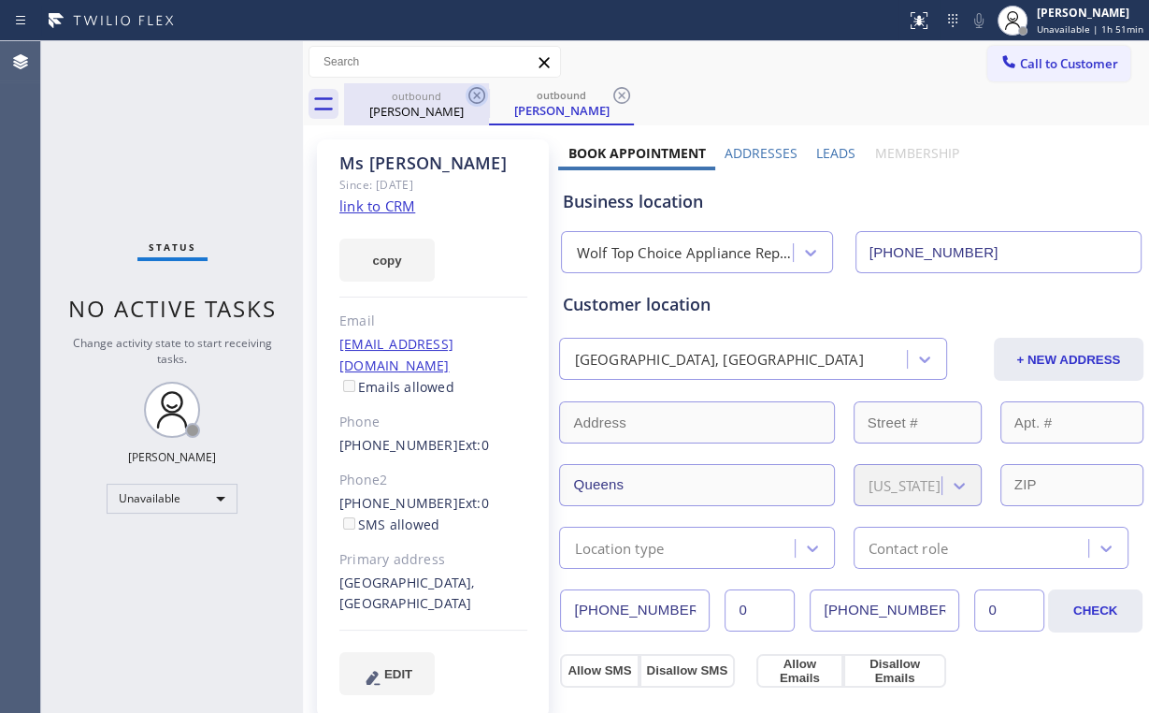
click at [478, 93] on icon at bounding box center [477, 95] width 22 height 22
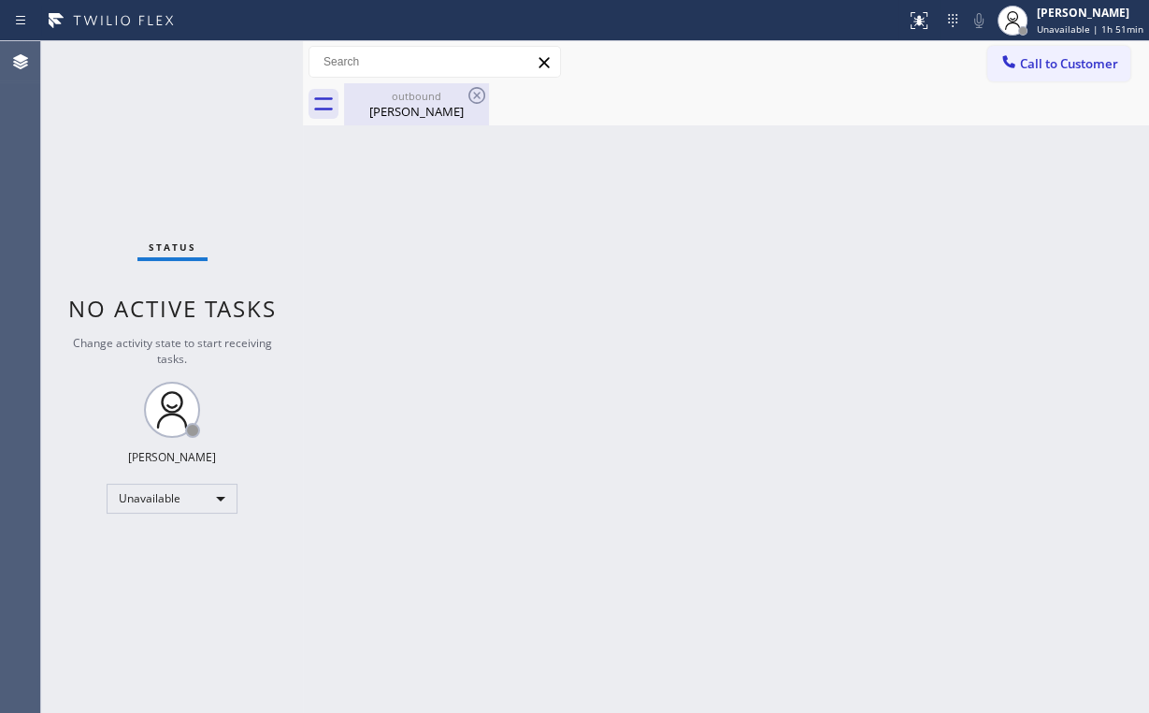
click at [433, 108] on div "Ms Wright" at bounding box center [416, 111] width 141 height 17
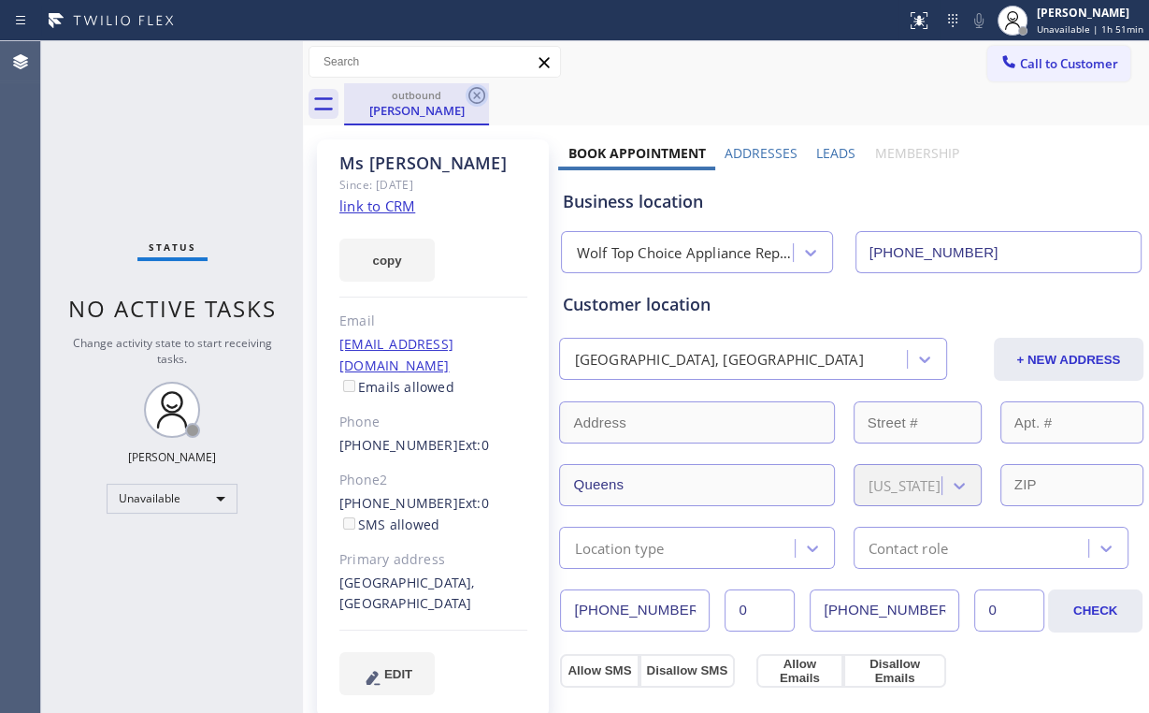
click at [475, 96] on icon at bounding box center [477, 95] width 17 height 17
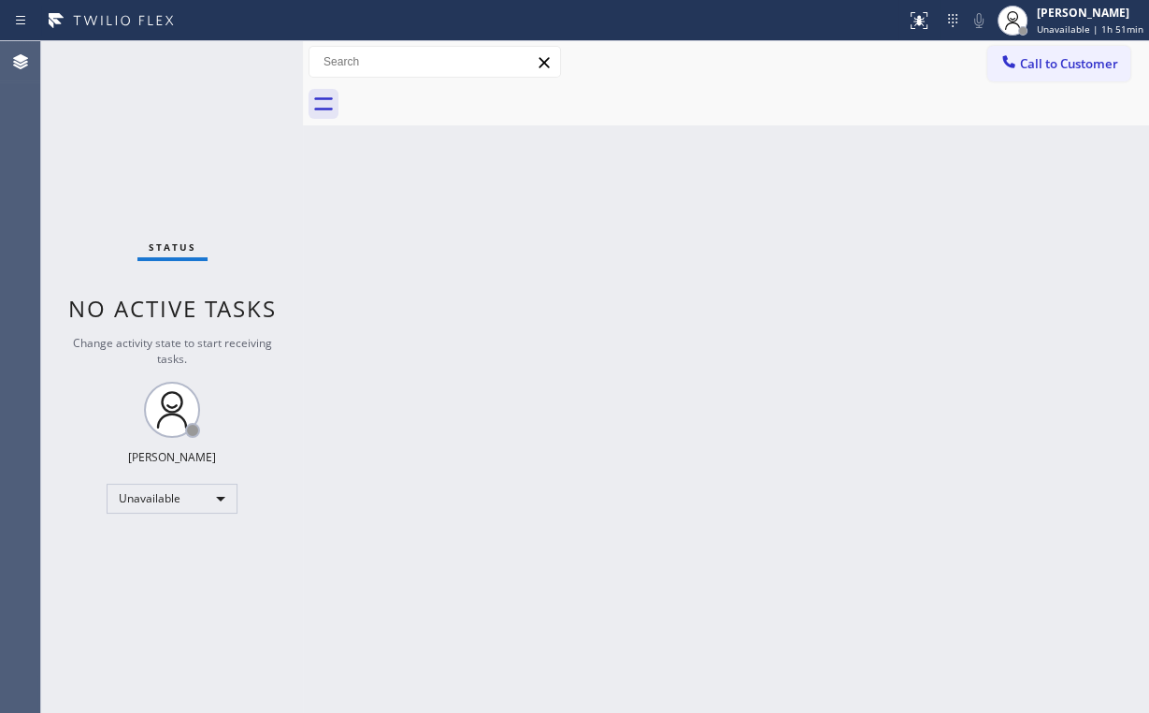
click at [530, 277] on div "Back to Dashboard Change Sender ID Customers Technicians Select a contact Outbo…" at bounding box center [726, 377] width 846 height 672
drag, startPoint x: 855, startPoint y: 127, endPoint x: 1034, endPoint y: 72, distance: 187.9
click at [857, 127] on div "Back to Dashboard Change Sender ID Customers Technicians Select a contact Outbo…" at bounding box center [726, 377] width 846 height 672
click at [765, 344] on div "Back to Dashboard Change Sender ID Customers Technicians Select a contact Outbo…" at bounding box center [726, 377] width 846 height 672
click at [714, 166] on div "Back to Dashboard Change Sender ID Customers Technicians Select a contact Outbo…" at bounding box center [726, 377] width 846 height 672
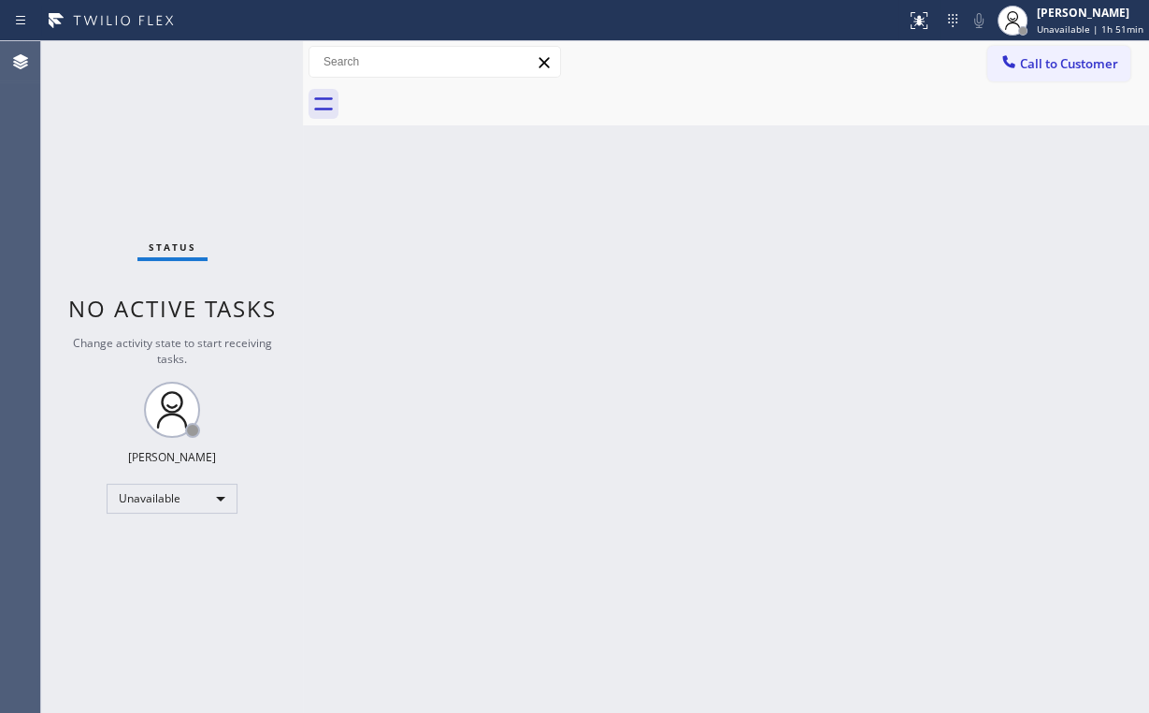
drag, startPoint x: 1048, startPoint y: 57, endPoint x: 672, endPoint y: 239, distance: 417.9
click at [1048, 57] on span "Call to Customer" at bounding box center [1069, 63] width 98 height 17
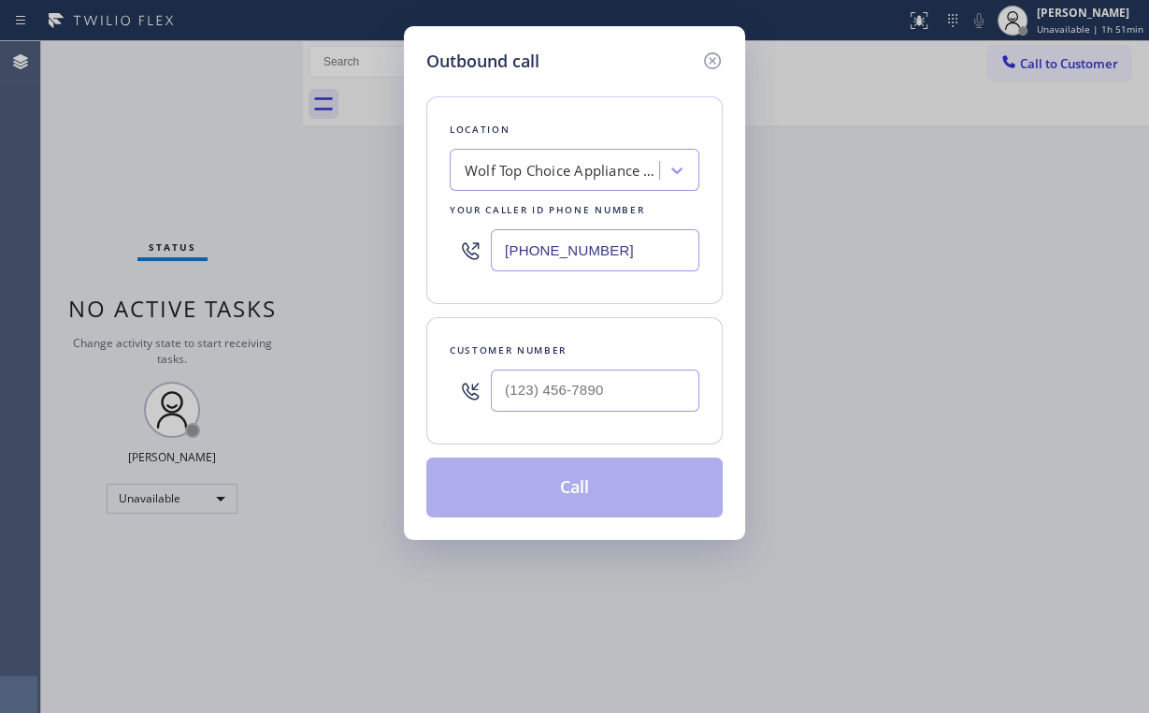
drag, startPoint x: 503, startPoint y: 256, endPoint x: 359, endPoint y: 288, distance: 147.5
click at [351, 272] on div "Outbound call Location Wolf Top Choice Appliance Repair Glendale Your caller id…" at bounding box center [574, 356] width 1149 height 713
paste input "text"
type input "(818) 619-3383"
click at [616, 101] on div "Location Wolf Top Choice Appliance Repair Glendale Your caller id phone number …" at bounding box center [574, 200] width 296 height 208
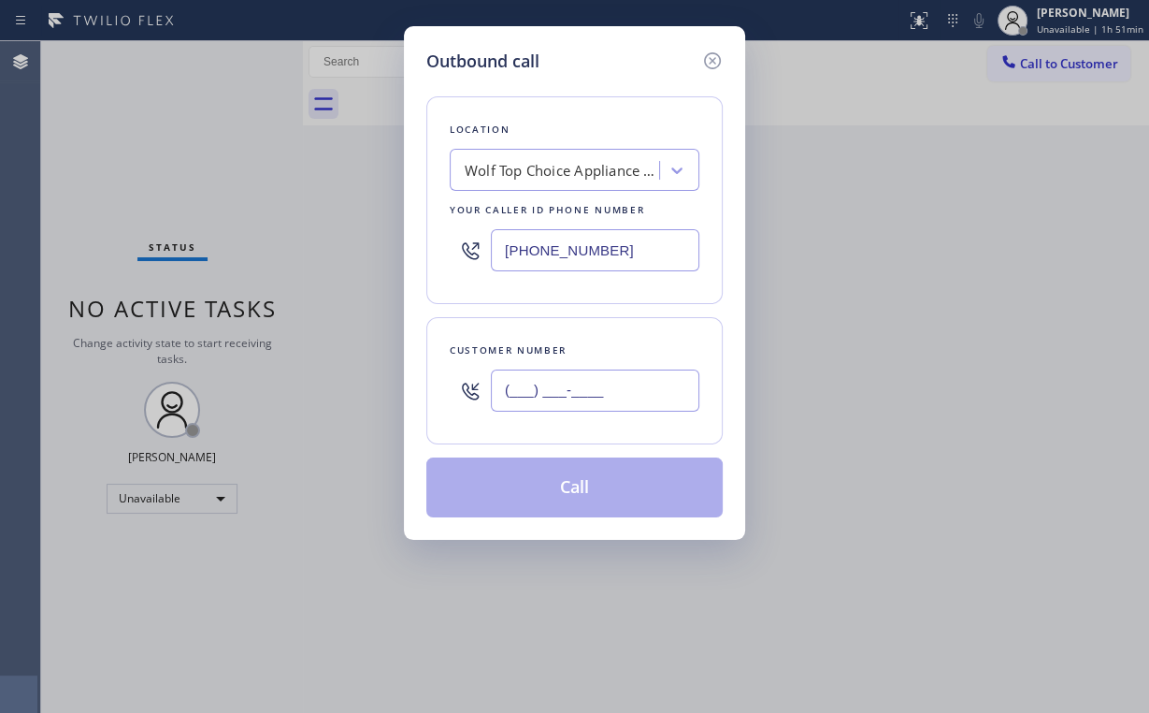
click at [567, 397] on input "(___) ___-____" at bounding box center [595, 390] width 209 height 42
paste input "408) 221-7536"
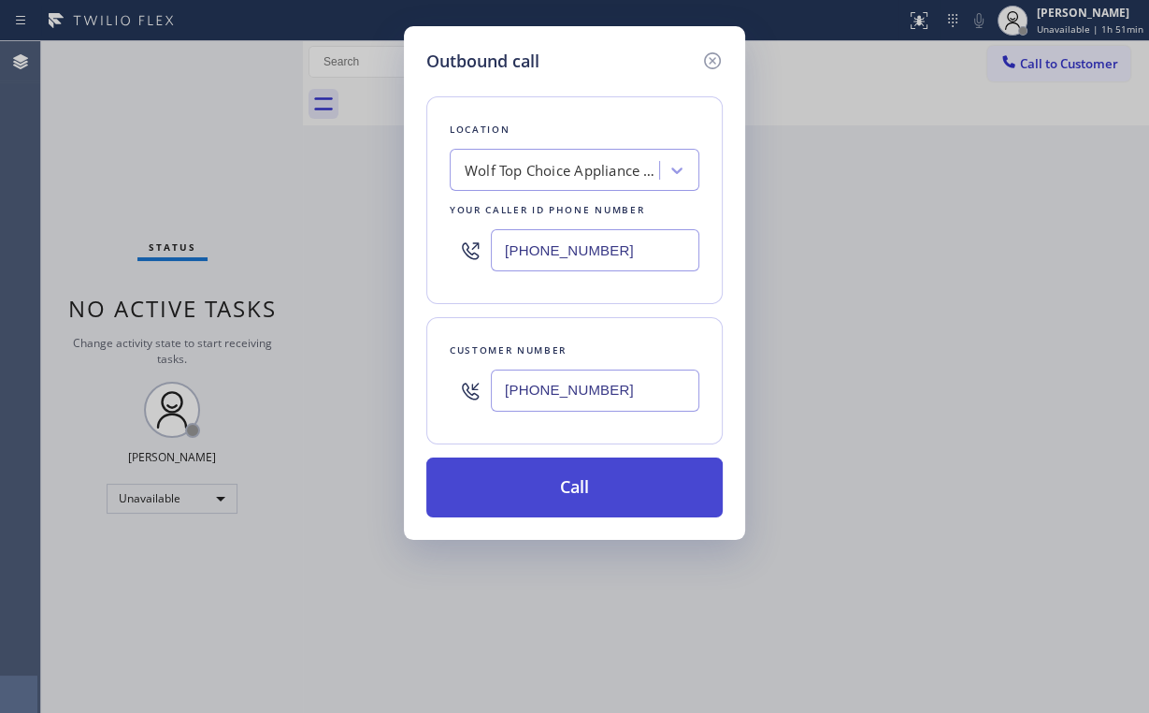
type input "(408) 221-7536"
click at [566, 474] on button "Call" at bounding box center [574, 487] width 296 height 60
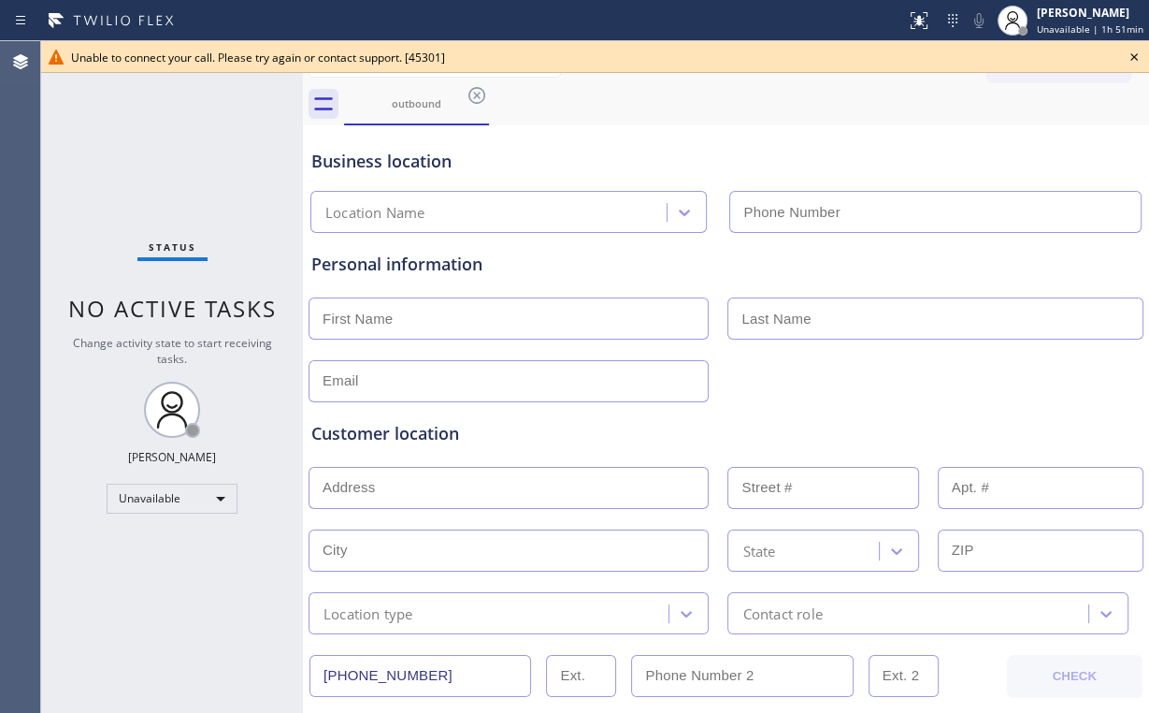
type input "(818) 619-3383"
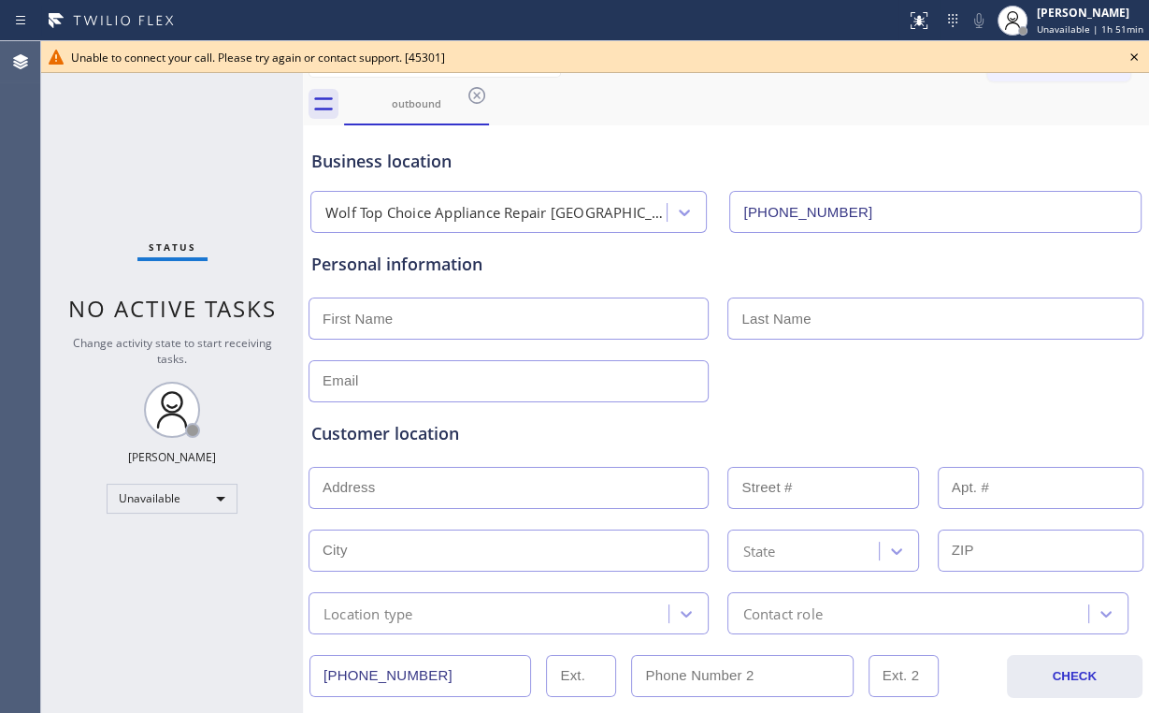
click at [1132, 55] on icon at bounding box center [1134, 56] width 7 height 7
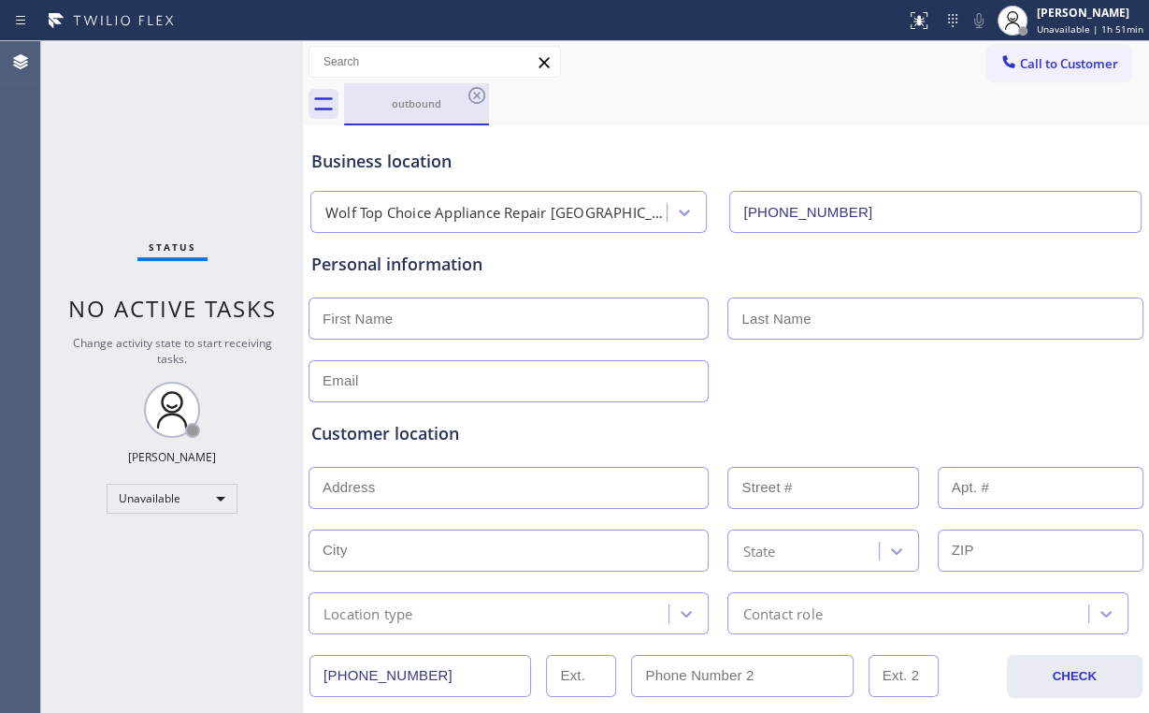
click at [423, 112] on div "outbound" at bounding box center [416, 103] width 141 height 40
click at [481, 93] on icon at bounding box center [477, 95] width 22 height 22
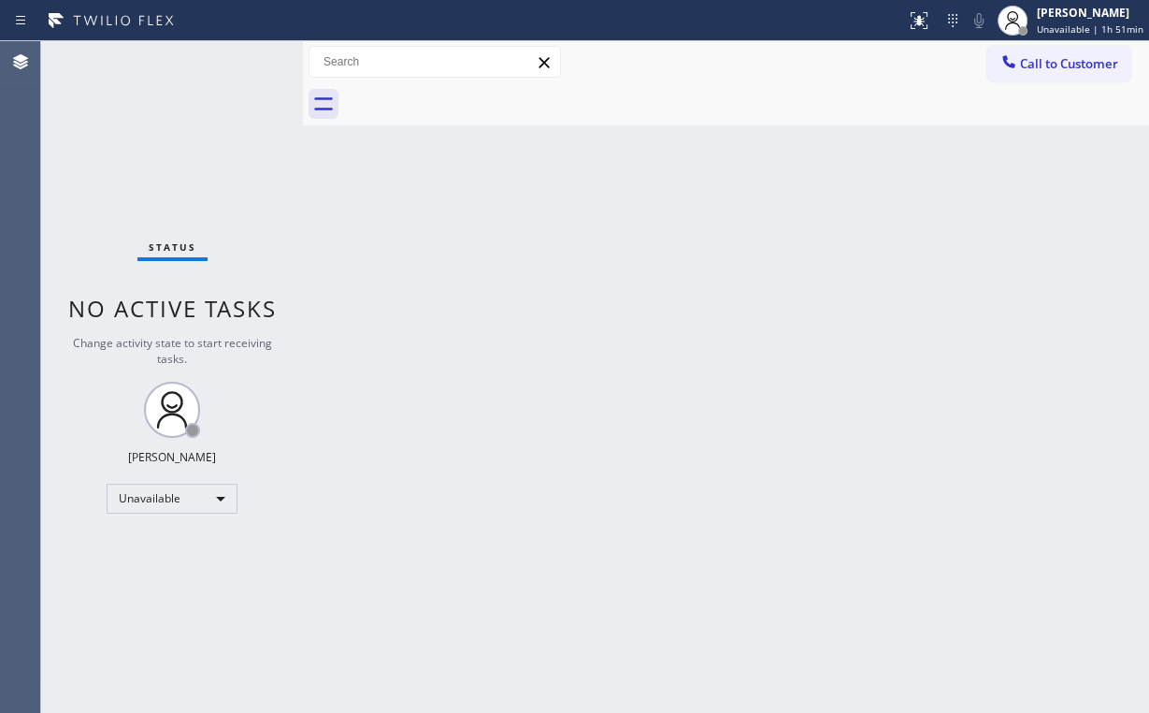
click at [571, 153] on div "Back to Dashboard Change Sender ID Customers Technicians Select a contact Outbo…" at bounding box center [726, 377] width 846 height 672
click at [478, 464] on div "Back to Dashboard Change Sender ID Customers Technicians Select a contact Outbo…" at bounding box center [726, 377] width 846 height 672
click at [917, 47] on div "Call to Customer Outbound call Location Wolf Top Choice Appliance Repair Glenda…" at bounding box center [726, 62] width 846 height 33
click at [662, 314] on div "Back to Dashboard Change Sender ID Customers Technicians Select a contact Outbo…" at bounding box center [726, 377] width 846 height 672
